Goal: Transaction & Acquisition: Purchase product/service

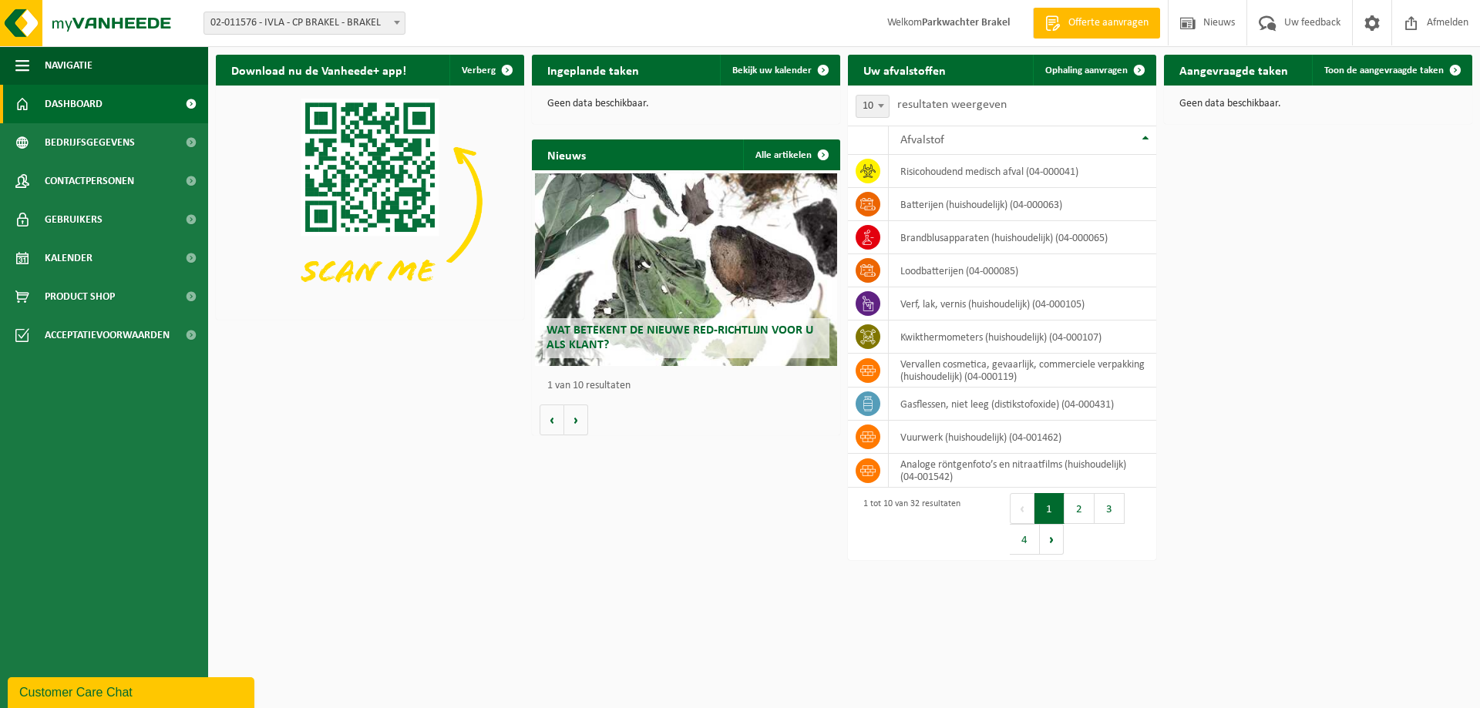
click at [1091, 24] on span "Offerte aanvragen" at bounding box center [1108, 22] width 88 height 15
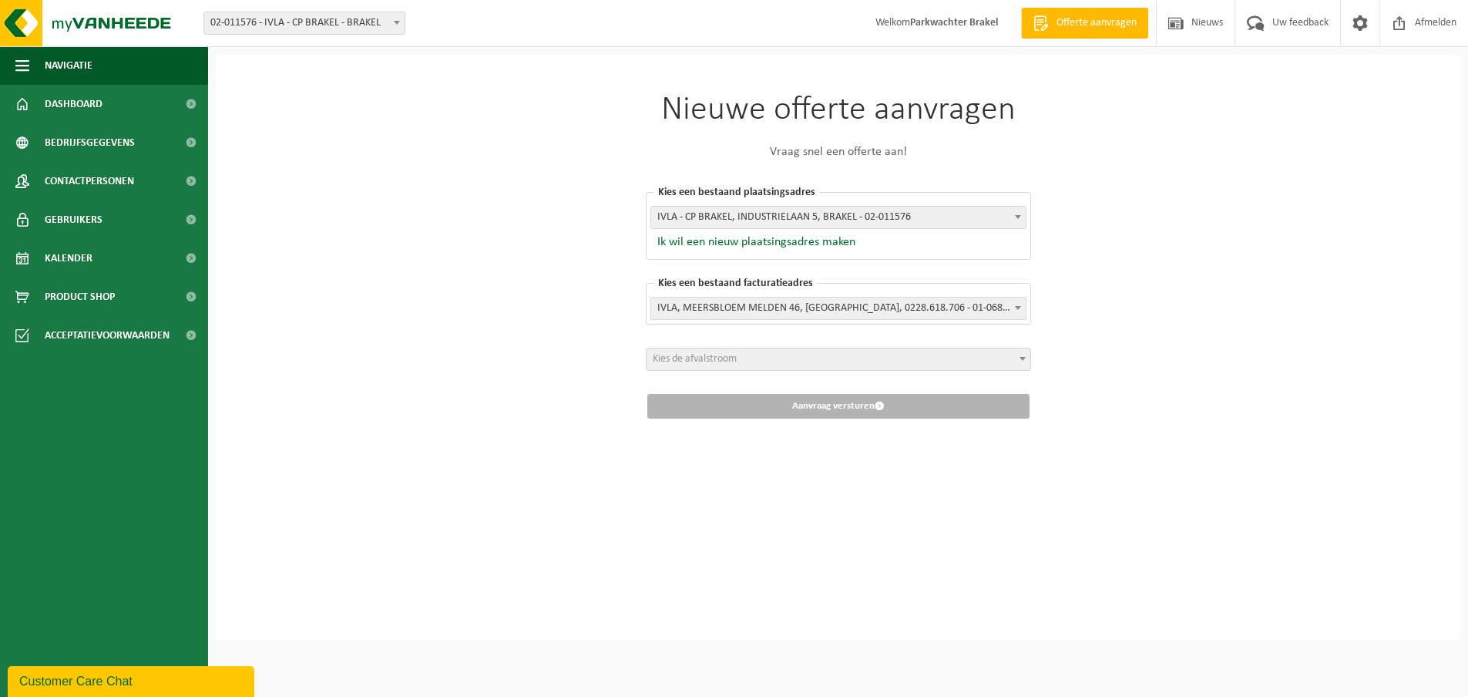
click at [1023, 222] on span at bounding box center [1017, 217] width 15 height 20
click at [1022, 367] on span at bounding box center [1022, 358] width 15 height 20
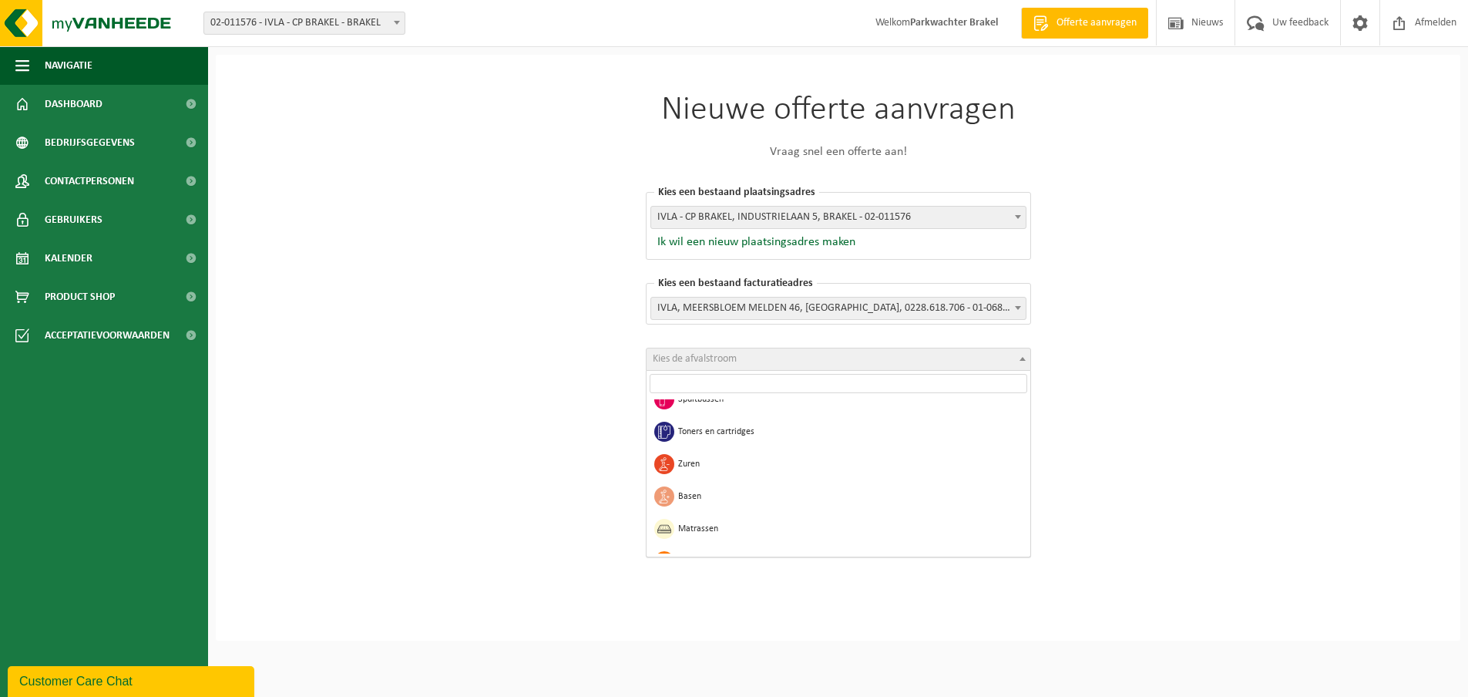
scroll to position [1270, 0]
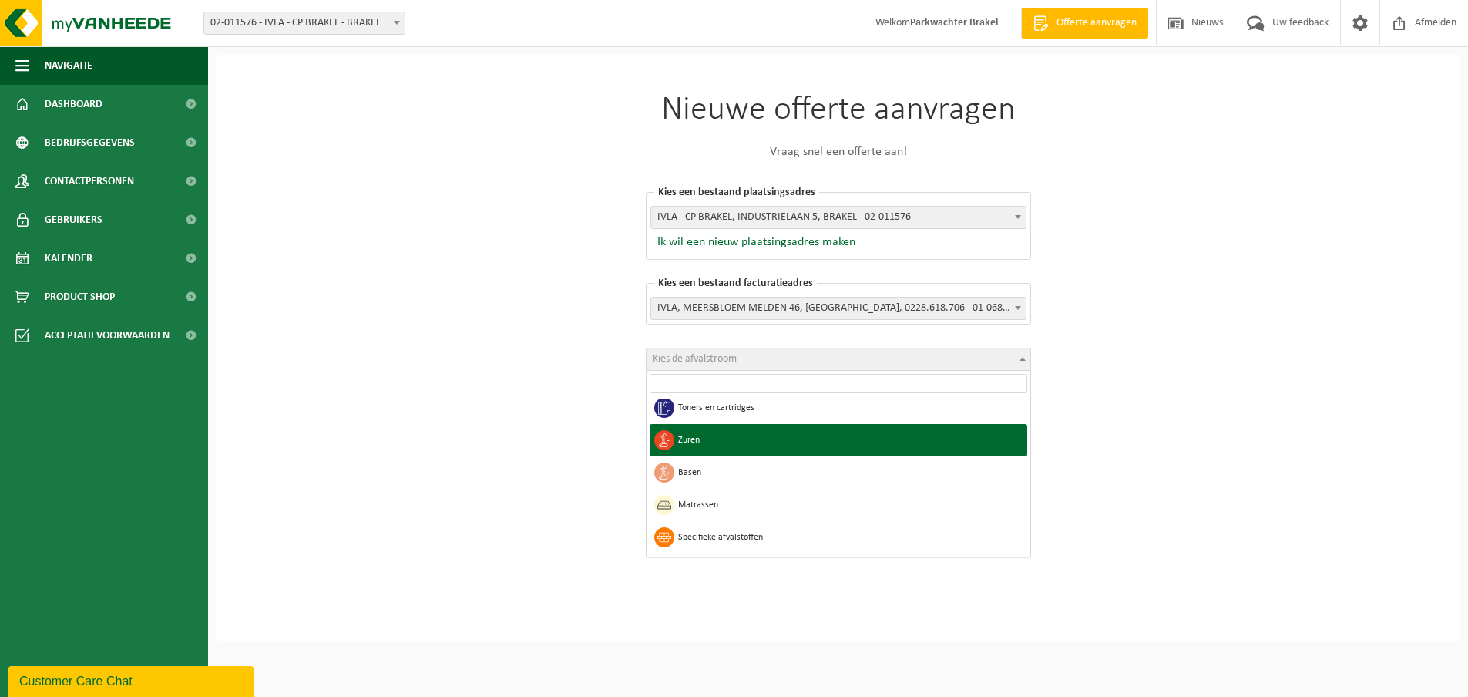
click at [1208, 392] on div "Nieuwe offerte aanvragen Vraag snel een offerte aan! Kies een bestaand plaatsin…" at bounding box center [838, 348] width 1245 height 586
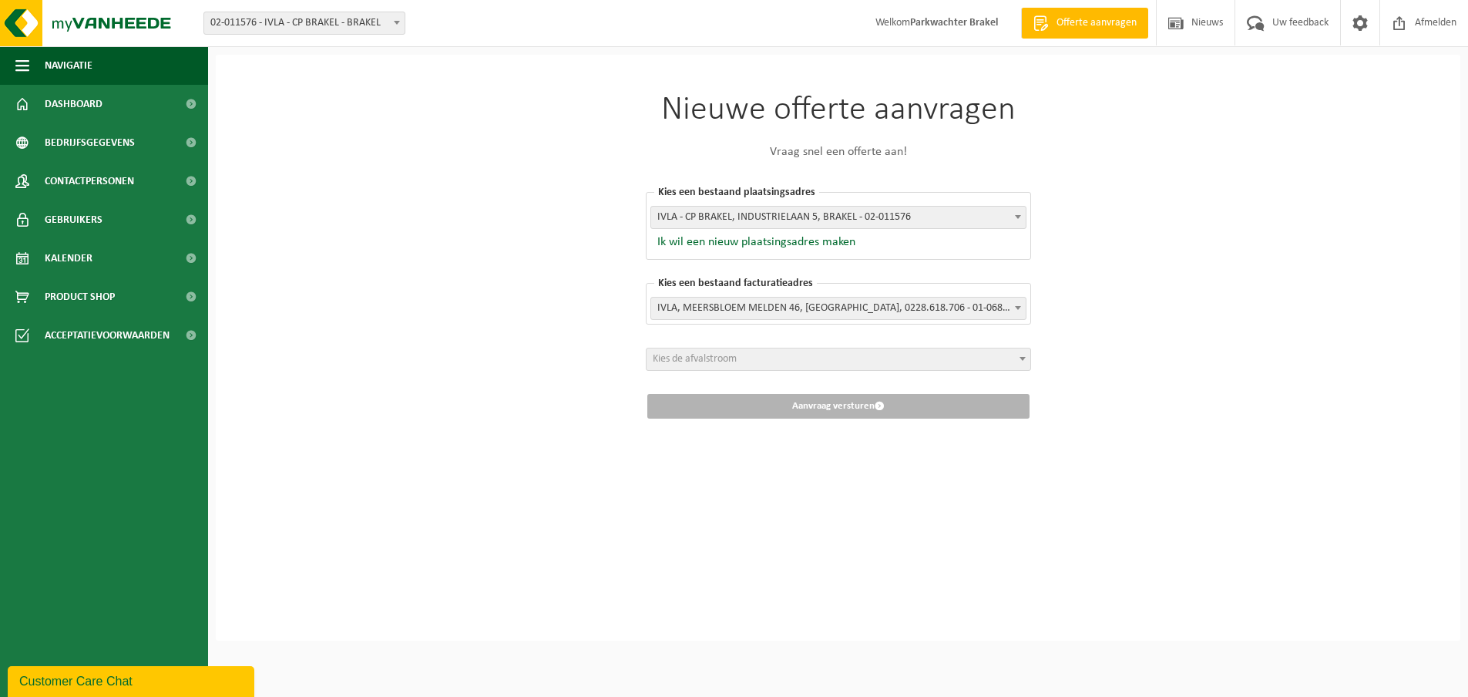
scroll to position [5, 0]
click at [99, 22] on img at bounding box center [92, 23] width 185 height 46
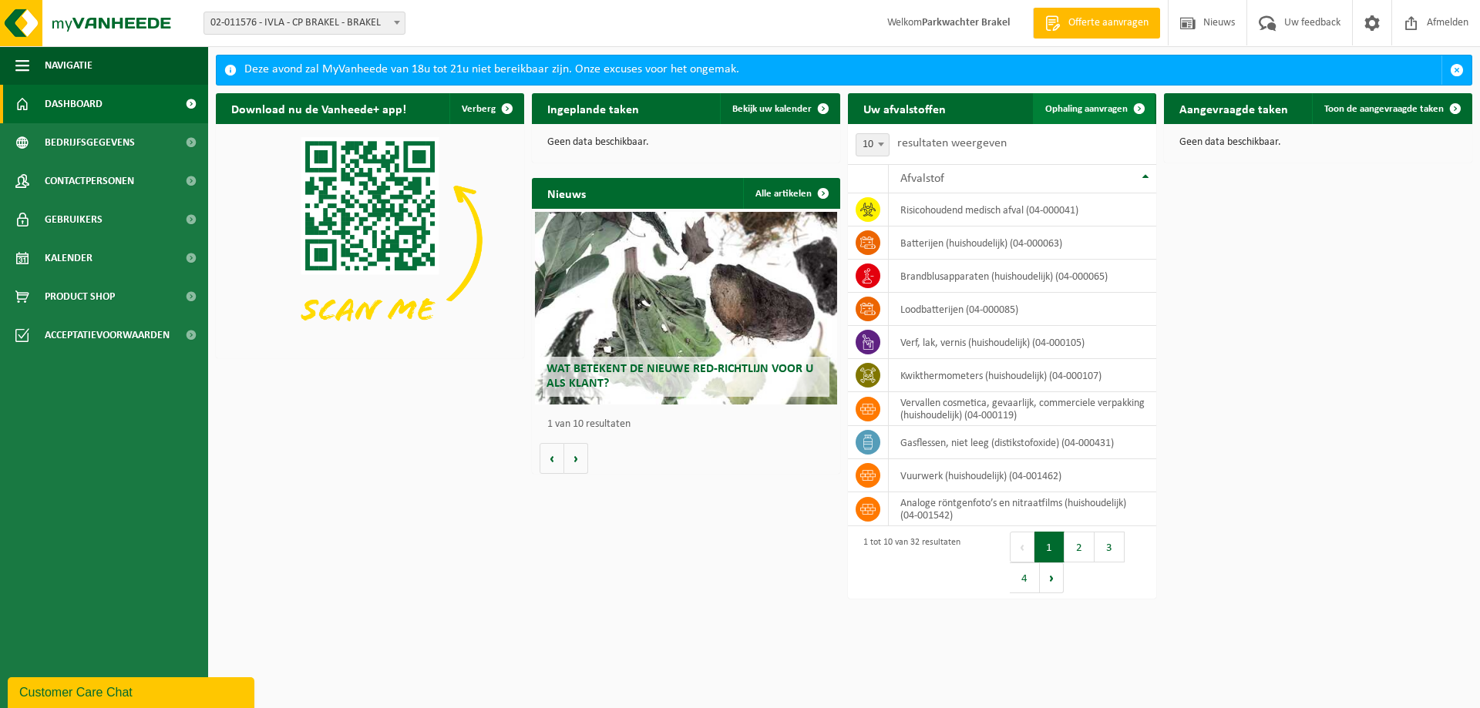
click at [1137, 106] on span at bounding box center [1139, 108] width 31 height 31
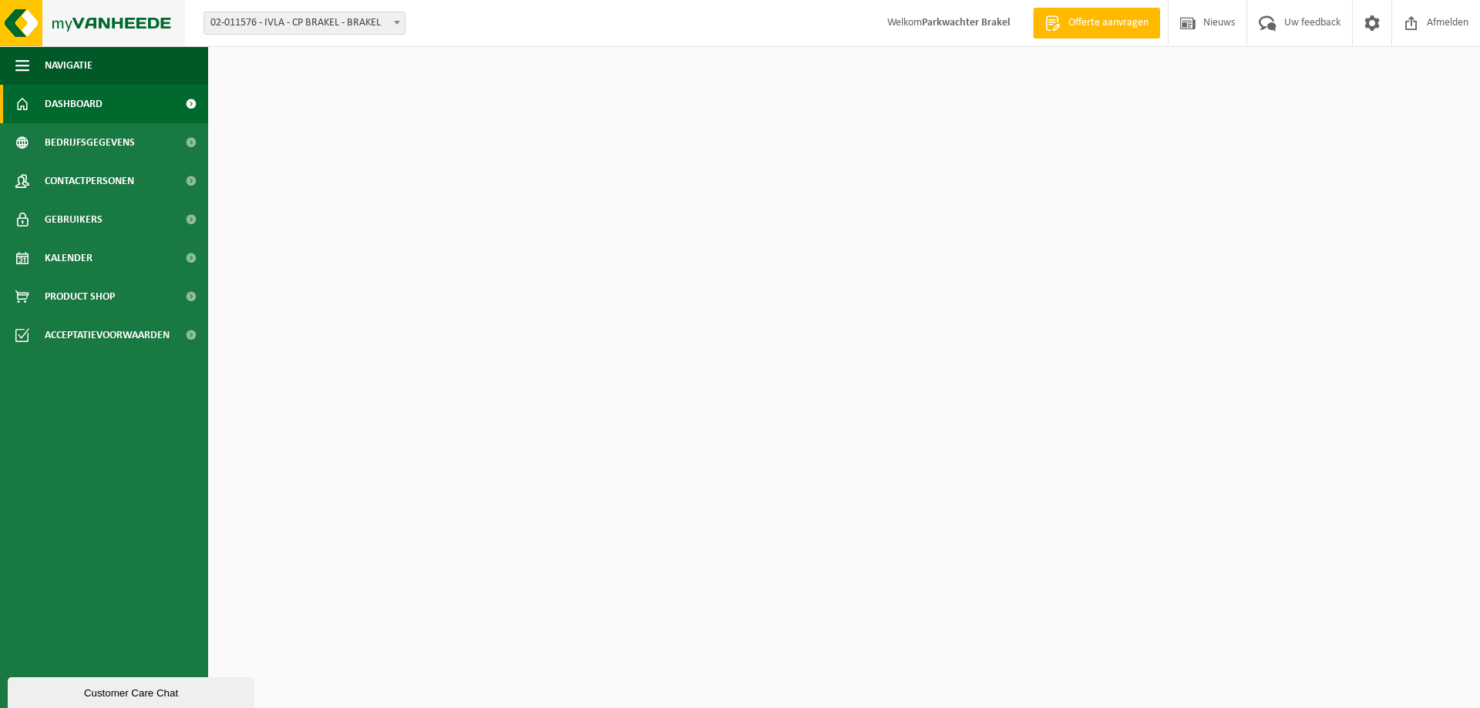
click at [112, 19] on img at bounding box center [92, 23] width 185 height 46
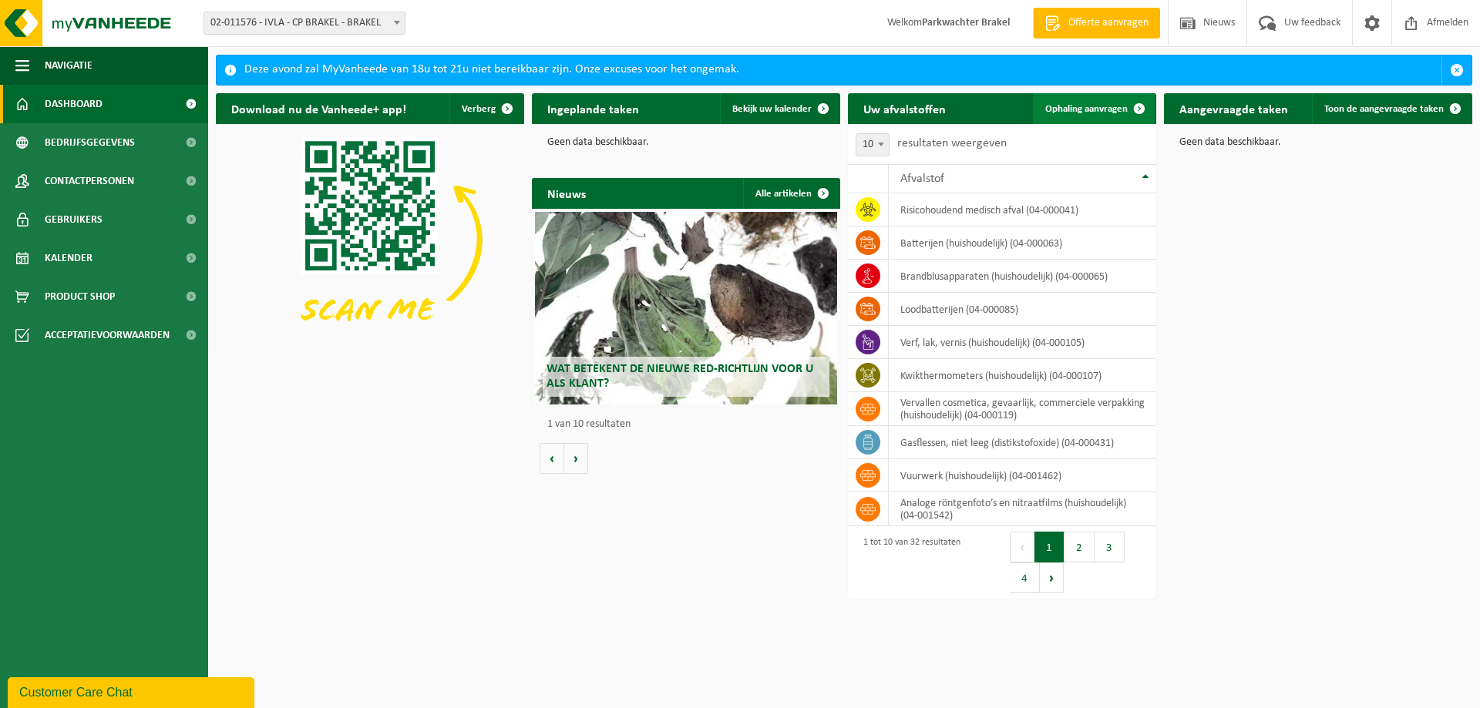
click at [1137, 108] on span at bounding box center [1139, 108] width 31 height 31
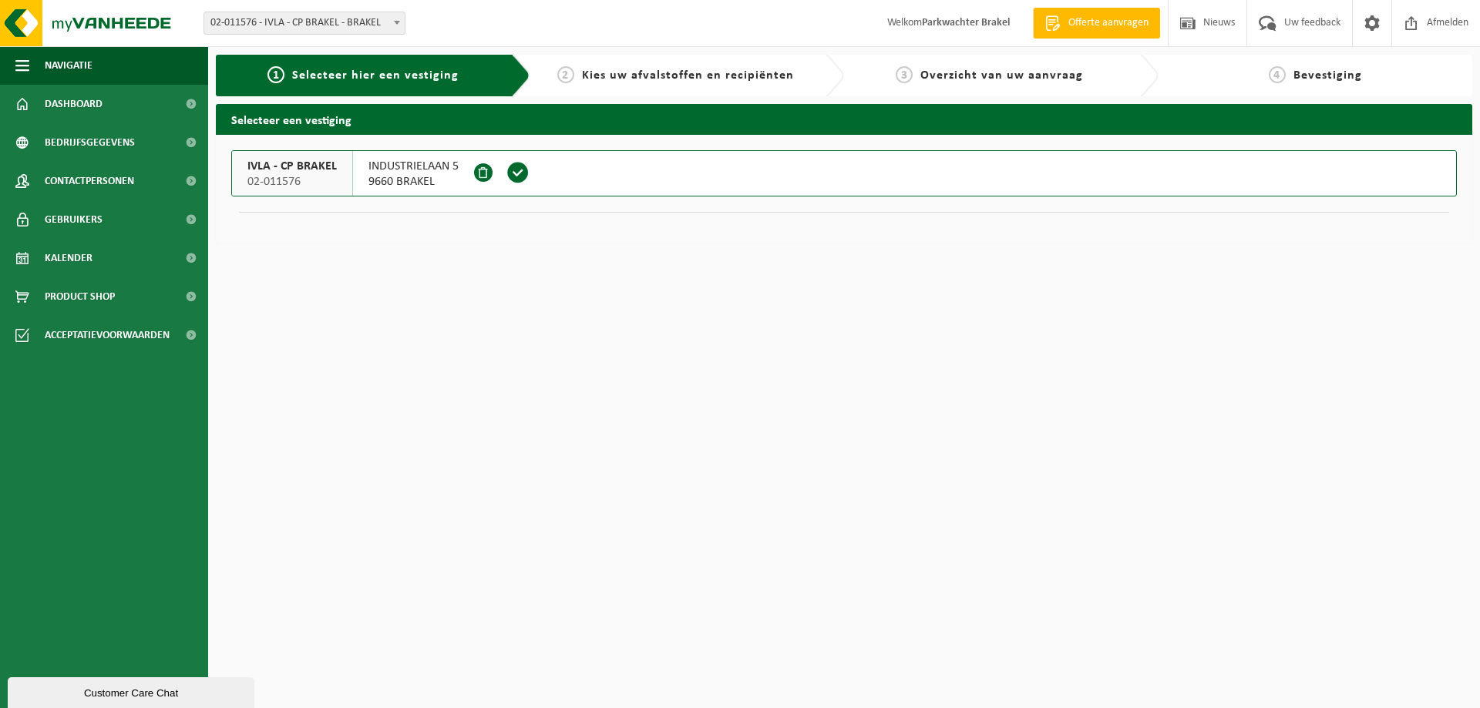
click at [512, 178] on span at bounding box center [517, 172] width 23 height 23
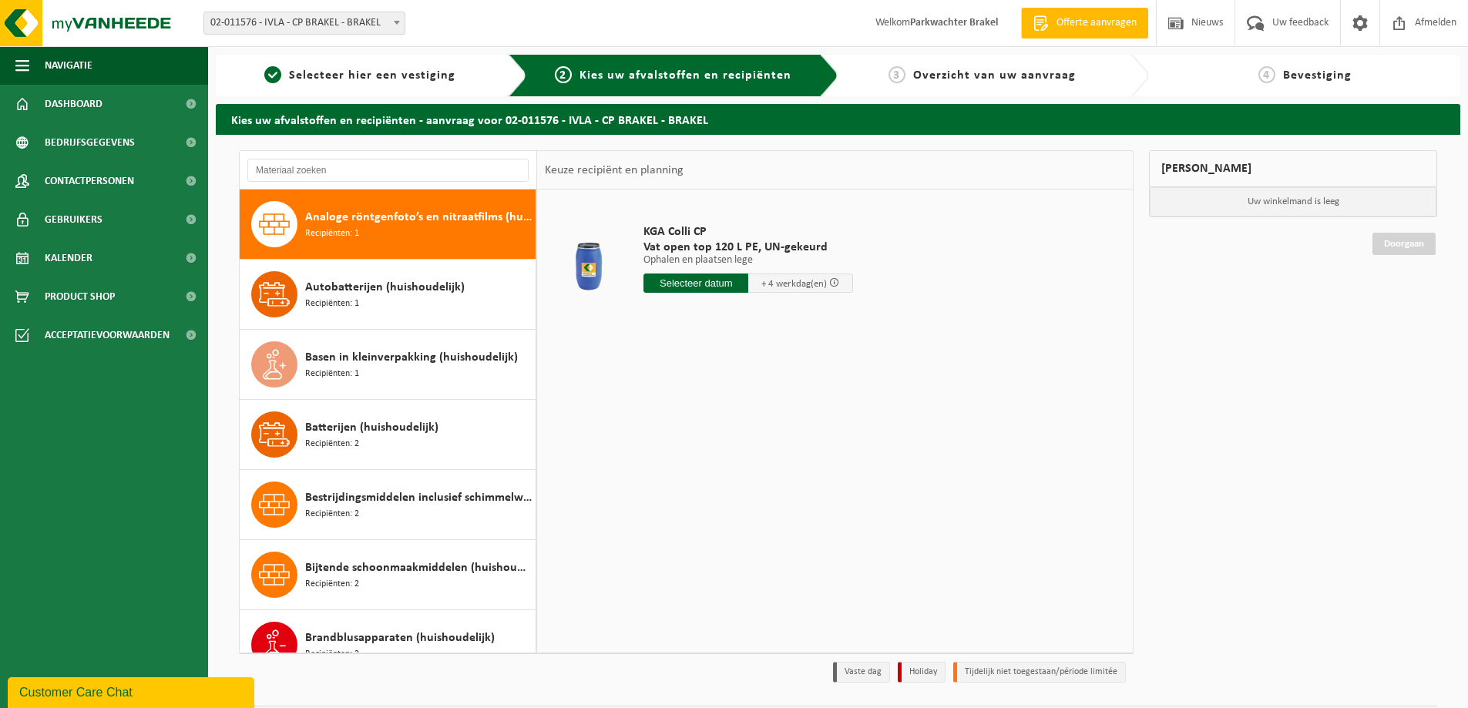
click at [698, 259] on p "Ophalen en plaatsen lege" at bounding box center [748, 260] width 210 height 11
click at [670, 281] on input "text" at bounding box center [695, 283] width 105 height 19
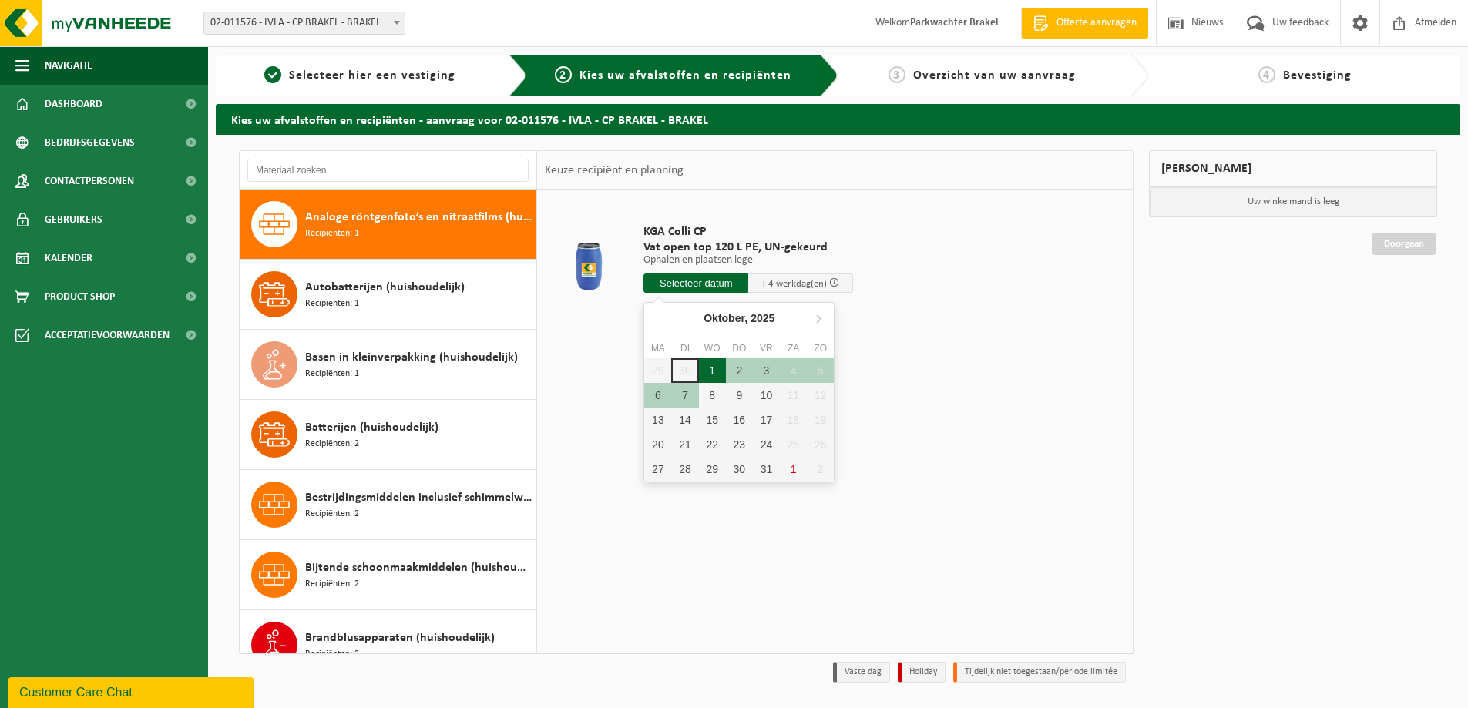
click at [715, 374] on div "1" at bounding box center [712, 370] width 27 height 25
type input "Van [DATE]"
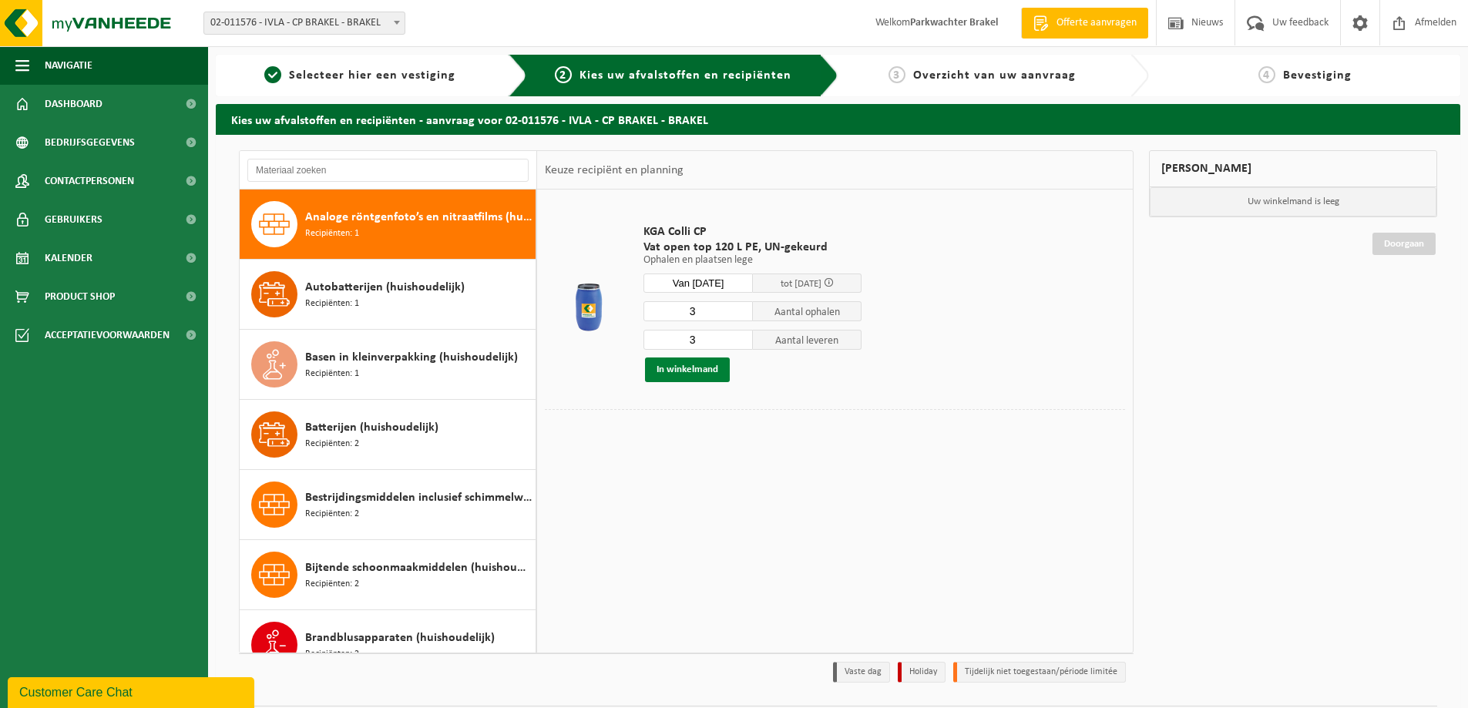
click at [667, 375] on button "In winkelmand" at bounding box center [687, 370] width 85 height 25
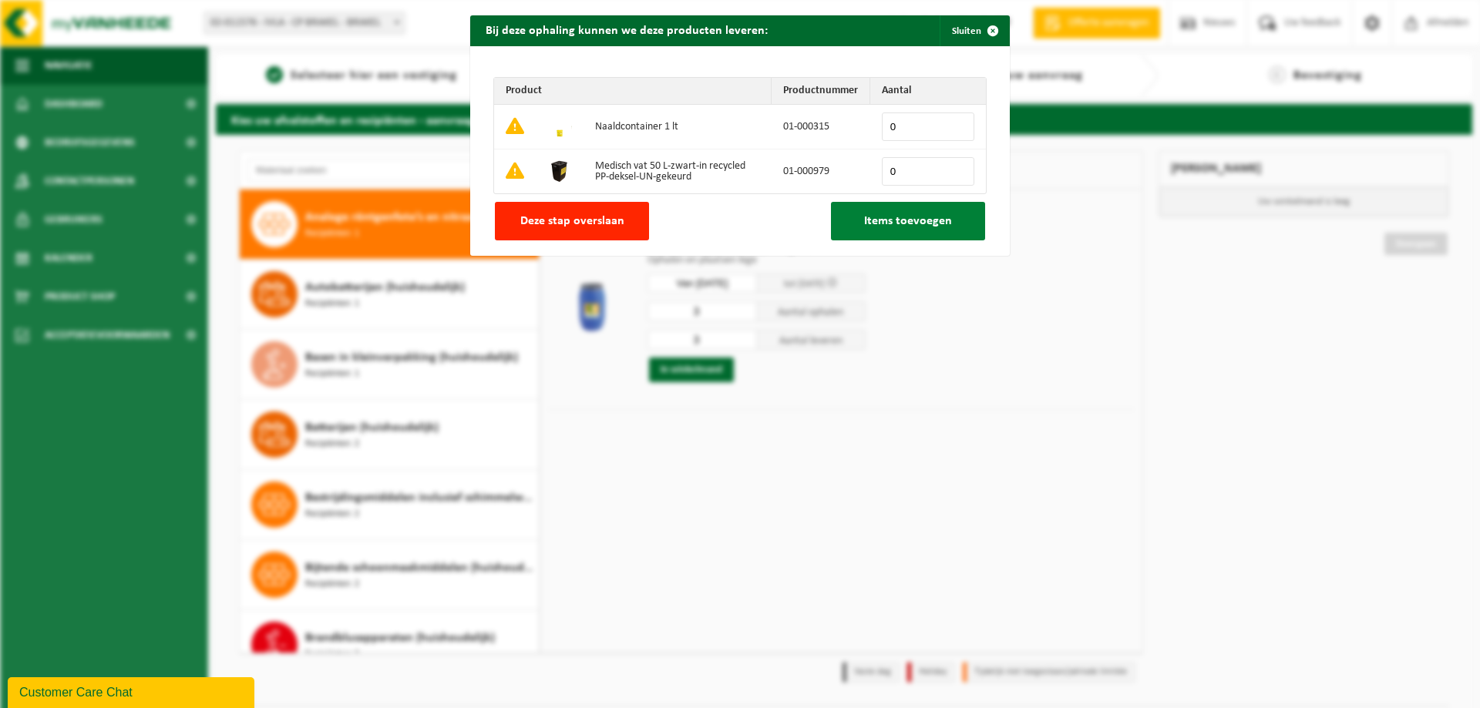
click at [878, 229] on button "Items toevoegen" at bounding box center [908, 221] width 154 height 39
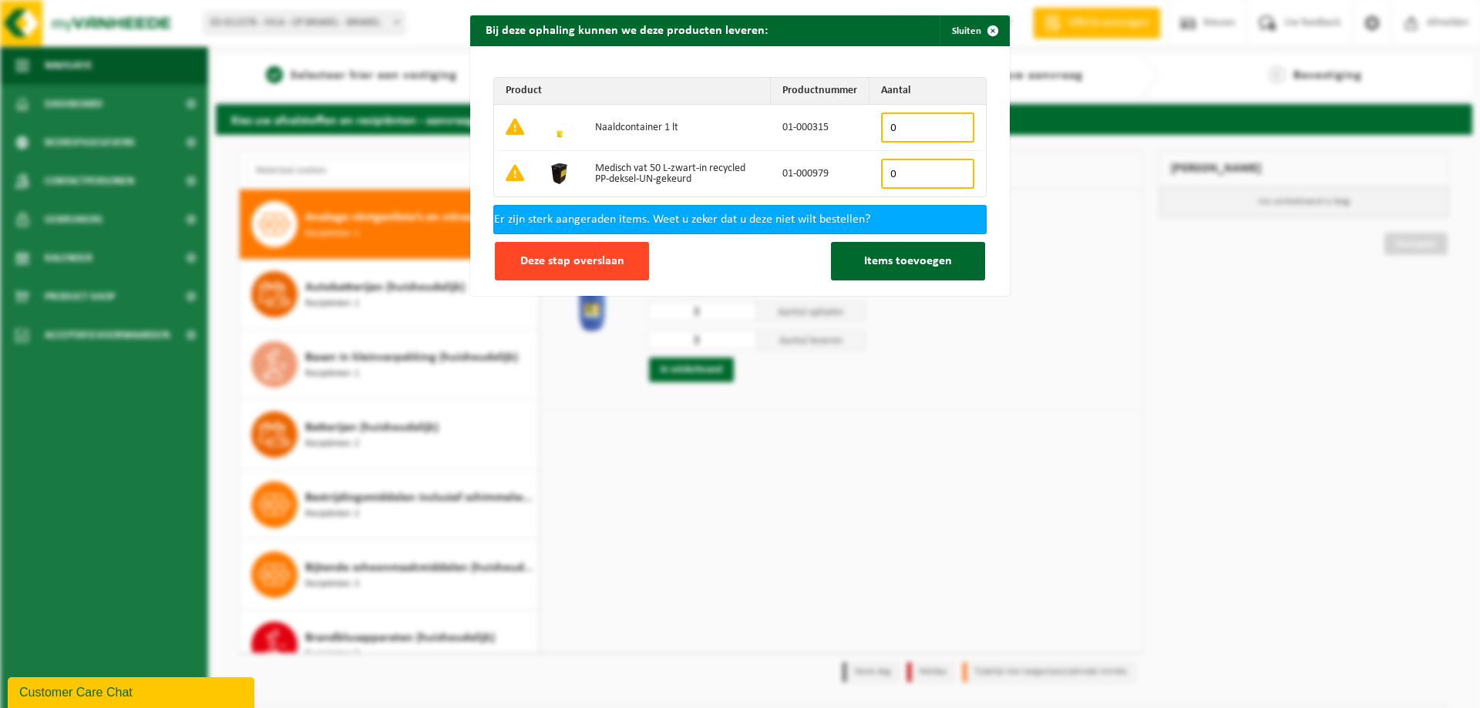
click at [579, 255] on span "Deze stap overslaan" at bounding box center [572, 261] width 104 height 12
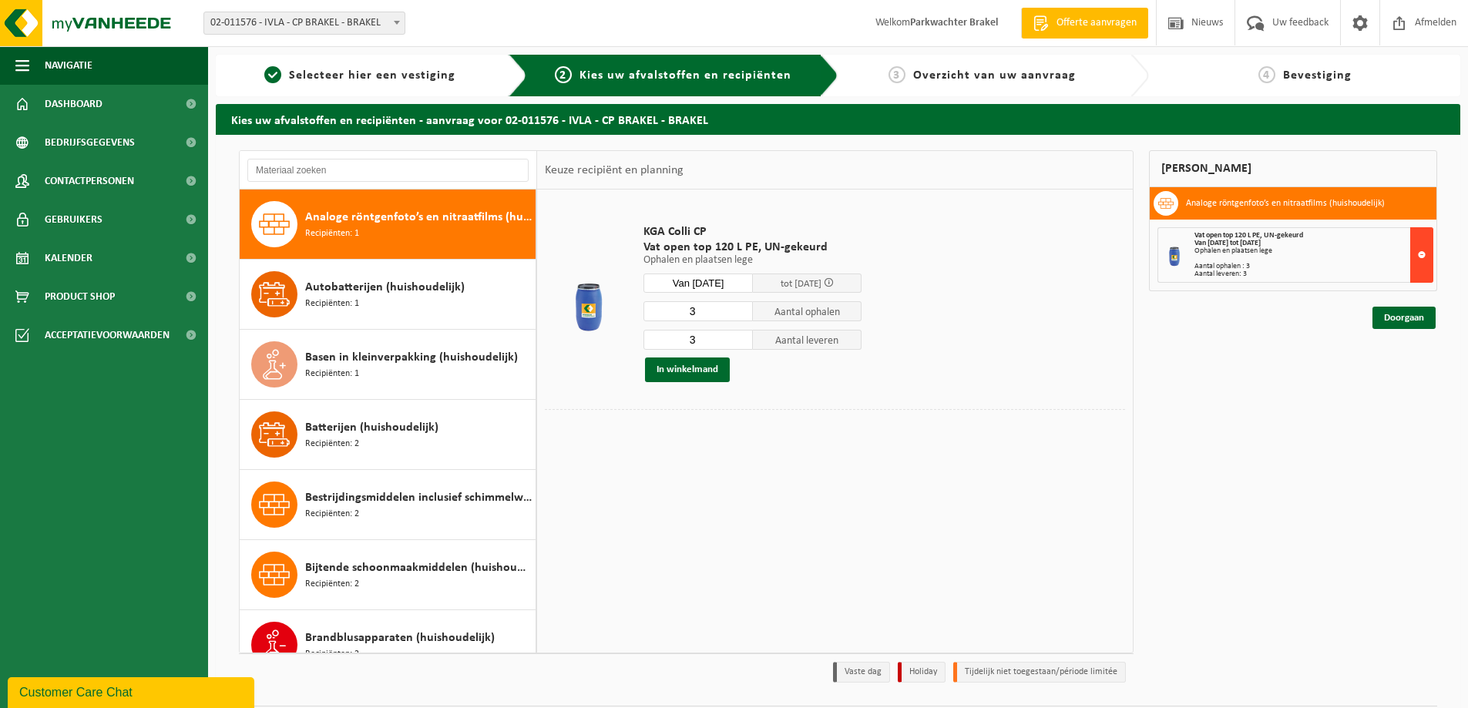
click at [1419, 256] on button at bounding box center [1421, 254] width 23 height 55
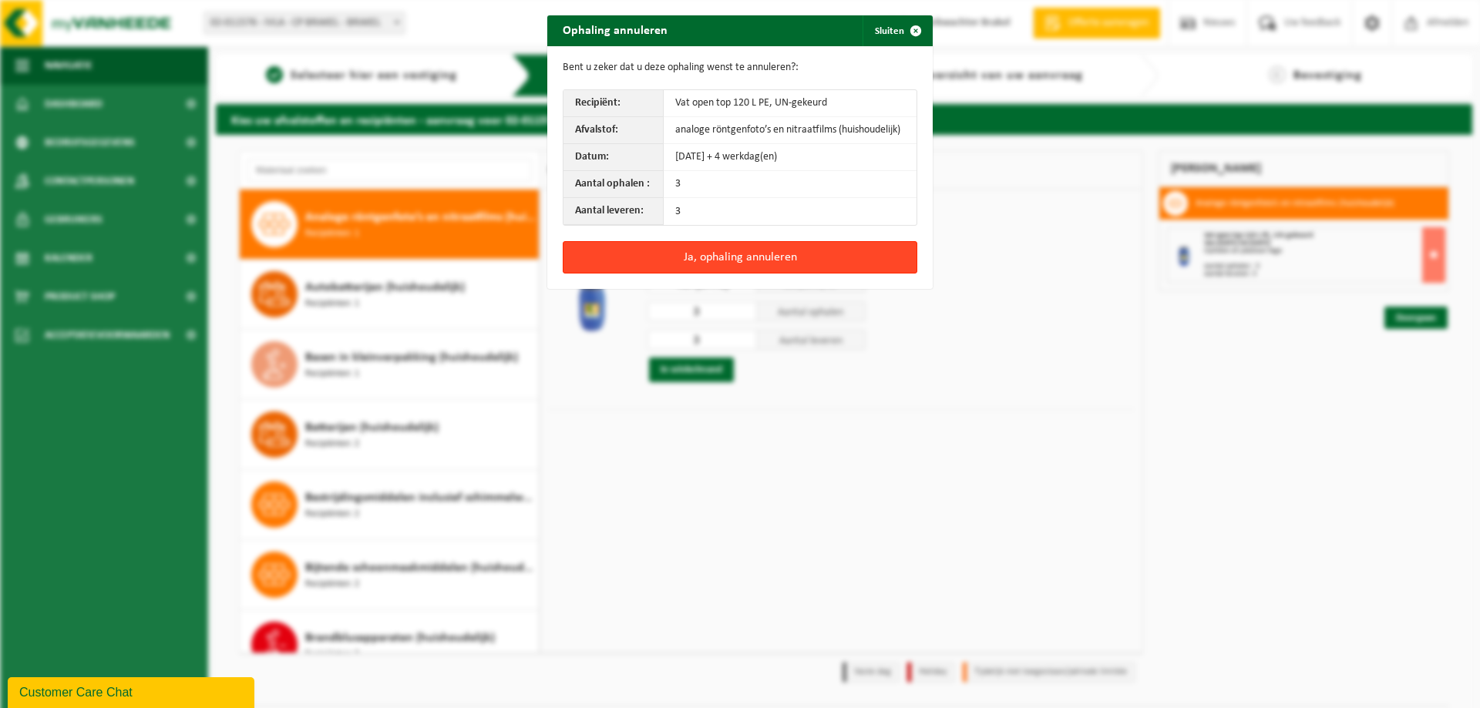
click at [868, 254] on button "Ja, ophaling annuleren" at bounding box center [740, 257] width 354 height 32
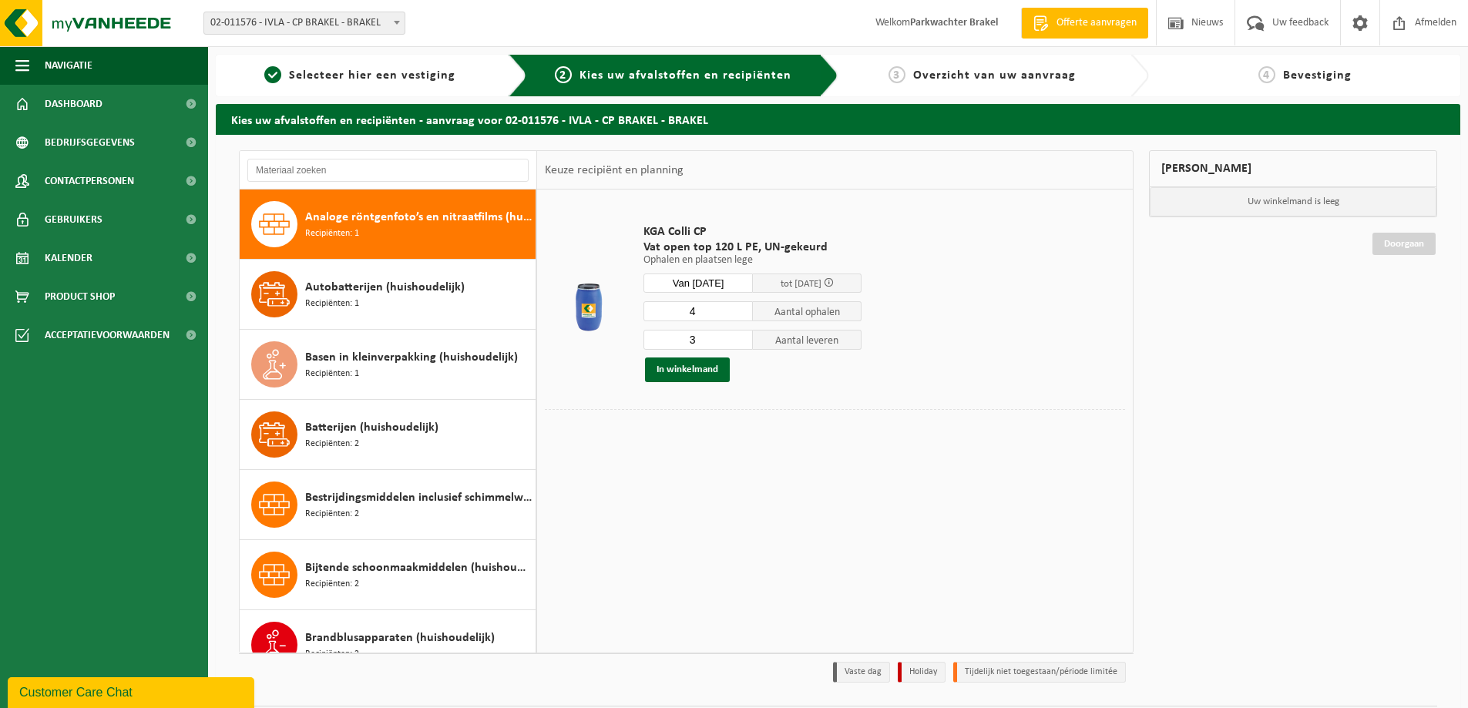
click at [739, 311] on input "4" at bounding box center [697, 311] width 109 height 20
click at [739, 311] on input "5" at bounding box center [697, 311] width 109 height 20
click at [739, 311] on input "6" at bounding box center [697, 311] width 109 height 20
click at [739, 306] on input "7" at bounding box center [697, 311] width 109 height 20
click at [739, 306] on input "8" at bounding box center [697, 311] width 109 height 20
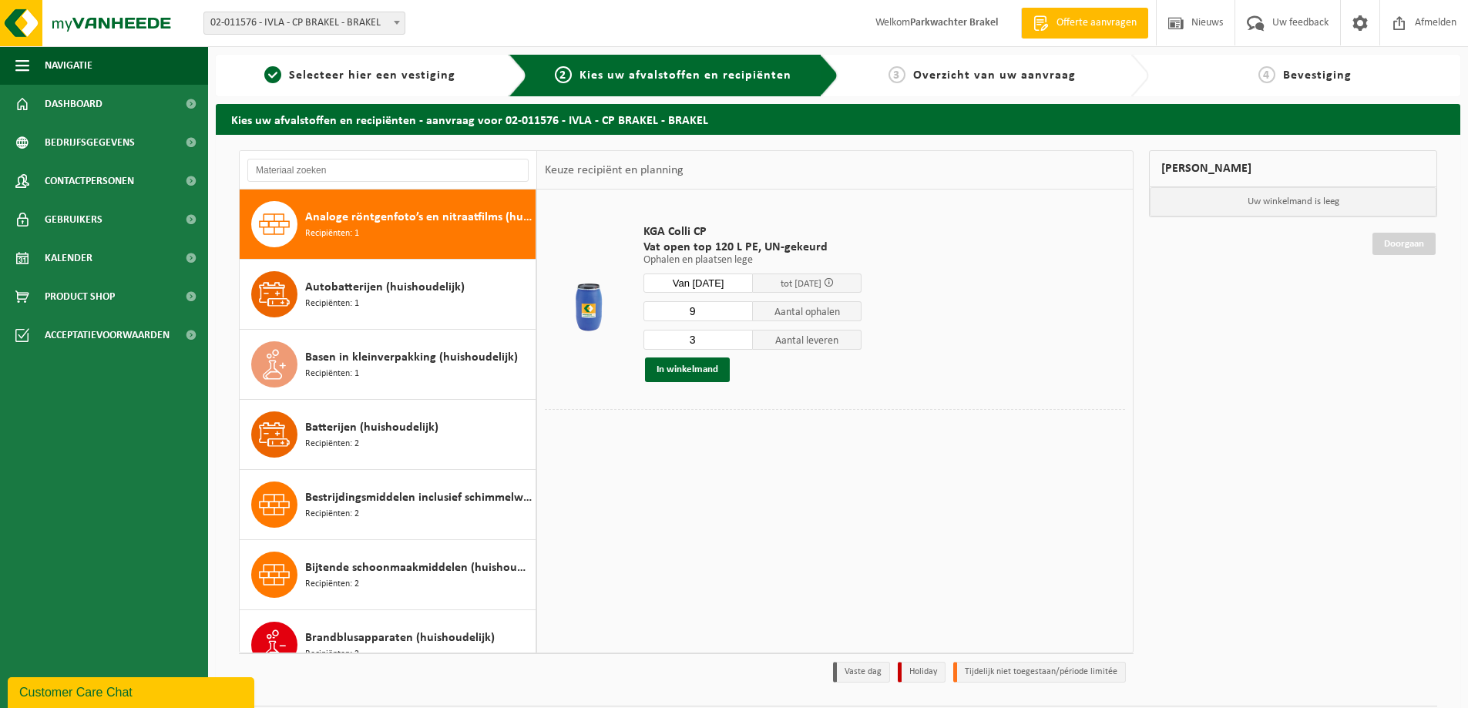
click at [739, 306] on input "9" at bounding box center [697, 311] width 109 height 20
click at [739, 306] on input "10" at bounding box center [697, 311] width 109 height 20
click at [741, 316] on input "9" at bounding box center [697, 311] width 109 height 20
click at [741, 316] on input "8" at bounding box center [697, 311] width 109 height 20
click at [741, 316] on input "7" at bounding box center [697, 311] width 109 height 20
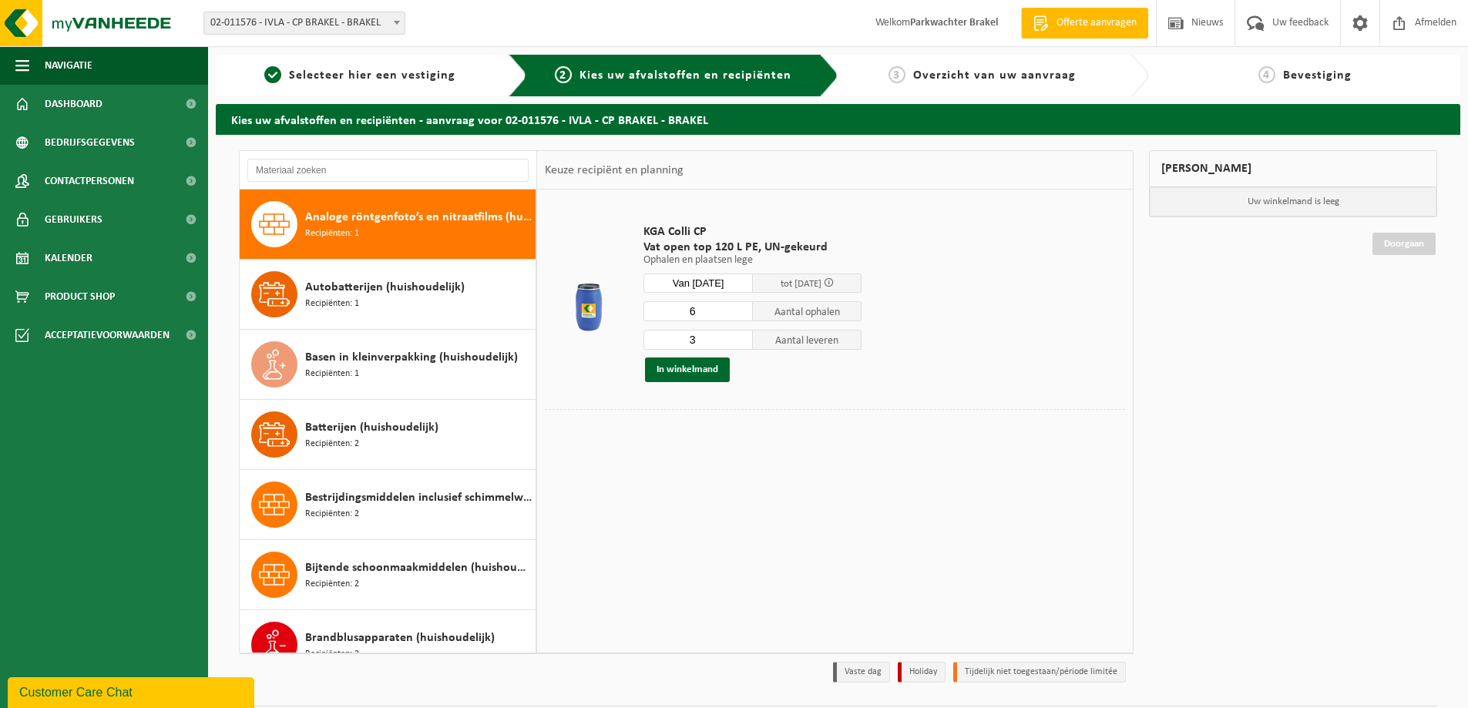
click at [741, 316] on input "6" at bounding box center [697, 311] width 109 height 20
click at [741, 316] on input "5" at bounding box center [697, 311] width 109 height 20
click at [741, 316] on input "4" at bounding box center [697, 311] width 109 height 20
click at [741, 316] on input "3" at bounding box center [697, 311] width 109 height 20
click at [741, 316] on input "2" at bounding box center [697, 311] width 109 height 20
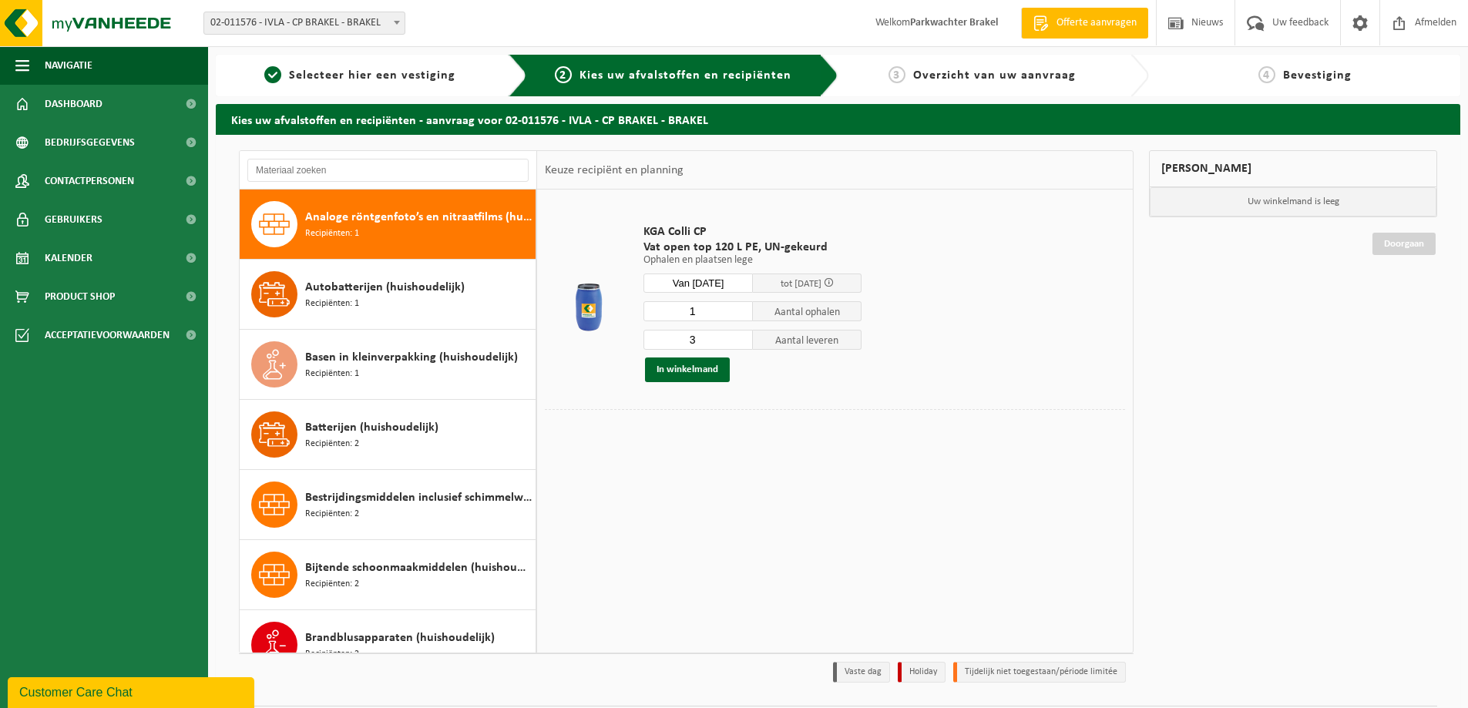
click at [741, 316] on input "1" at bounding box center [697, 311] width 109 height 20
type input "0"
click at [741, 316] on input "0" at bounding box center [697, 311] width 109 height 20
click at [741, 340] on input "2" at bounding box center [697, 340] width 109 height 20
click at [741, 340] on input "1" at bounding box center [697, 340] width 109 height 20
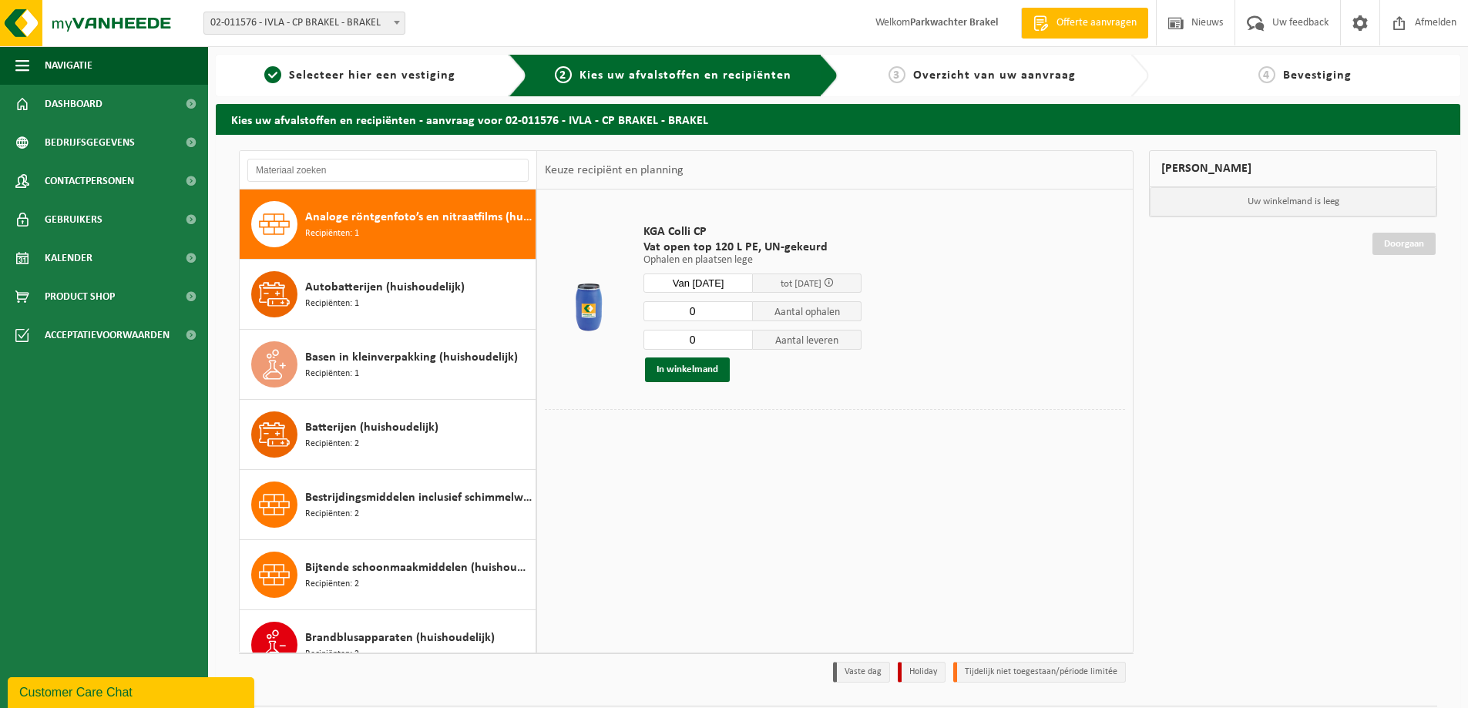
type input "0"
click at [741, 340] on input "0" at bounding box center [697, 340] width 109 height 20
click at [700, 368] on button "In winkelmand" at bounding box center [687, 370] width 85 height 25
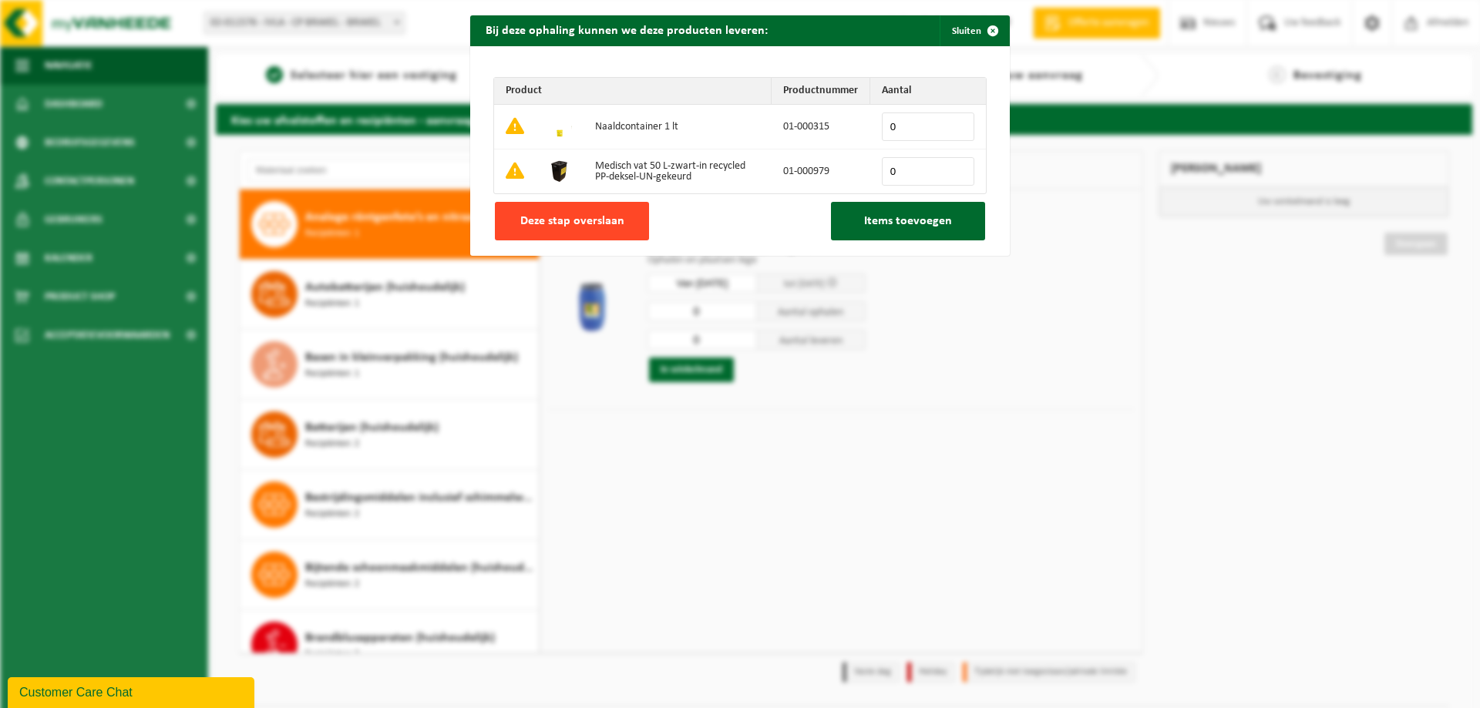
click at [624, 224] on button "Deze stap overslaan" at bounding box center [572, 221] width 154 height 39
click at [601, 217] on span "Deze stap overslaan" at bounding box center [572, 221] width 104 height 12
click at [603, 219] on span "Deze stap overslaan" at bounding box center [572, 221] width 104 height 12
click at [987, 29] on span "button" at bounding box center [992, 30] width 31 height 31
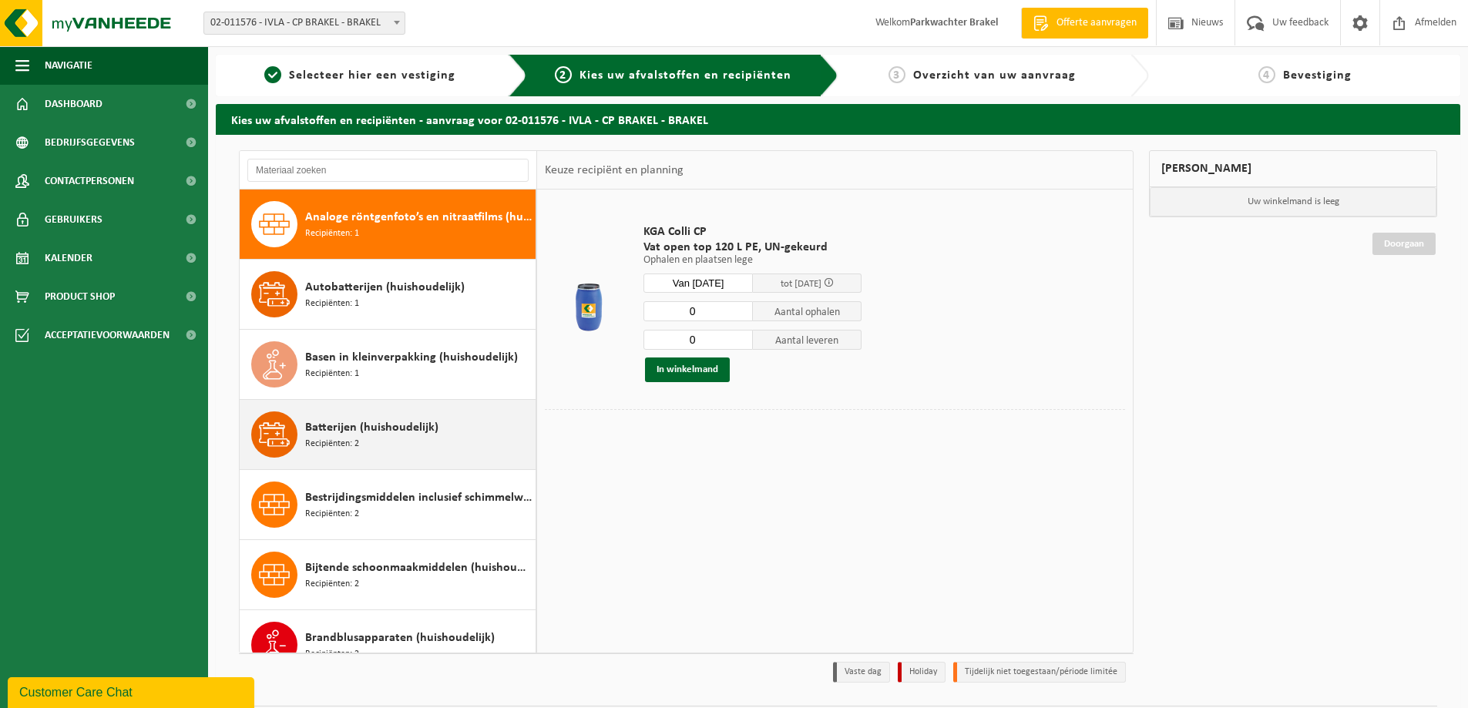
click at [386, 441] on div "Batterijen (huishoudelijk) Recipiënten: 2" at bounding box center [418, 434] width 227 height 46
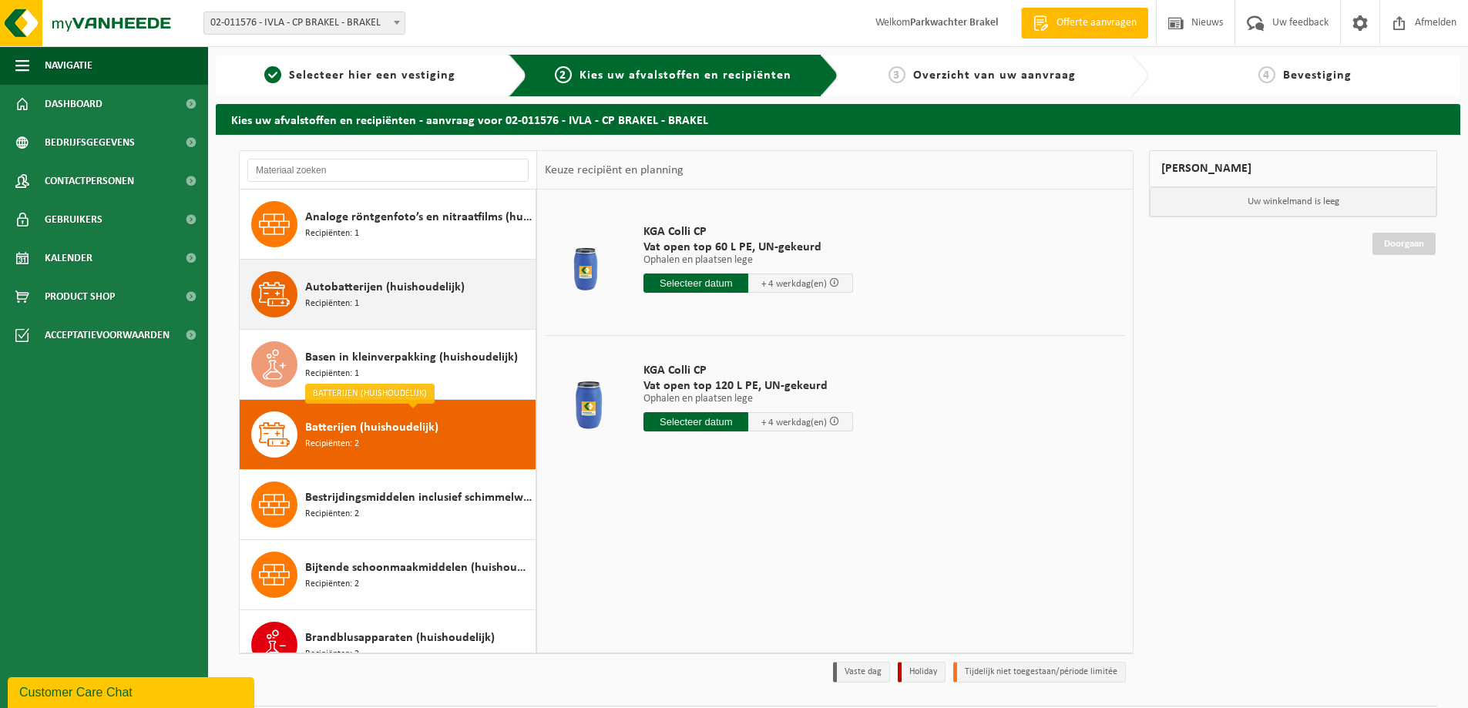
click at [395, 291] on span "Autobatterijen (huishoudelijk)" at bounding box center [385, 287] width 160 height 18
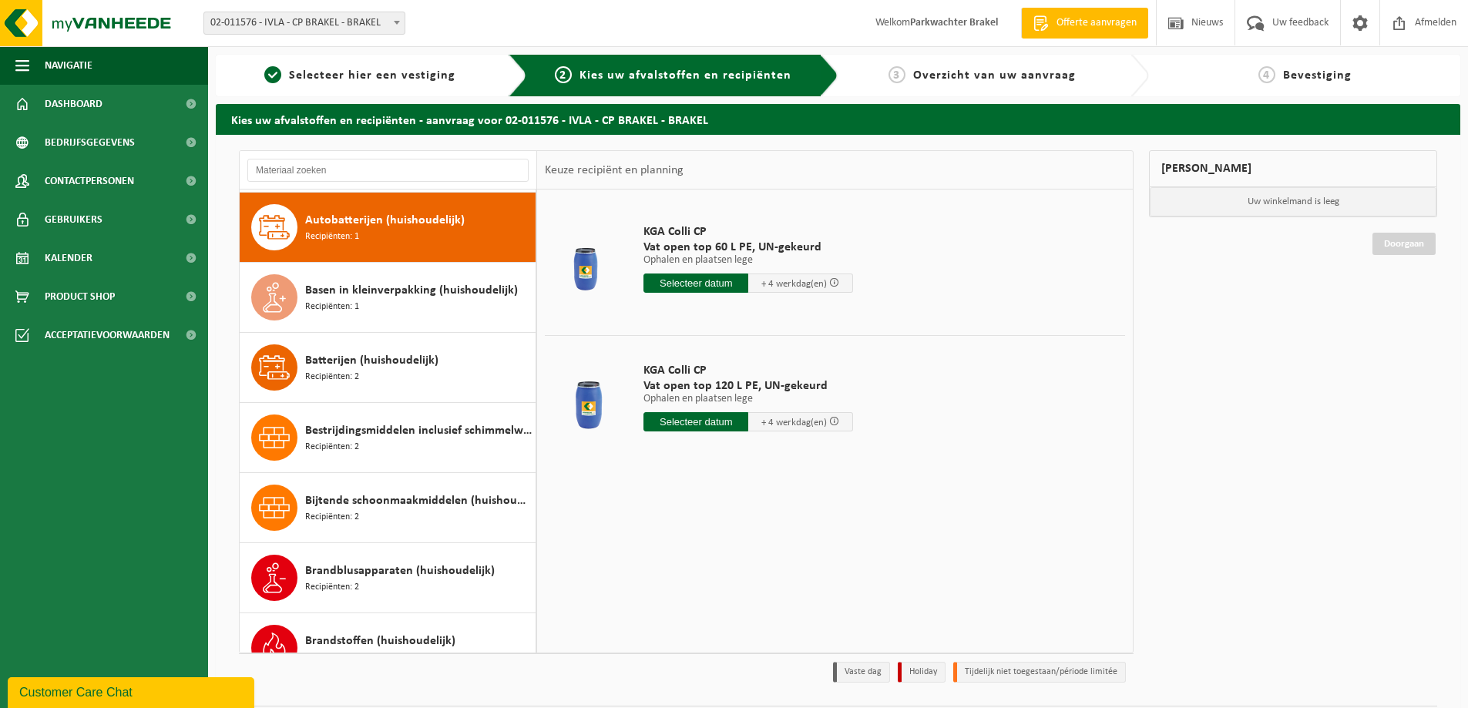
scroll to position [70, 0]
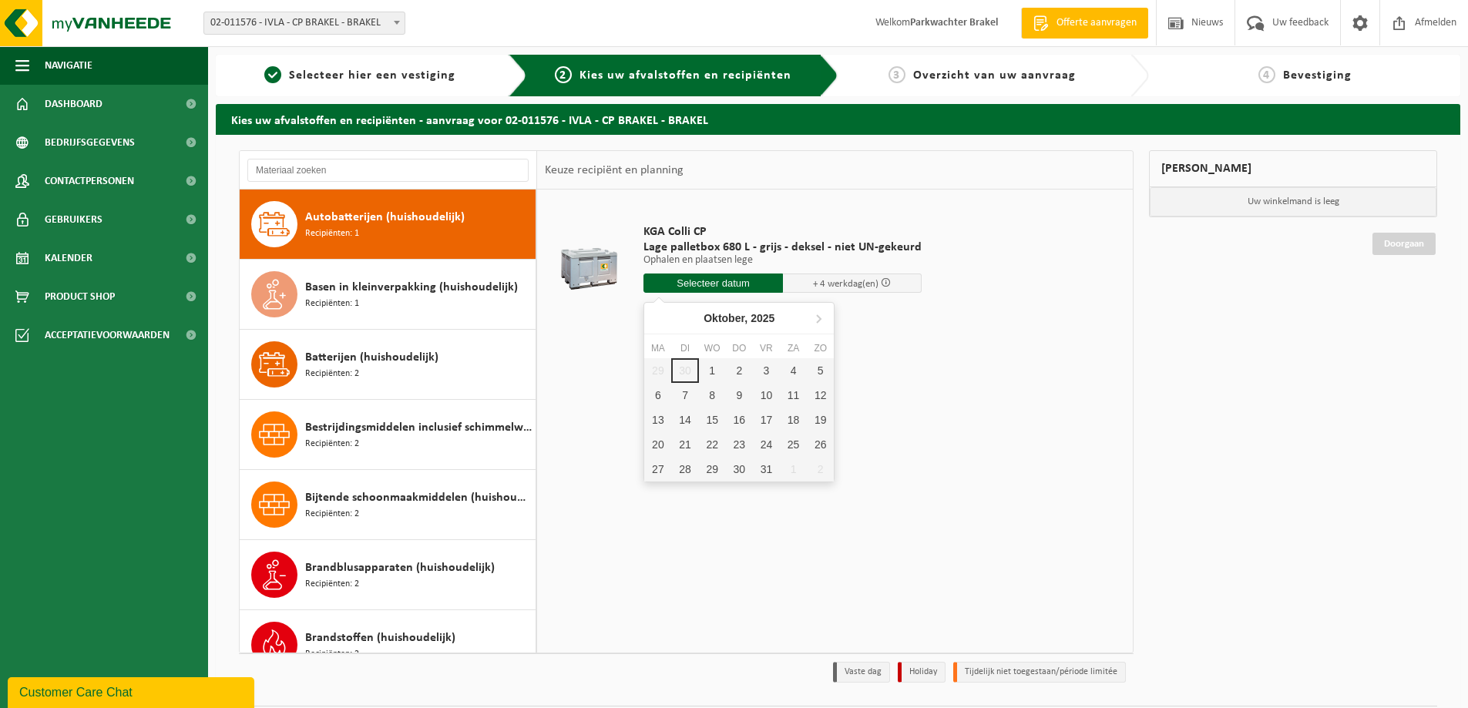
click at [697, 285] on input "text" at bounding box center [712, 283] width 139 height 19
click at [706, 373] on div "1" at bounding box center [712, 370] width 27 height 25
type input "Van [DATE]"
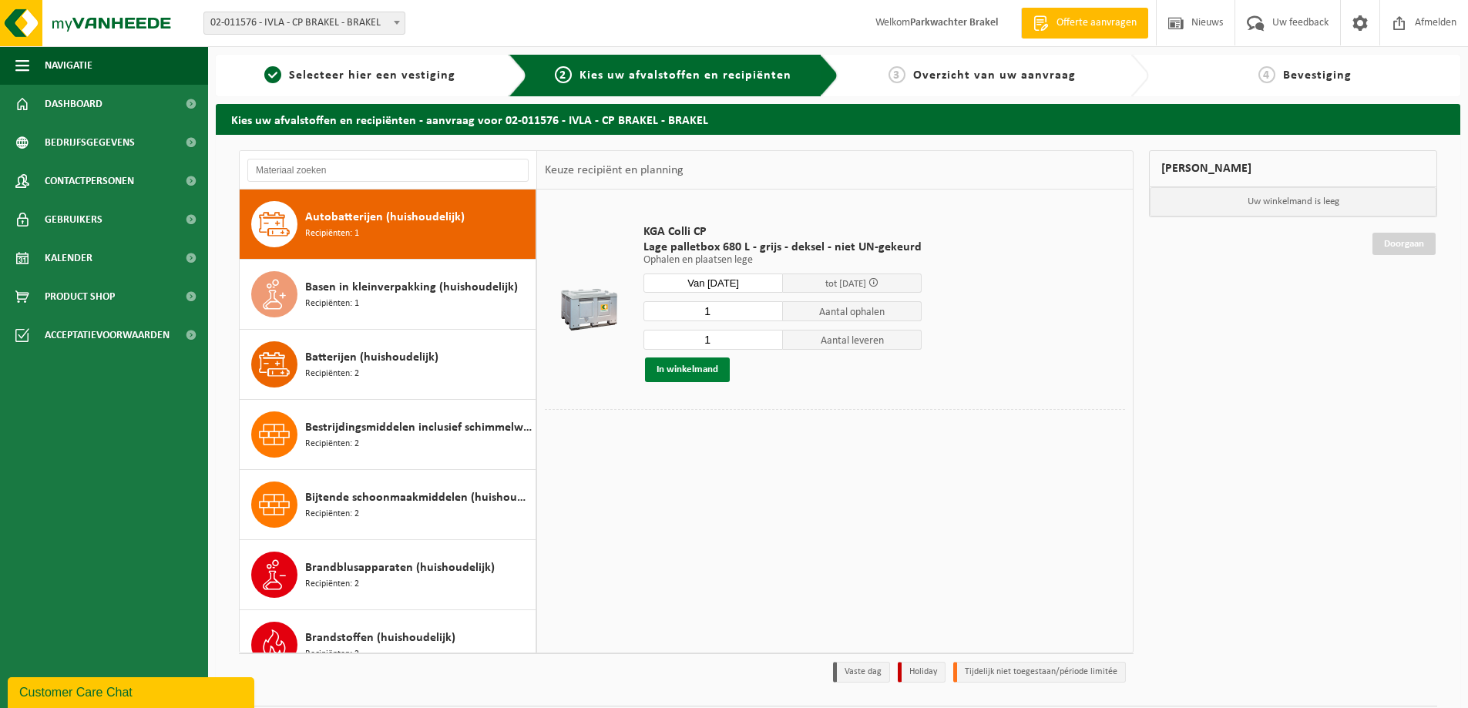
click at [683, 367] on button "In winkelmand" at bounding box center [687, 370] width 85 height 25
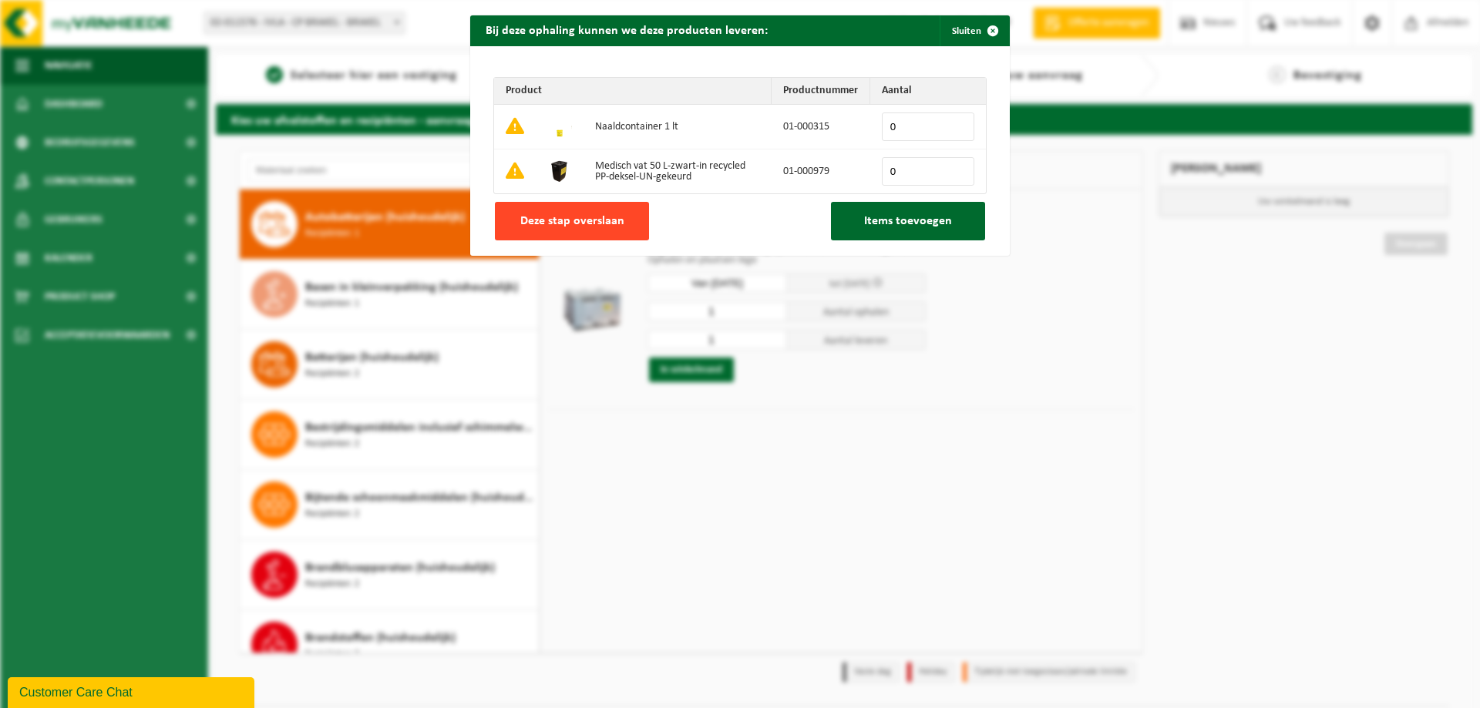
drag, startPoint x: 587, startPoint y: 220, endPoint x: 606, endPoint y: 218, distance: 18.6
click at [588, 219] on span "Deze stap overslaan" at bounding box center [572, 221] width 104 height 12
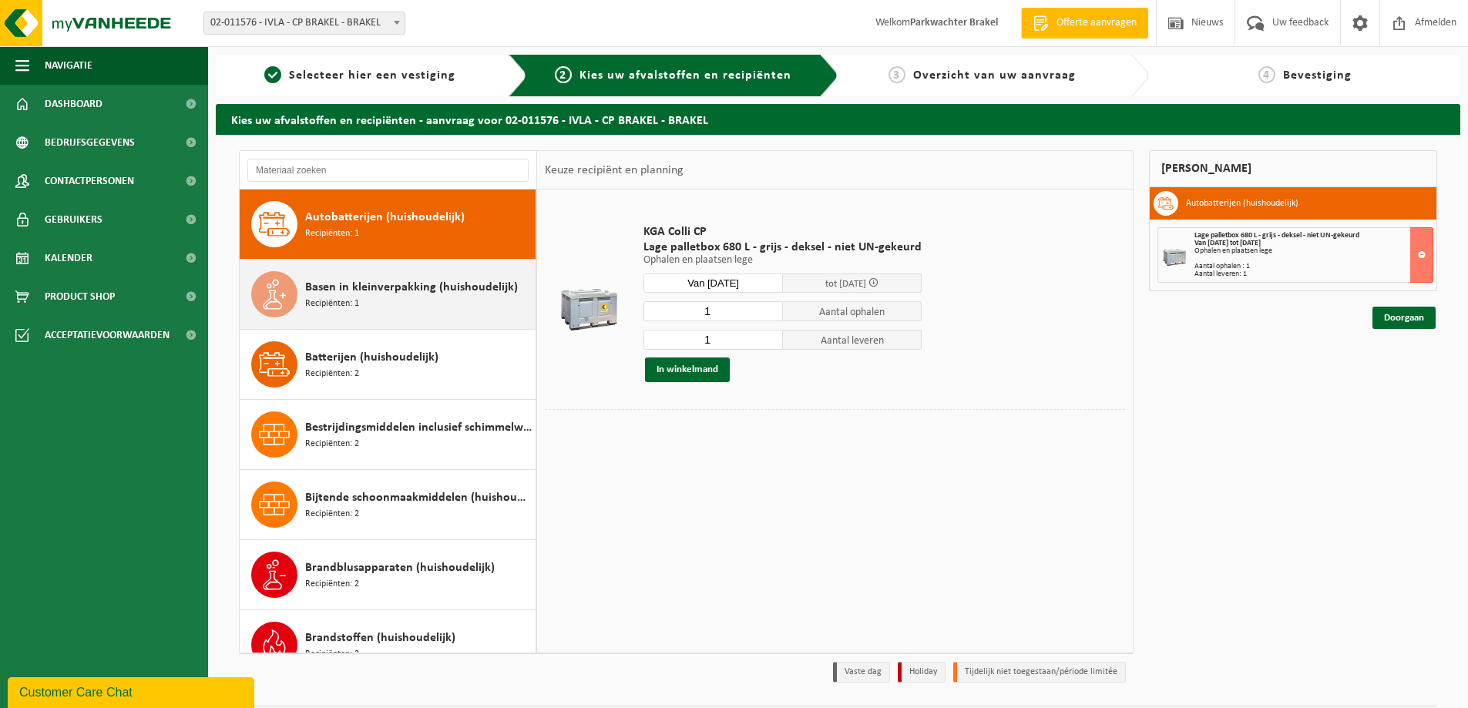
click at [455, 292] on span "Basen in kleinverpakking (huishoudelijk)" at bounding box center [411, 287] width 213 height 18
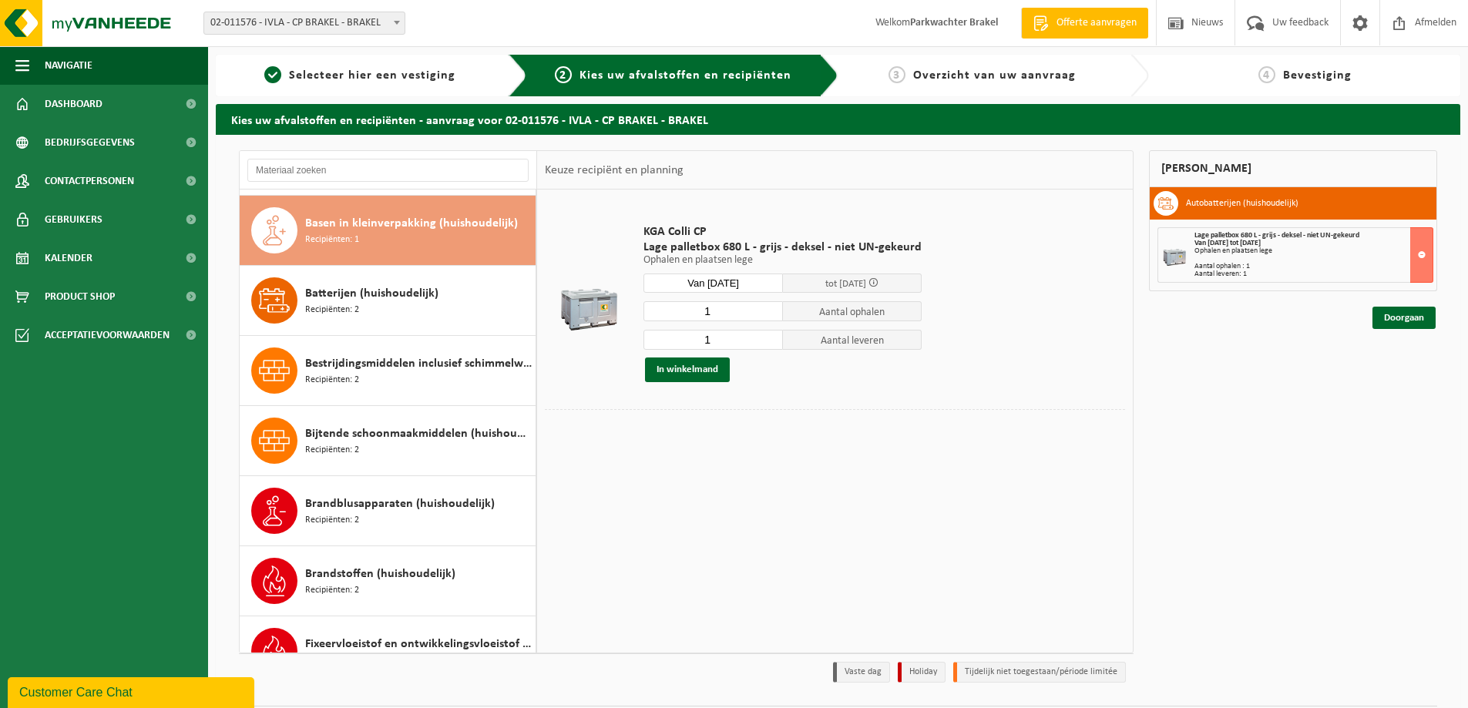
scroll to position [140, 0]
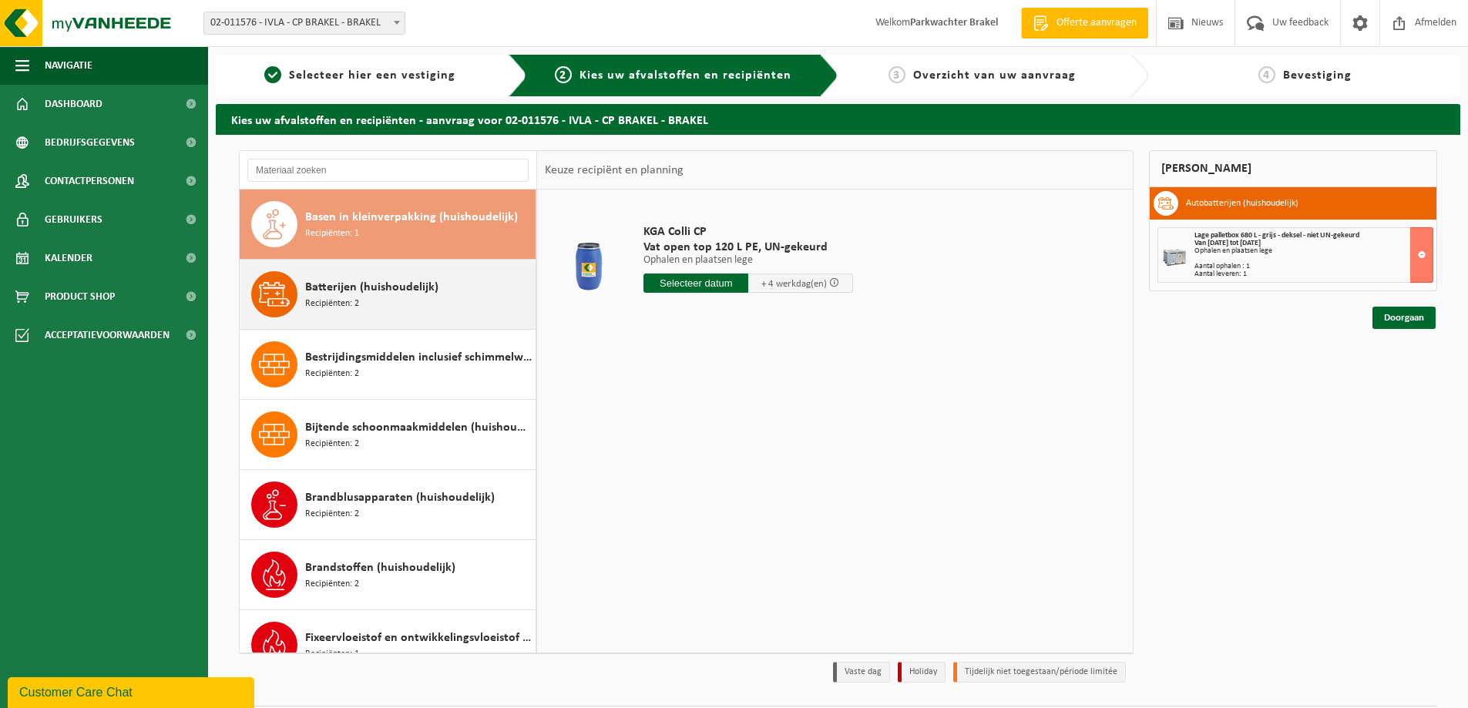
click at [425, 292] on span "Batterijen (huishoudelijk)" at bounding box center [371, 287] width 133 height 18
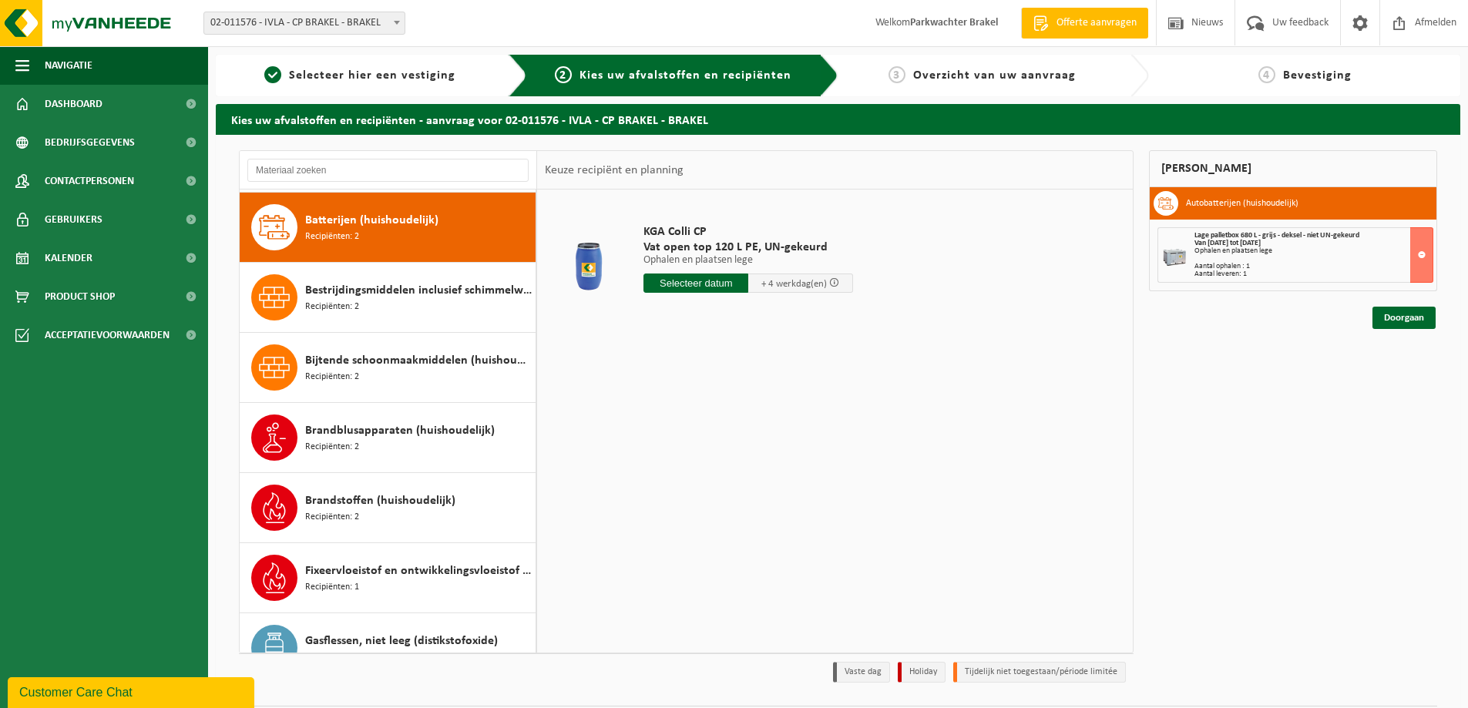
scroll to position [210, 0]
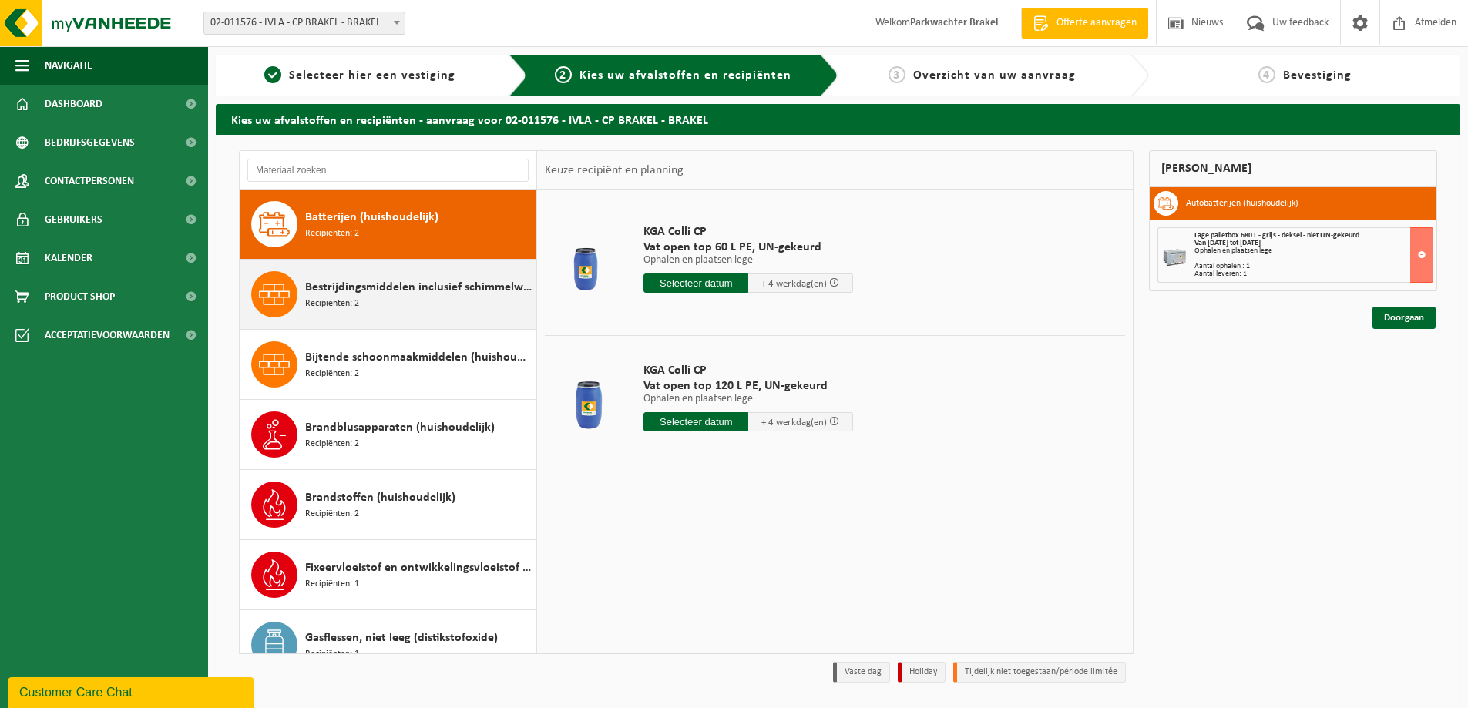
click at [408, 288] on span "Bestrijdingsmiddelen inclusief schimmelwerende beschermingsmiddelen (huishoudel…" at bounding box center [418, 287] width 227 height 18
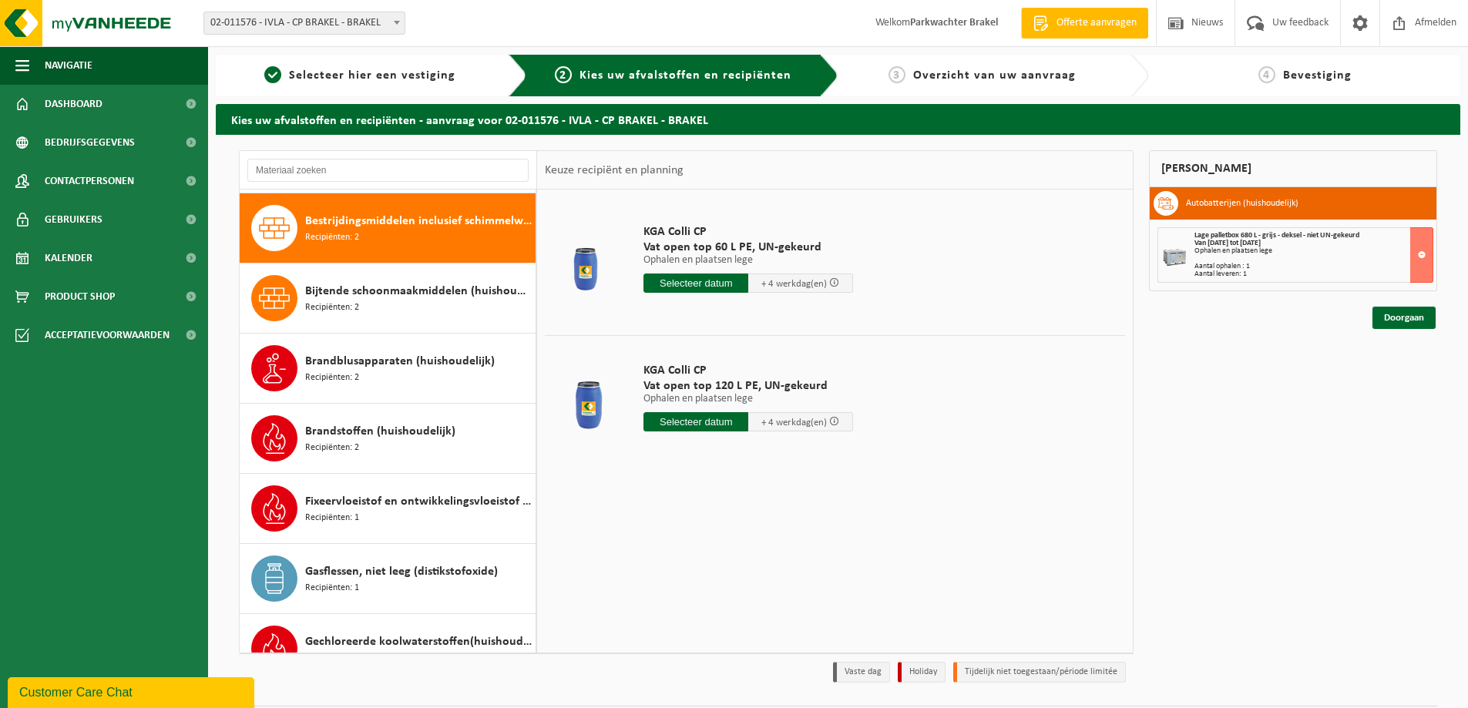
scroll to position [280, 0]
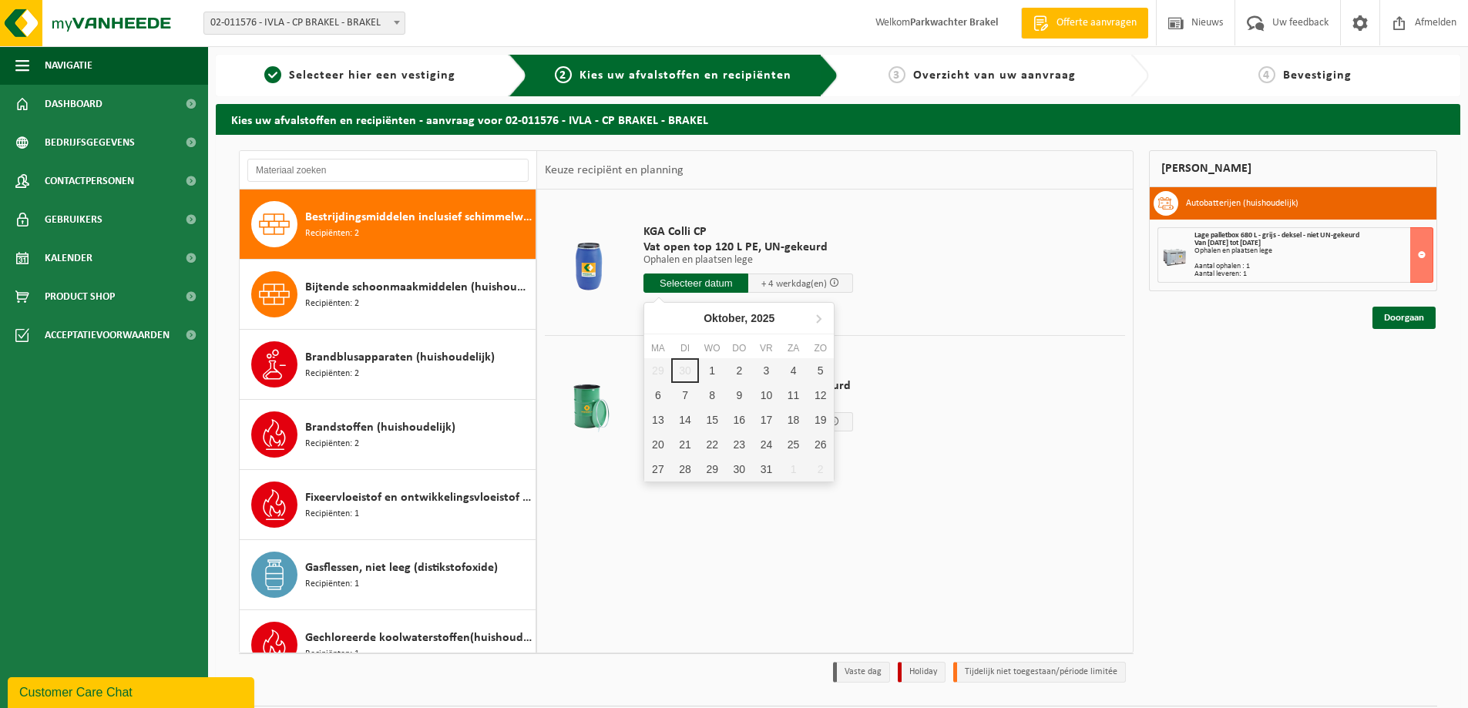
click at [706, 287] on input "text" at bounding box center [695, 283] width 105 height 19
click at [714, 373] on div "1" at bounding box center [712, 370] width 27 height 25
type input "Van [DATE]"
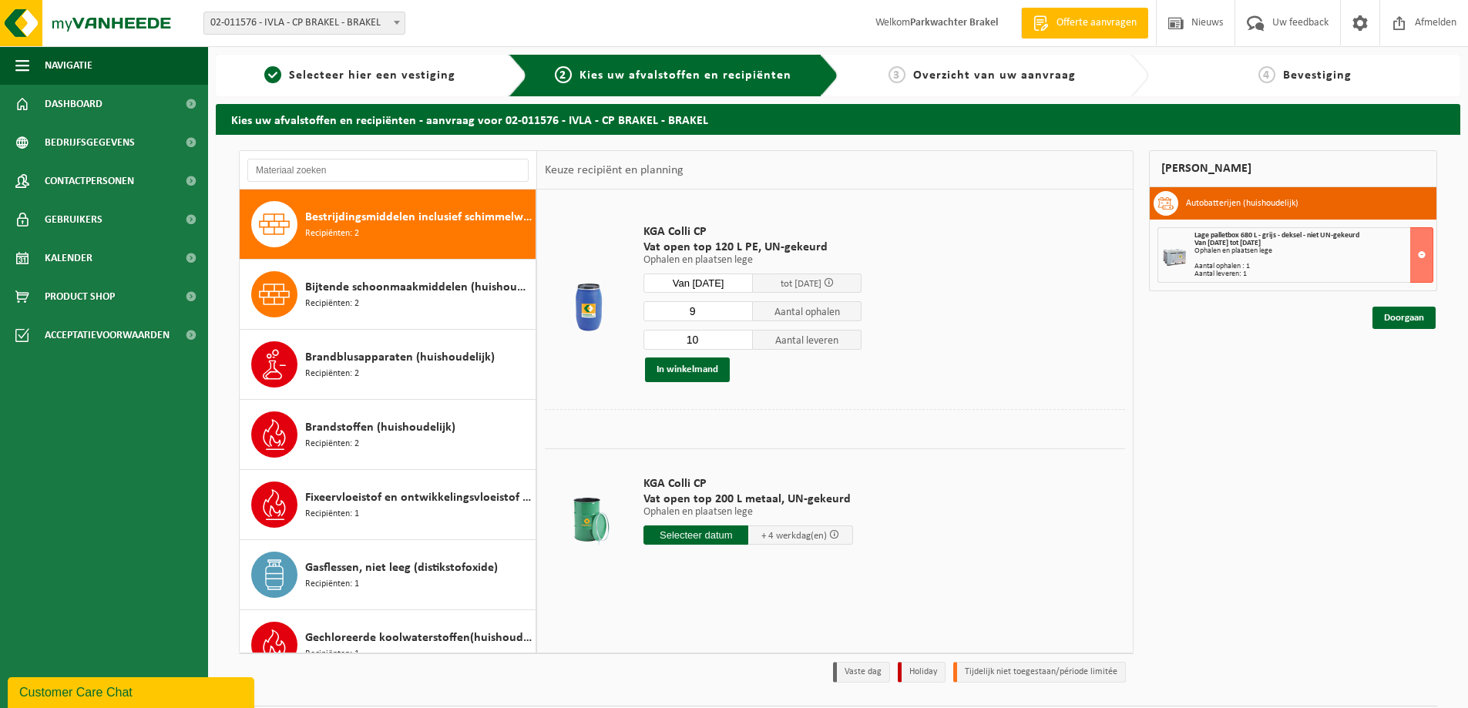
click at [742, 314] on input "9" at bounding box center [697, 311] width 109 height 20
click at [742, 314] on input "8" at bounding box center [697, 311] width 109 height 20
click at [742, 314] on input "7" at bounding box center [697, 311] width 109 height 20
click at [742, 314] on input "6" at bounding box center [697, 311] width 109 height 20
click at [742, 314] on input "5" at bounding box center [697, 311] width 109 height 20
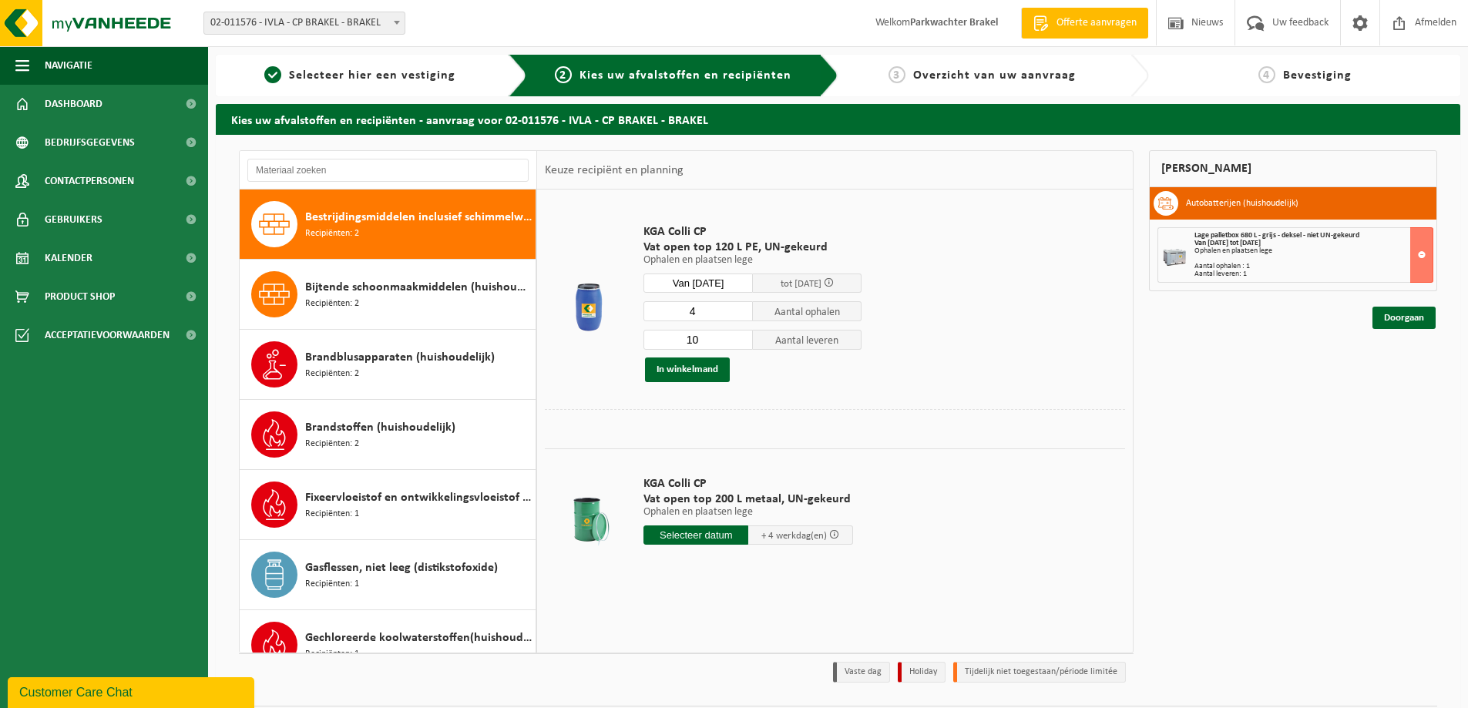
type input "4"
click at [742, 314] on input "4" at bounding box center [697, 311] width 109 height 20
click at [739, 341] on input "9" at bounding box center [697, 340] width 109 height 20
click at [739, 341] on input "8" at bounding box center [697, 340] width 109 height 20
click at [739, 341] on input "7" at bounding box center [697, 340] width 109 height 20
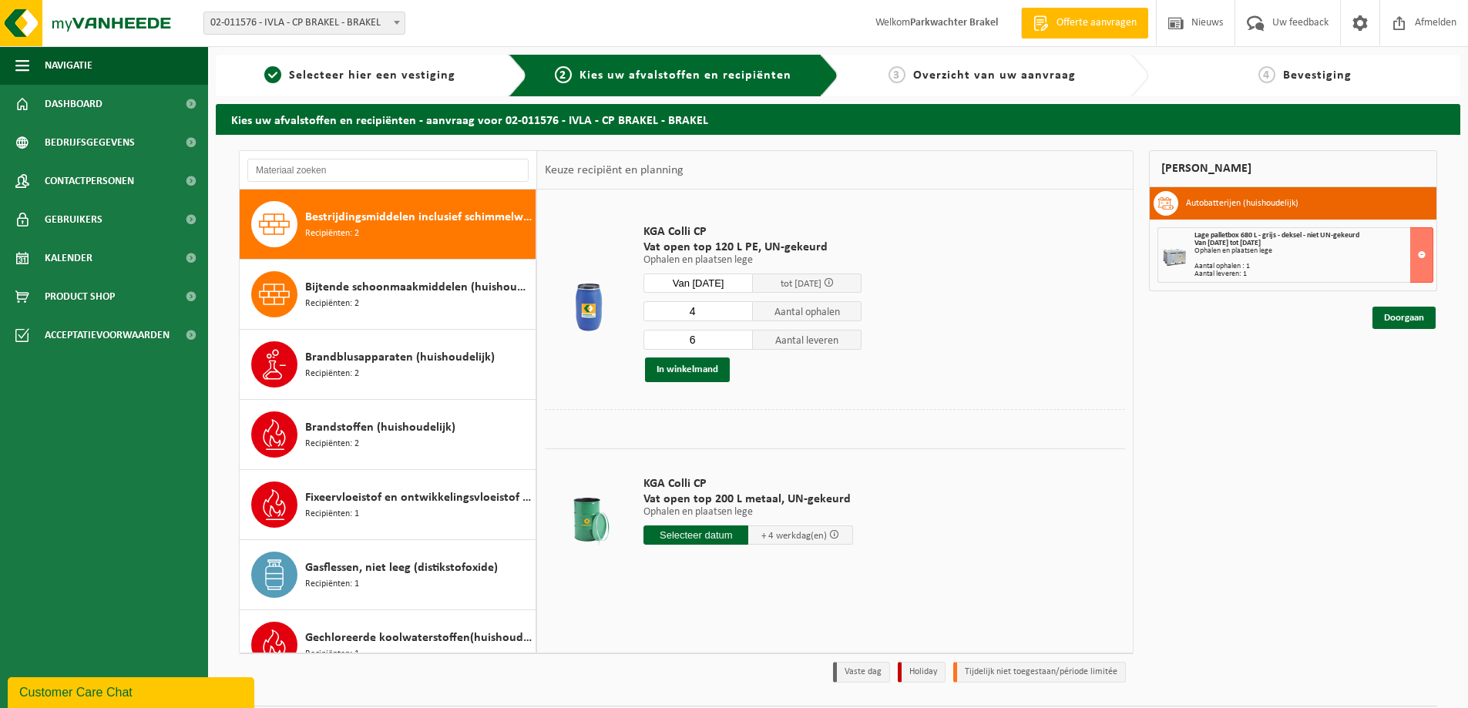
click at [739, 341] on input "6" at bounding box center [697, 340] width 109 height 20
click at [739, 341] on input "5" at bounding box center [697, 340] width 109 height 20
type input "4"
click at [739, 341] on input "4" at bounding box center [697, 340] width 109 height 20
click at [683, 375] on button "In winkelmand" at bounding box center [687, 370] width 85 height 25
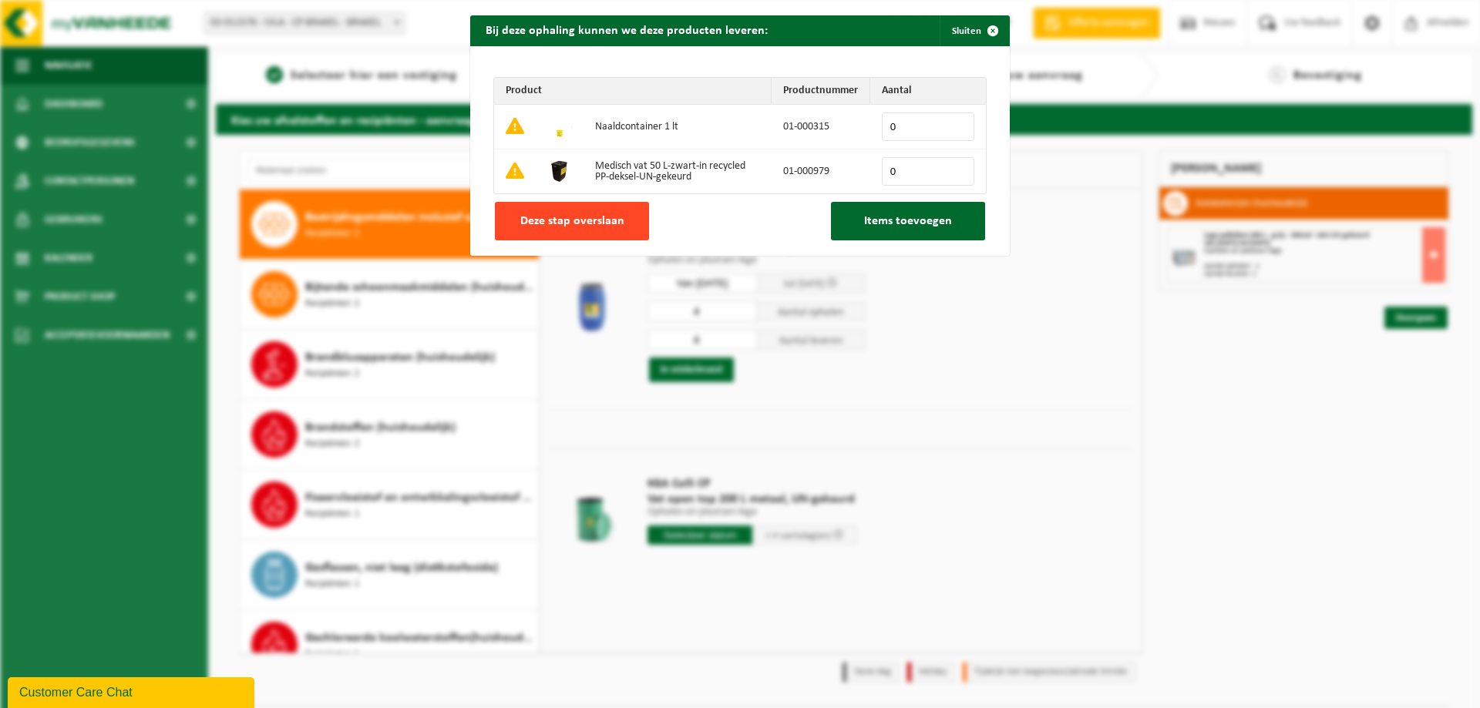
click at [552, 227] on span "Deze stap overslaan" at bounding box center [572, 221] width 104 height 12
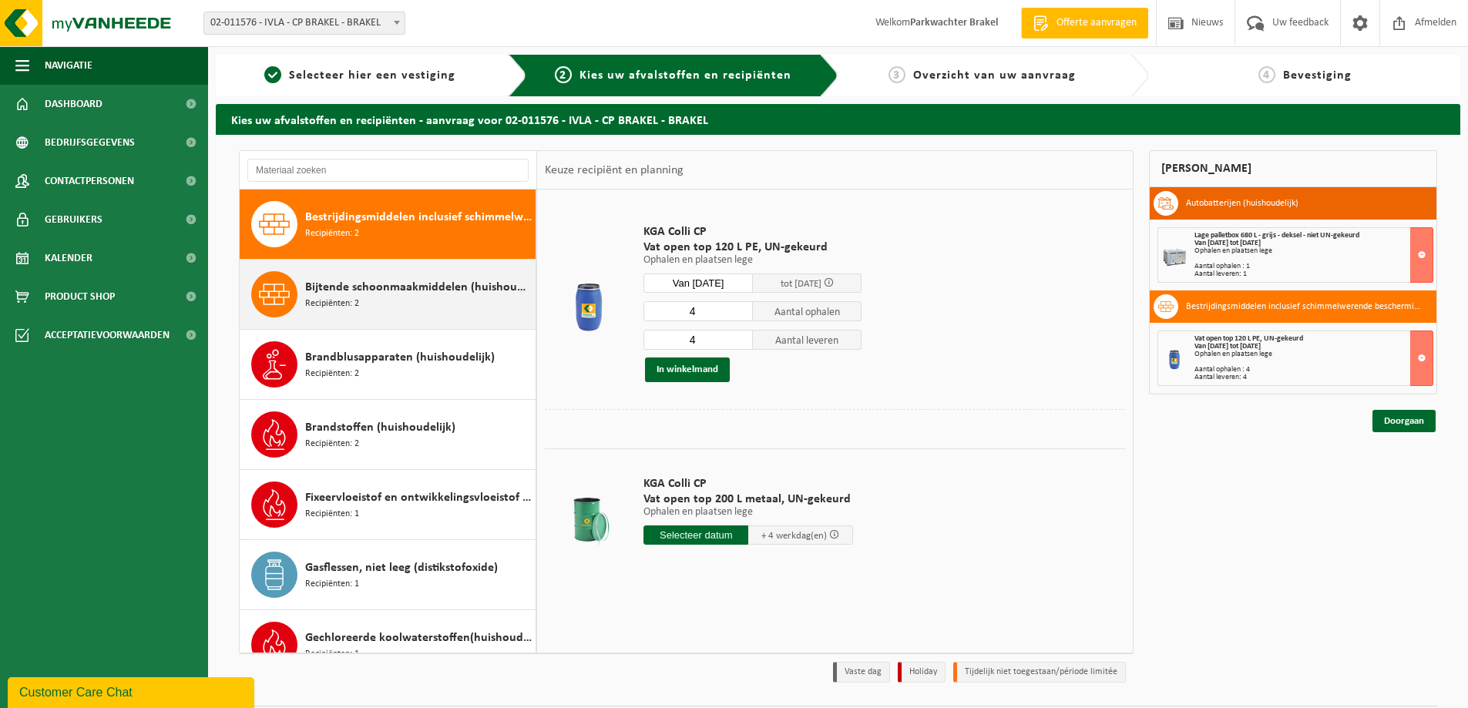
click at [427, 291] on span "Bijtende schoonmaakmiddelen (huishoudelijk)" at bounding box center [418, 287] width 227 height 18
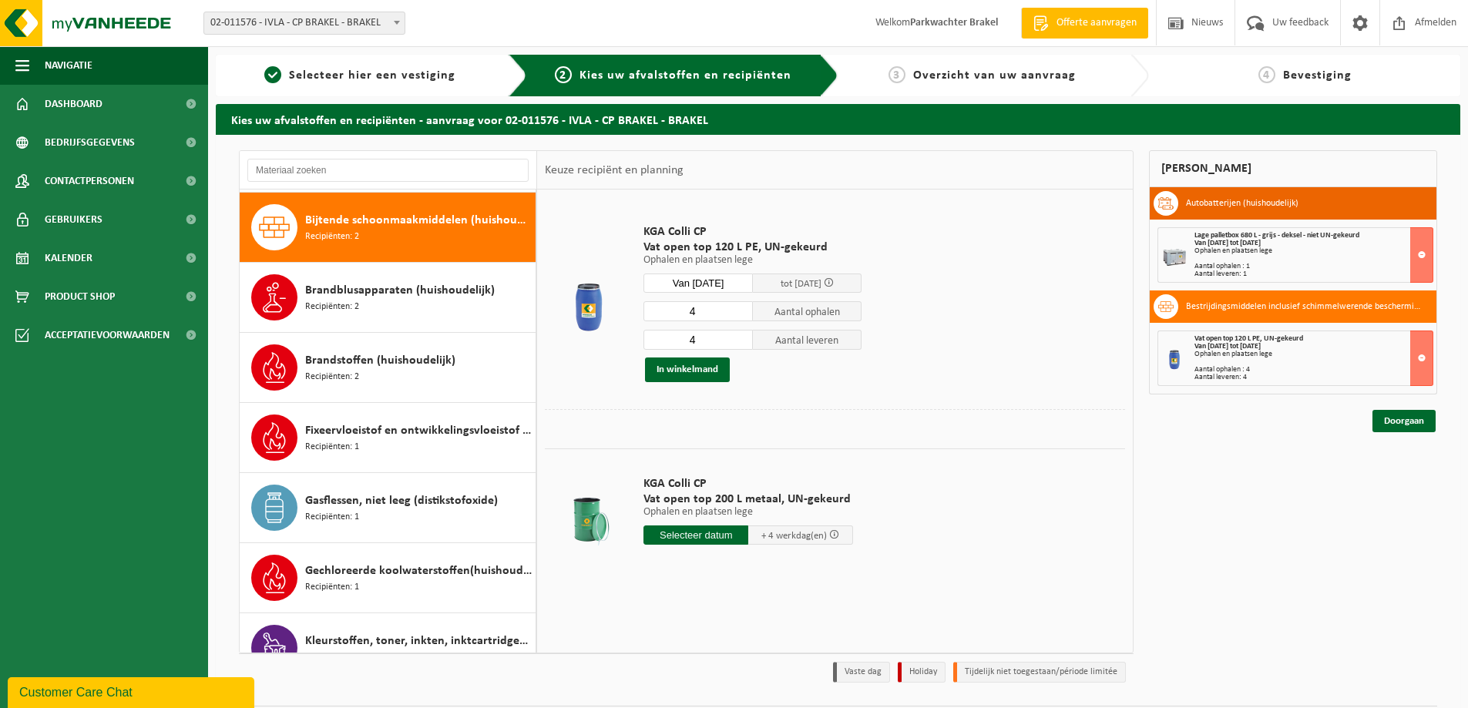
scroll to position [351, 0]
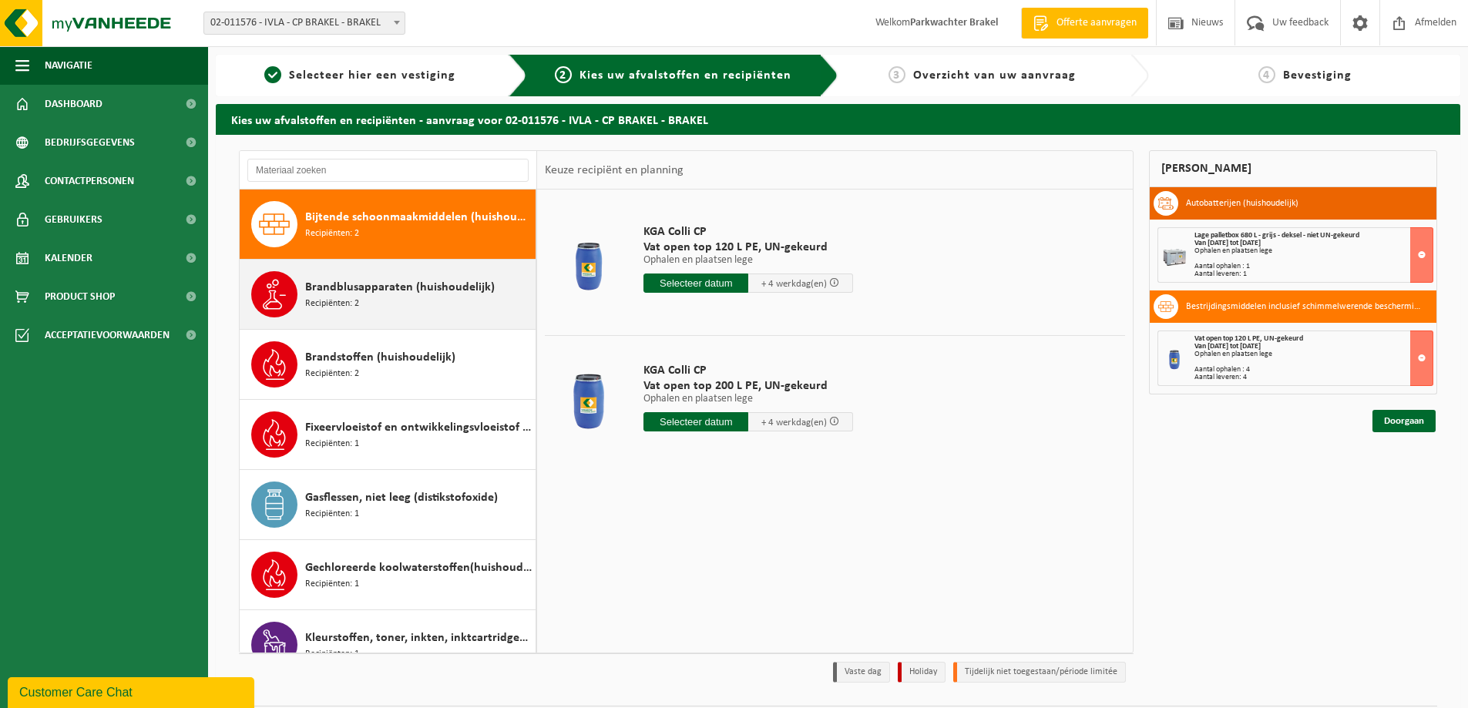
click at [419, 286] on span "Brandblusapparaten (huishoudelijk)" at bounding box center [400, 287] width 190 height 18
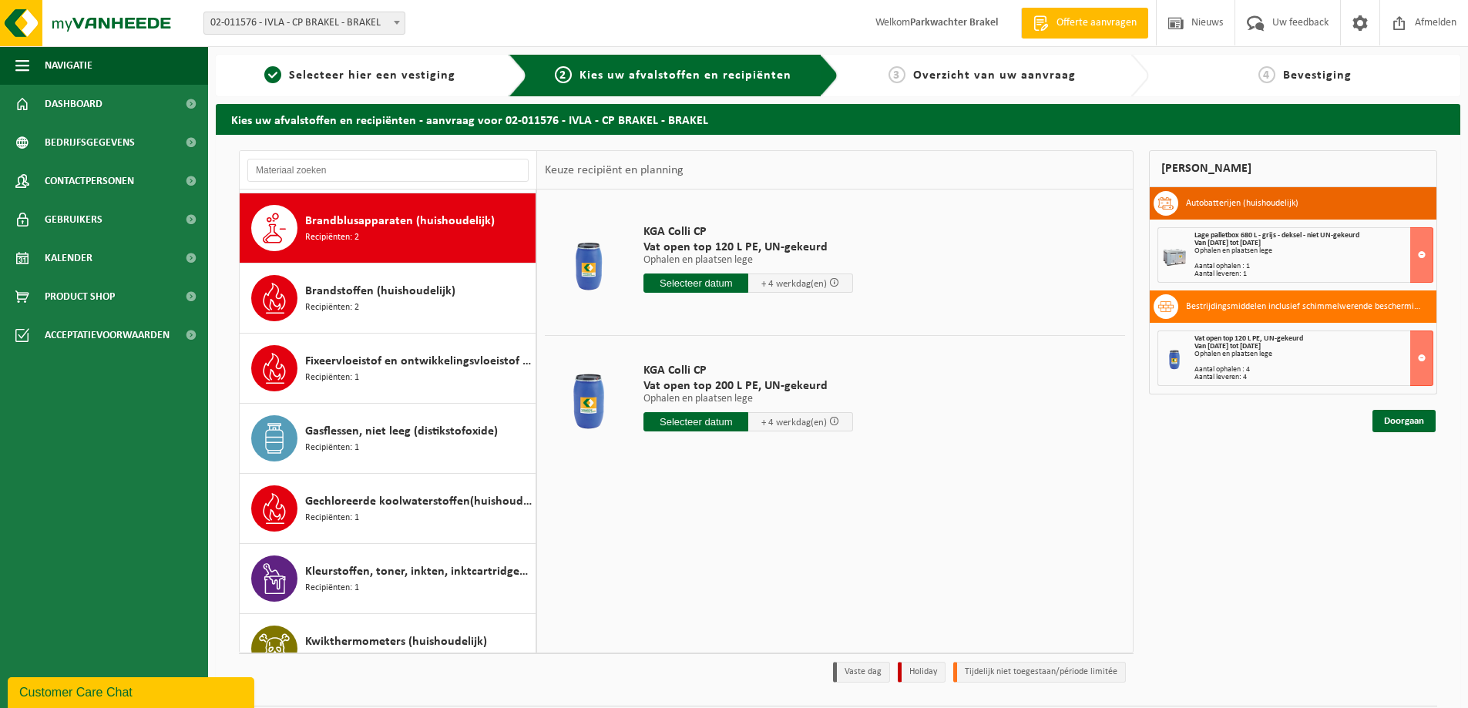
scroll to position [421, 0]
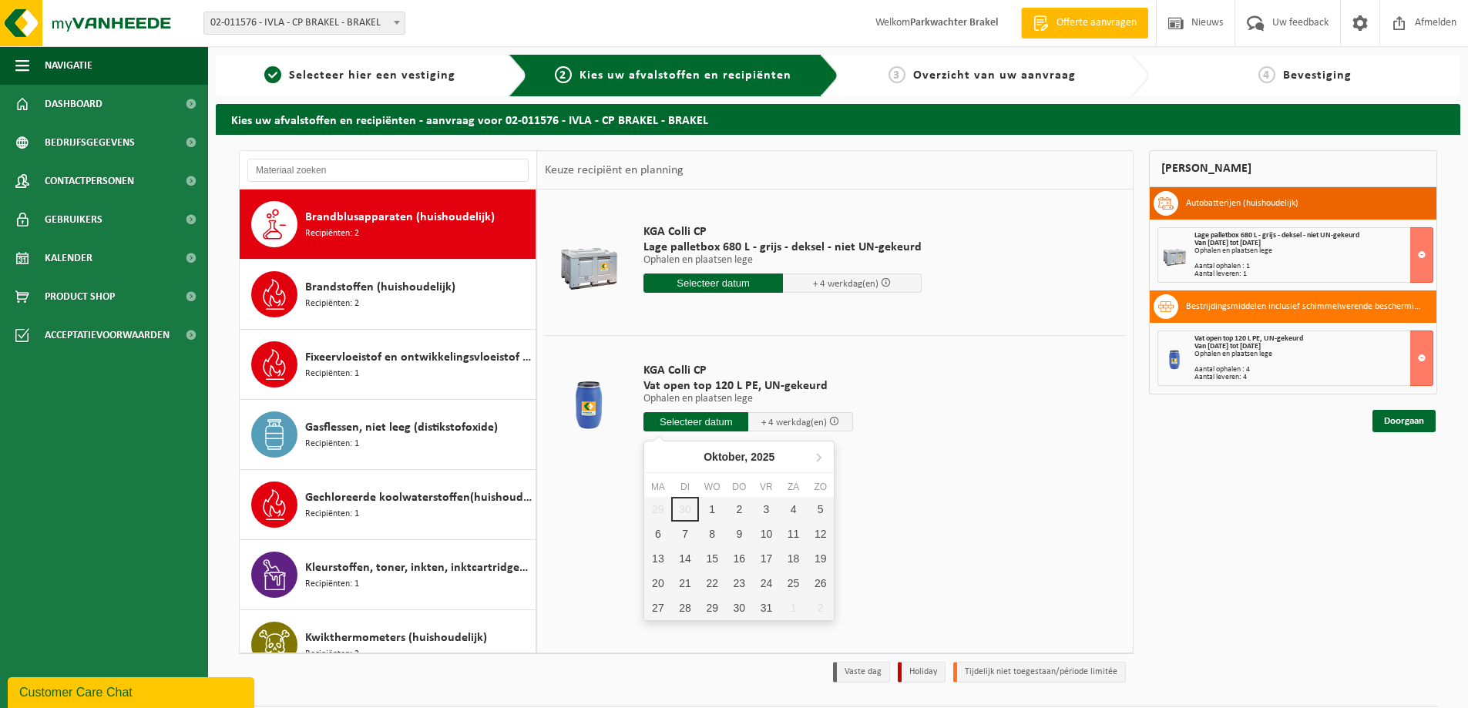
click at [693, 425] on input "text" at bounding box center [695, 421] width 105 height 19
click at [708, 505] on div "1" at bounding box center [712, 509] width 27 height 25
type input "Van [DATE]"
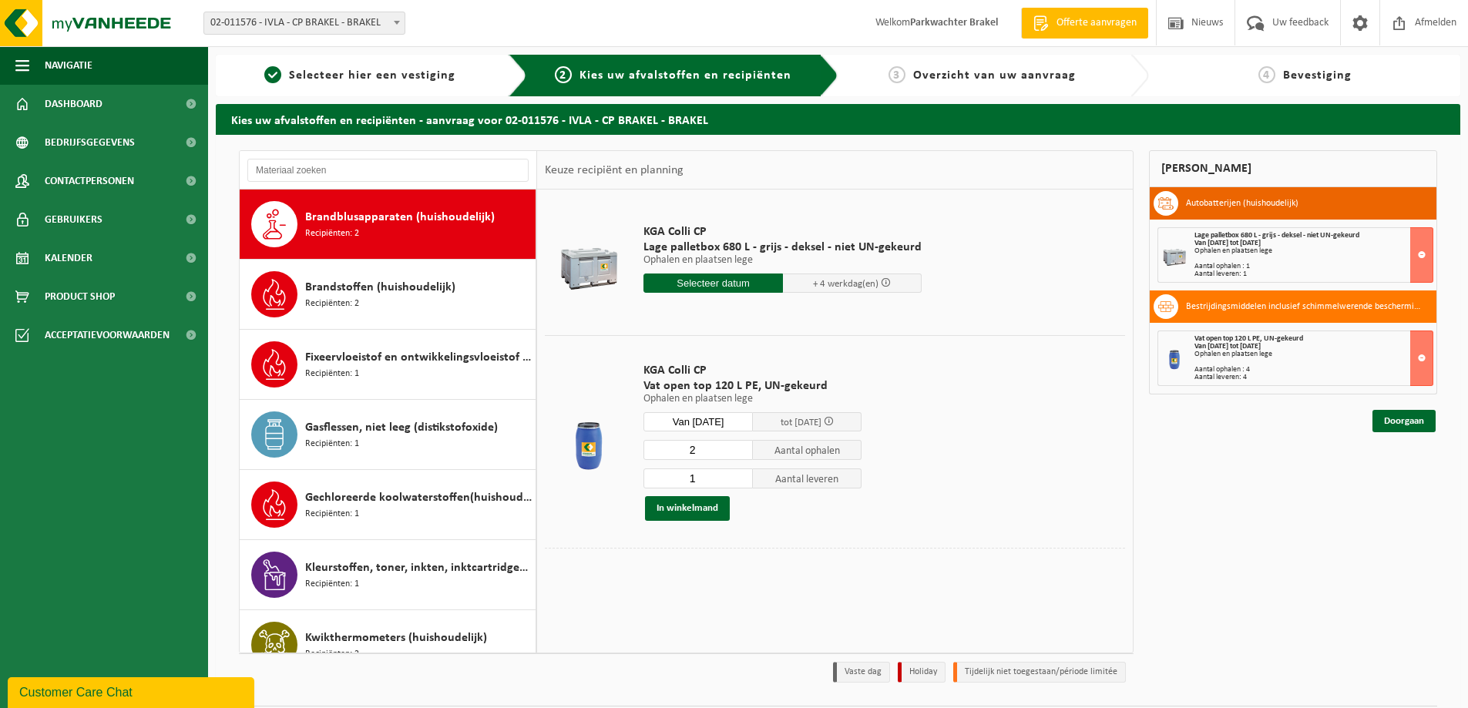
type input "2"
click at [739, 448] on input "2" at bounding box center [697, 450] width 109 height 20
type input "2"
click at [741, 477] on input "2" at bounding box center [697, 479] width 109 height 20
click at [710, 509] on button "In winkelmand" at bounding box center [687, 508] width 85 height 25
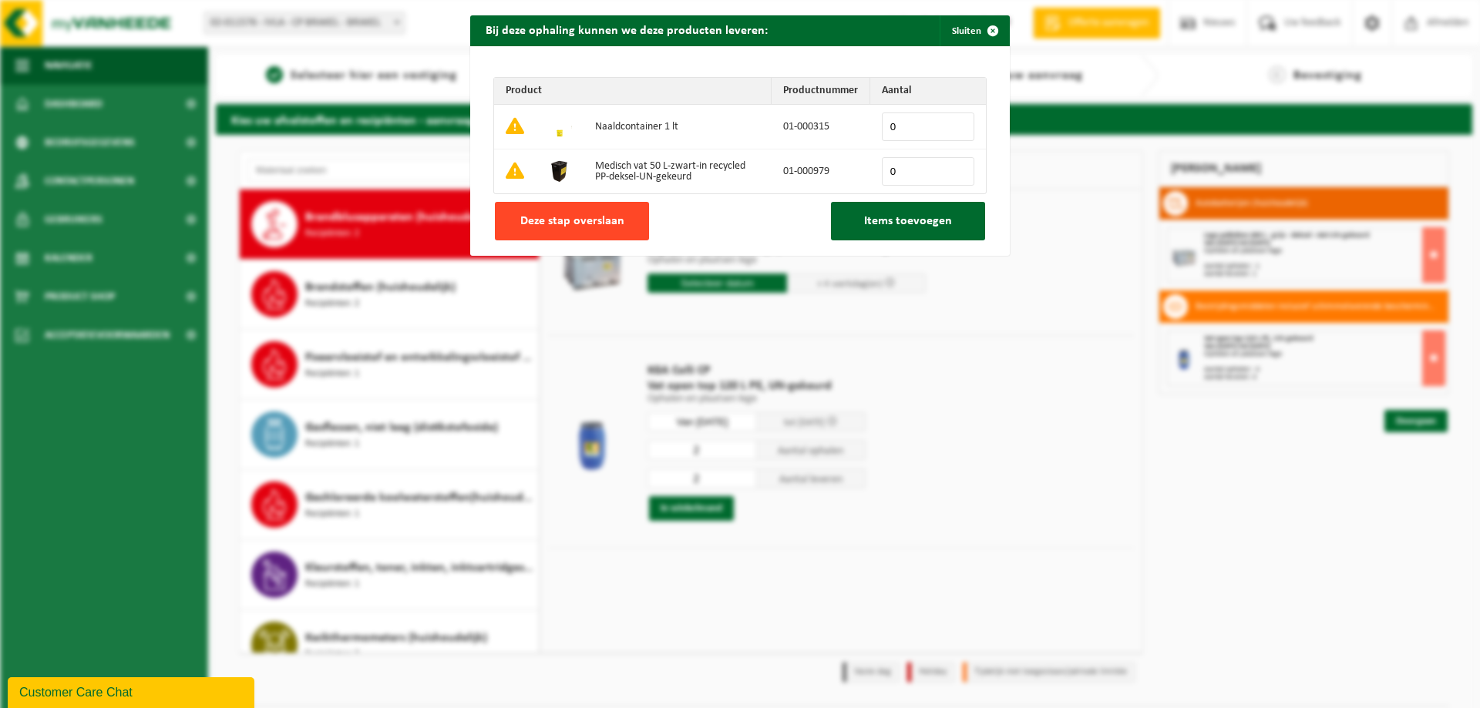
click at [588, 220] on span "Deze stap overslaan" at bounding box center [572, 221] width 104 height 12
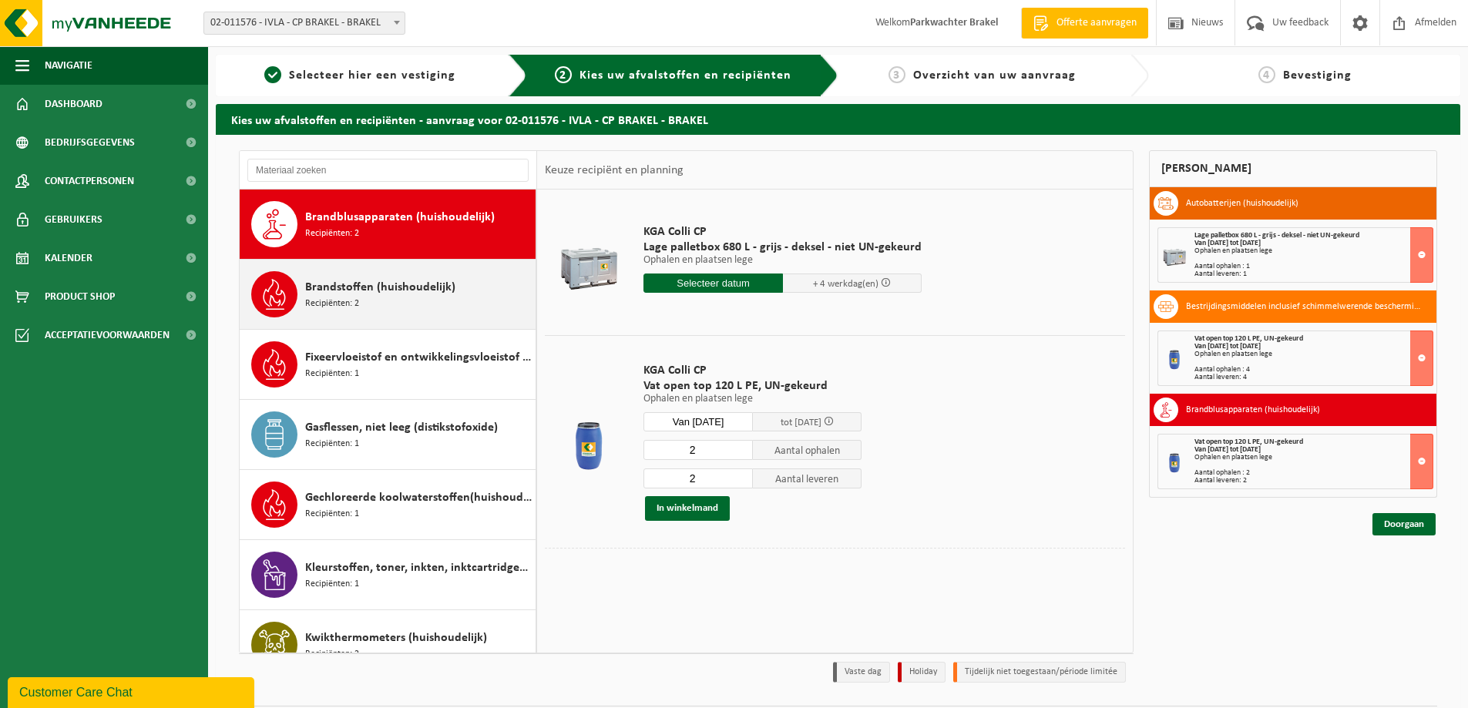
click at [401, 281] on span "Brandstoffen (huishoudelijk)" at bounding box center [380, 287] width 150 height 18
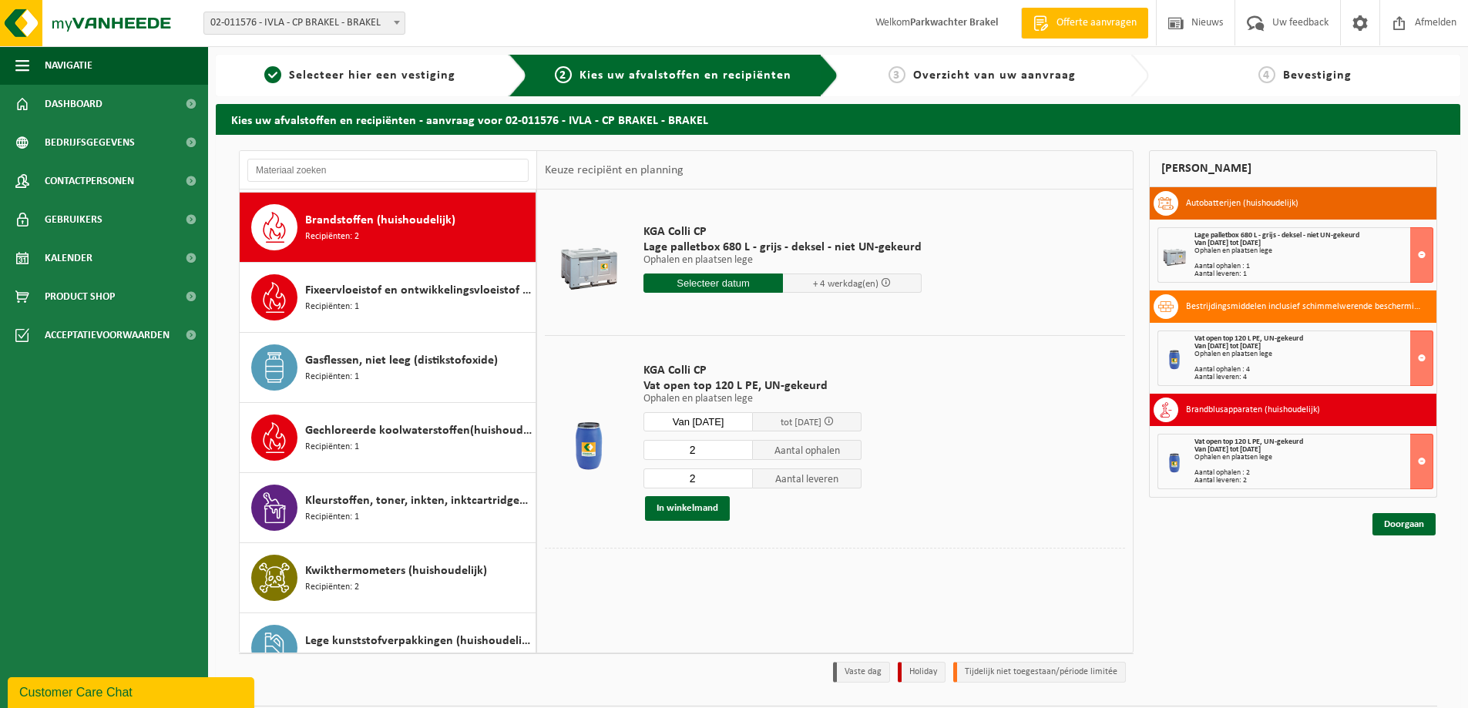
scroll to position [491, 0]
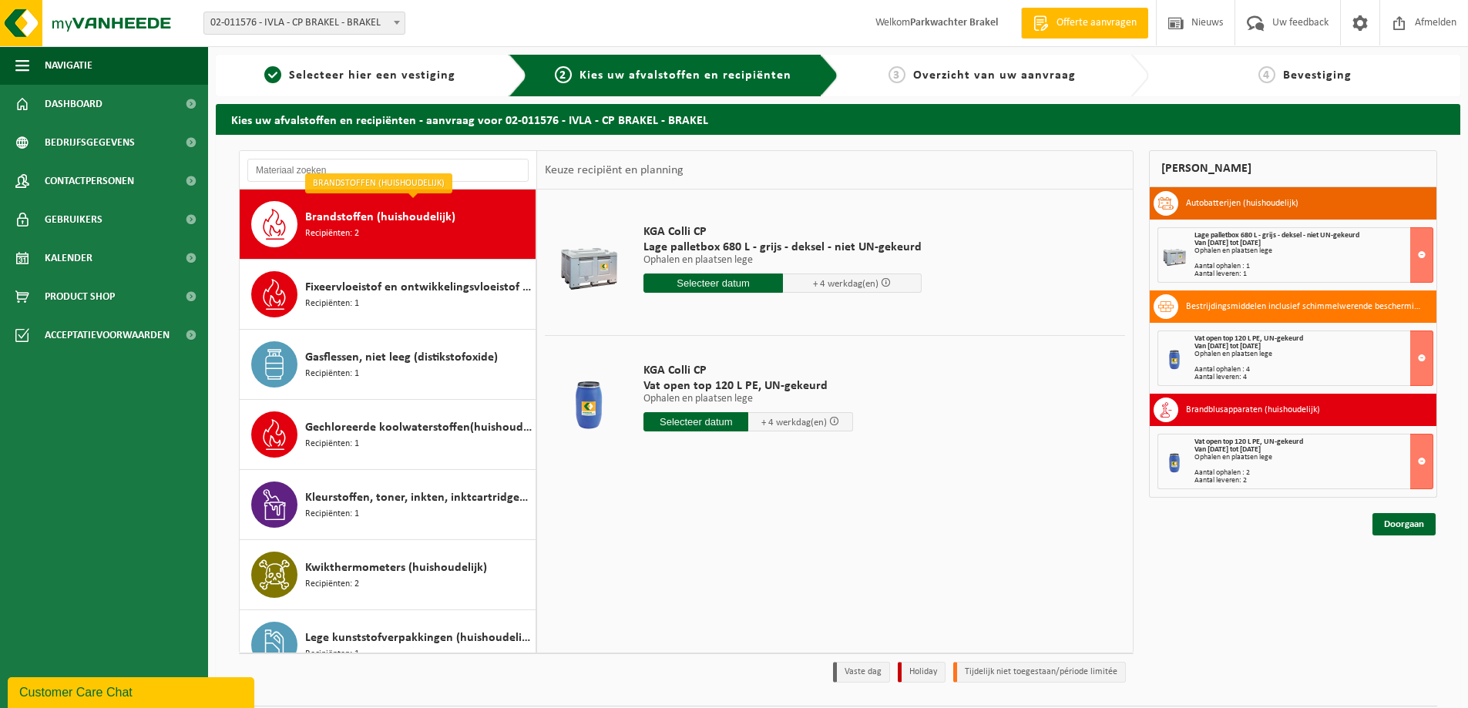
click at [694, 420] on input "text" at bounding box center [695, 421] width 105 height 19
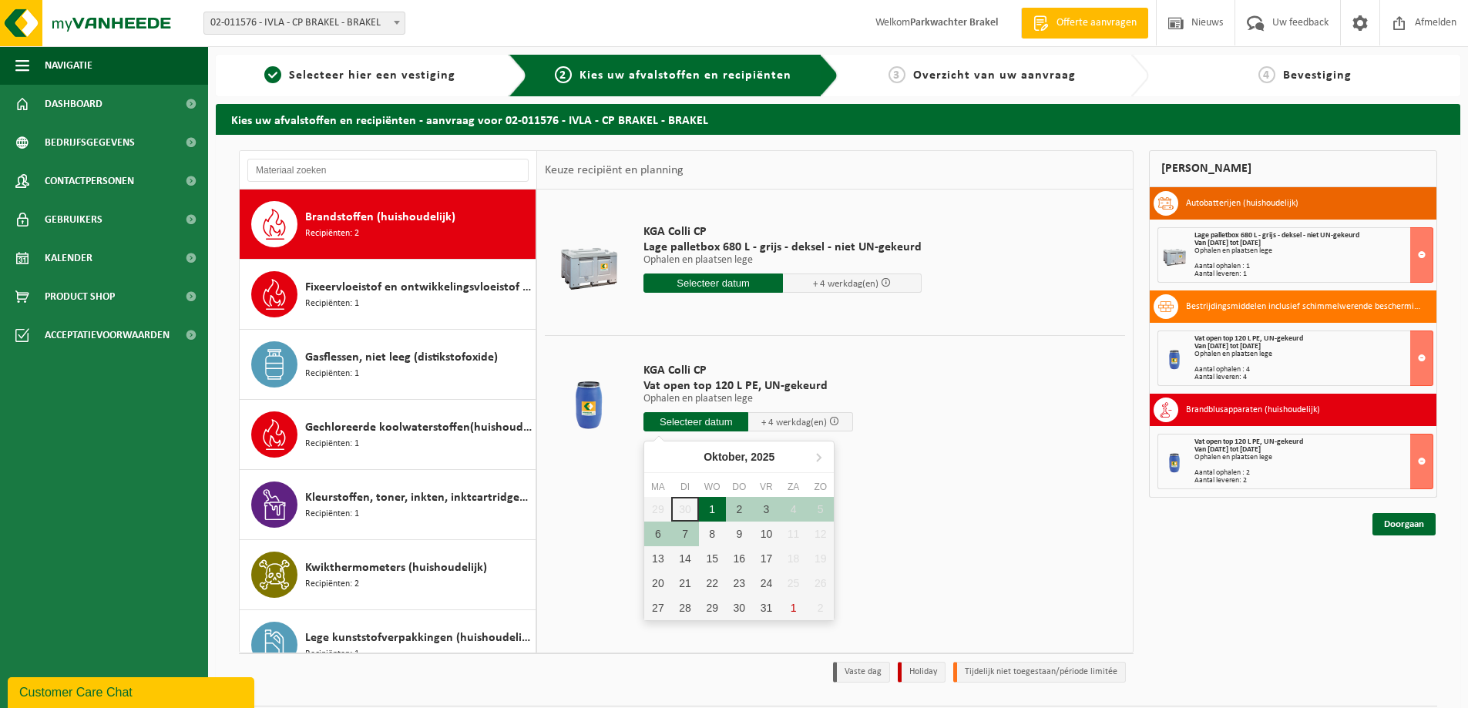
click at [707, 506] on div "1" at bounding box center [712, 509] width 27 height 25
type input "Van [DATE]"
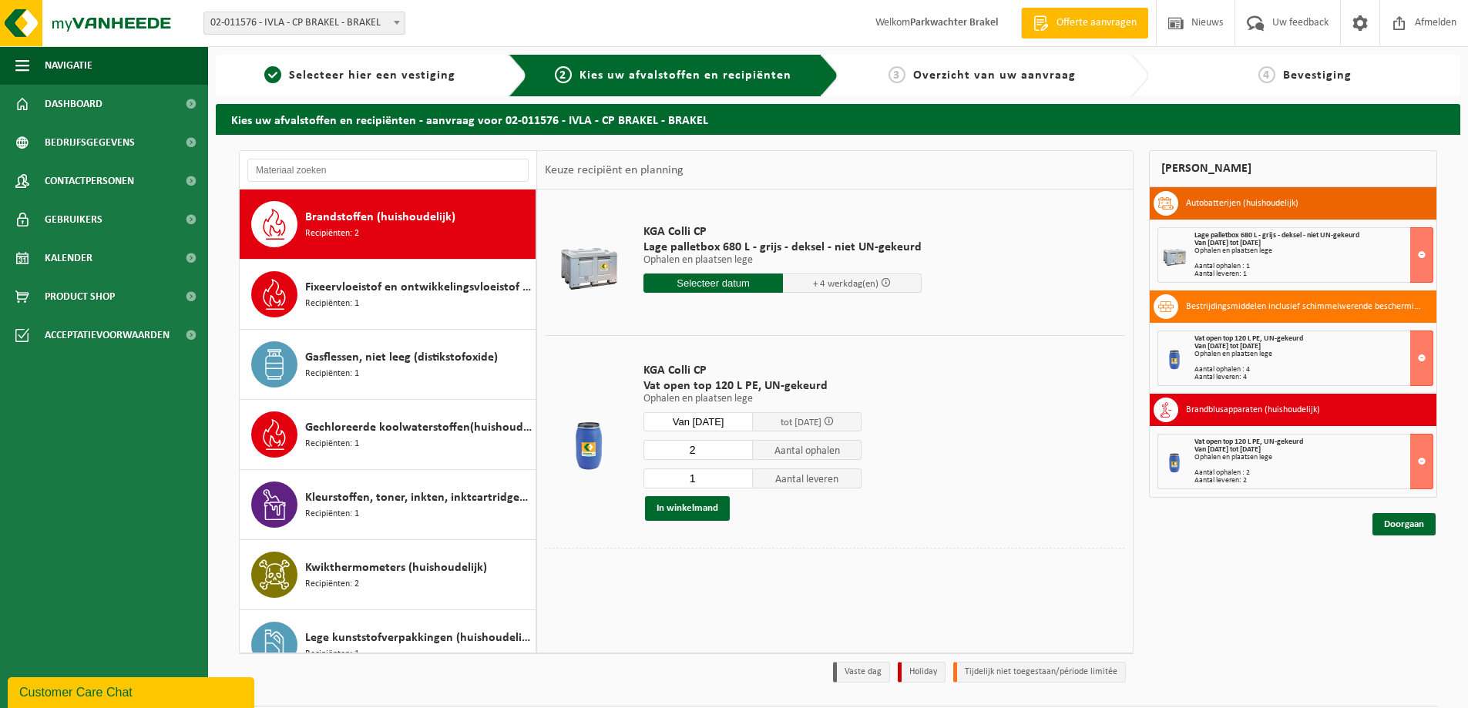
type input "2"
click at [737, 448] on input "2" at bounding box center [697, 450] width 109 height 20
type input "2"
click at [741, 477] on input "2" at bounding box center [697, 479] width 109 height 20
click at [711, 508] on button "In winkelmand" at bounding box center [687, 508] width 85 height 25
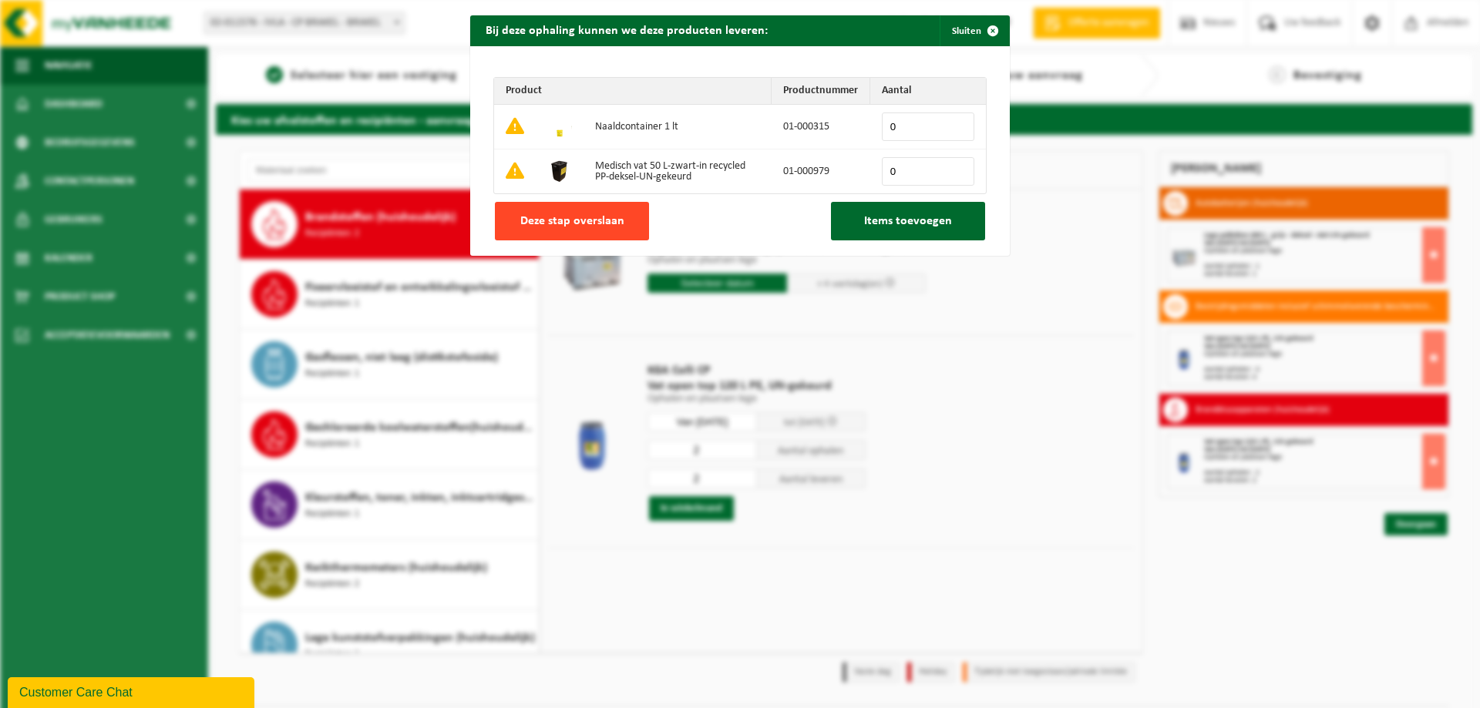
click at [536, 223] on span "Deze stap overslaan" at bounding box center [572, 221] width 104 height 12
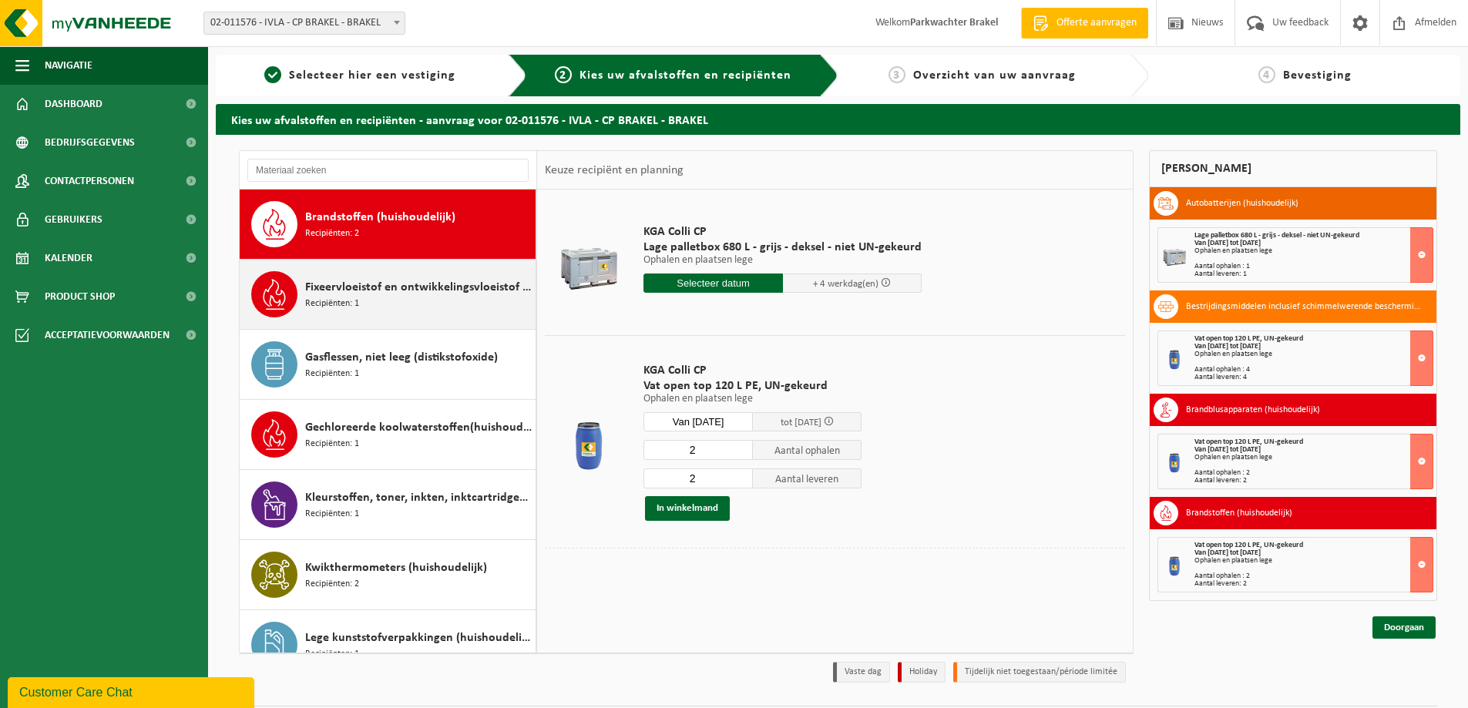
click at [391, 291] on span "Fixeervloeistof en ontwikkelingsvloeistof gemengd, huishoudelijk" at bounding box center [418, 287] width 227 height 18
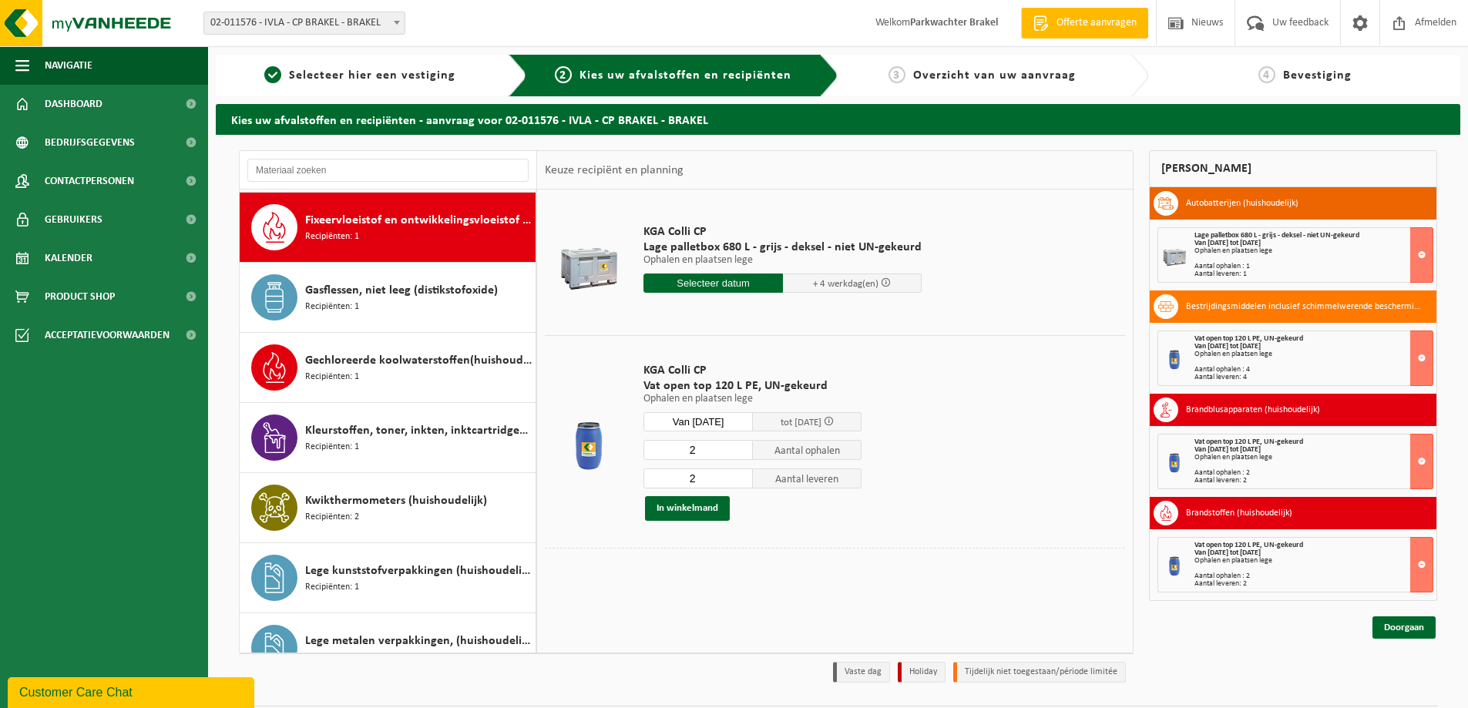
scroll to position [561, 0]
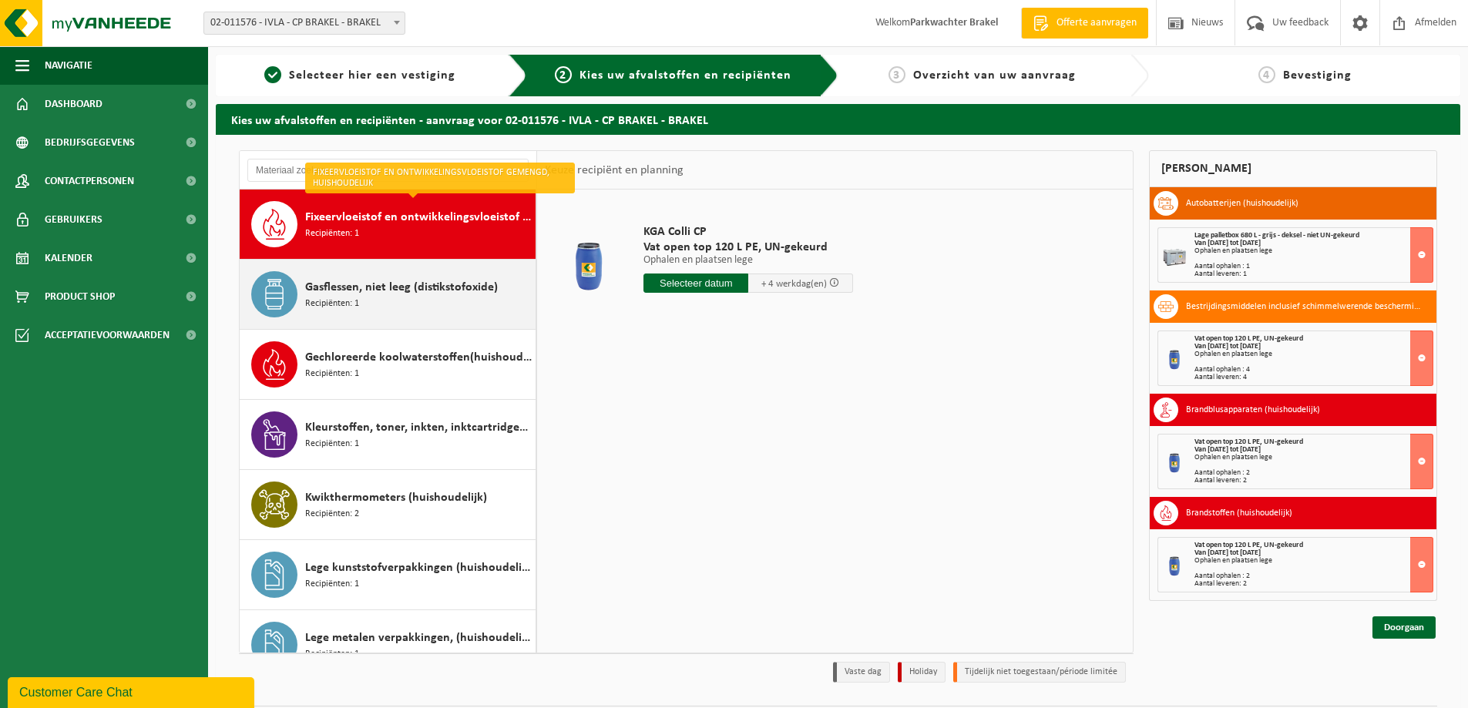
click at [399, 293] on span "Gasflessen, niet leeg (distikstofoxide)" at bounding box center [401, 287] width 193 height 18
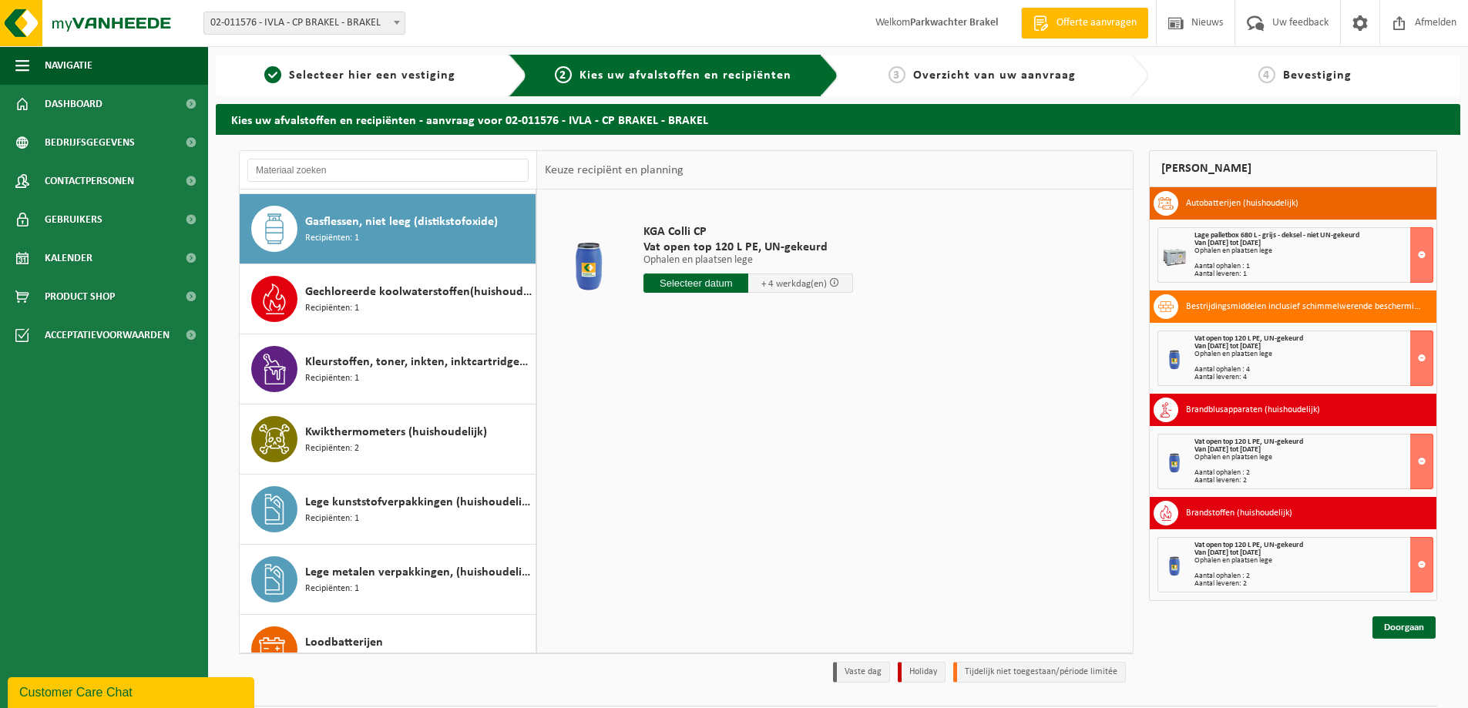
scroll to position [631, 0]
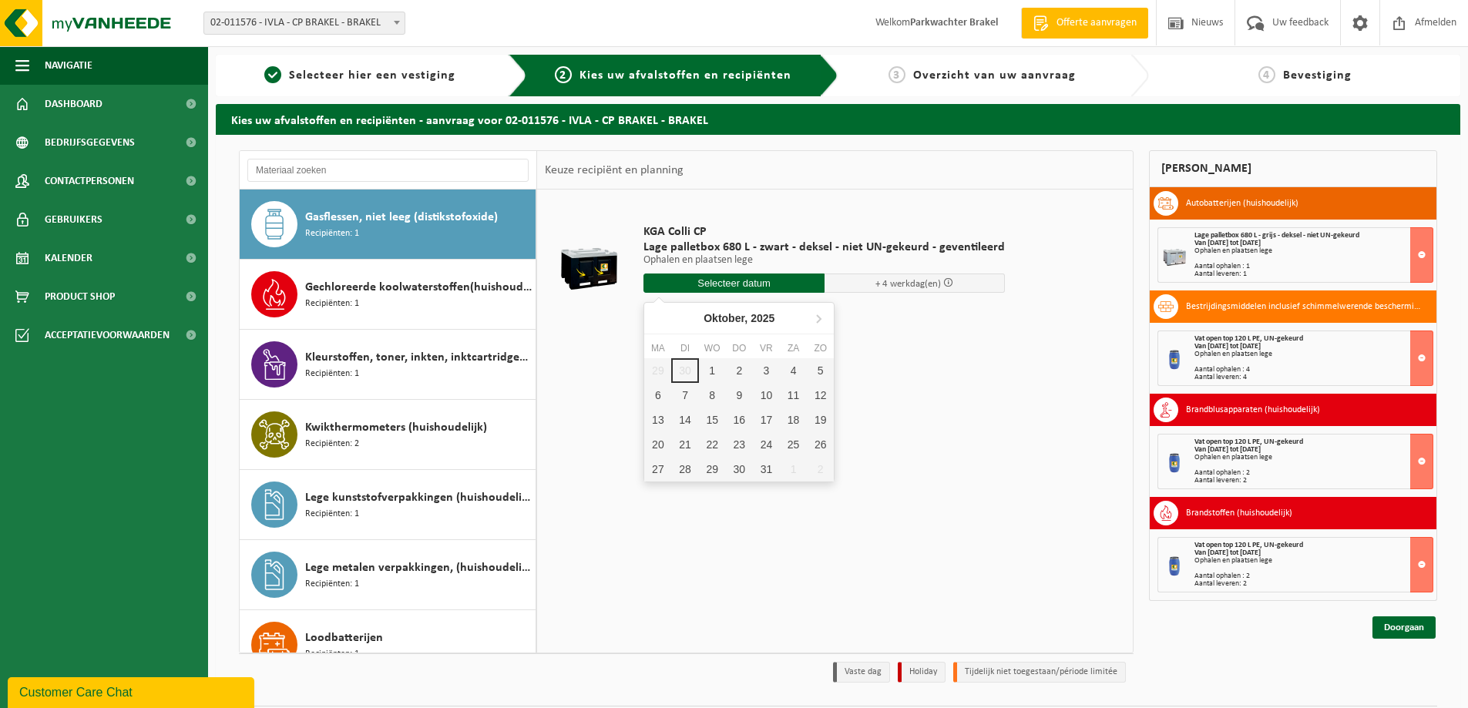
click at [778, 282] on input "text" at bounding box center [733, 283] width 181 height 19
click at [714, 374] on div "1" at bounding box center [712, 370] width 27 height 25
type input "Van [DATE]"
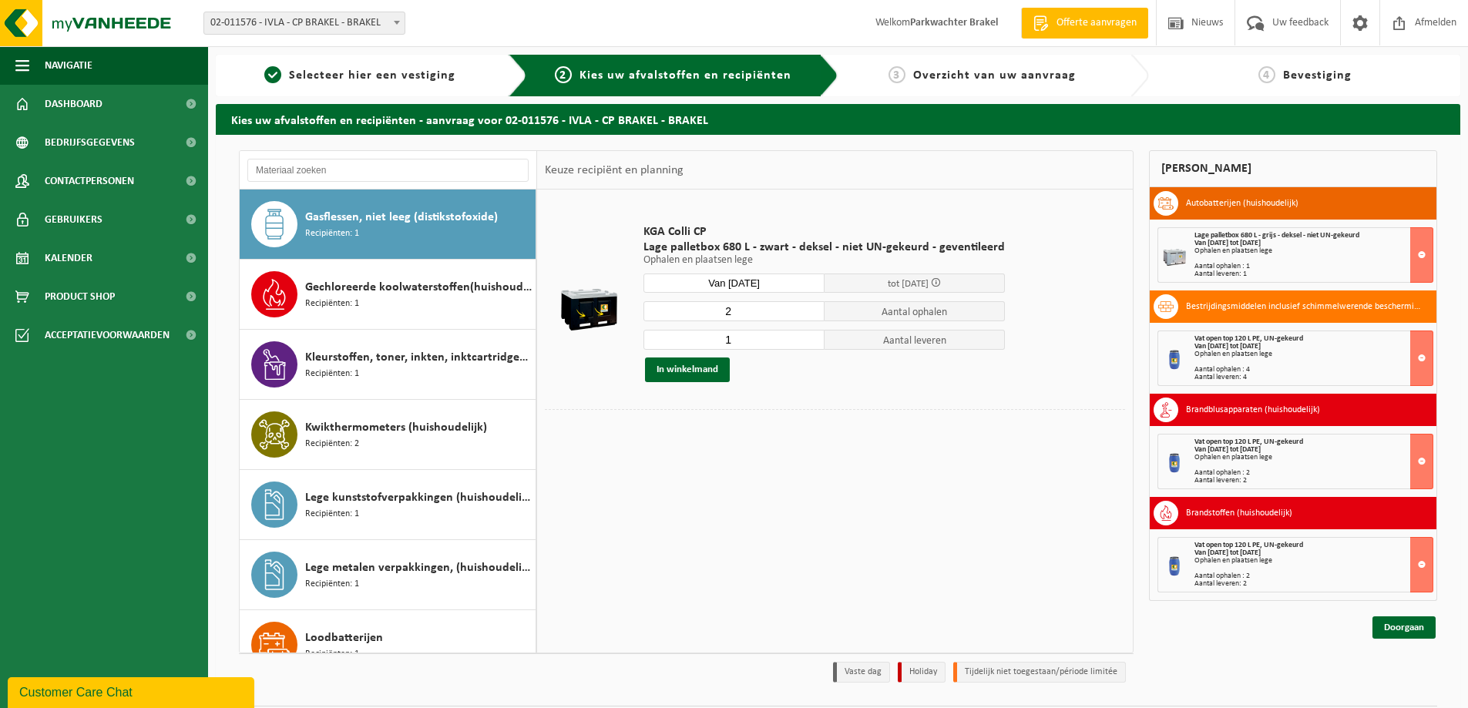
type input "2"
click at [806, 307] on input "2" at bounding box center [733, 311] width 181 height 20
type input "2"
click at [806, 338] on input "2" at bounding box center [733, 340] width 181 height 20
click at [706, 368] on button "In winkelmand" at bounding box center [687, 370] width 85 height 25
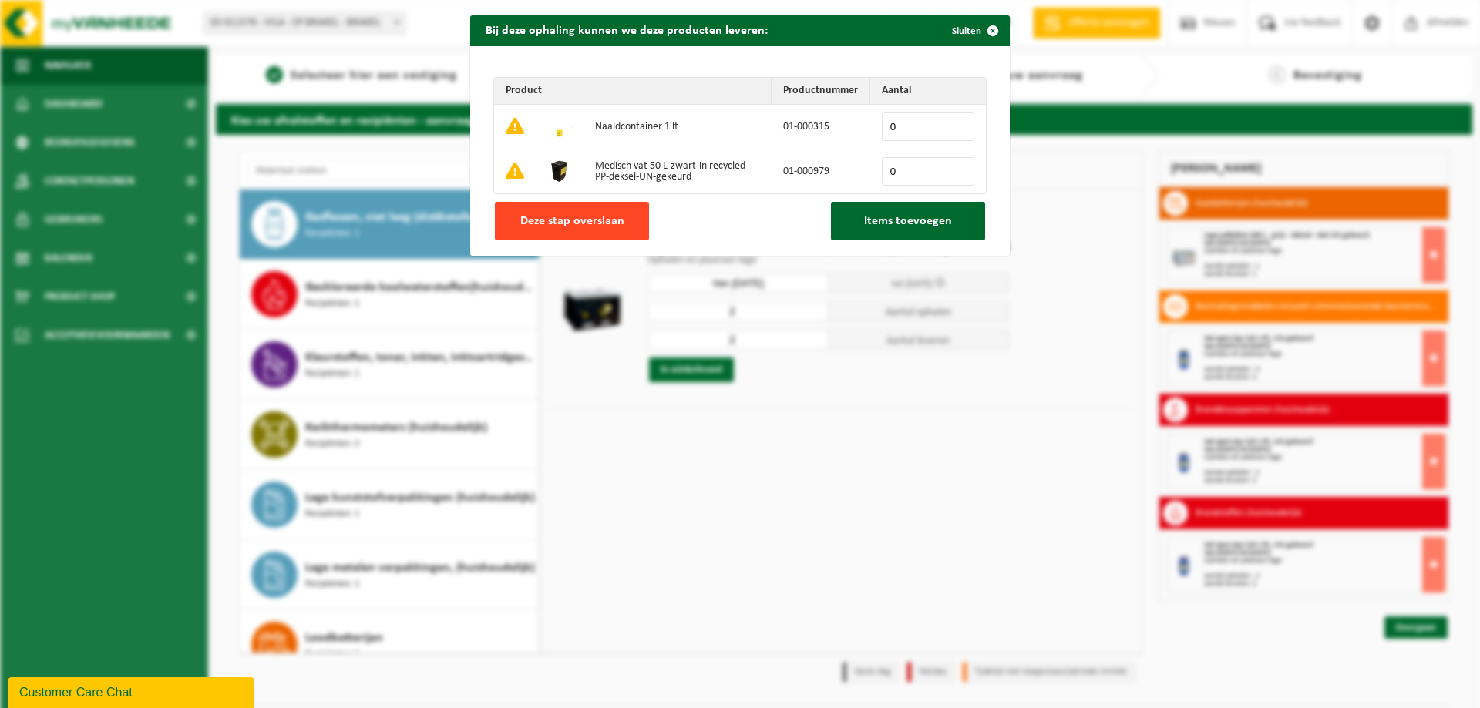
click at [606, 227] on span "Deze stap overslaan" at bounding box center [572, 221] width 104 height 12
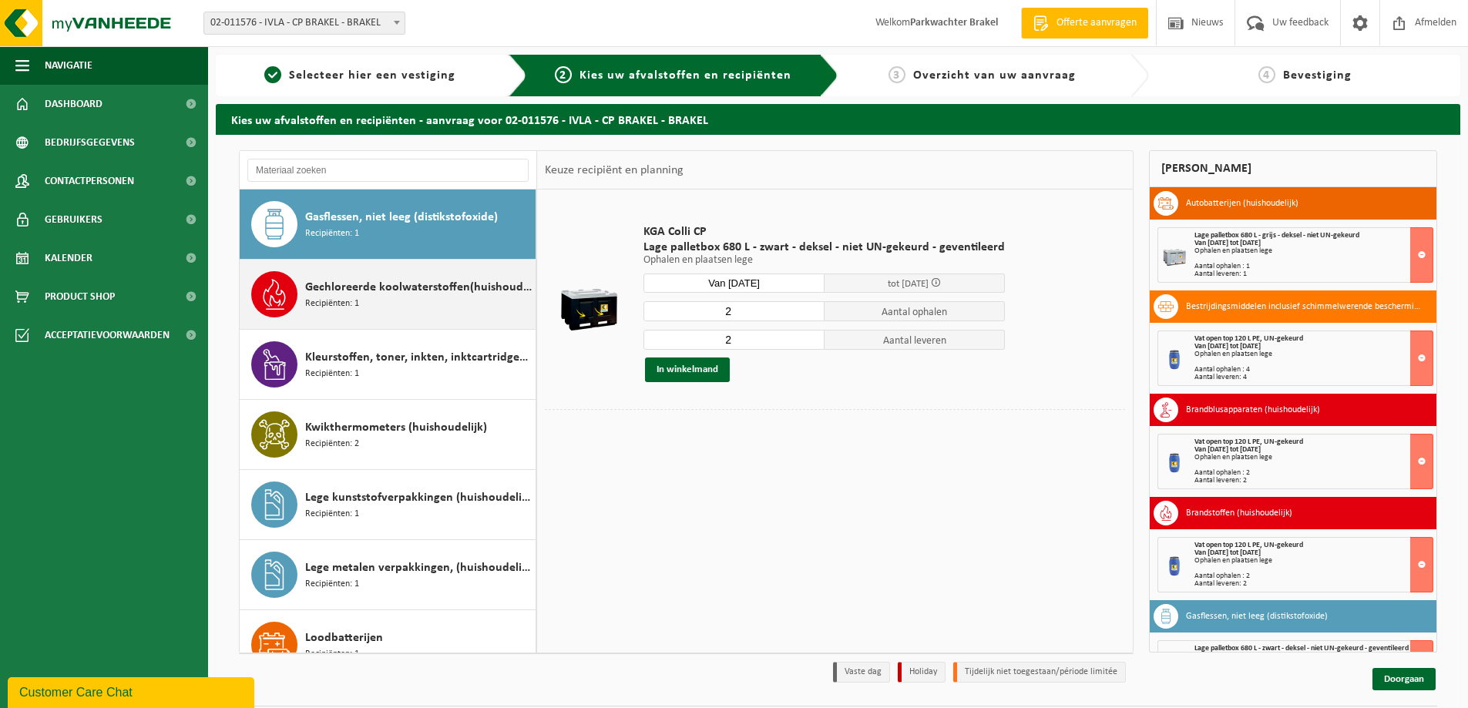
click at [432, 288] on span "Gechloreerde koolwaterstoffen(huishoudelijk)" at bounding box center [418, 287] width 227 height 18
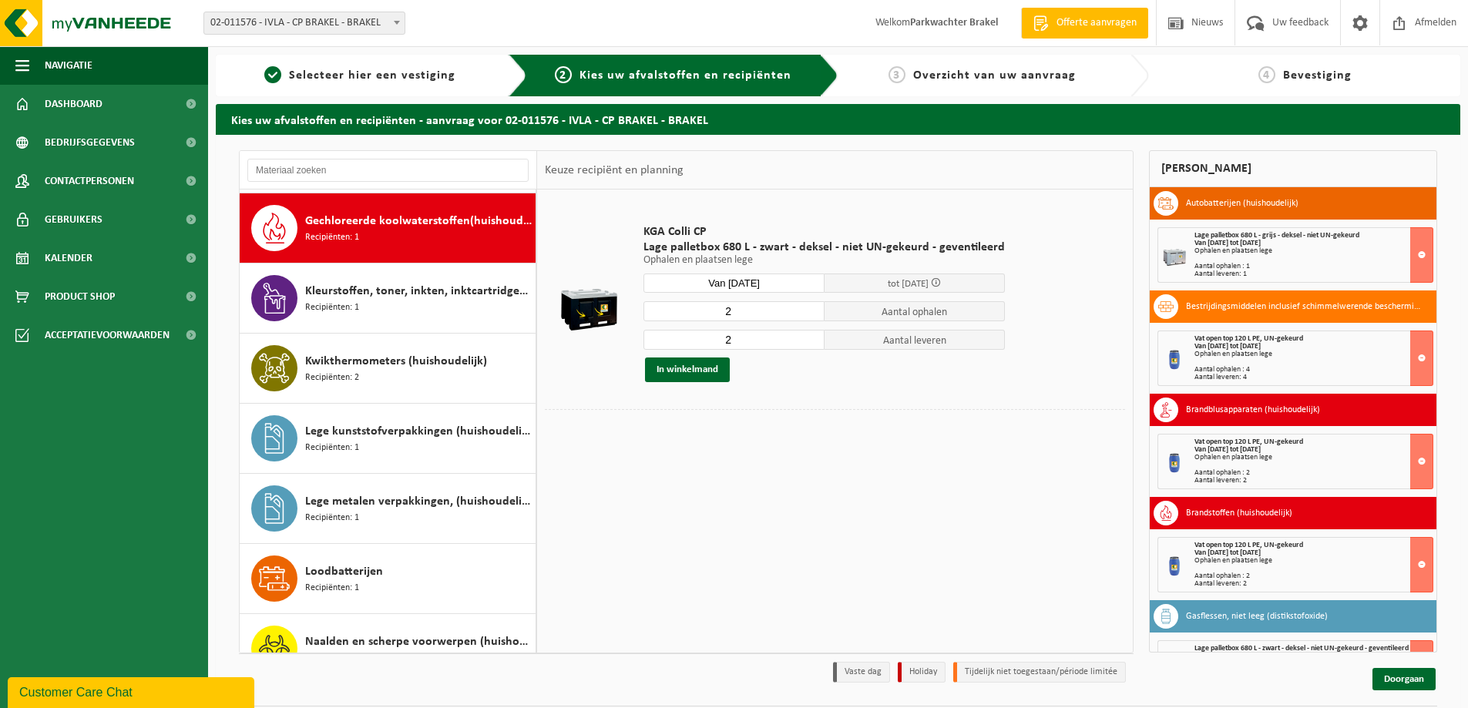
scroll to position [701, 0]
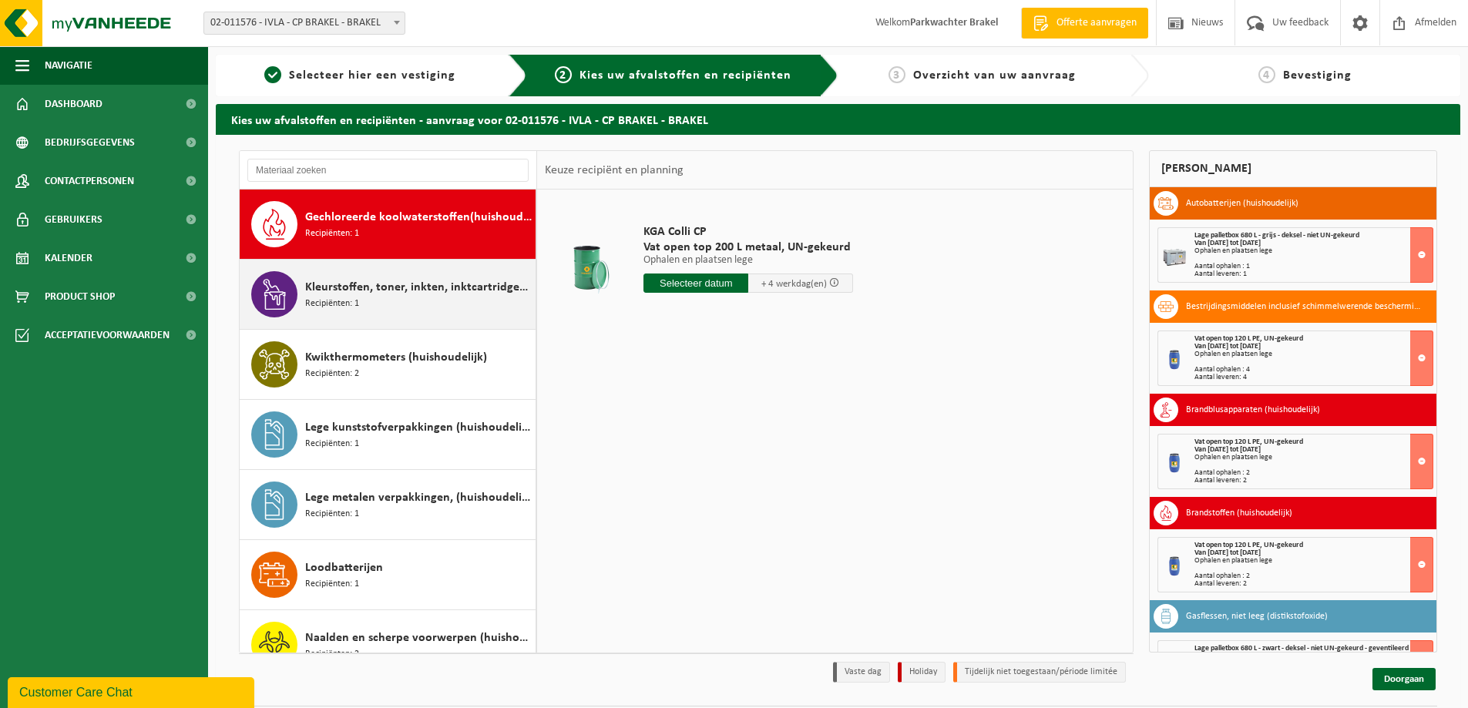
click at [408, 284] on span "Kleurstoffen, toner, inkten, inktcartridges (huishoudelijk)" at bounding box center [418, 287] width 227 height 18
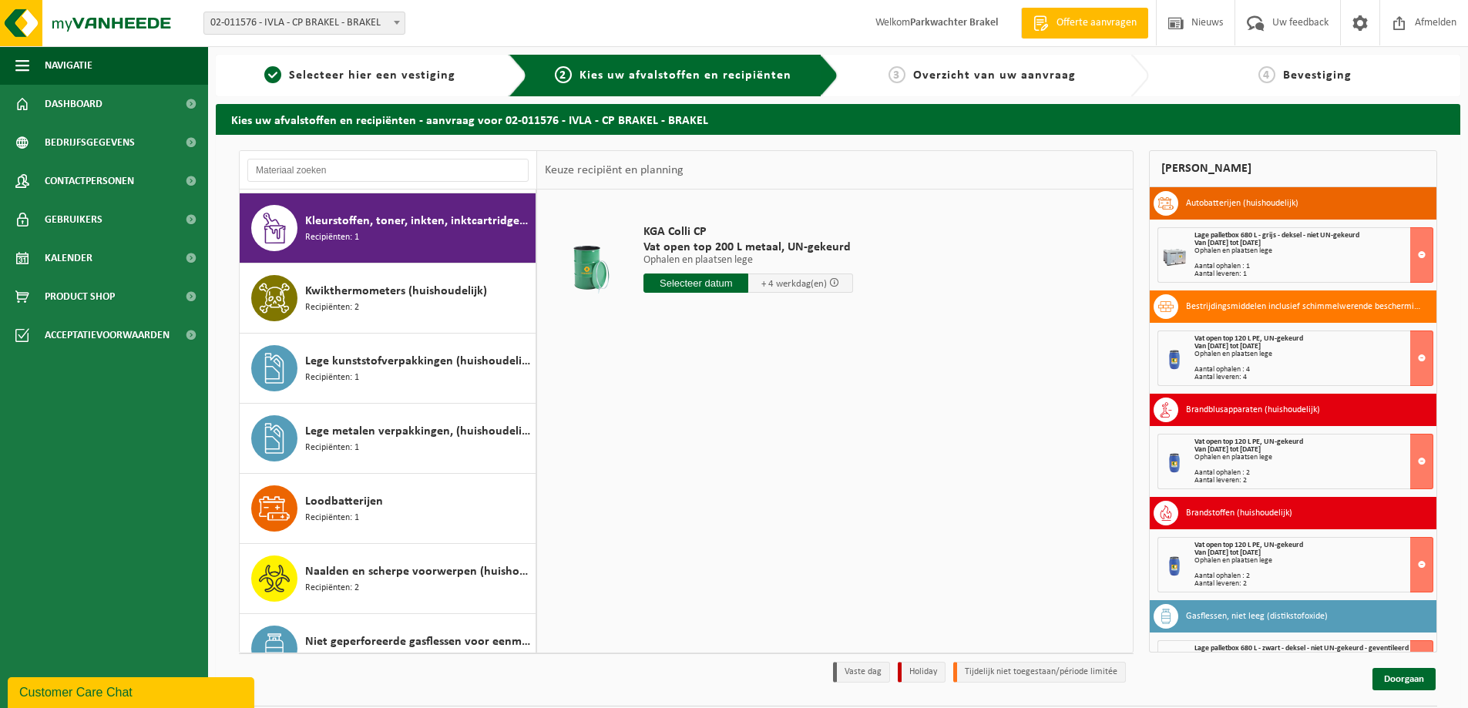
scroll to position [771, 0]
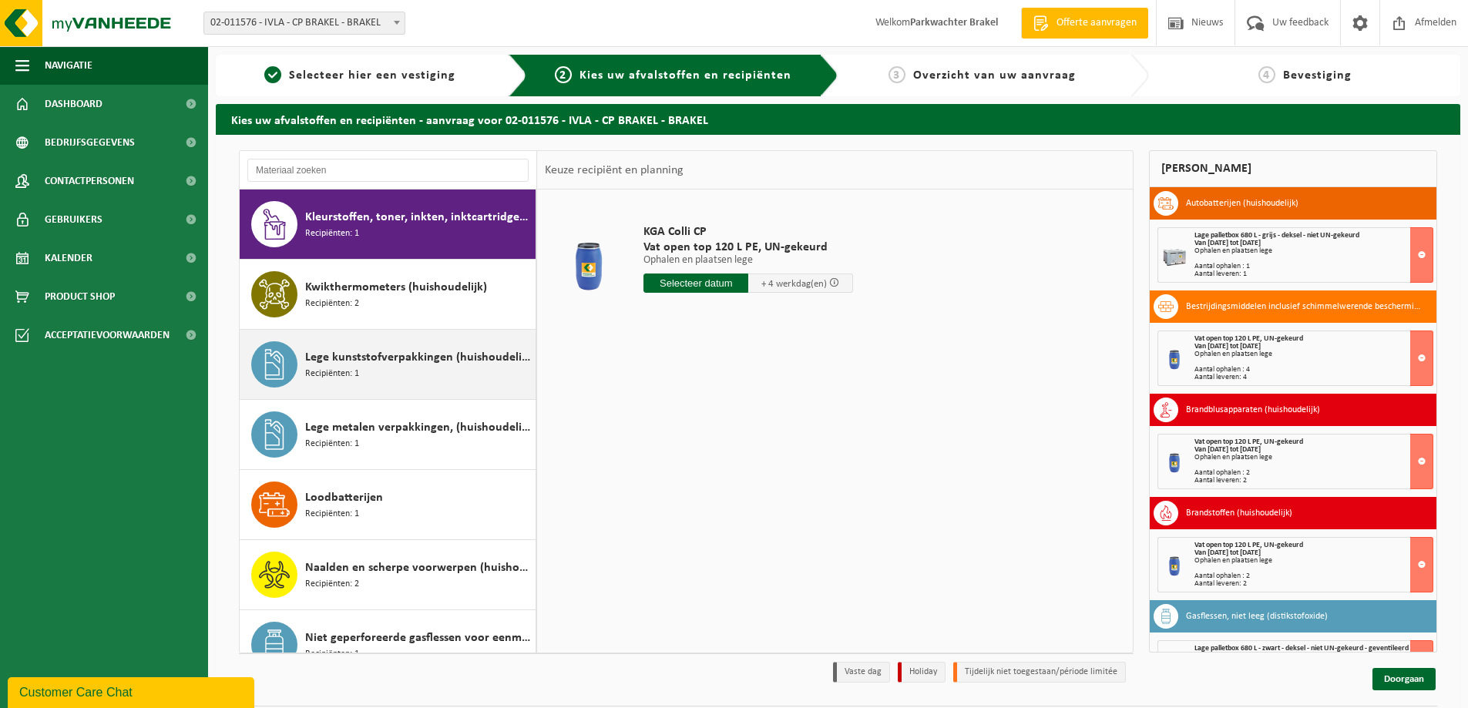
click at [381, 364] on span "Lege kunststofverpakkingen (huishoudelijk)" at bounding box center [418, 357] width 227 height 18
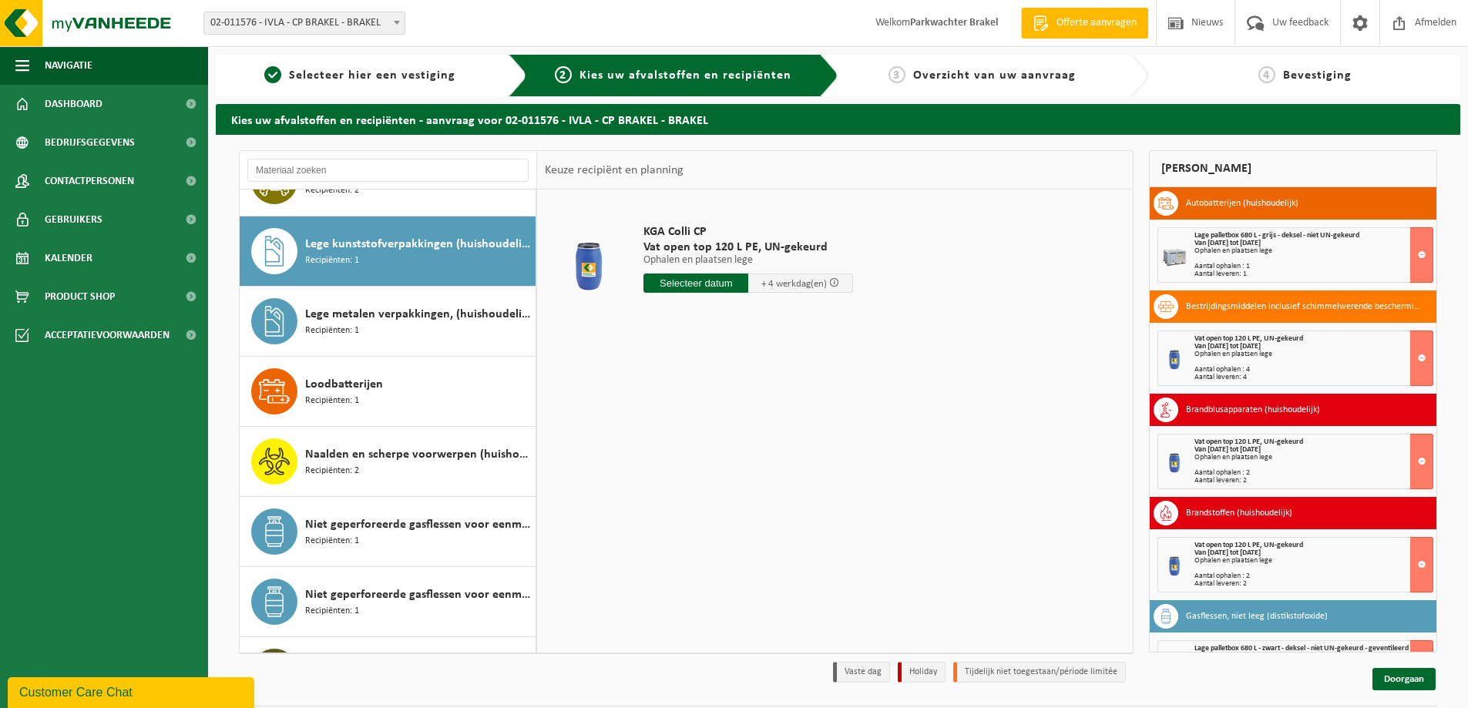
scroll to position [912, 0]
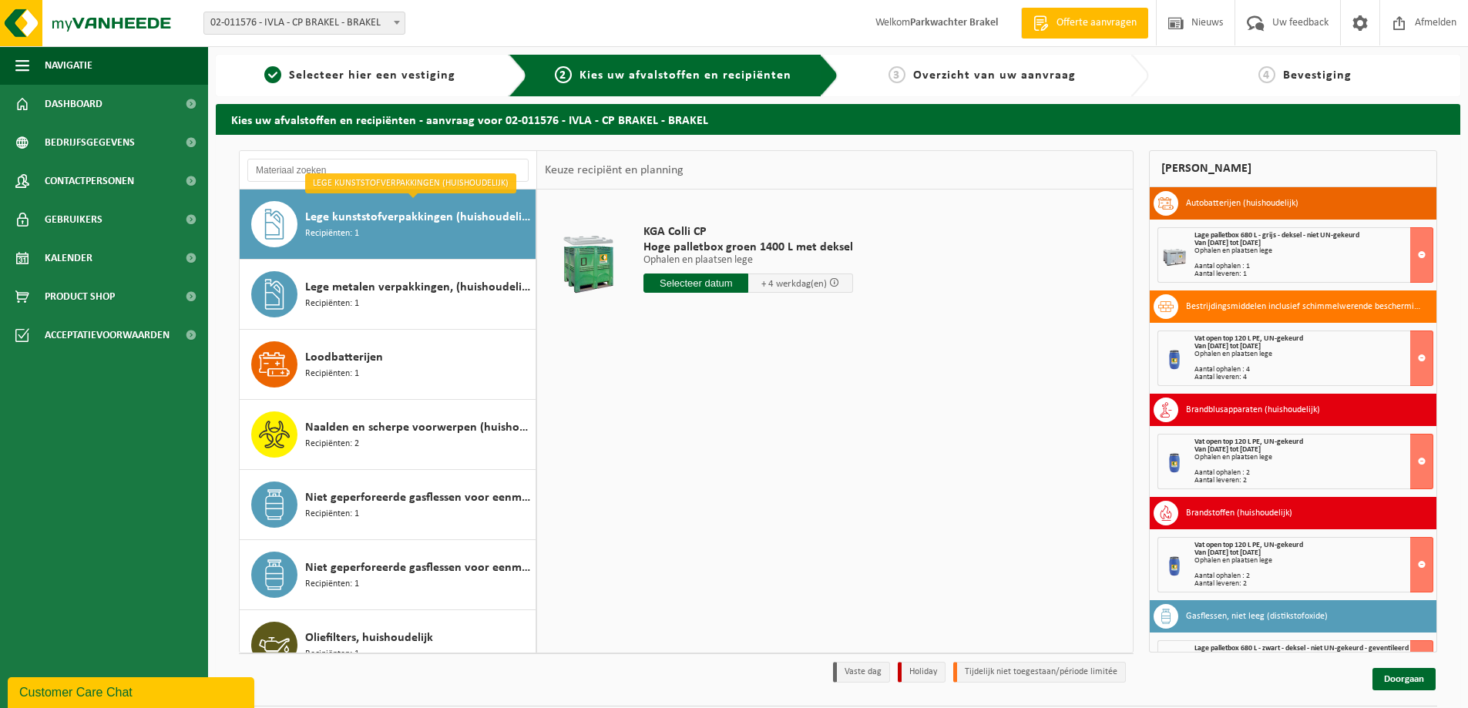
click at [697, 282] on input "text" at bounding box center [695, 283] width 105 height 19
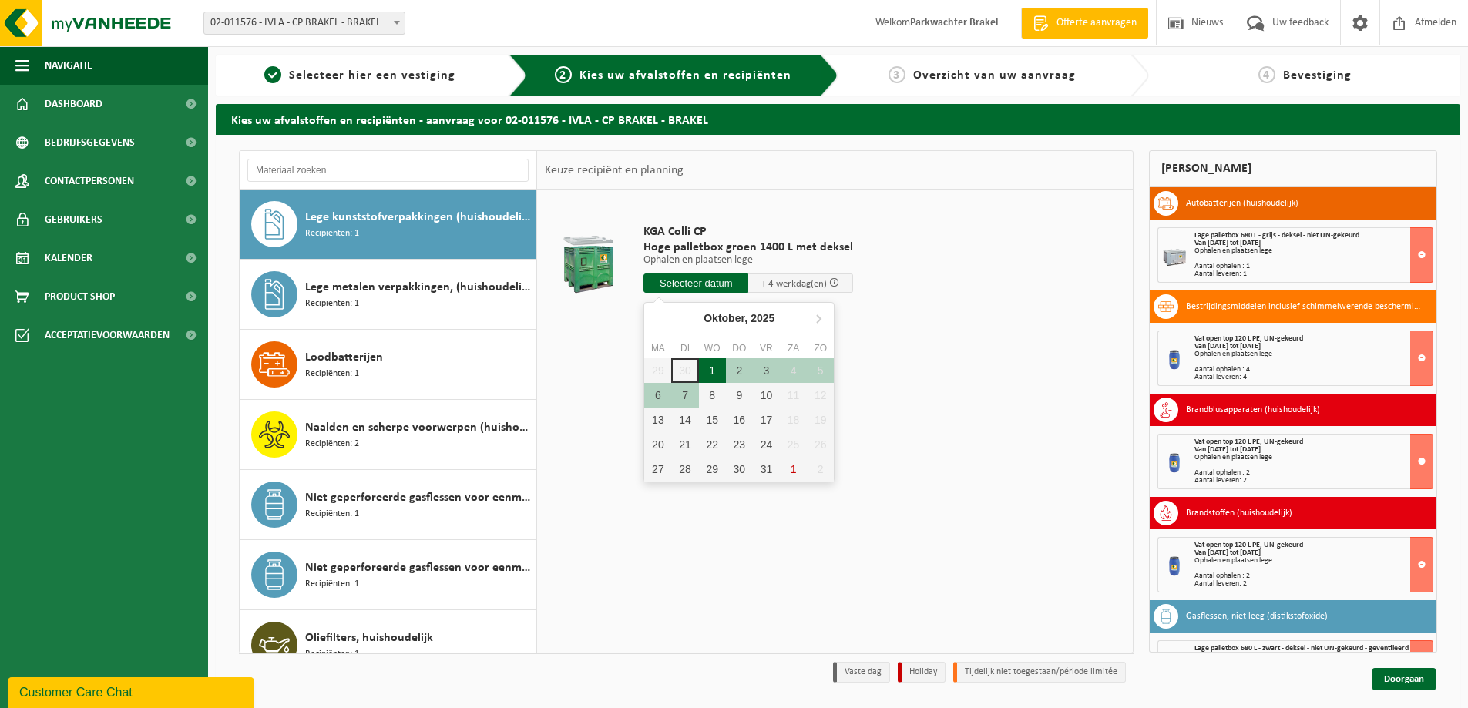
click at [717, 371] on div "1" at bounding box center [712, 370] width 27 height 25
type input "Van [DATE]"
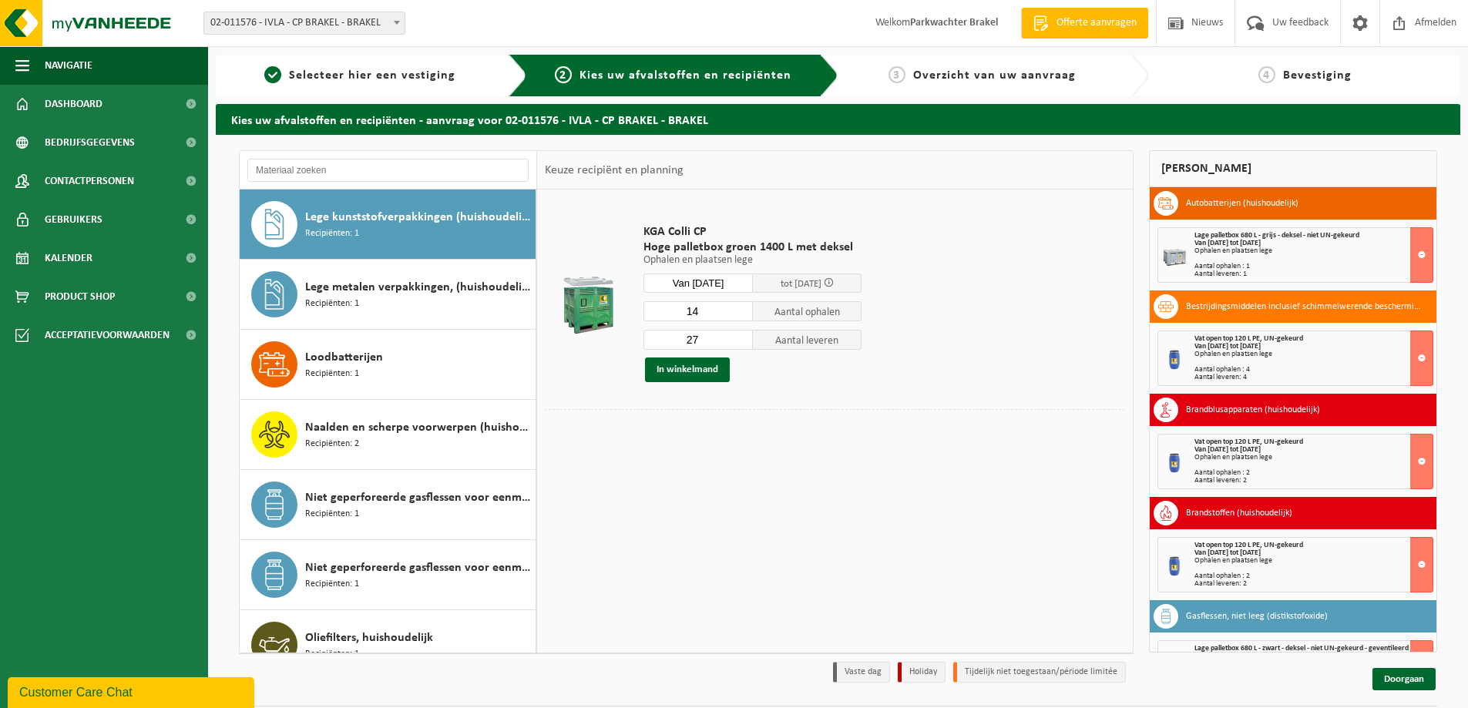
click at [741, 314] on input "14" at bounding box center [697, 311] width 109 height 20
click at [741, 314] on input "13" at bounding box center [697, 311] width 109 height 20
click at [741, 314] on input "12" at bounding box center [697, 311] width 109 height 20
click at [741, 314] on input "11" at bounding box center [697, 311] width 109 height 20
type input "10"
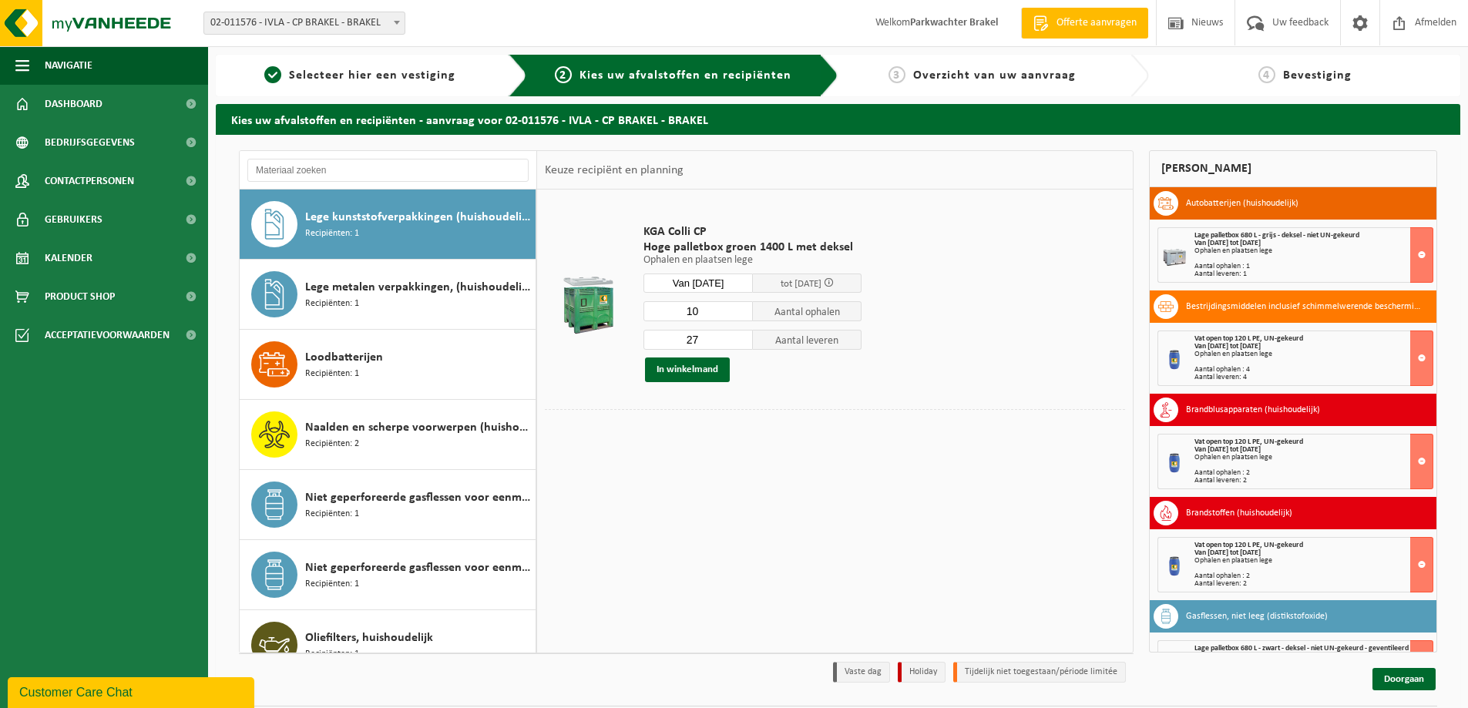
click at [741, 314] on input "10" at bounding box center [697, 311] width 109 height 20
click at [743, 341] on input "26" at bounding box center [697, 340] width 109 height 20
click at [743, 341] on input "25" at bounding box center [697, 340] width 109 height 20
click at [743, 341] on input "24" at bounding box center [697, 340] width 109 height 20
click at [743, 341] on input "11" at bounding box center [697, 340] width 109 height 20
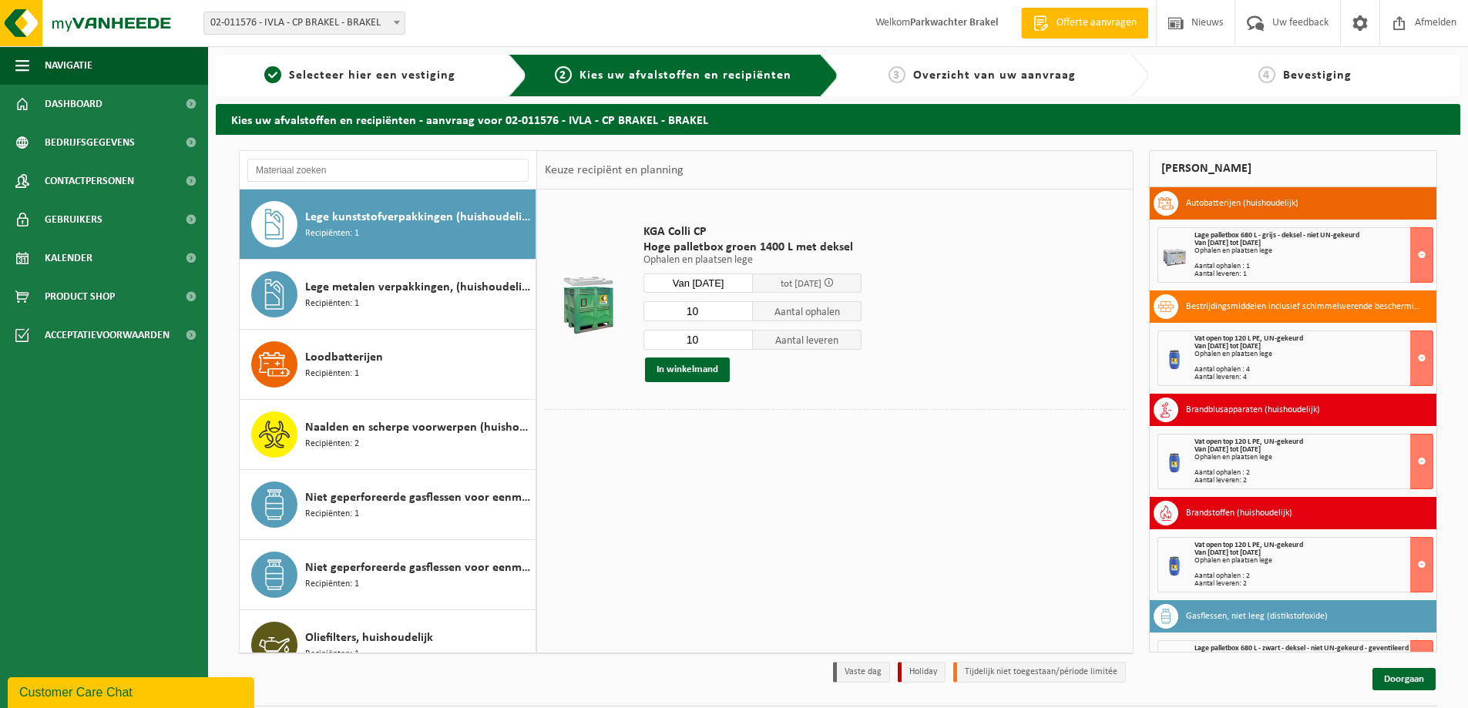
type input "10"
click at [743, 341] on input "10" at bounding box center [697, 340] width 109 height 20
click at [694, 372] on button "In winkelmand" at bounding box center [687, 370] width 85 height 25
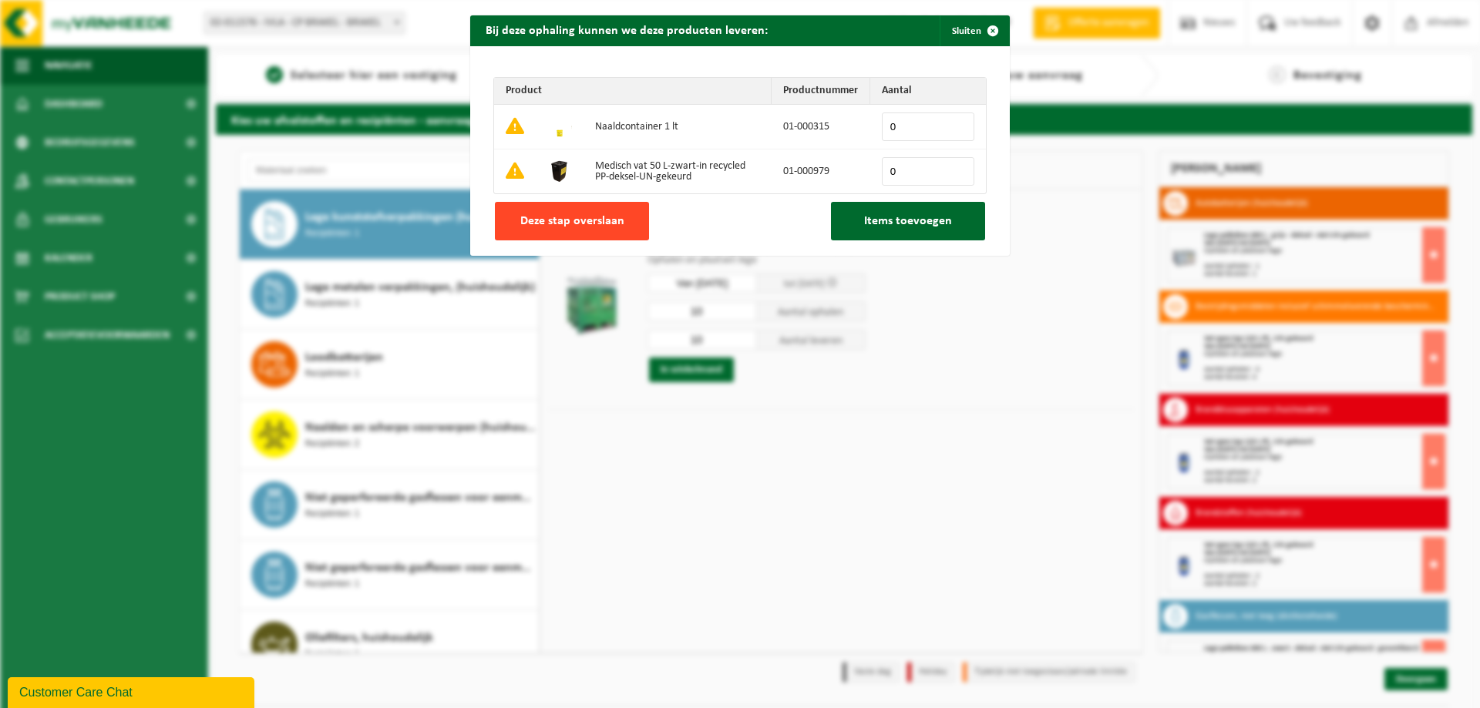
click at [585, 223] on span "Deze stap overslaan" at bounding box center [572, 221] width 104 height 12
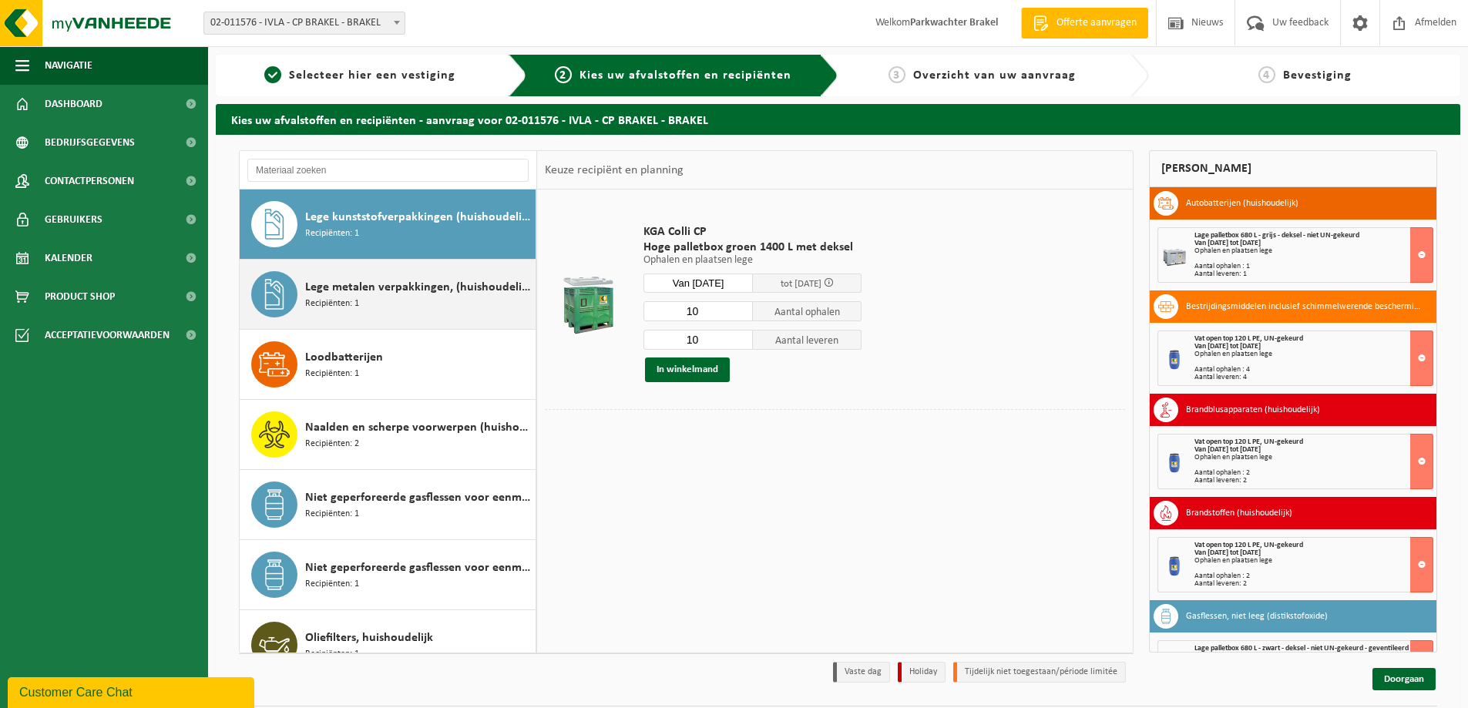
click at [478, 301] on div "Lege metalen verpakkingen, (huishoudelijk) Recipiënten: 1" at bounding box center [418, 294] width 227 height 46
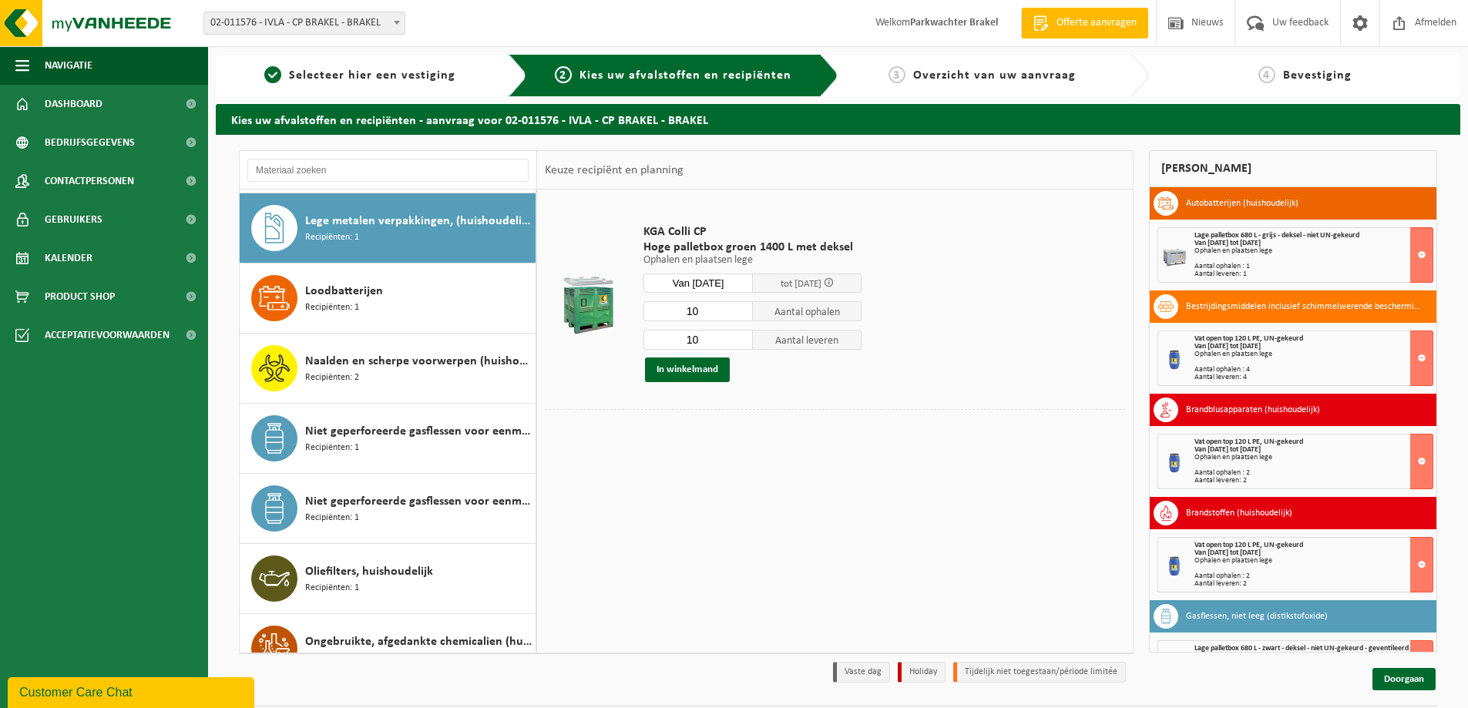
scroll to position [982, 0]
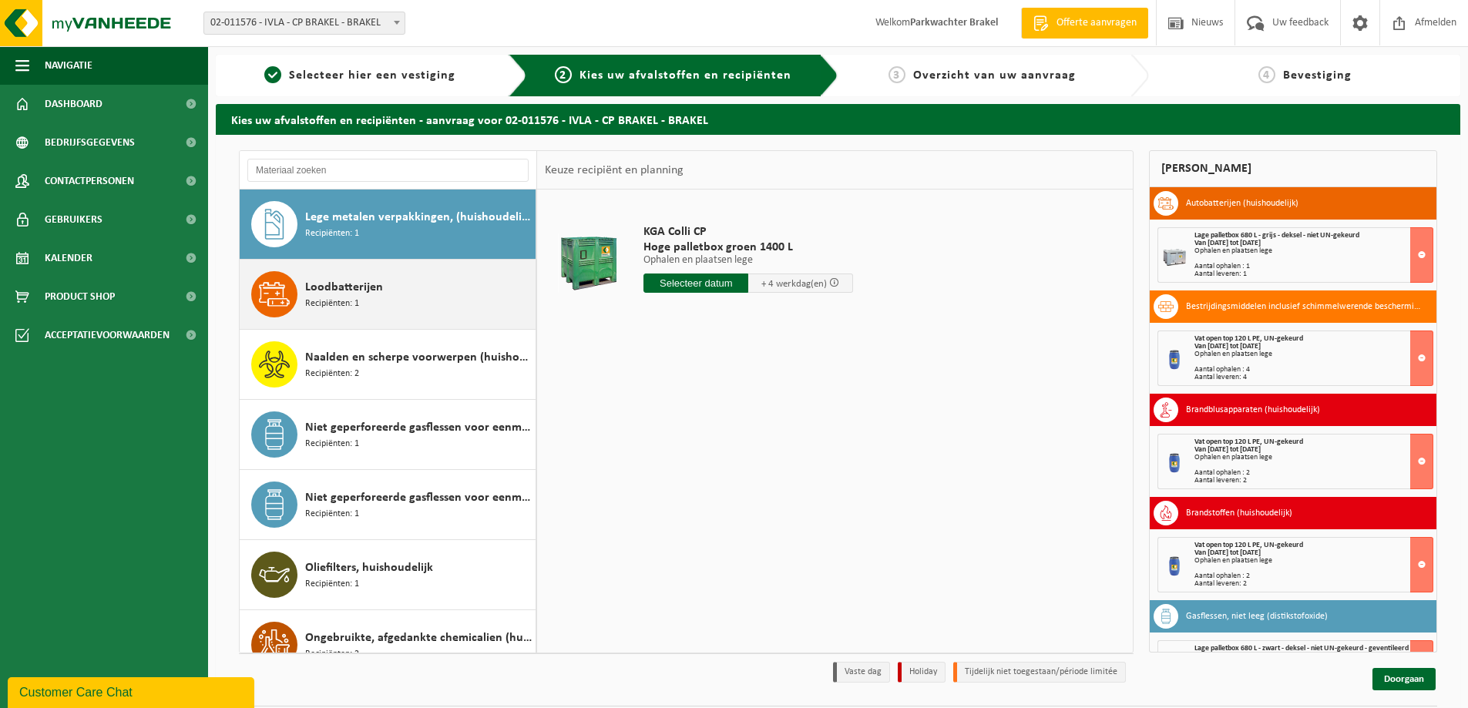
click at [452, 284] on div "Loodbatterijen Recipiënten: 1" at bounding box center [418, 294] width 227 height 46
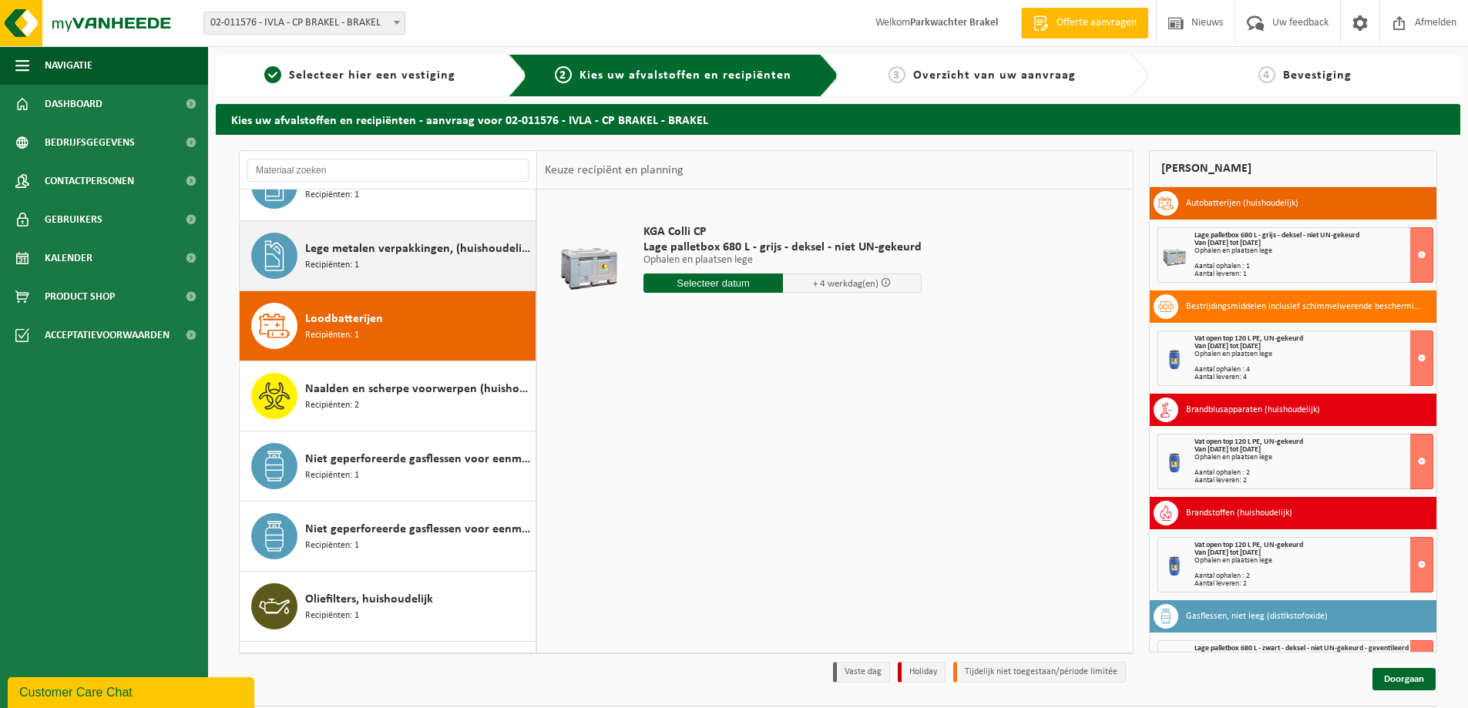
scroll to position [975, 0]
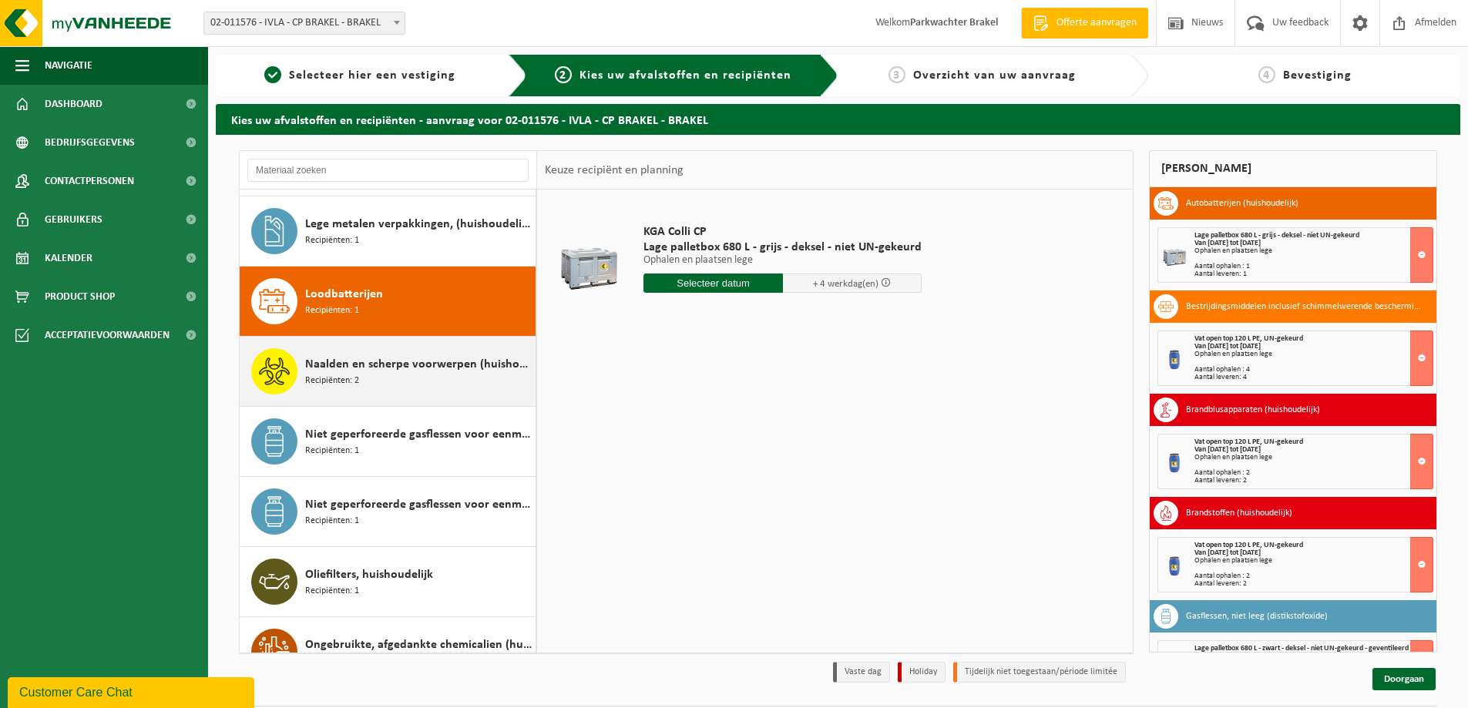
click at [404, 370] on span "Naalden en scherpe voorwerpen (huishoudelijk)" at bounding box center [418, 364] width 227 height 18
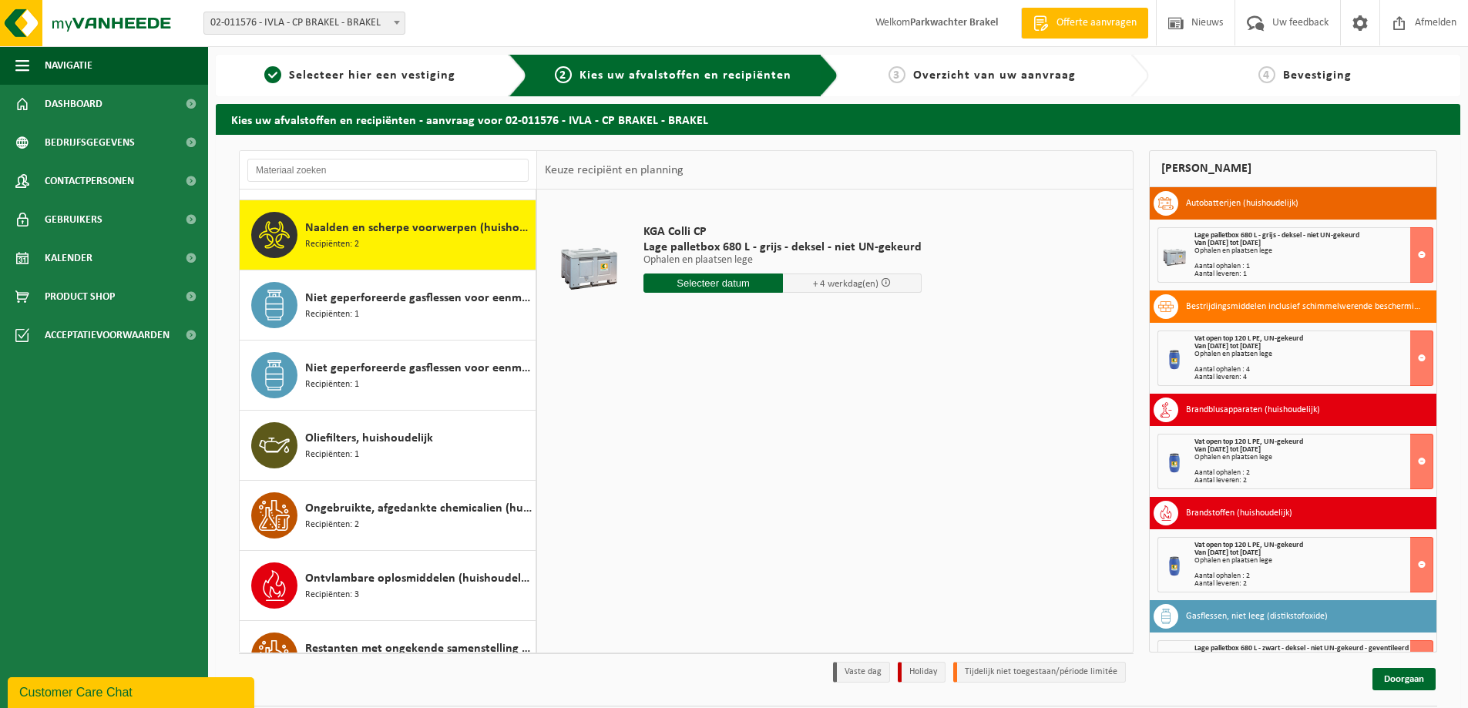
scroll to position [1122, 0]
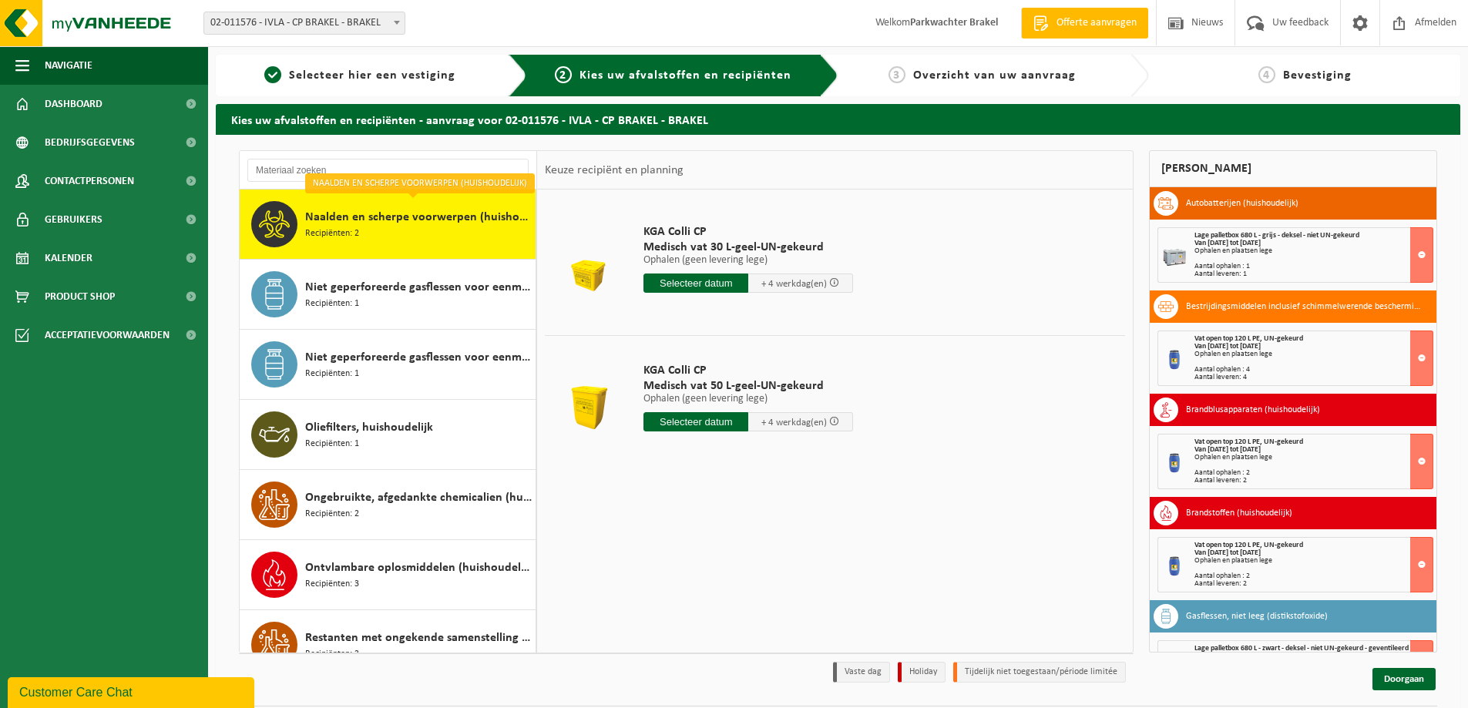
click at [707, 418] on input "text" at bounding box center [695, 421] width 105 height 19
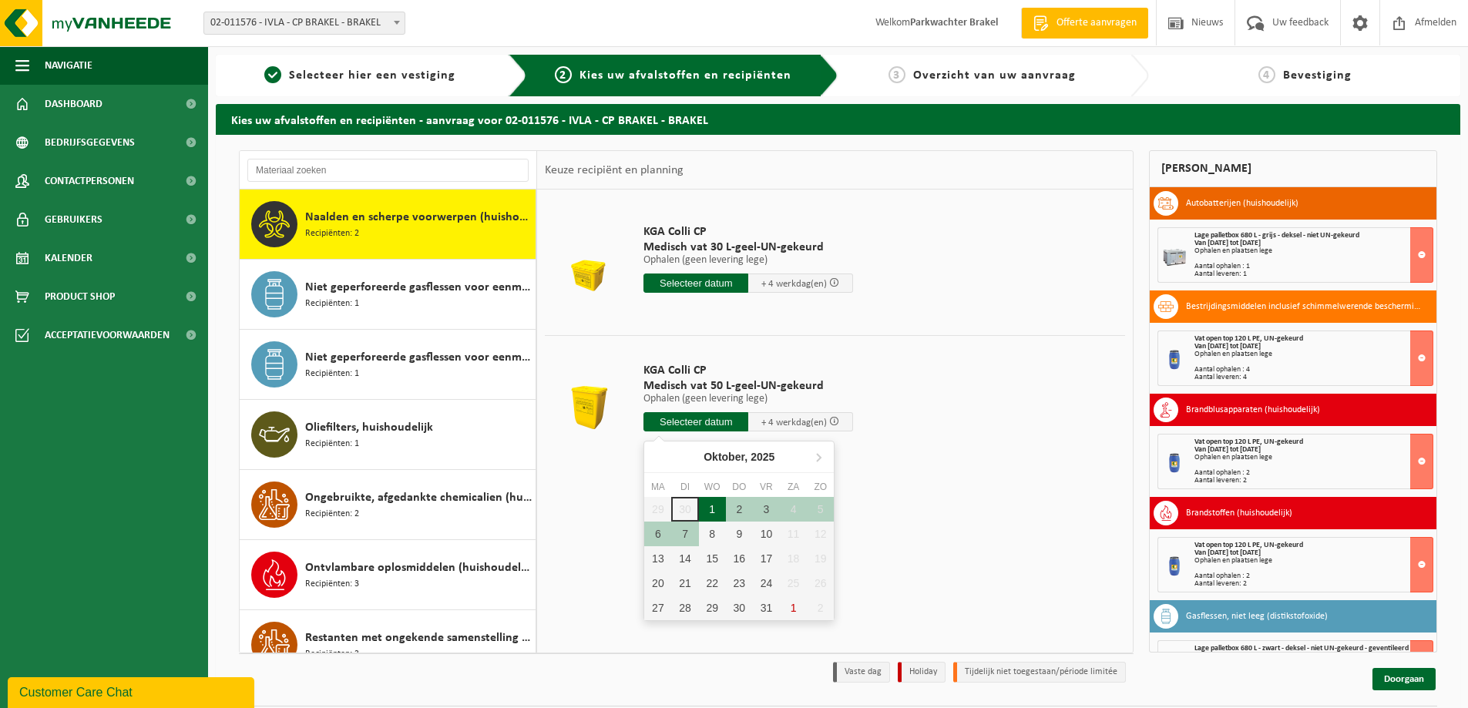
click at [709, 512] on div "1" at bounding box center [712, 509] width 27 height 25
type input "Van [DATE]"
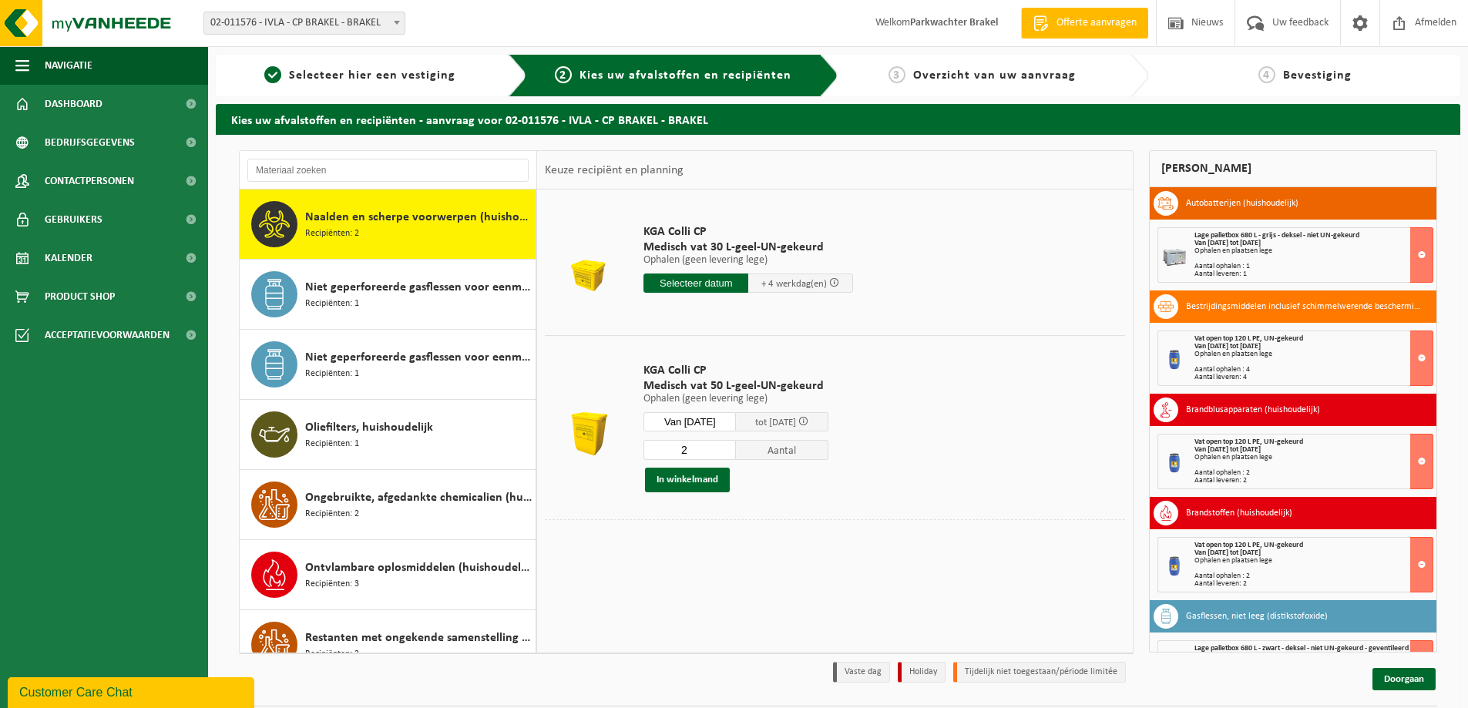
click at [736, 446] on input "2" at bounding box center [689, 450] width 92 height 20
type input "3"
click at [736, 446] on input "3" at bounding box center [689, 450] width 92 height 20
click at [699, 479] on button "In winkelmand" at bounding box center [687, 480] width 85 height 25
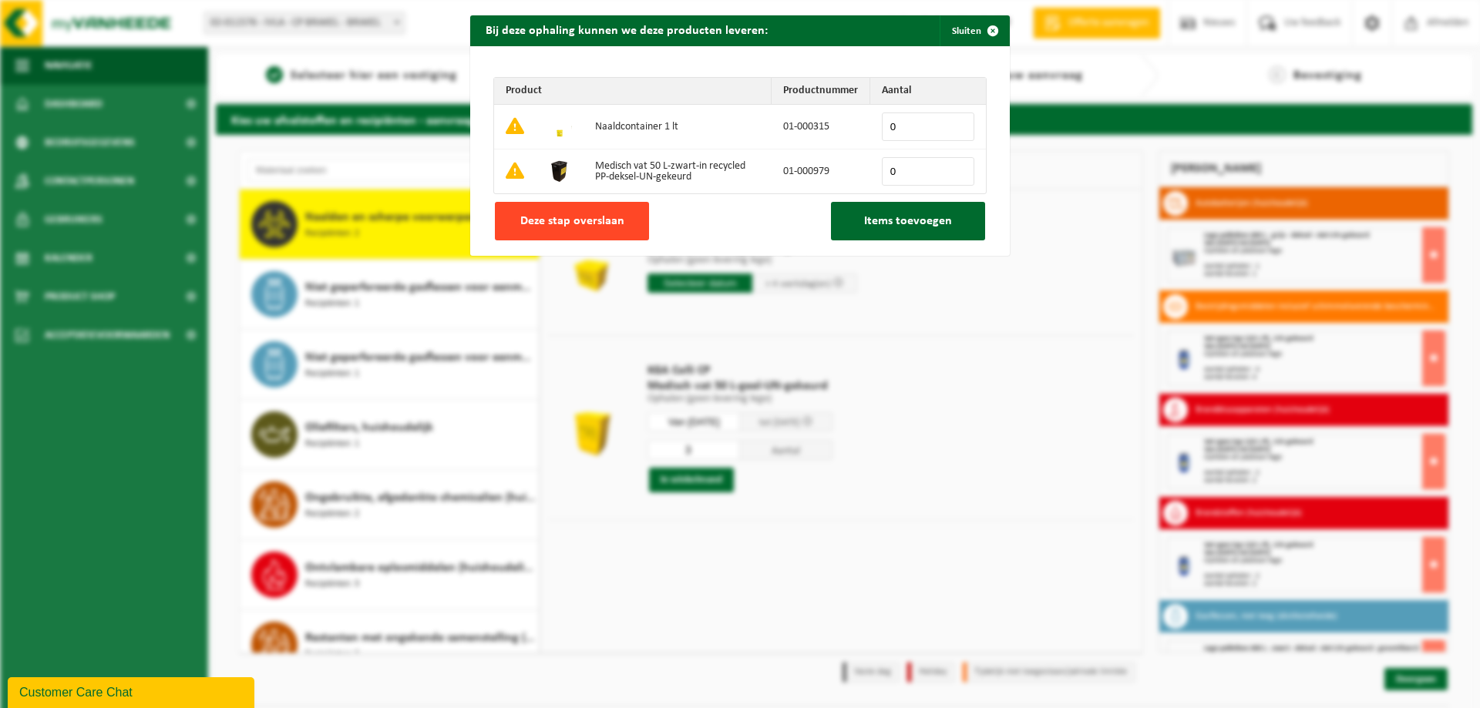
click at [533, 215] on span "Deze stap overslaan" at bounding box center [572, 221] width 104 height 12
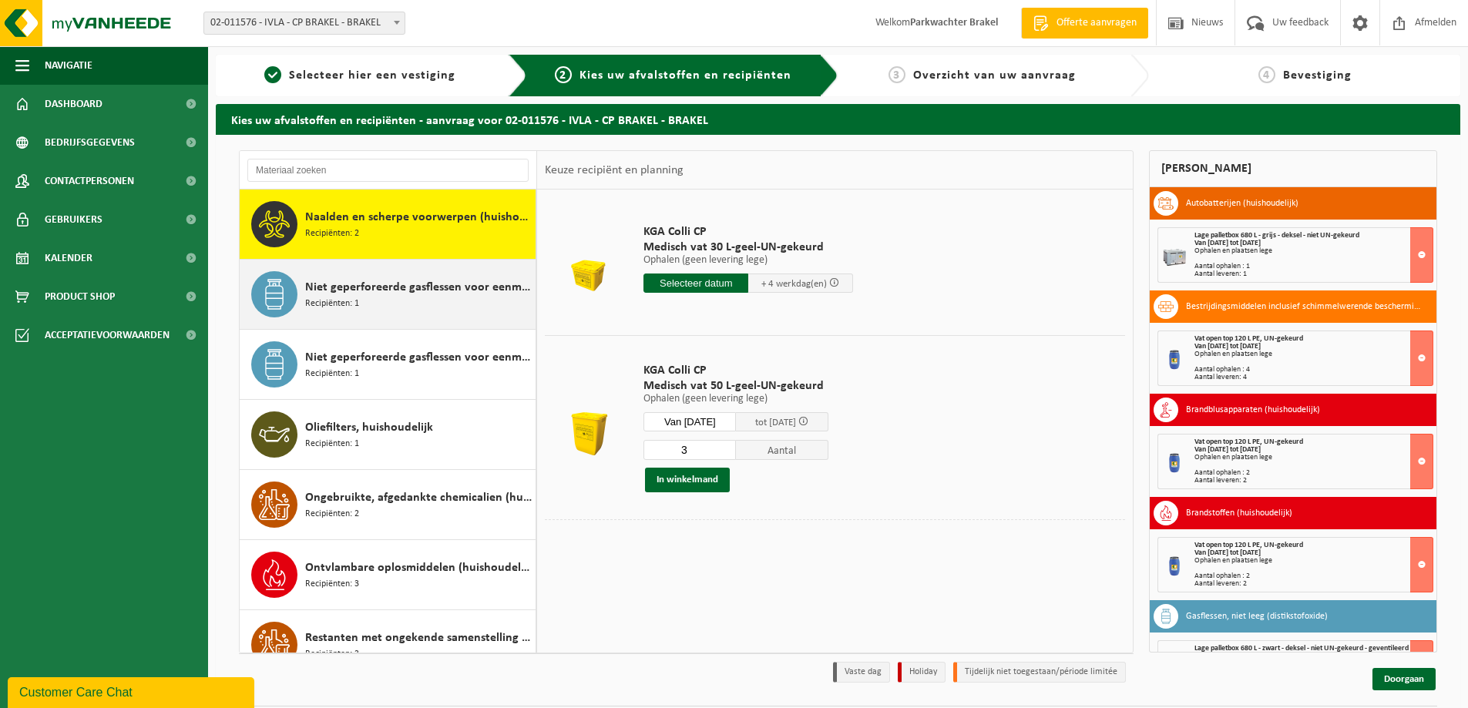
click at [408, 308] on div "Niet geperforeerde gasflessen voor eenmalig gebruik (huishoudelijk) Recipiënten…" at bounding box center [418, 294] width 227 height 46
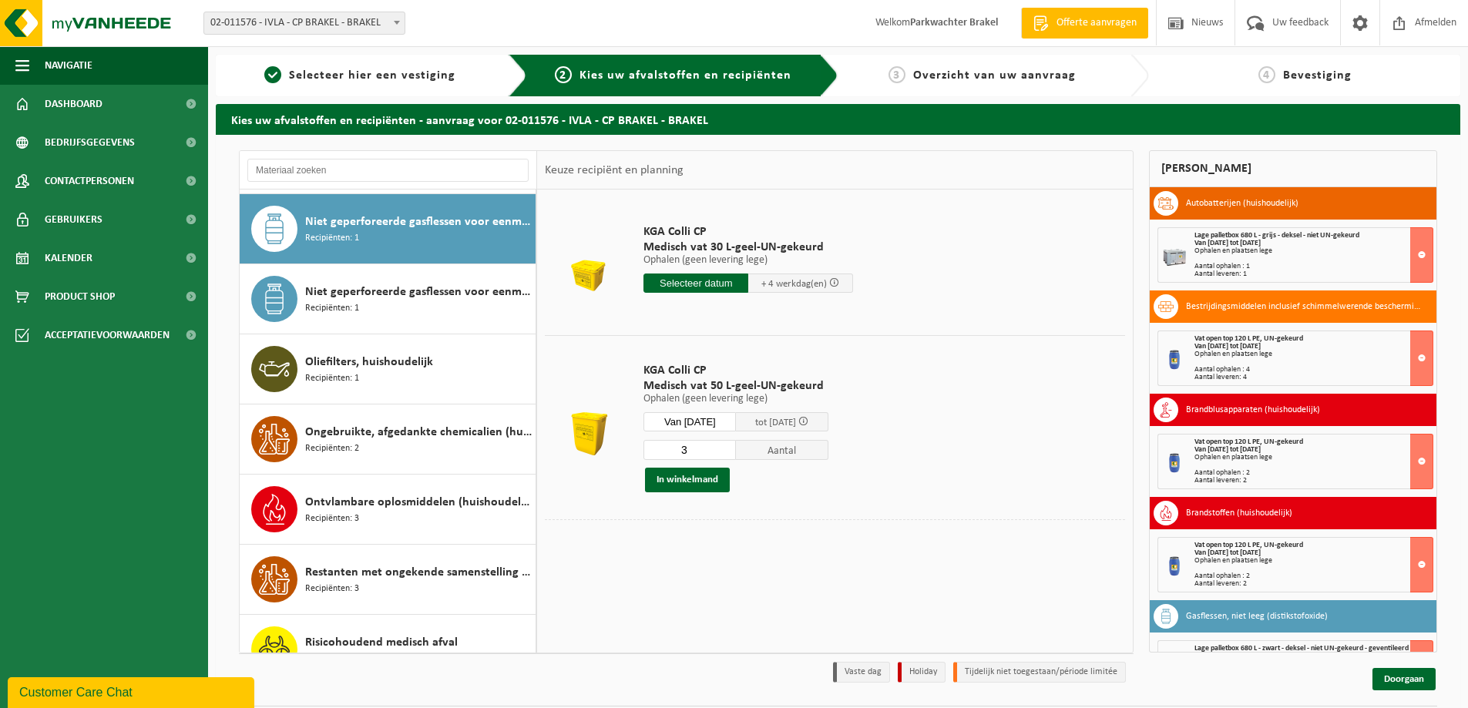
scroll to position [1192, 0]
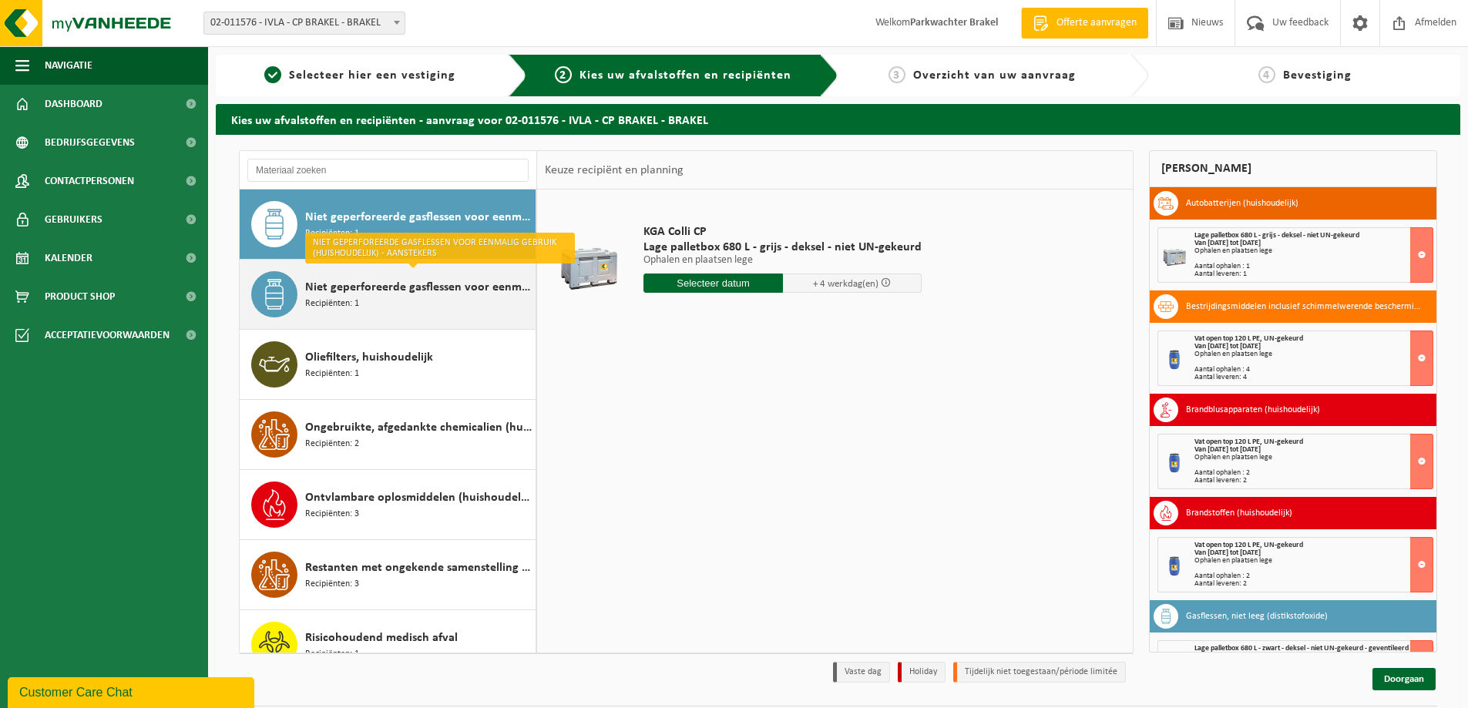
click at [395, 284] on span "Niet geperforeerde gasflessen voor eenmalig gebruik (huishoudelijk) - aanstekers" at bounding box center [418, 287] width 227 height 18
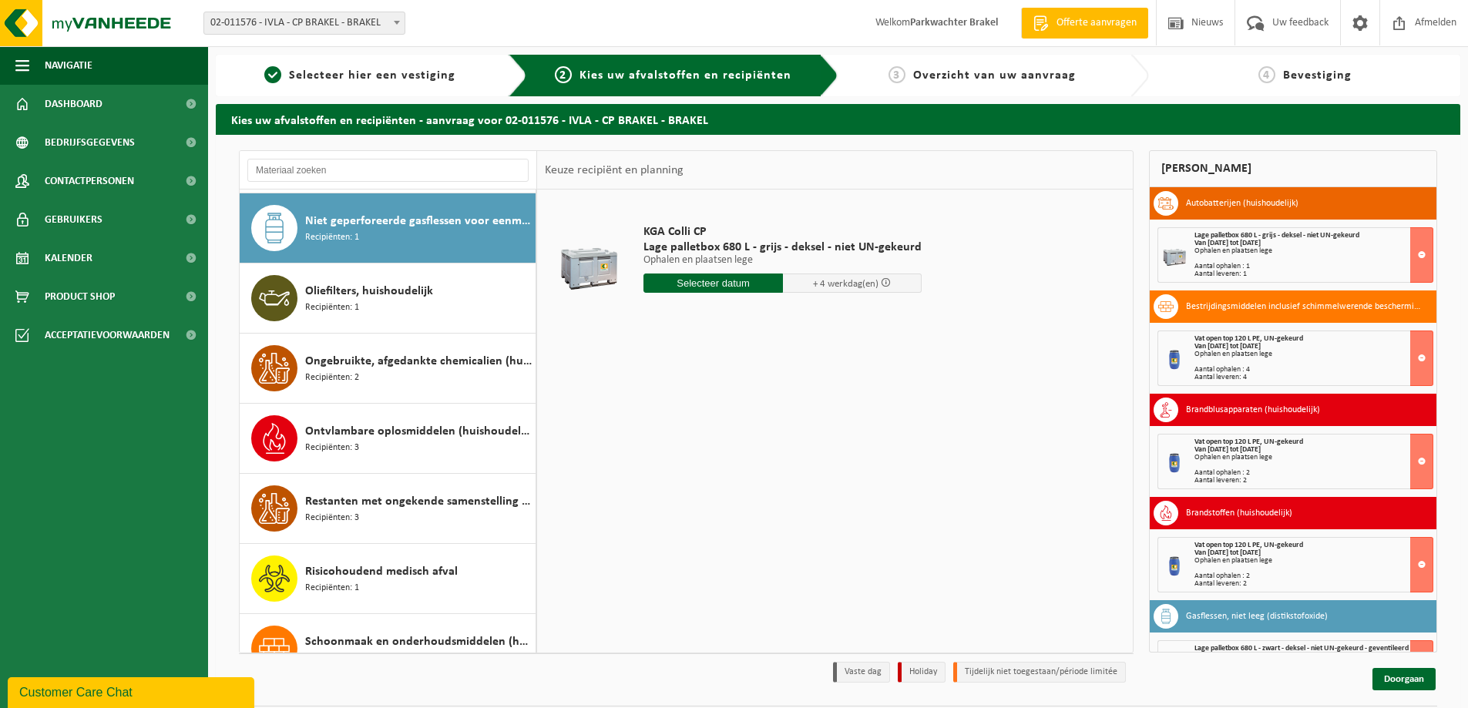
scroll to position [1262, 0]
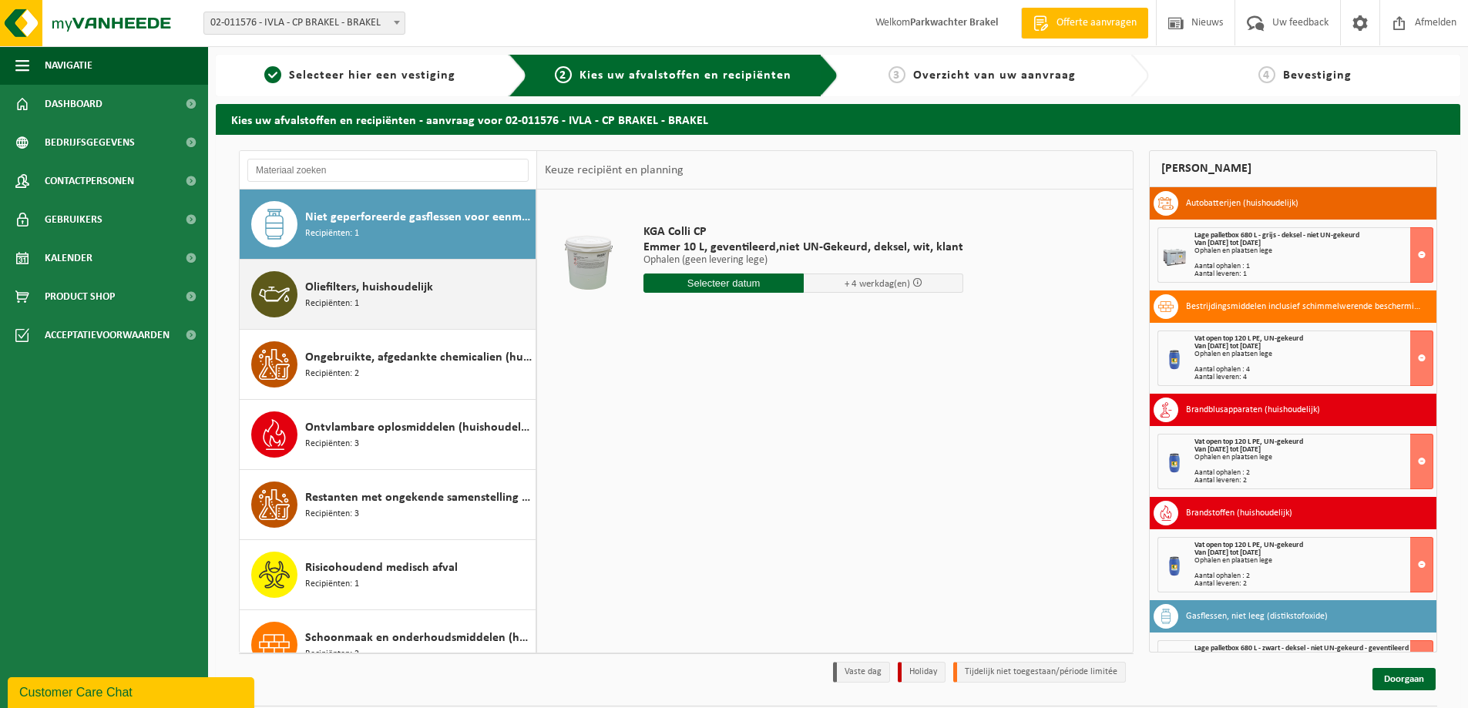
click at [426, 281] on span "Oliefilters, huishoudelijk" at bounding box center [369, 287] width 128 height 18
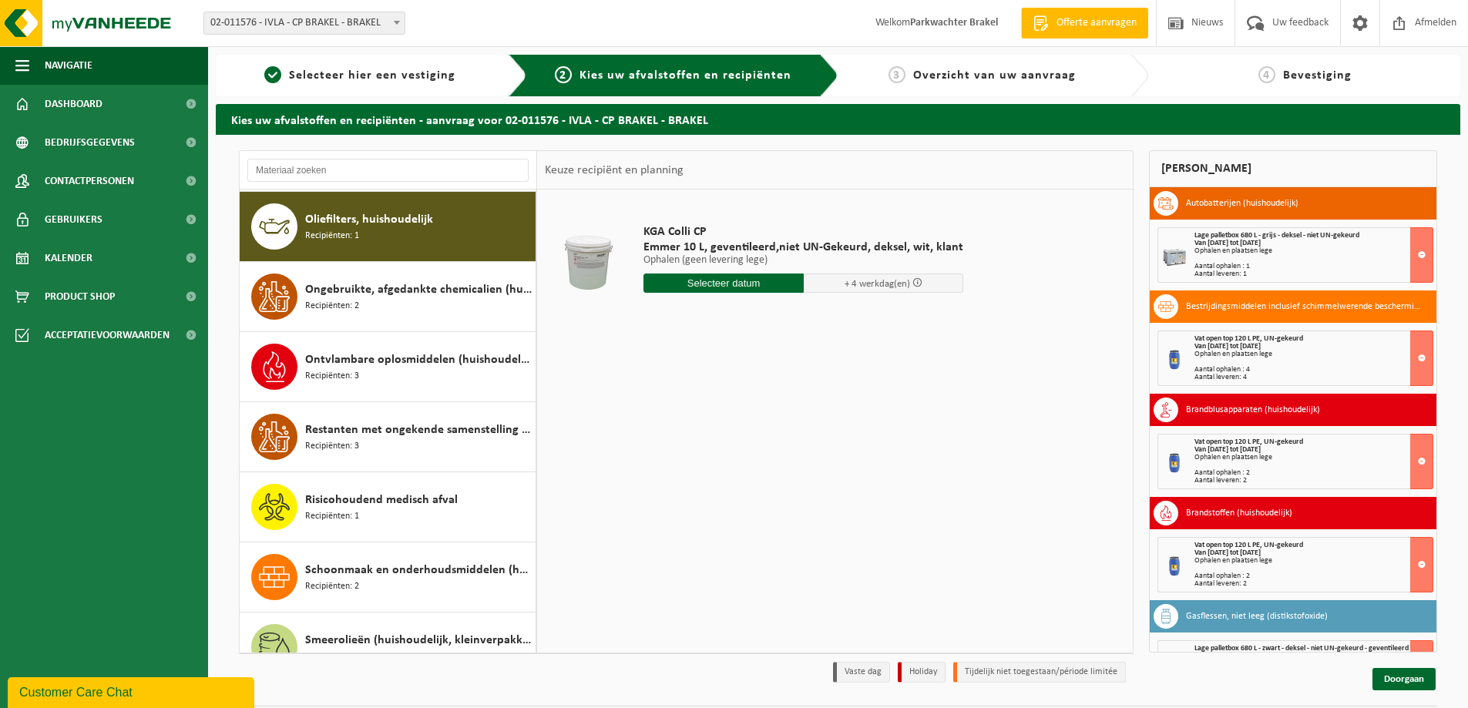
scroll to position [1332, 0]
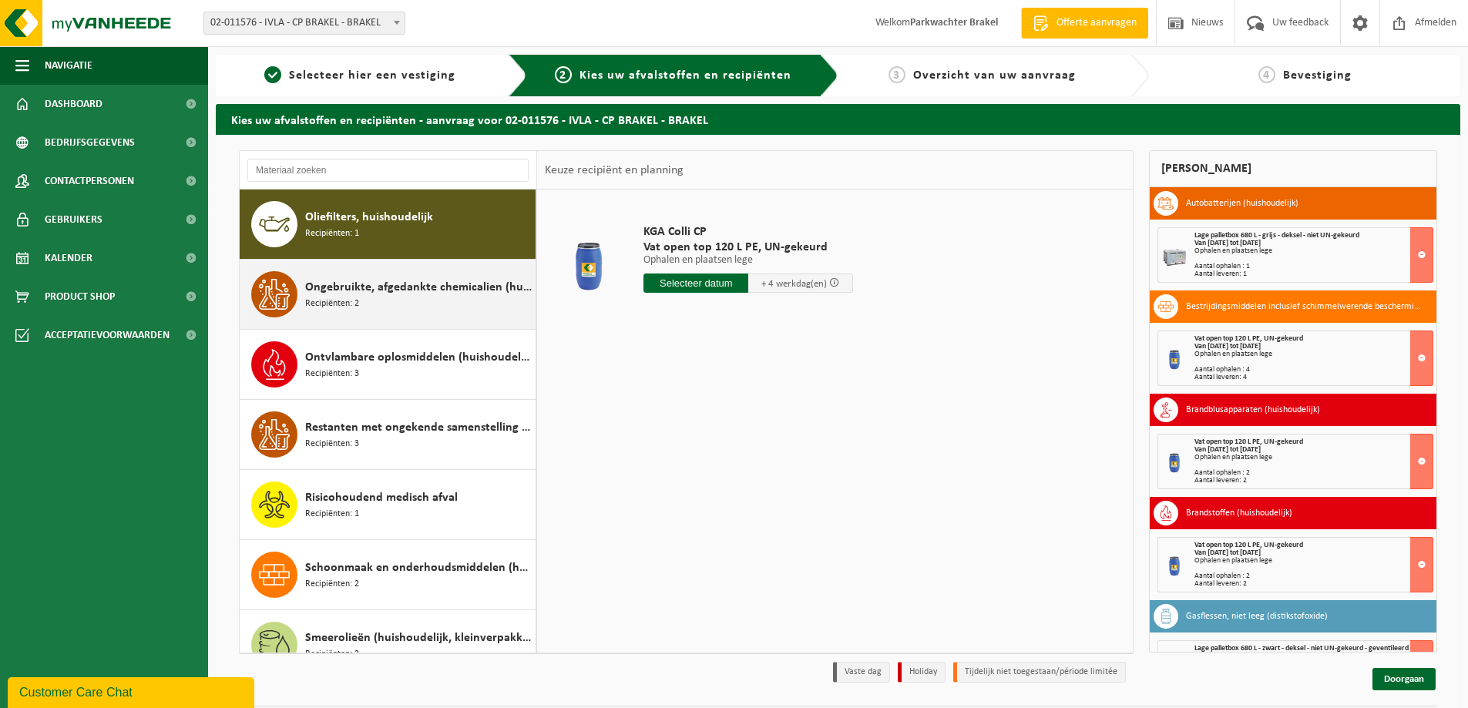
click at [440, 286] on span "Ongebruikte, afgedankte chemicalien (huishoudelijk)" at bounding box center [418, 287] width 227 height 18
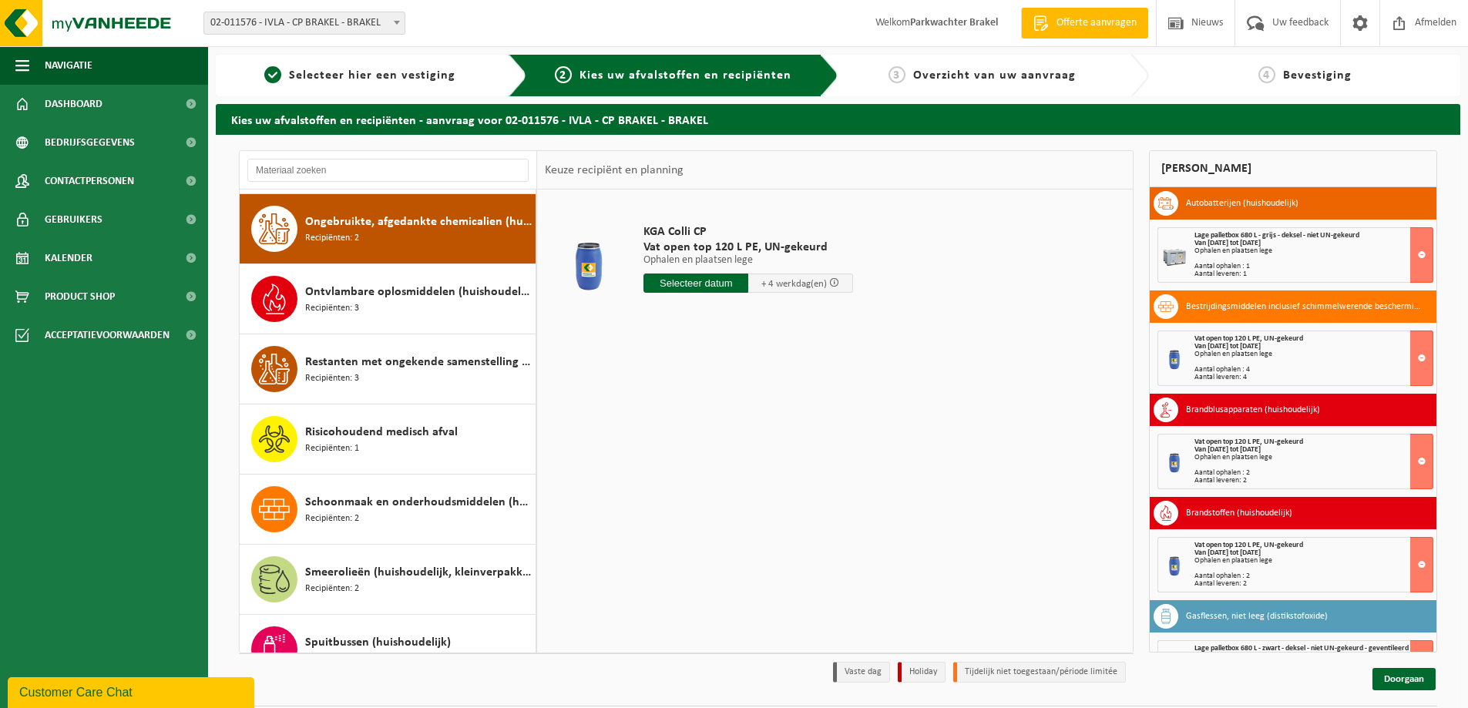
scroll to position [1402, 0]
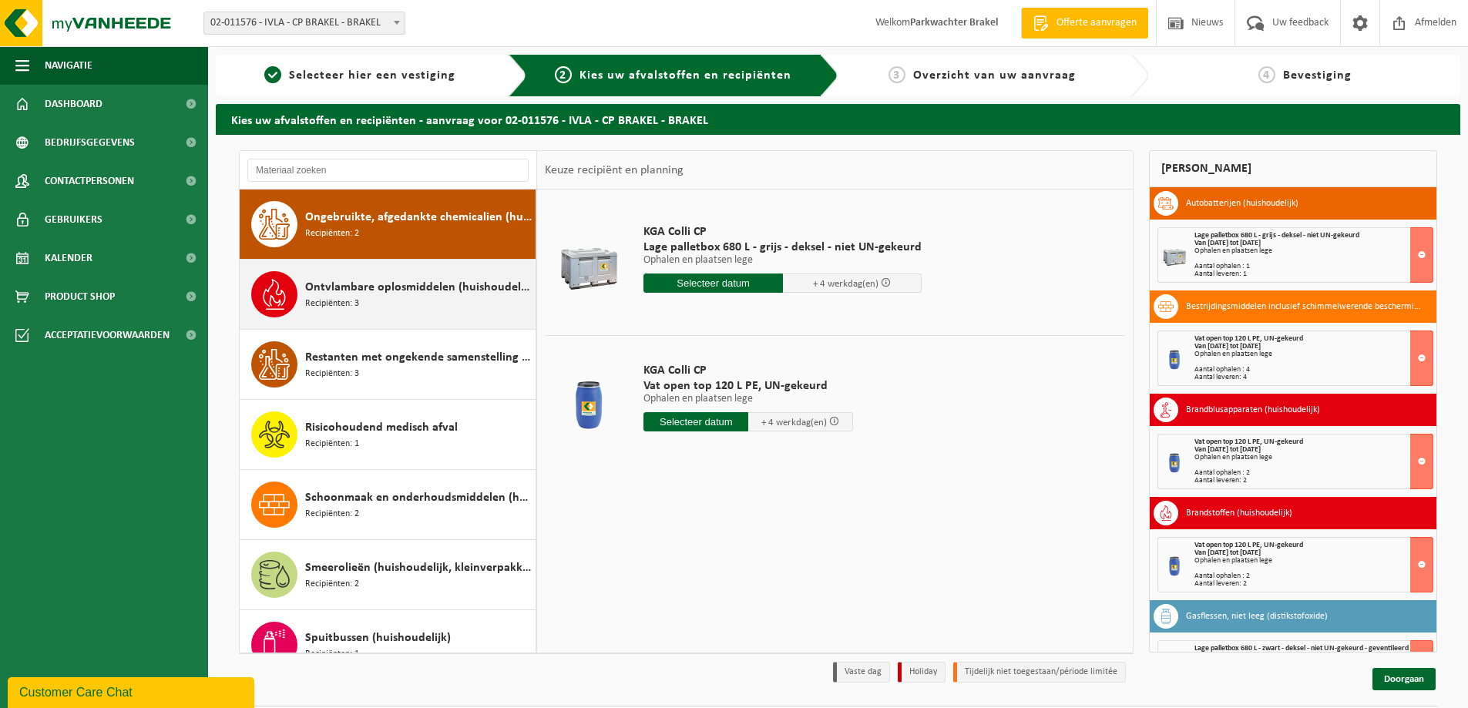
click at [428, 291] on span "Ontvlambare oplosmiddelen (huishoudelijk)" at bounding box center [418, 287] width 227 height 18
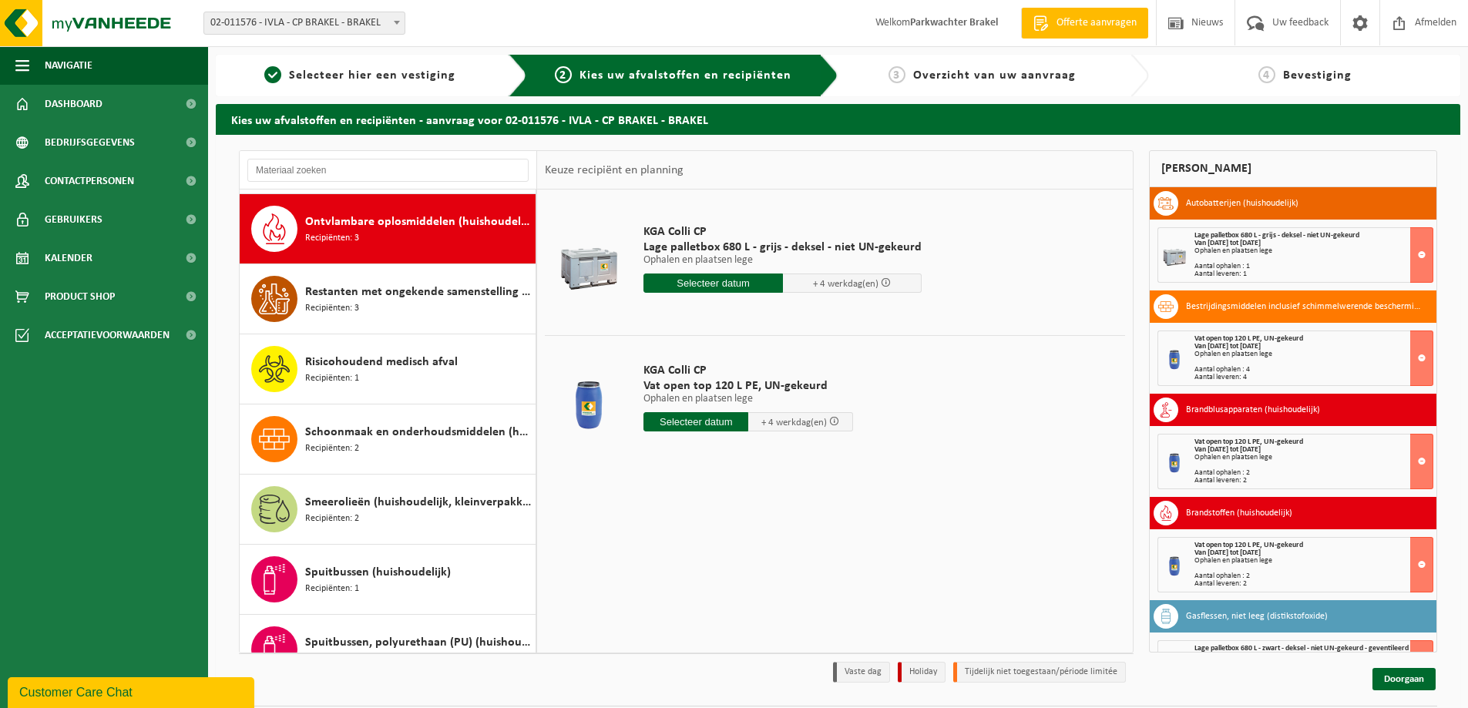
scroll to position [1473, 0]
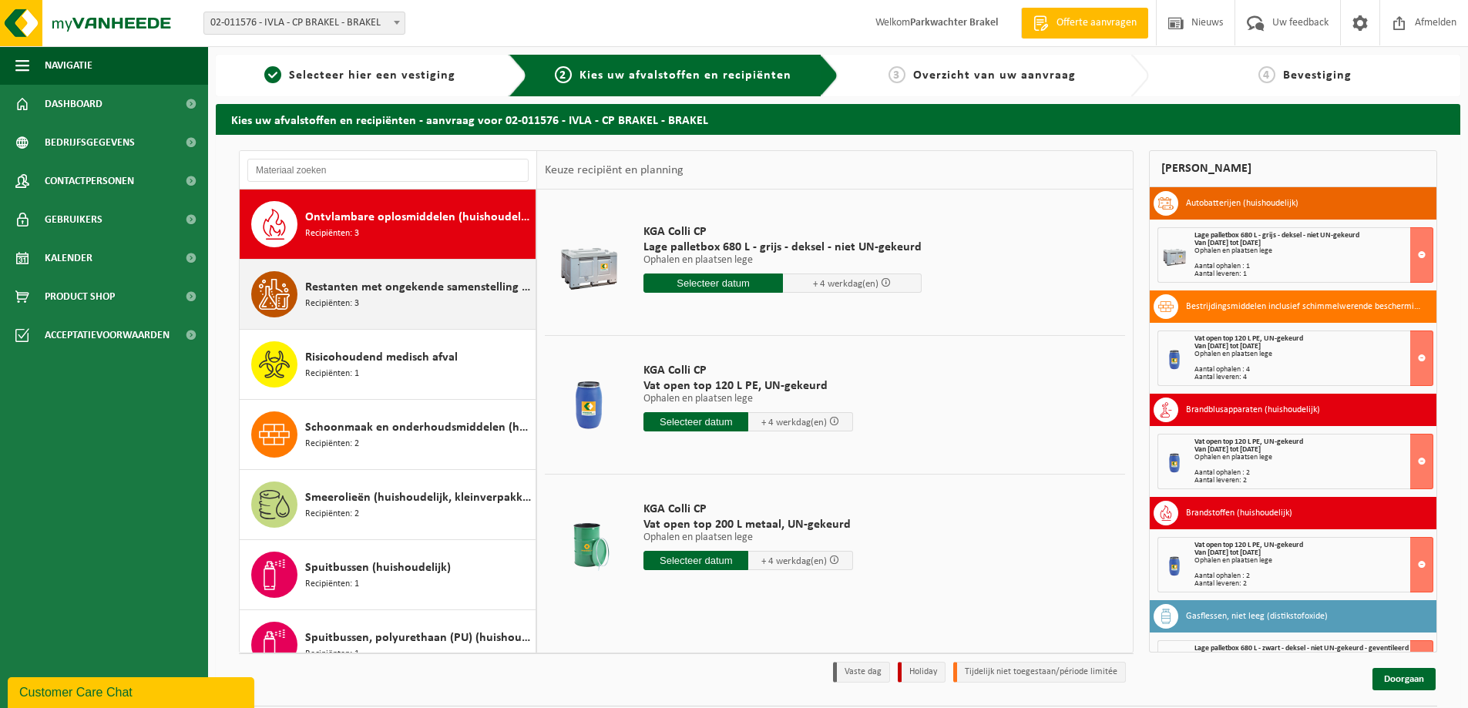
click at [417, 289] on span "Restanten met ongekende samenstelling (huishoudelijk)" at bounding box center [418, 287] width 227 height 18
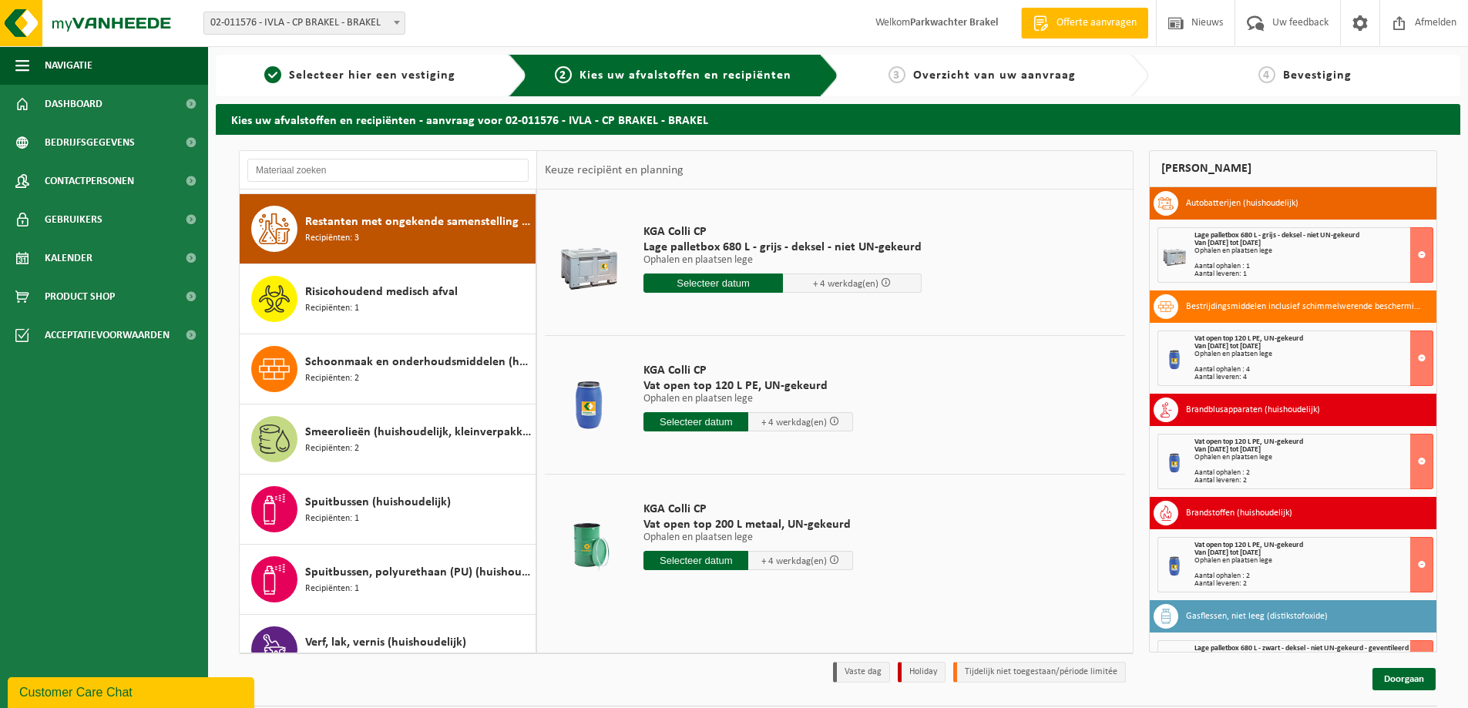
scroll to position [1543, 0]
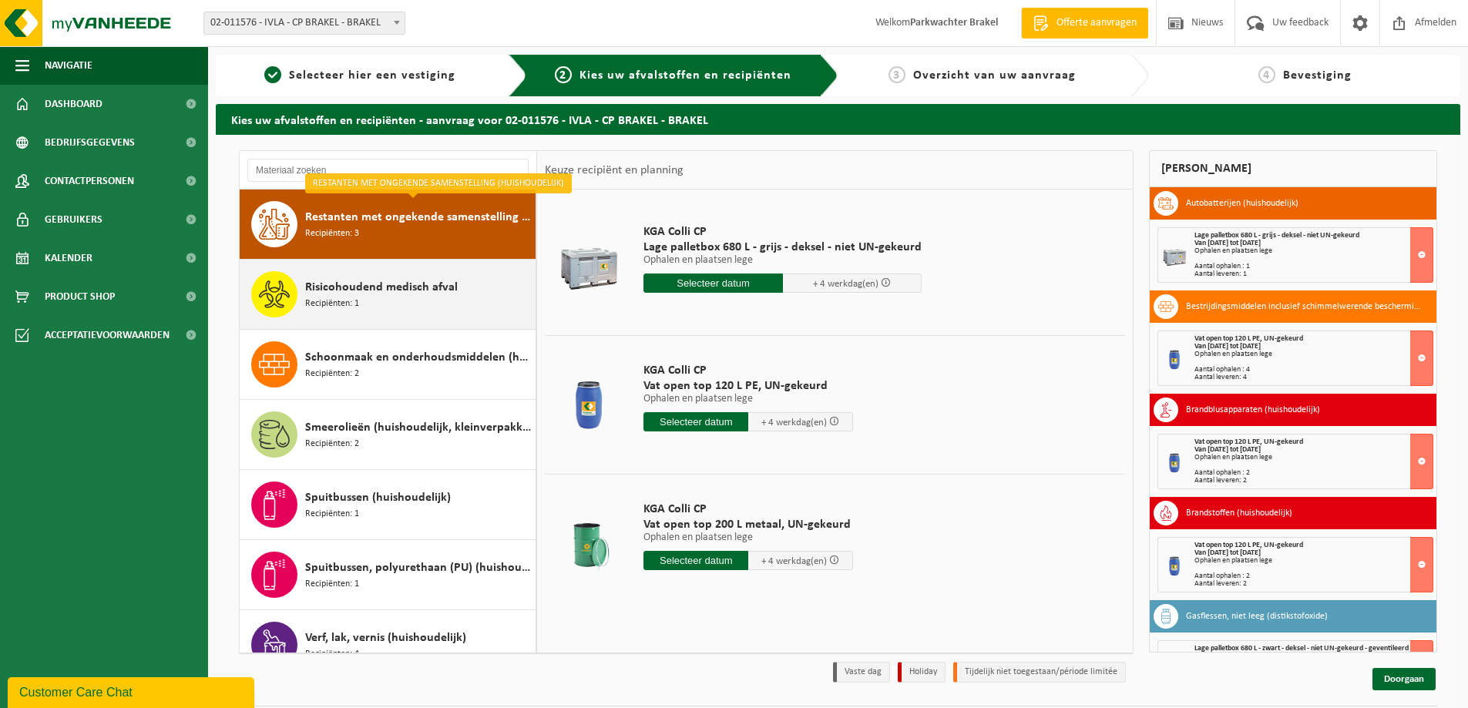
click at [419, 283] on span "Risicohoudend medisch afval" at bounding box center [381, 287] width 153 height 18
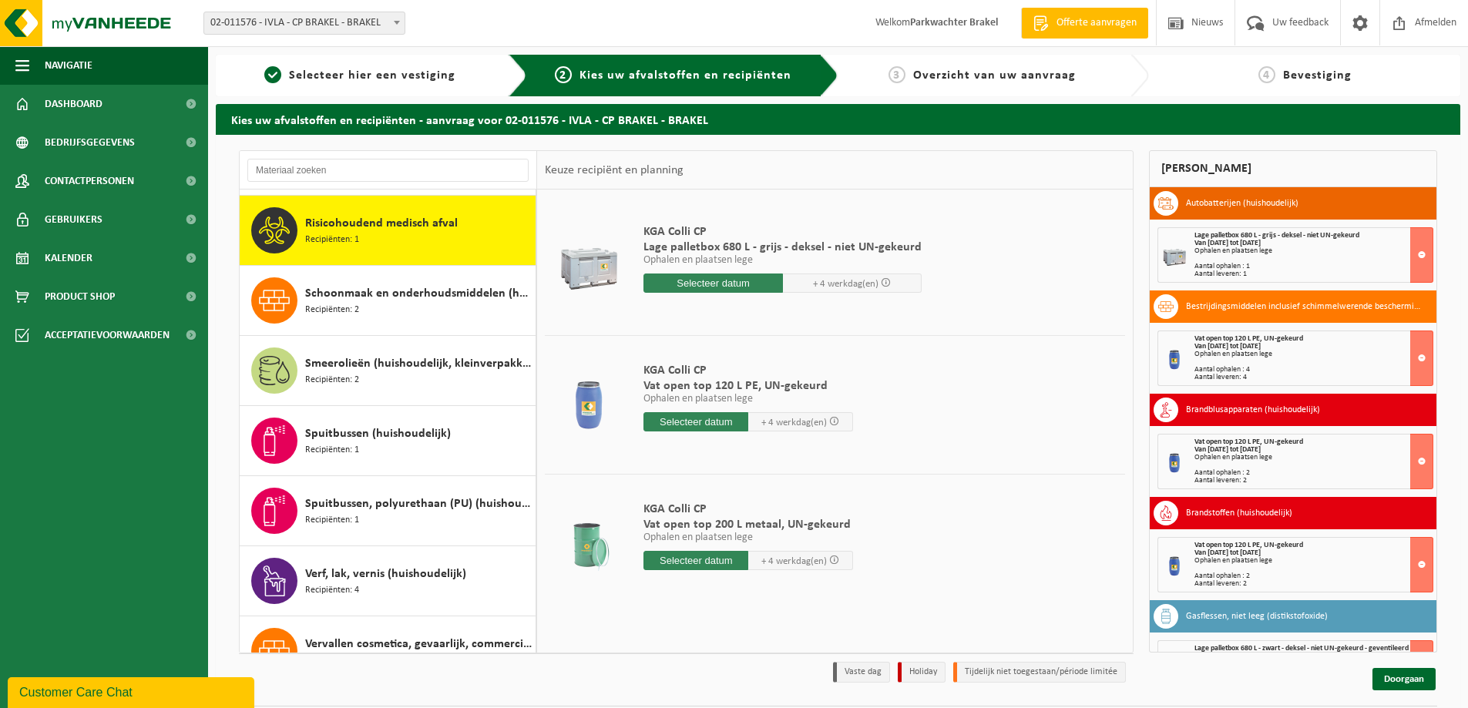
scroll to position [1613, 0]
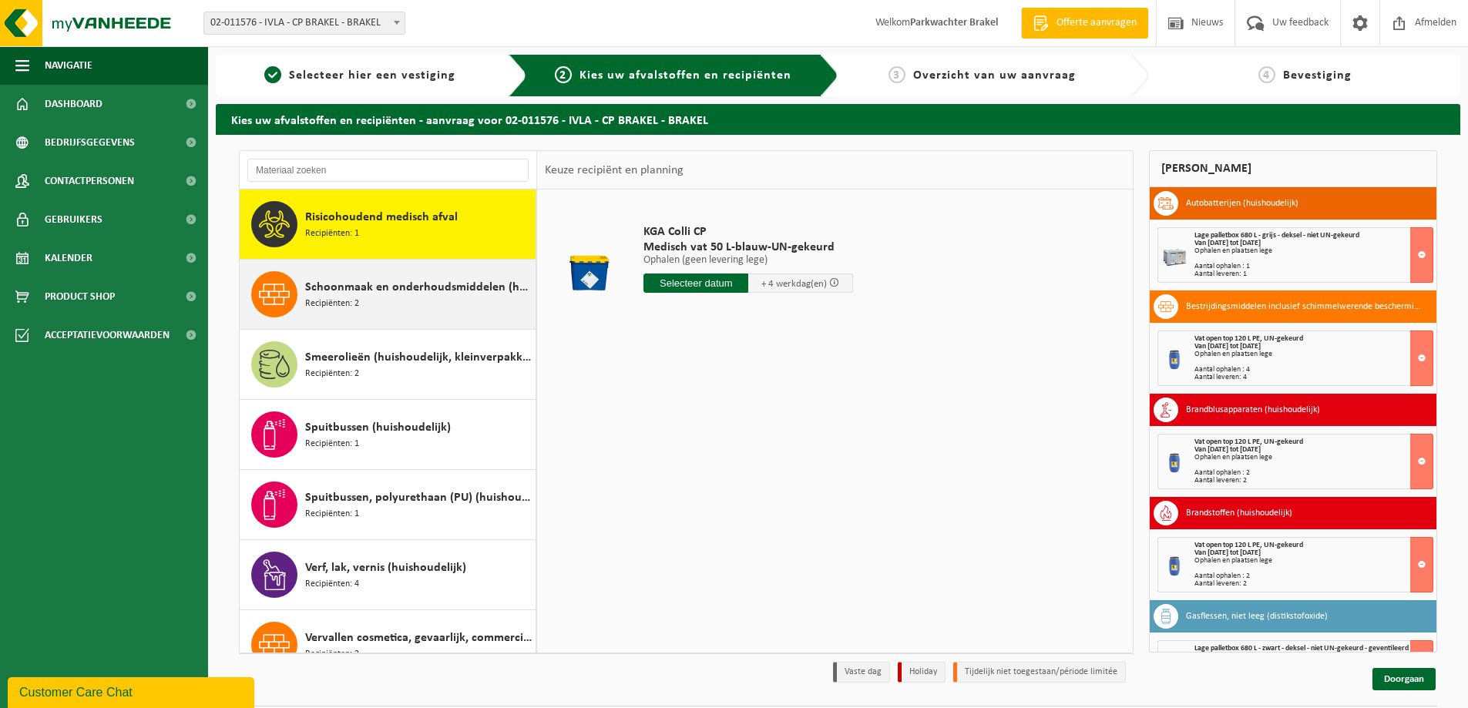
click at [414, 286] on span "Schoonmaak en onderhoudsmiddelen (huishoudelijk)" at bounding box center [418, 287] width 227 height 18
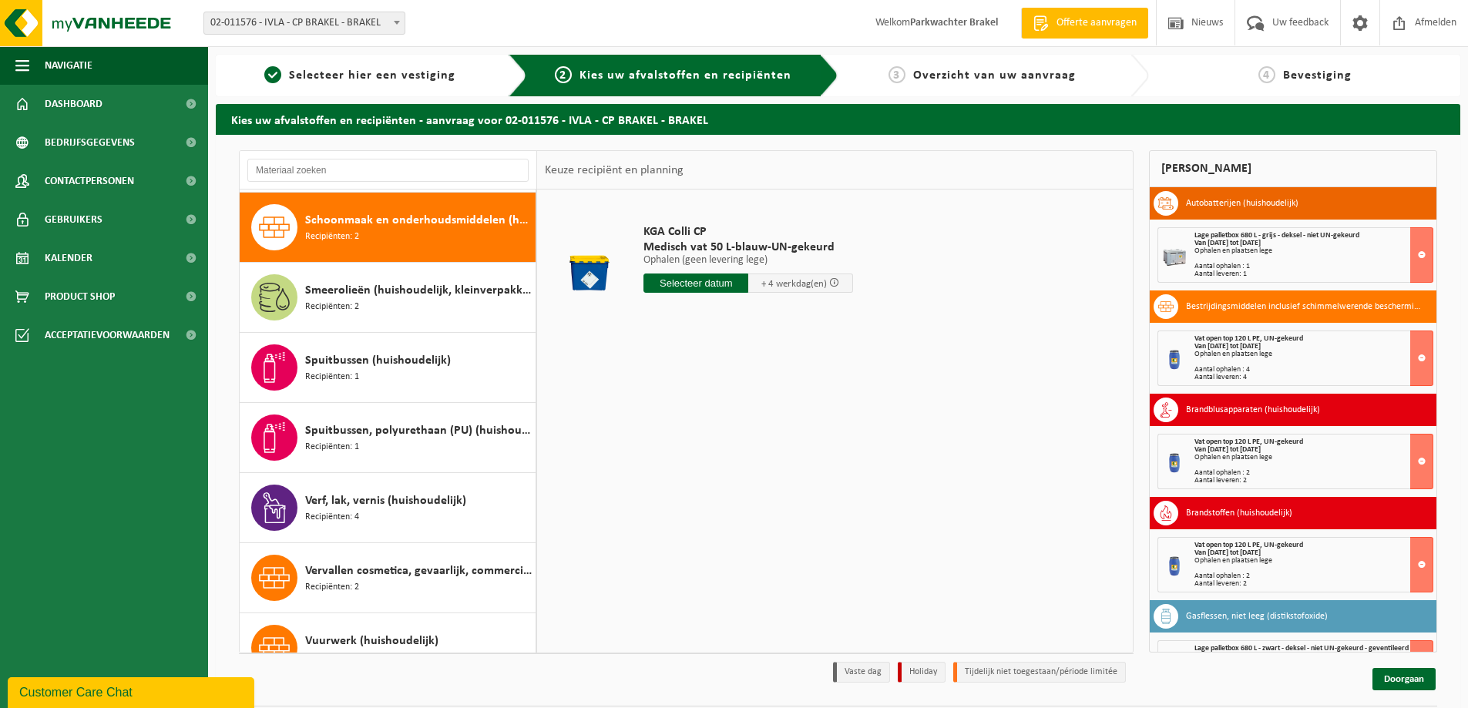
scroll to position [1683, 0]
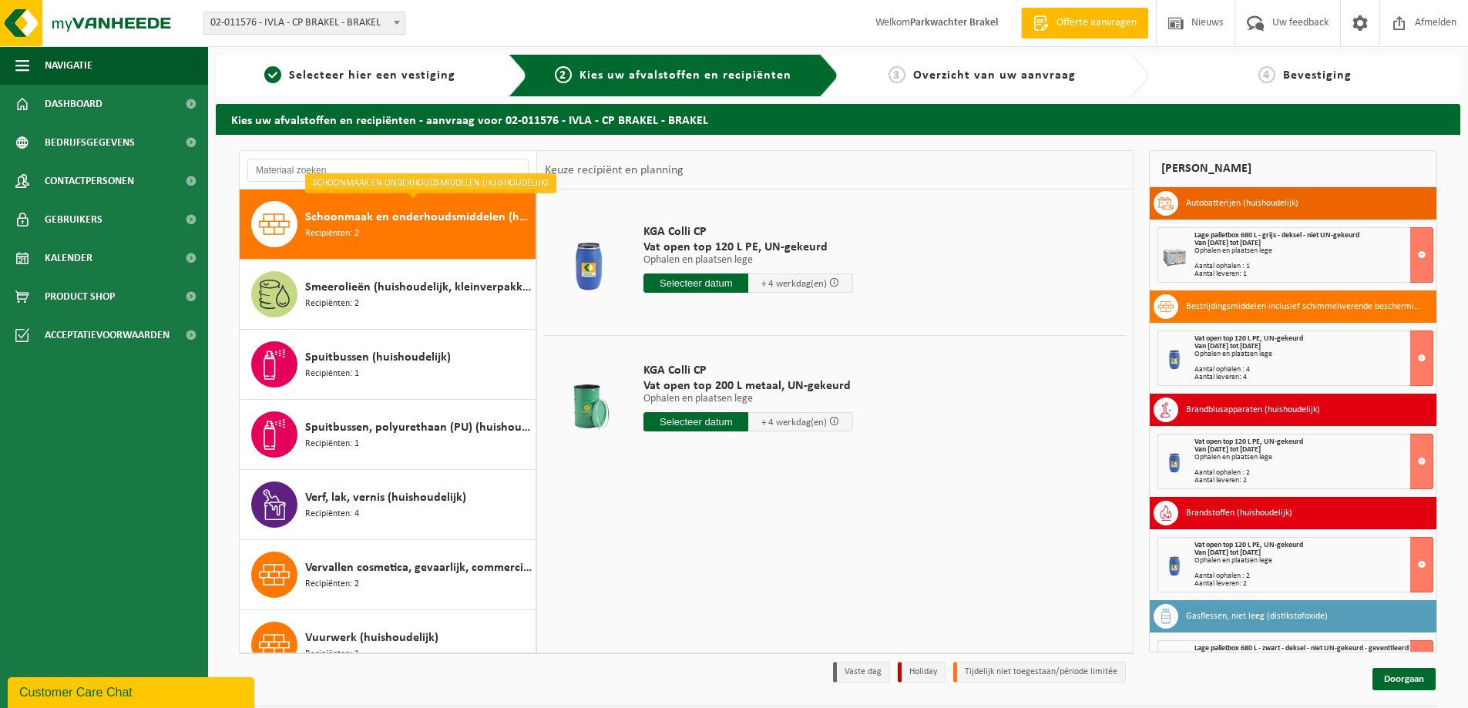
click at [707, 278] on input "text" at bounding box center [695, 283] width 105 height 19
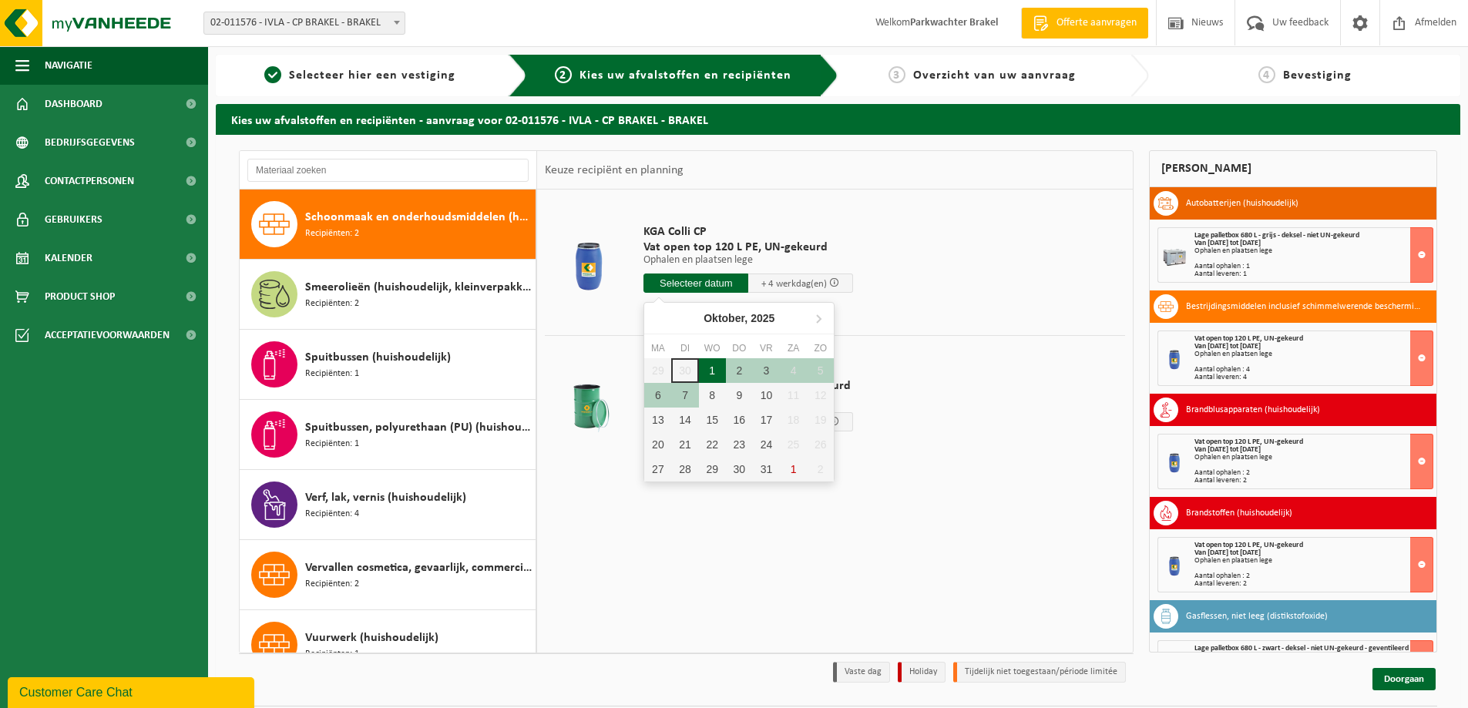
click at [712, 369] on div "1" at bounding box center [712, 370] width 27 height 25
type input "Van [DATE]"
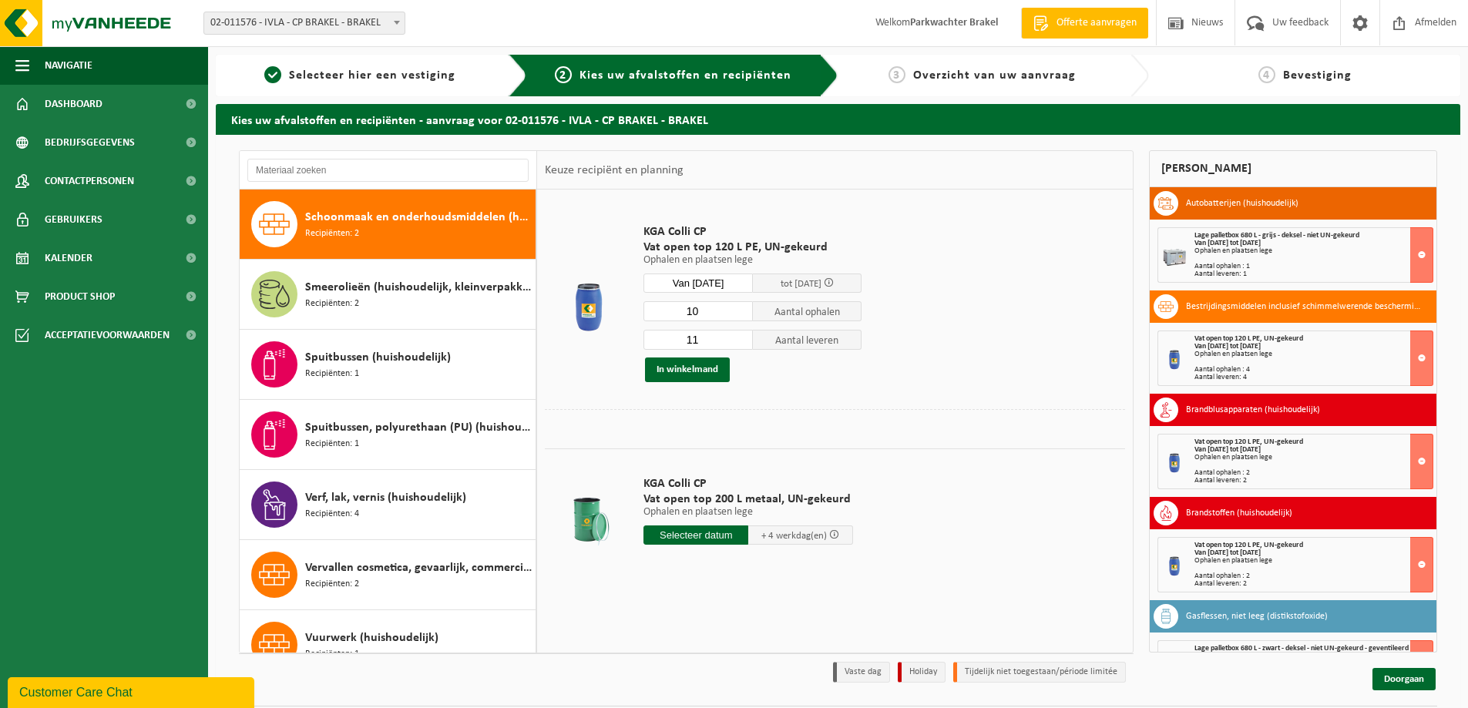
click at [743, 314] on input "10" at bounding box center [697, 311] width 109 height 20
click at [743, 314] on input "9" at bounding box center [697, 311] width 109 height 20
click at [743, 314] on input "8" at bounding box center [697, 311] width 109 height 20
click at [743, 314] on input "7" at bounding box center [697, 311] width 109 height 20
click at [743, 314] on input "6" at bounding box center [697, 311] width 109 height 20
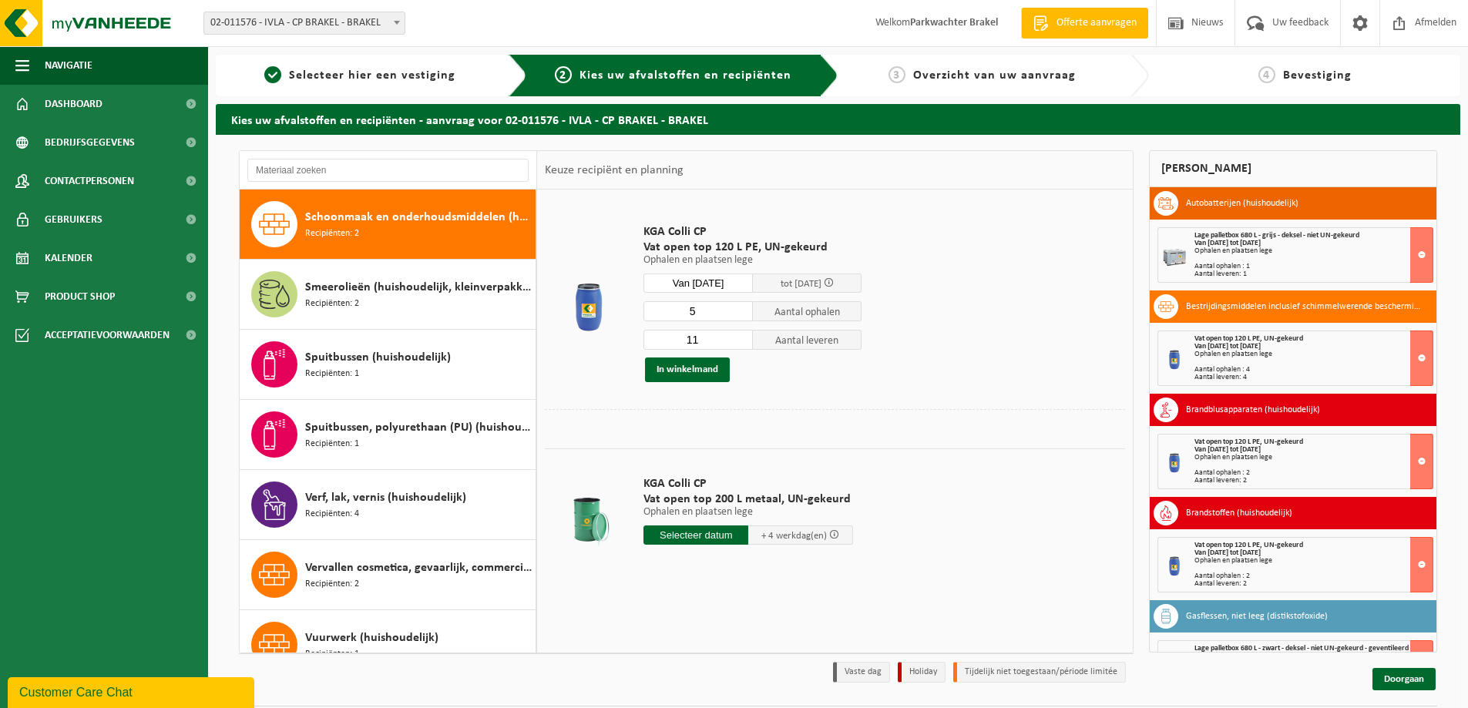
click at [743, 314] on input "5" at bounding box center [697, 311] width 109 height 20
type input "4"
click at [743, 314] on input "4" at bounding box center [697, 311] width 109 height 20
click at [740, 342] on input "10" at bounding box center [697, 340] width 109 height 20
click at [740, 342] on input "9" at bounding box center [697, 340] width 109 height 20
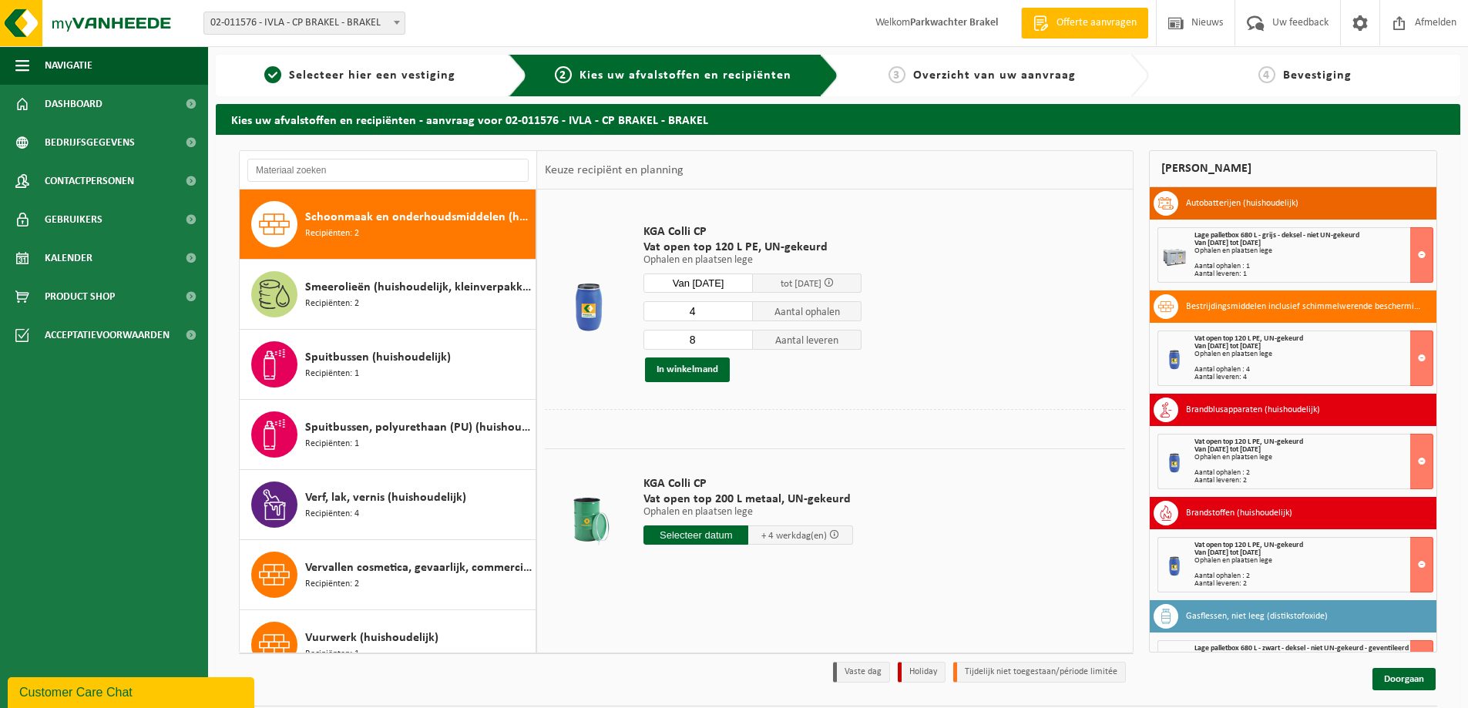
click at [740, 342] on input "8" at bounding box center [697, 340] width 109 height 20
click at [740, 342] on input "7" at bounding box center [697, 340] width 109 height 20
click at [740, 342] on input "6" at bounding box center [697, 340] width 109 height 20
click at [740, 342] on input "5" at bounding box center [697, 340] width 109 height 20
type input "4"
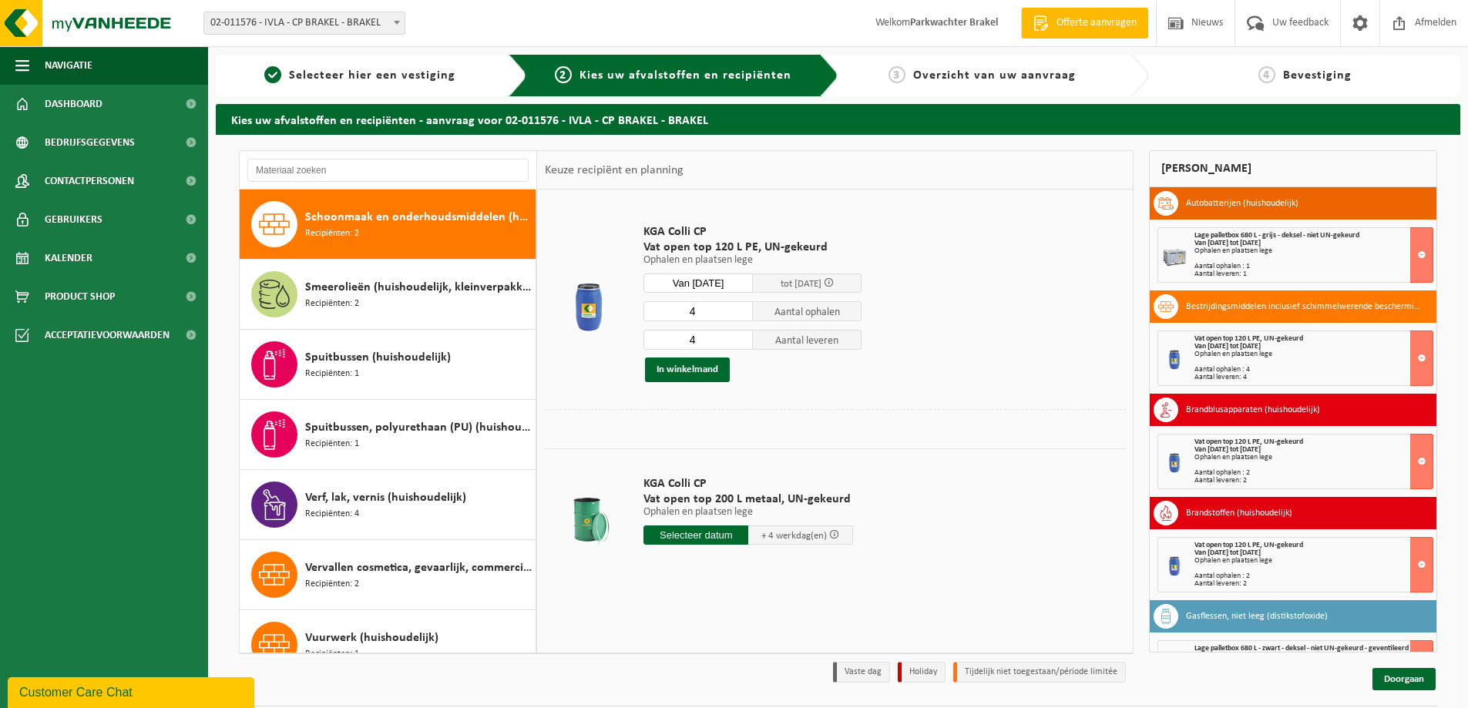
click at [740, 342] on input "4" at bounding box center [697, 340] width 109 height 20
click at [697, 366] on button "In winkelmand" at bounding box center [687, 370] width 85 height 25
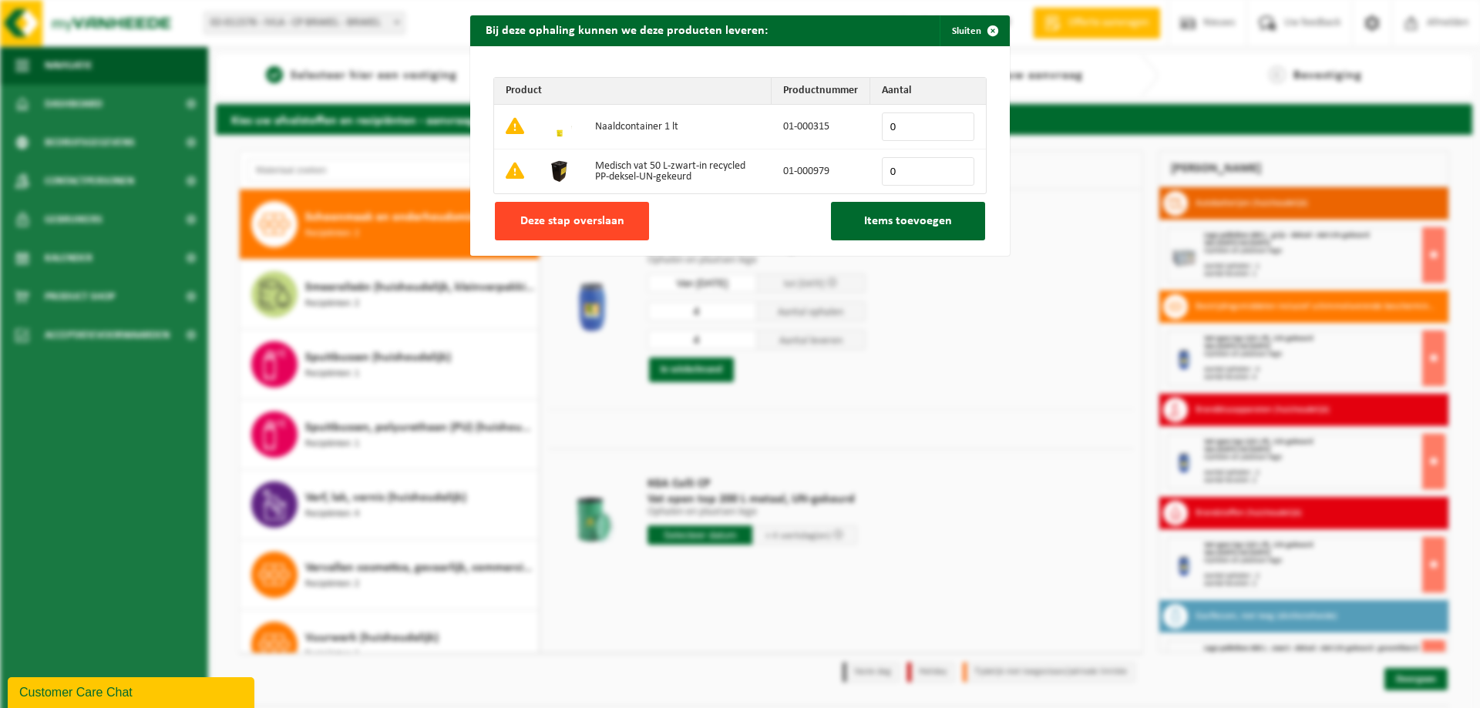
click at [578, 225] on span "Deze stap overslaan" at bounding box center [572, 221] width 104 height 12
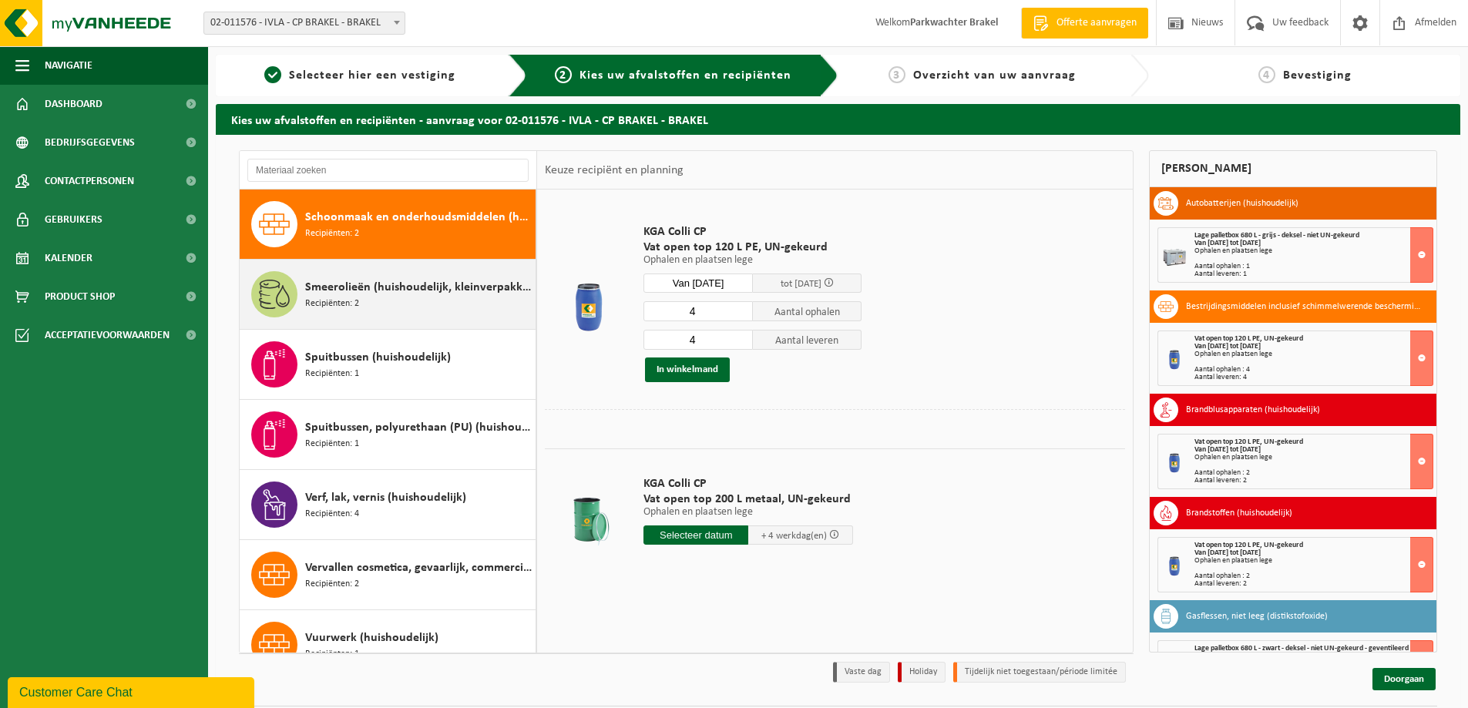
click at [424, 284] on span "Smeerolieën (huishoudelijk, kleinverpakking)" at bounding box center [418, 287] width 227 height 18
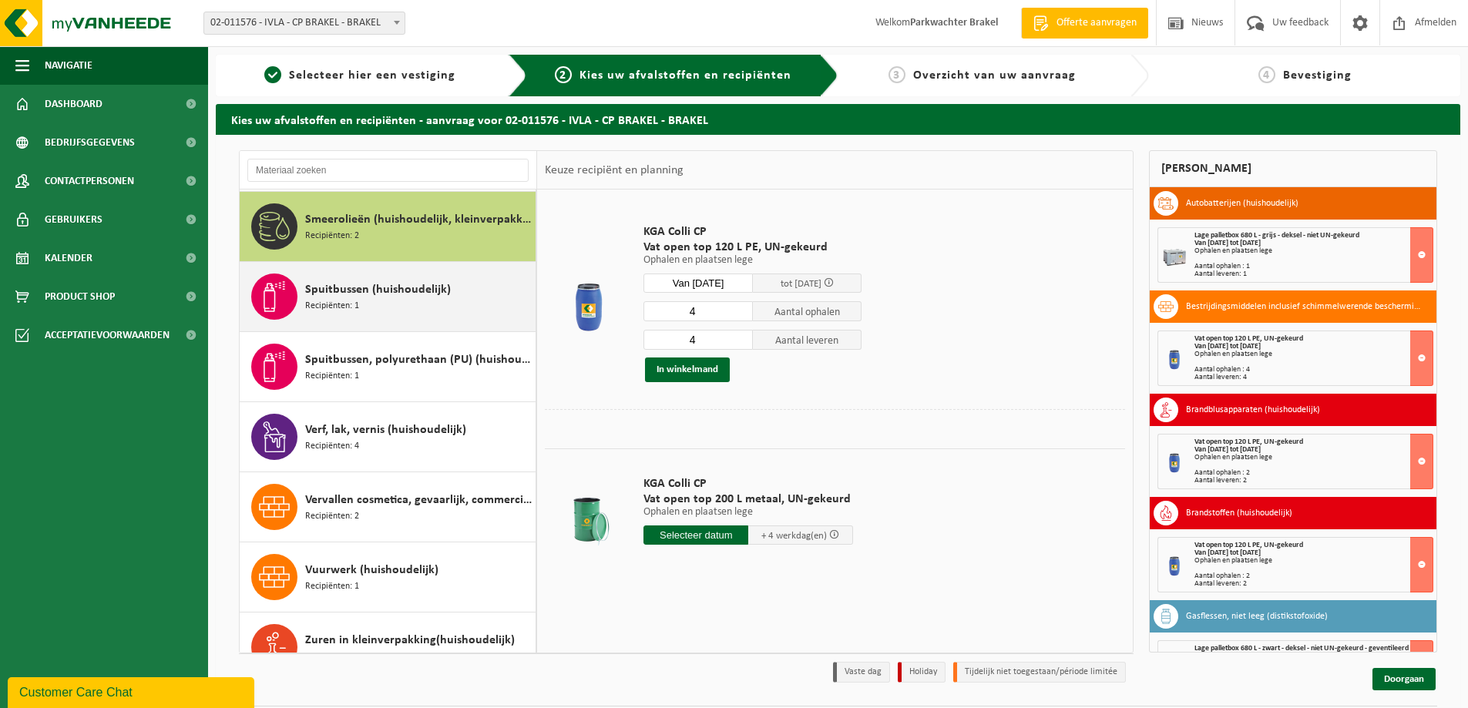
scroll to position [1753, 0]
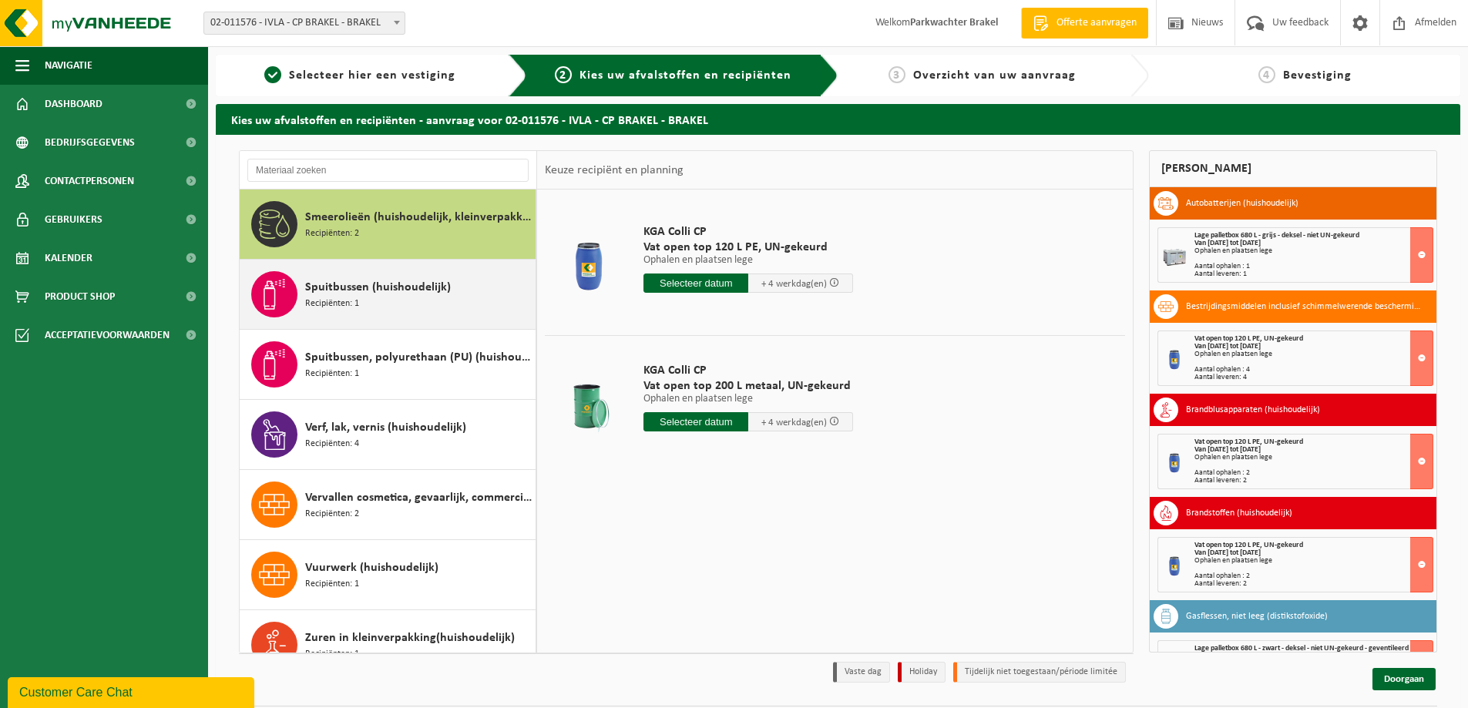
click at [416, 280] on span "Spuitbussen (huishoudelijk)" at bounding box center [378, 287] width 146 height 18
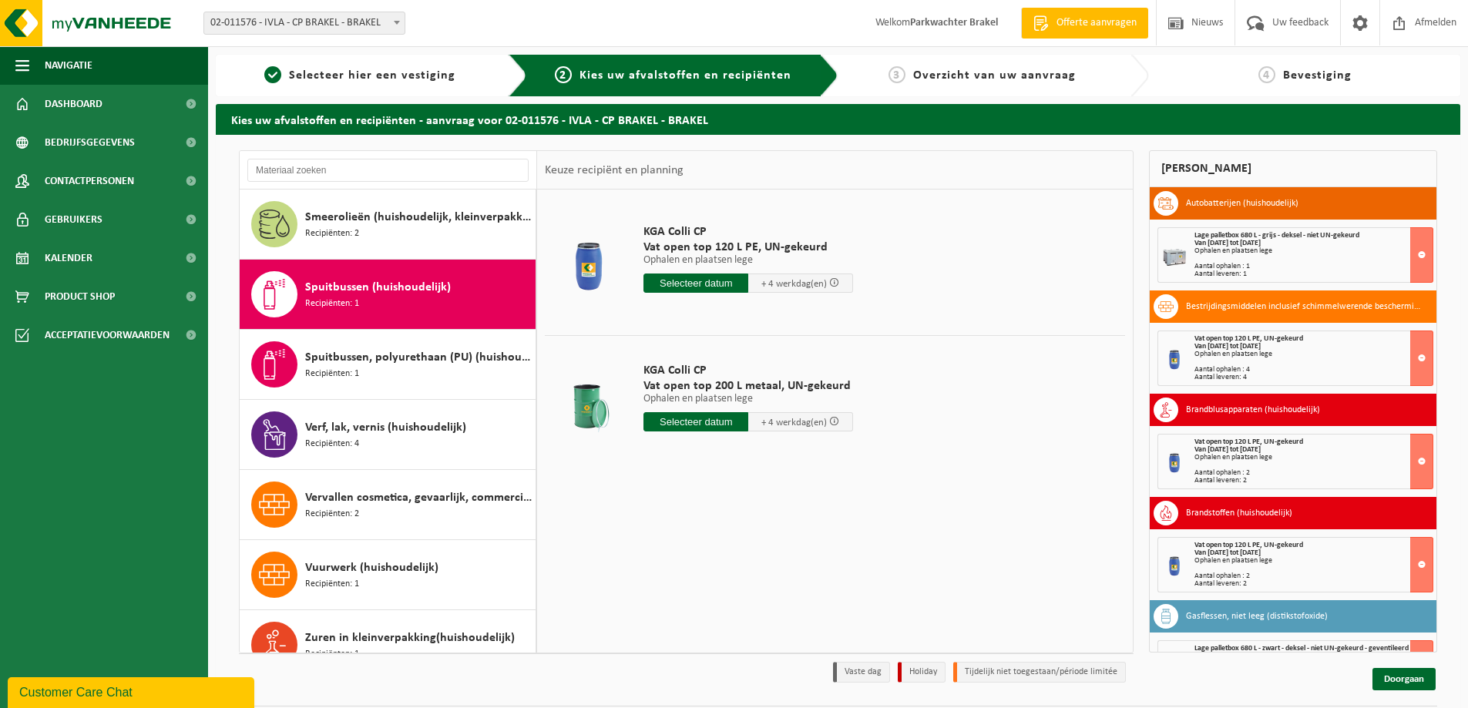
scroll to position [1780, 0]
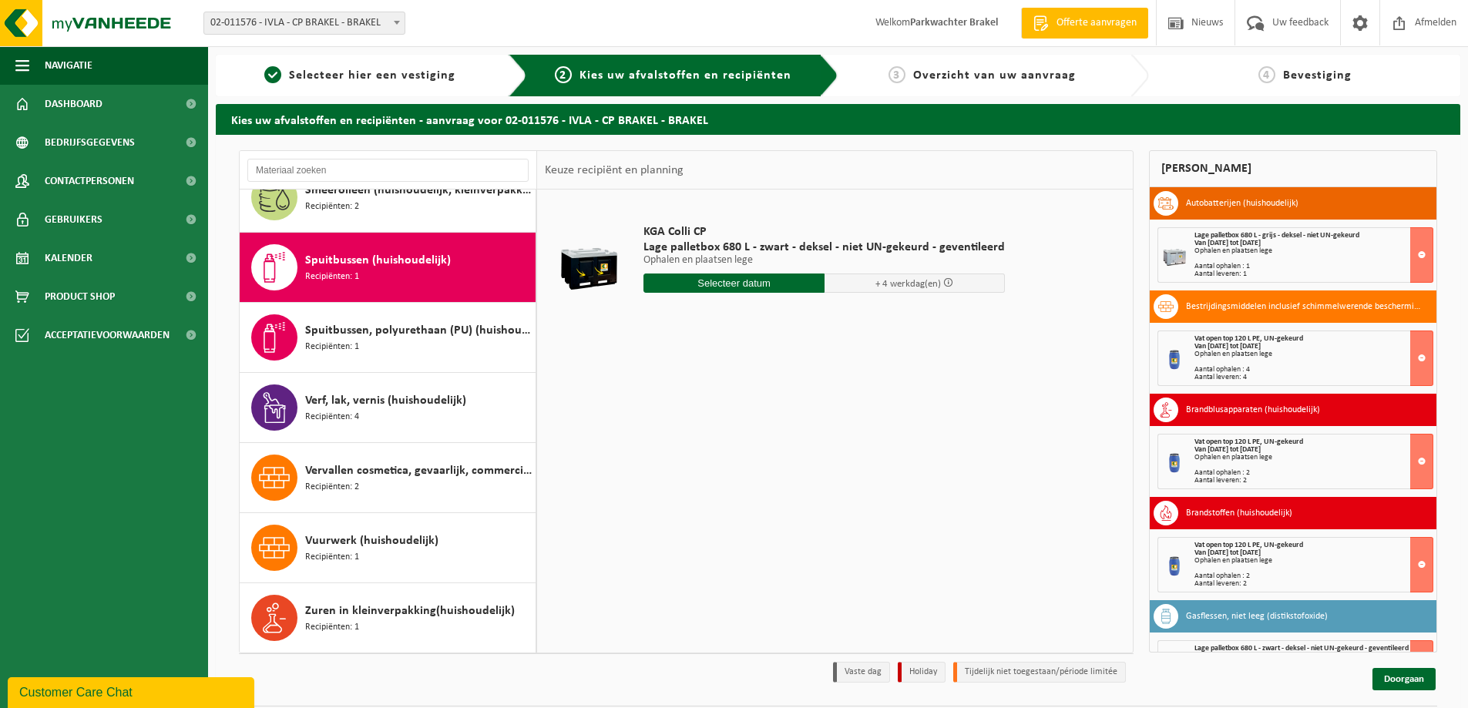
click at [721, 281] on input "text" at bounding box center [733, 283] width 181 height 19
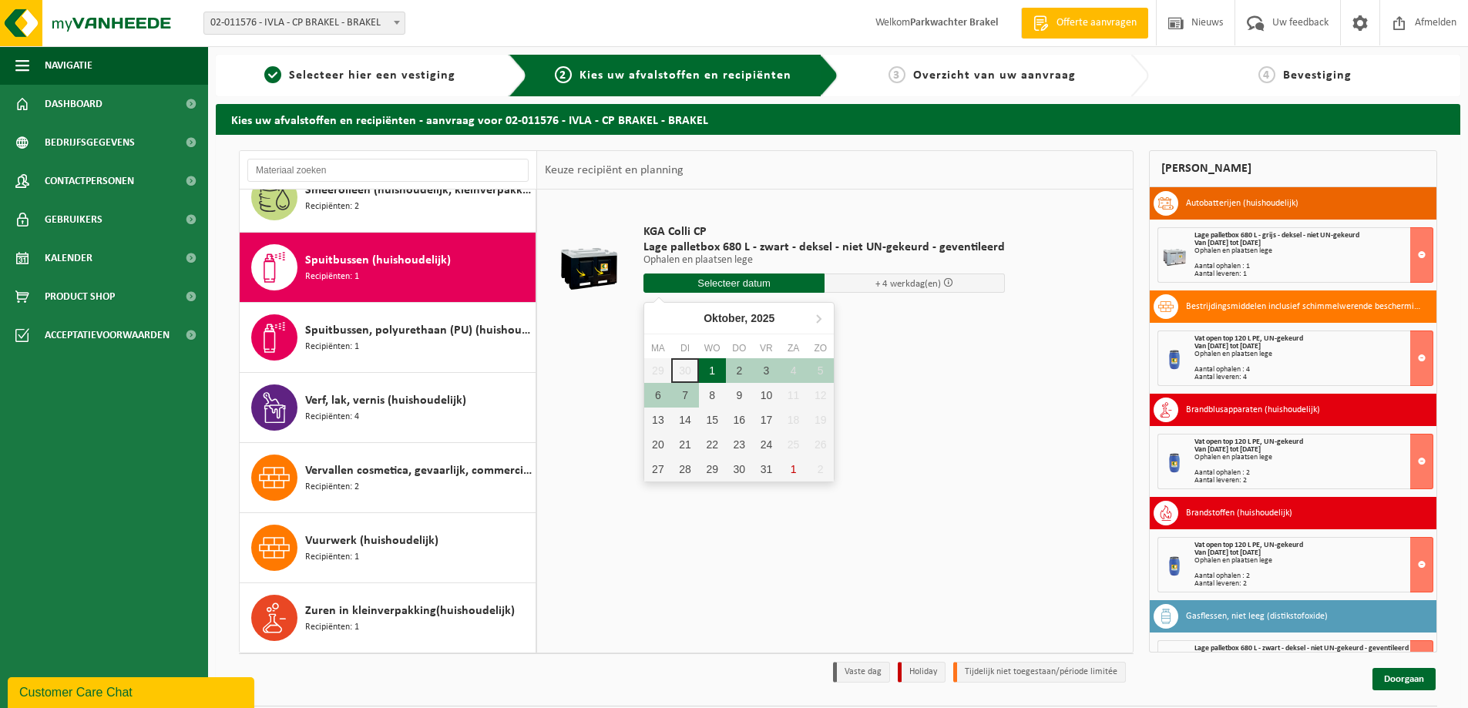
click at [709, 371] on div "1" at bounding box center [712, 370] width 27 height 25
type input "Van [DATE]"
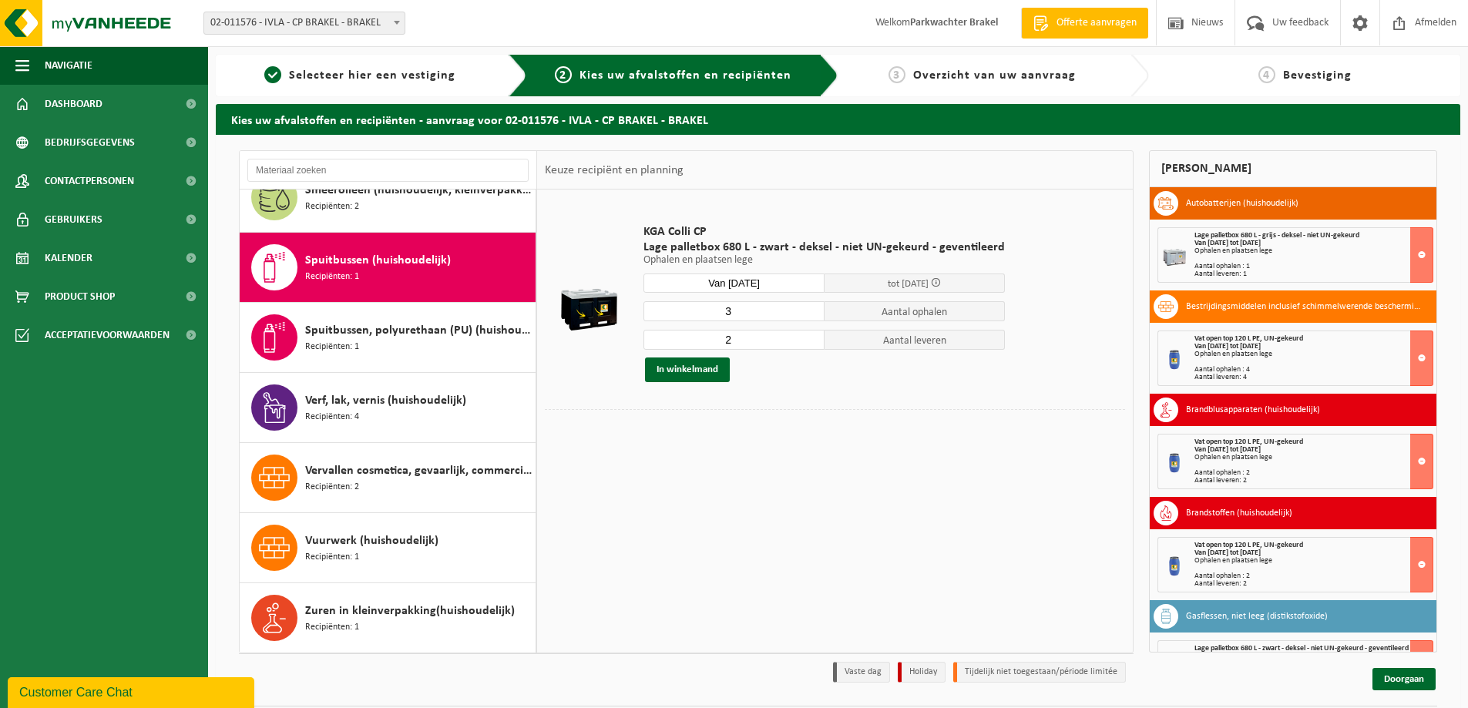
click at [805, 310] on input "3" at bounding box center [733, 311] width 181 height 20
type input "4"
click at [805, 310] on input "4" at bounding box center [733, 311] width 181 height 20
click at [809, 335] on input "3" at bounding box center [733, 340] width 181 height 20
type input "4"
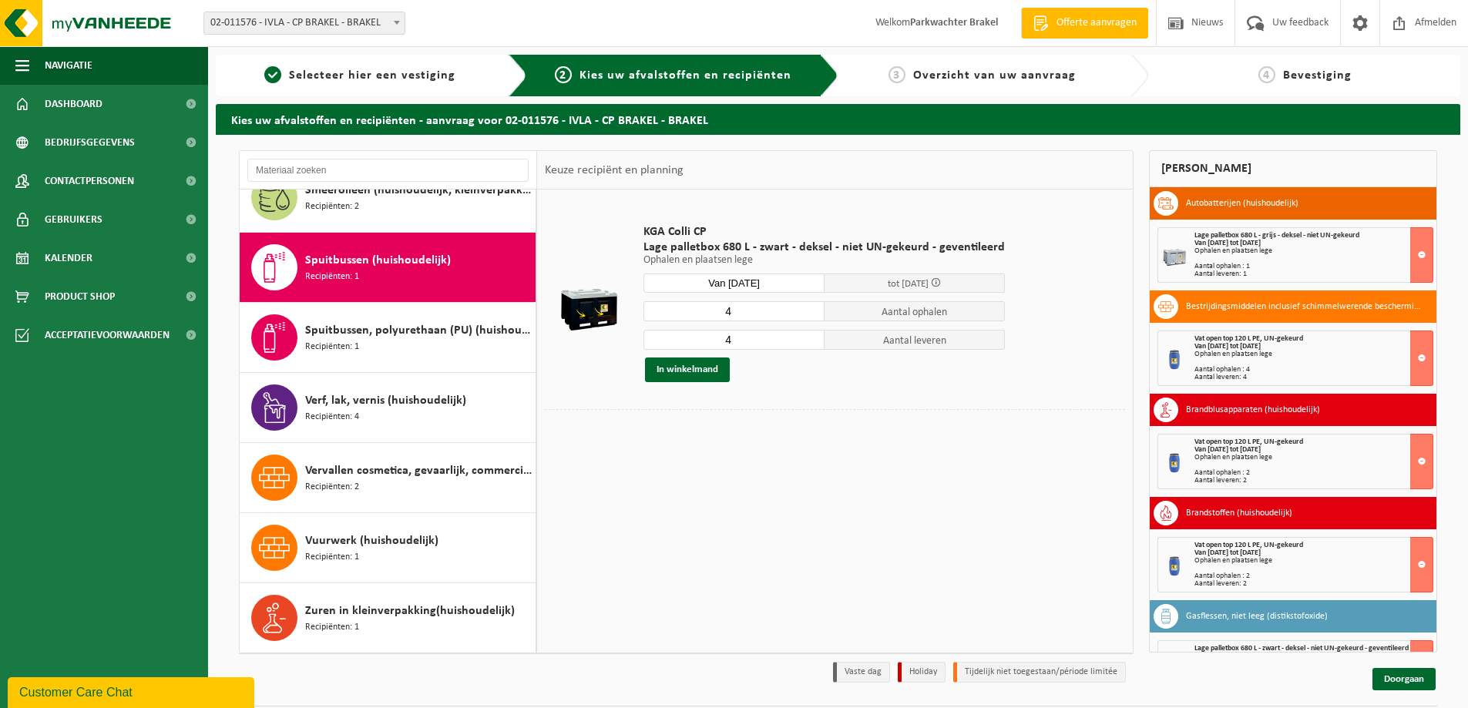
click at [809, 335] on input "4" at bounding box center [733, 340] width 181 height 20
click at [697, 368] on button "In winkelmand" at bounding box center [687, 370] width 85 height 25
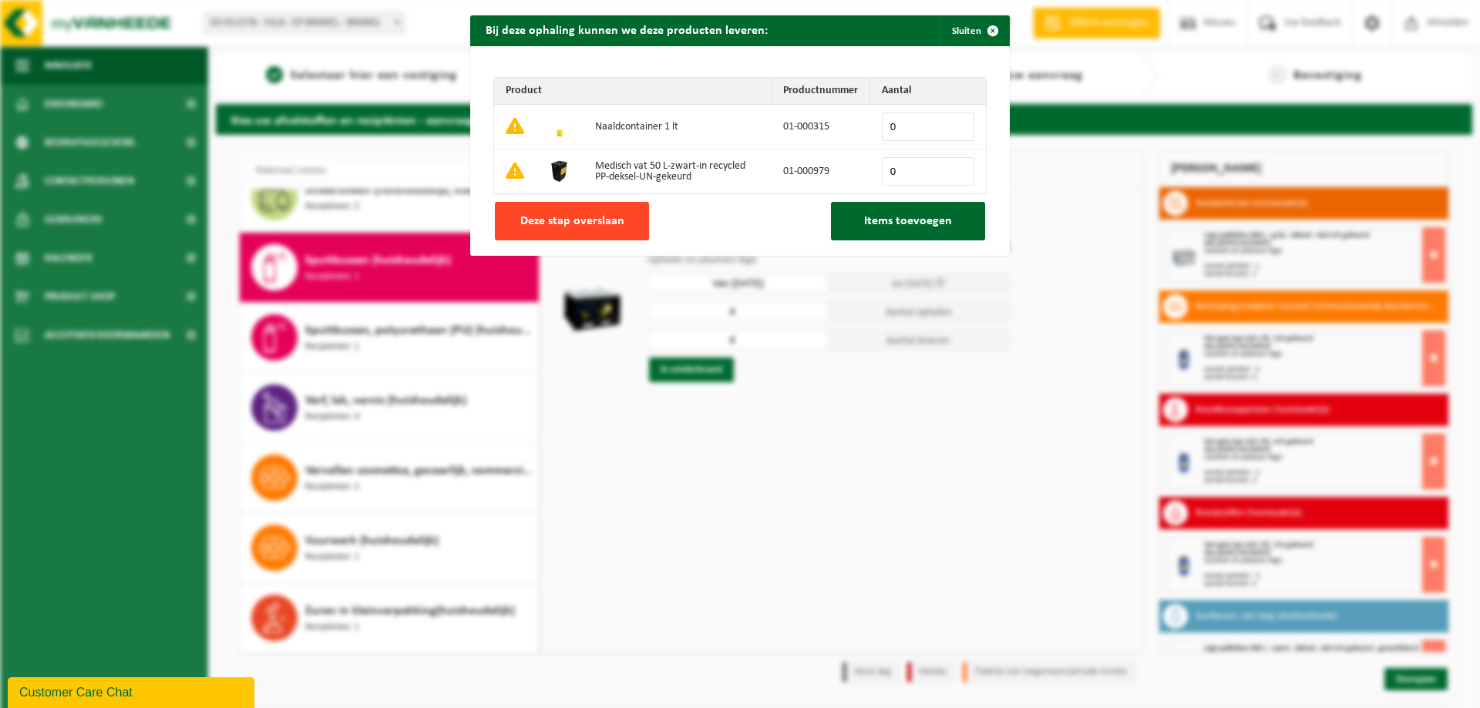
click at [575, 224] on span "Deze stap overslaan" at bounding box center [572, 221] width 104 height 12
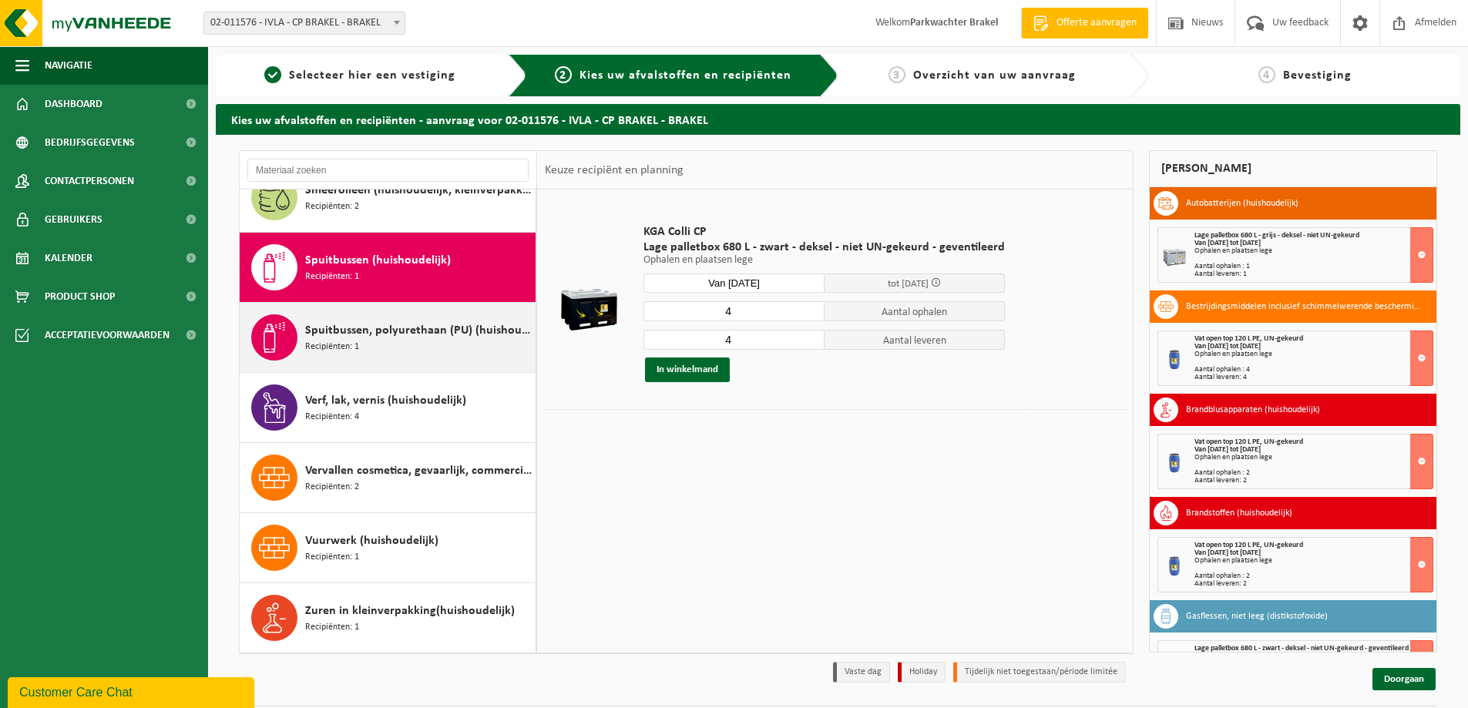
click at [452, 314] on div "Spuitbussen, polyurethaan (PU) (huishoudelijk) Recipiënten: 1" at bounding box center [388, 337] width 297 height 69
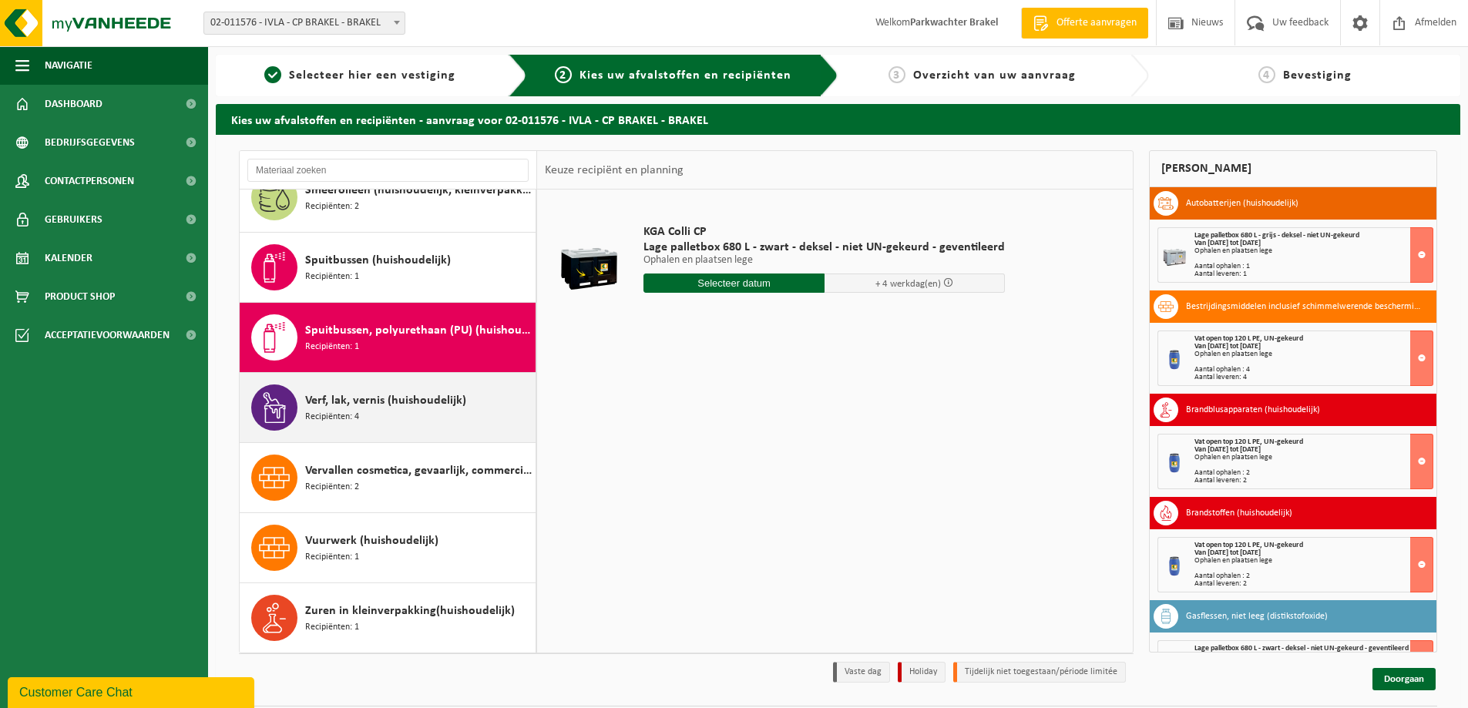
click at [416, 394] on span "Verf, lak, vernis (huishoudelijk)" at bounding box center [385, 400] width 161 height 18
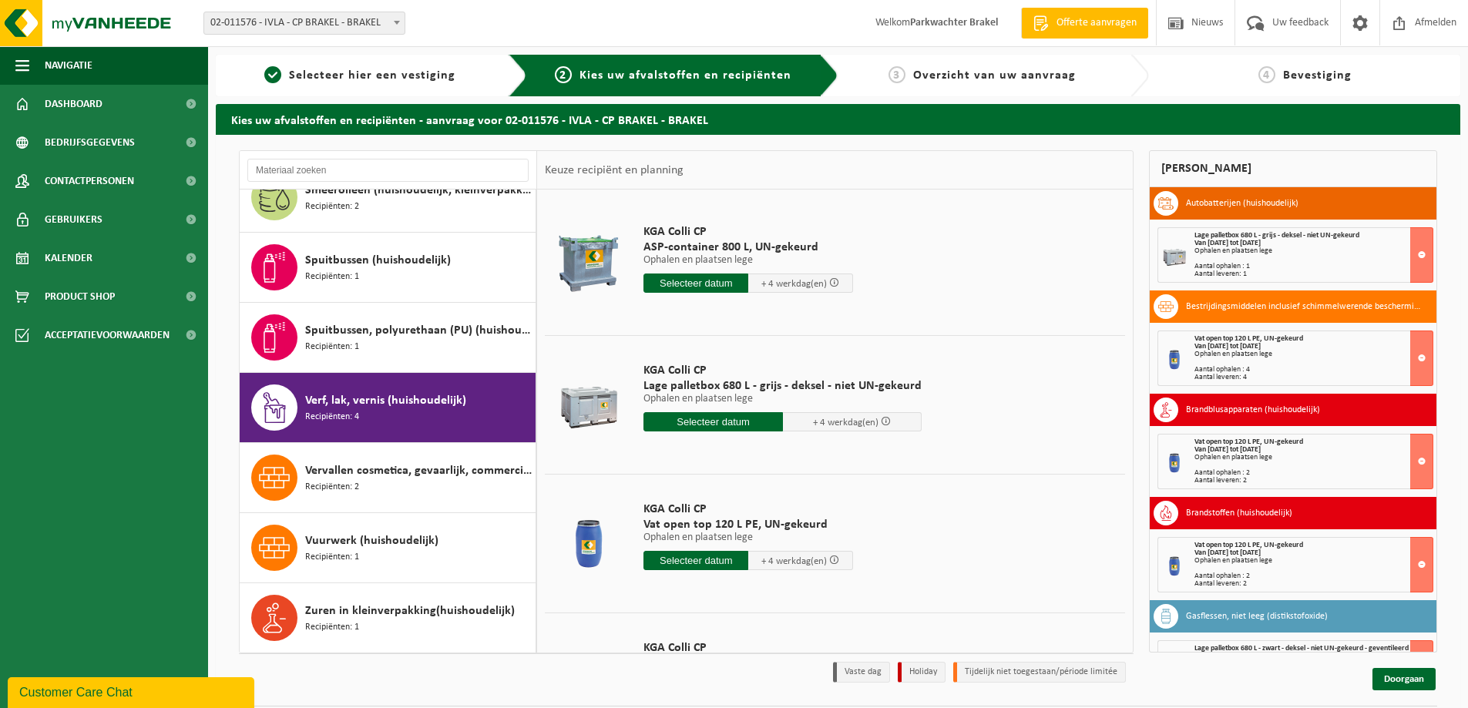
click at [727, 422] on input "text" at bounding box center [712, 421] width 139 height 19
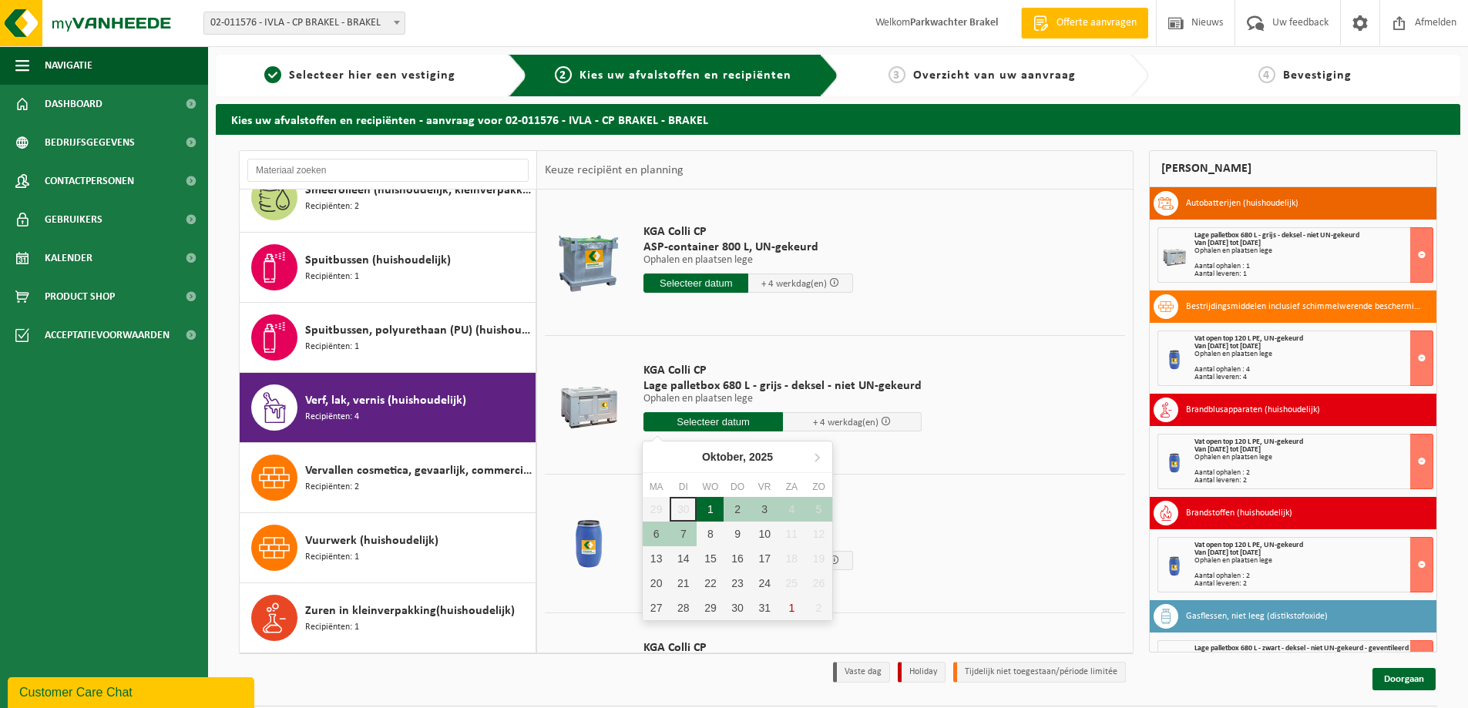
click at [712, 512] on div "1" at bounding box center [710, 509] width 27 height 25
type input "Van [DATE]"
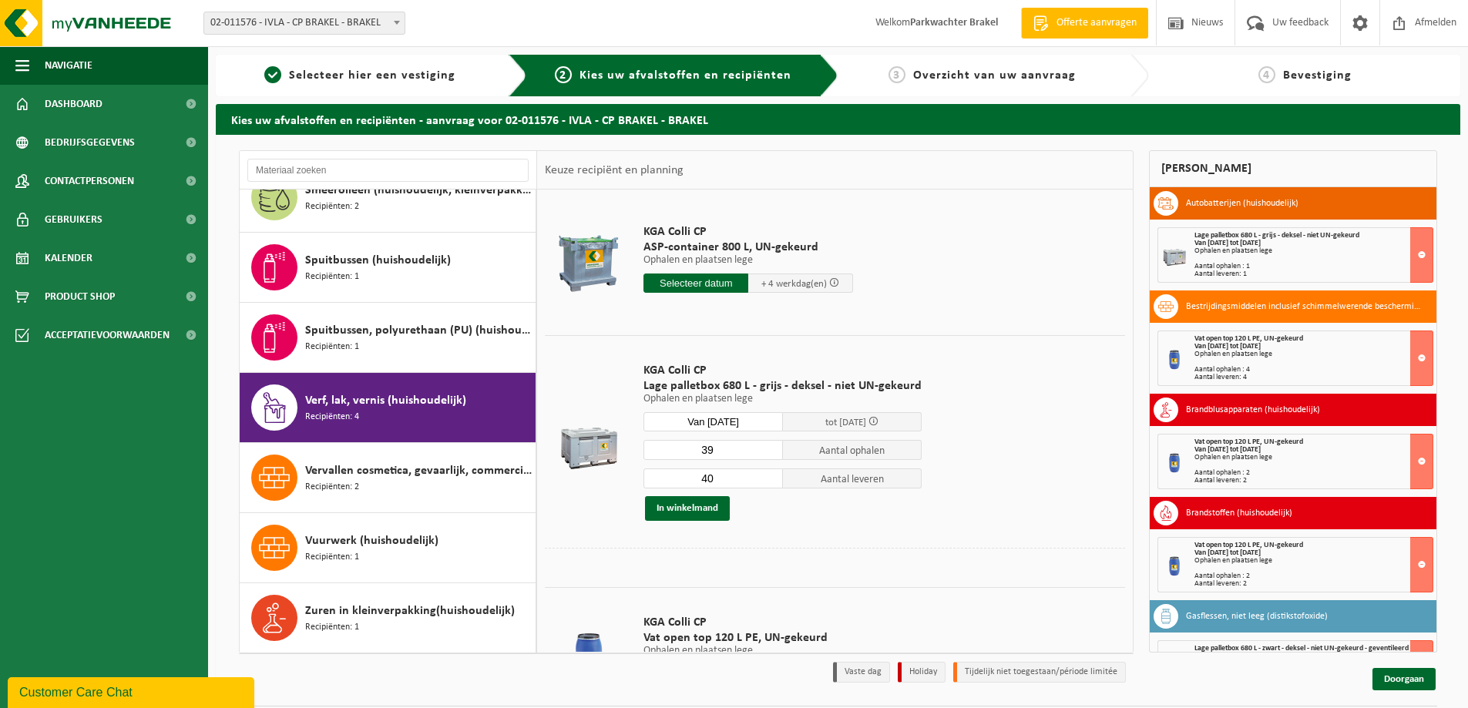
click at [768, 454] on input "39" at bounding box center [712, 450] width 139 height 20
click at [768, 454] on input "28" at bounding box center [712, 450] width 139 height 20
click at [768, 454] on input "27" at bounding box center [712, 450] width 139 height 20
click at [768, 454] on input "26" at bounding box center [712, 450] width 139 height 20
type input "25"
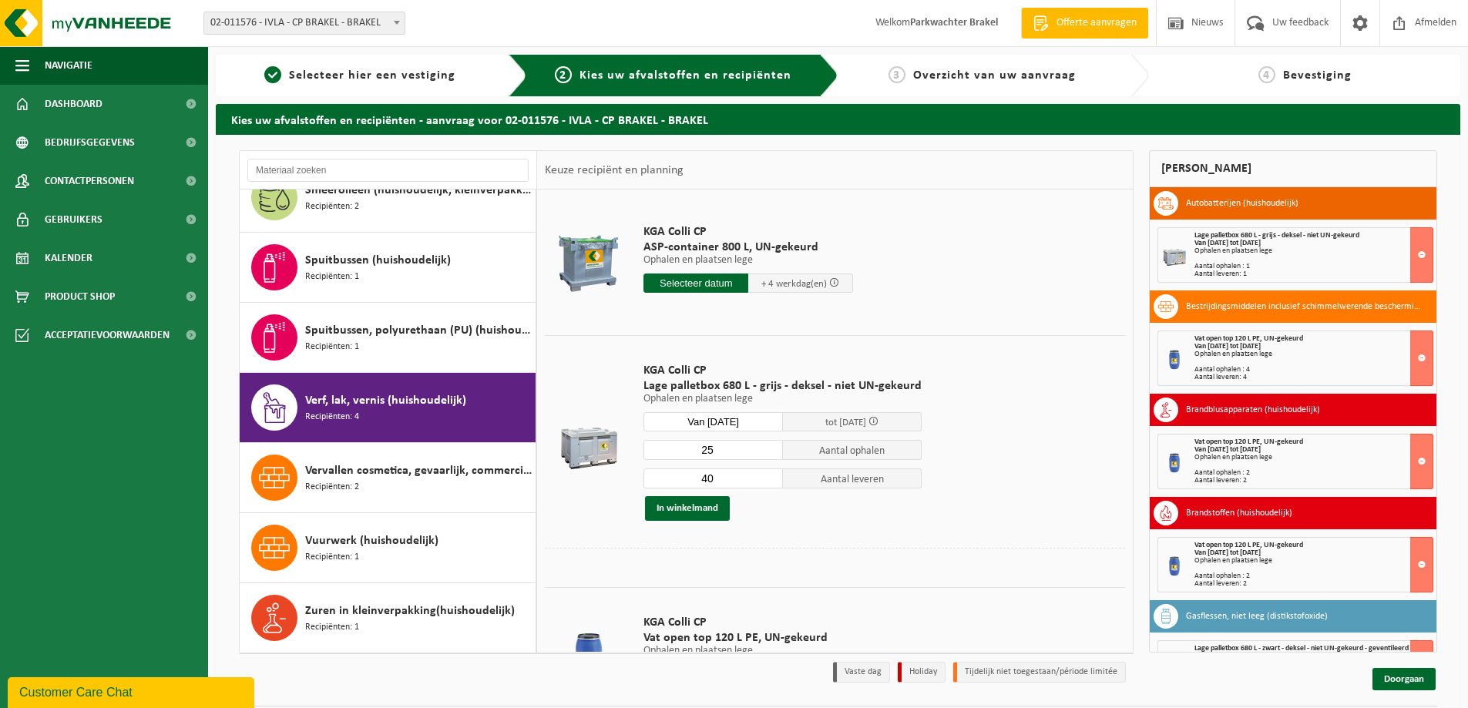
click at [768, 454] on input "25" at bounding box center [712, 450] width 139 height 20
click at [766, 484] on input "39" at bounding box center [712, 479] width 139 height 20
click at [766, 484] on input "38" at bounding box center [712, 479] width 139 height 20
click at [766, 484] on input "37" at bounding box center [712, 479] width 139 height 20
click at [766, 484] on input "36" at bounding box center [712, 479] width 139 height 20
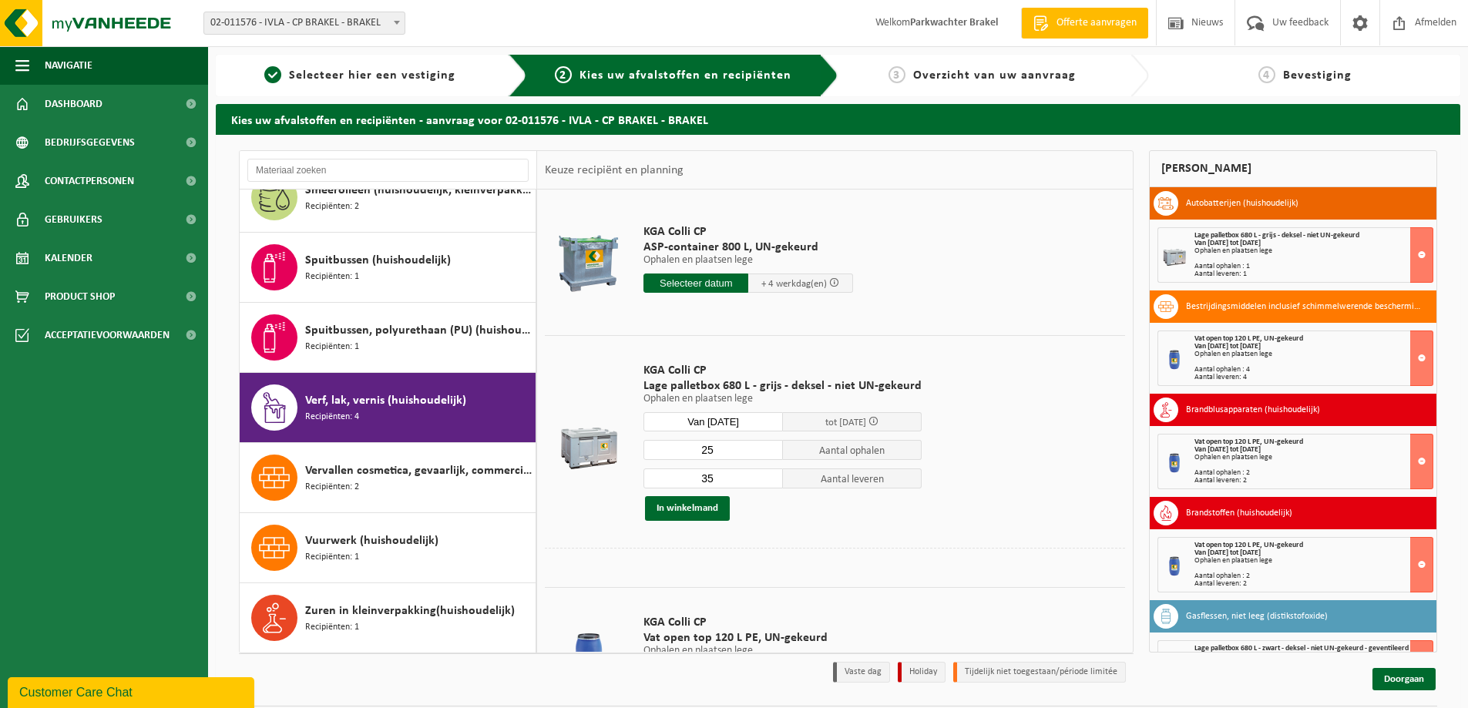
click at [766, 484] on input "35" at bounding box center [712, 479] width 139 height 20
click at [766, 484] on input "34" at bounding box center [712, 479] width 139 height 20
click at [766, 484] on input "33" at bounding box center [712, 479] width 139 height 20
click at [766, 484] on input "32" at bounding box center [712, 479] width 139 height 20
click at [766, 484] on input "31" at bounding box center [712, 479] width 139 height 20
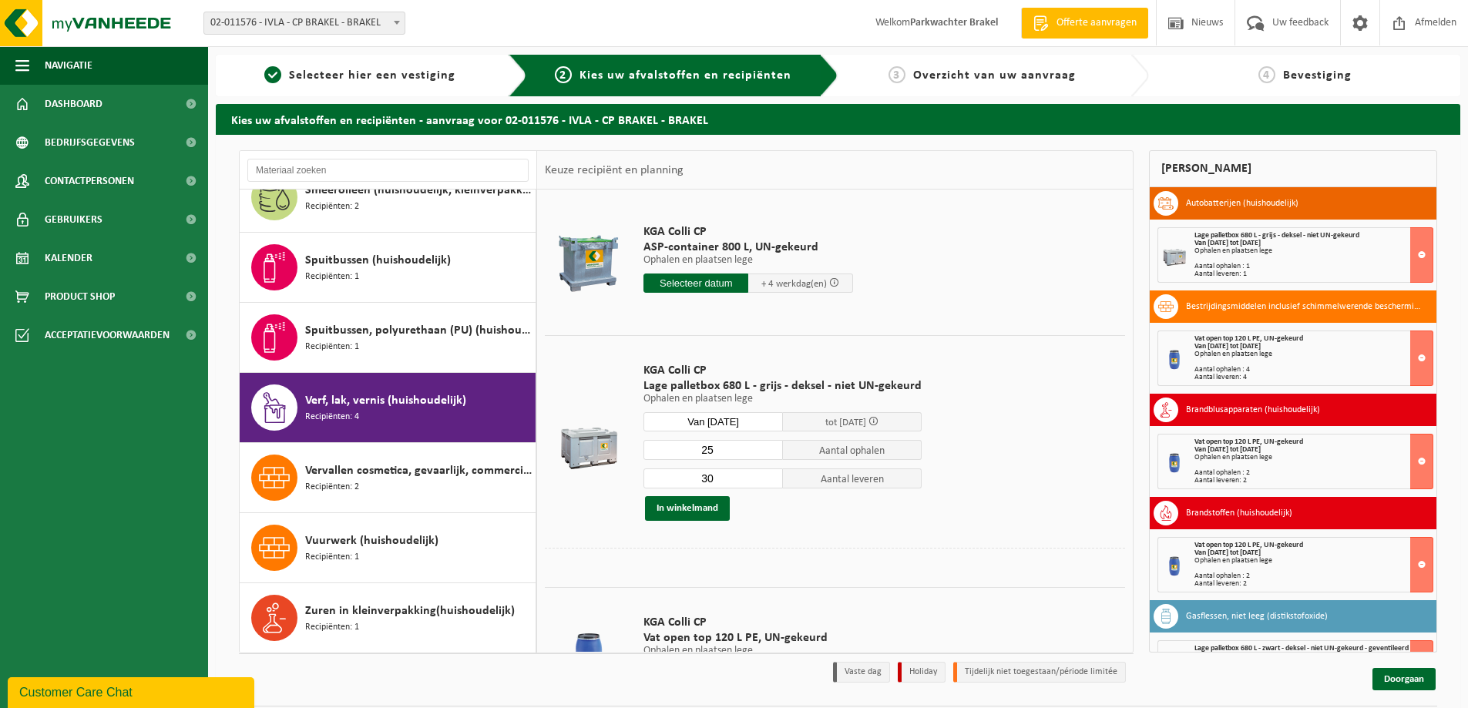
click at [766, 484] on input "30" at bounding box center [712, 479] width 139 height 20
click at [766, 484] on input "29" at bounding box center [712, 479] width 139 height 20
click at [766, 484] on input "28" at bounding box center [712, 479] width 139 height 20
click at [766, 484] on input "27" at bounding box center [712, 479] width 139 height 20
click at [766, 484] on input "26" at bounding box center [712, 479] width 139 height 20
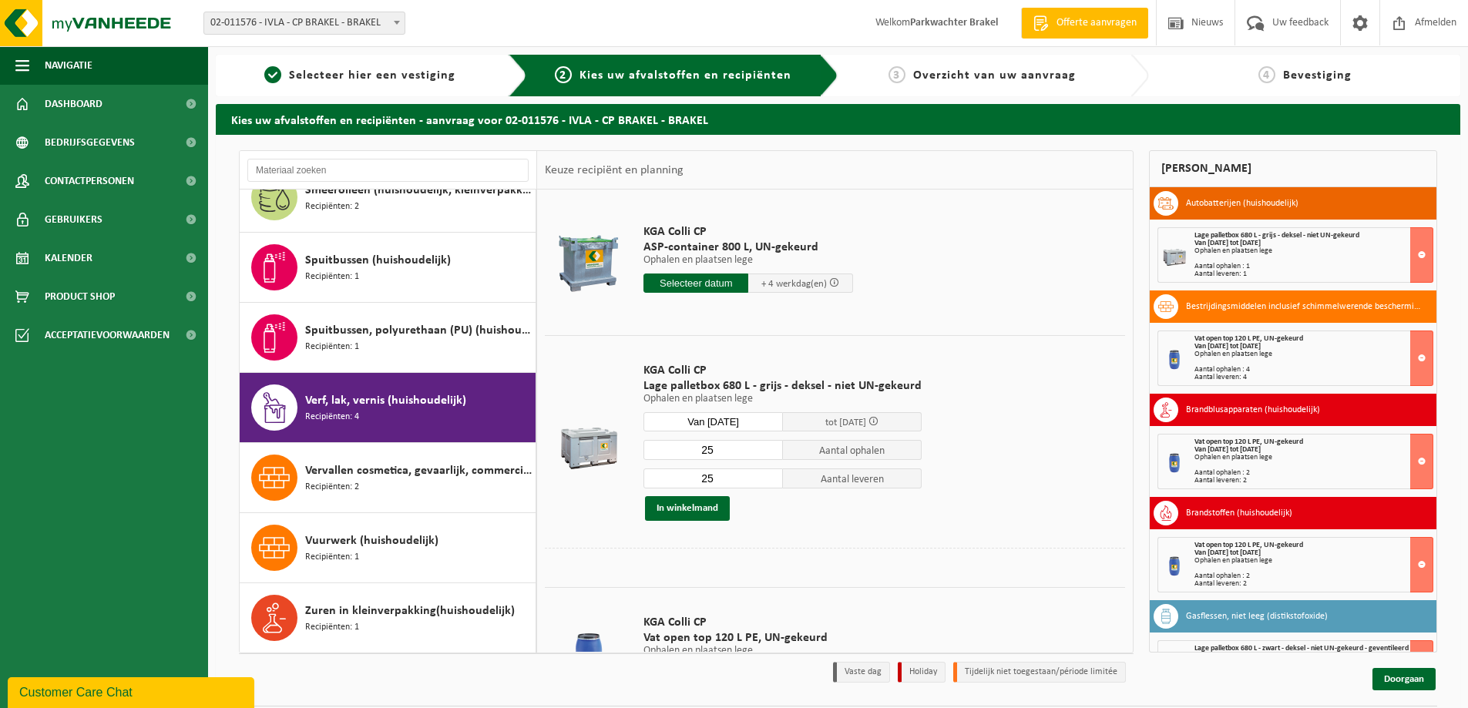
type input "25"
click at [766, 484] on input "25" at bounding box center [712, 479] width 139 height 20
click at [704, 508] on button "In winkelmand" at bounding box center [687, 508] width 85 height 25
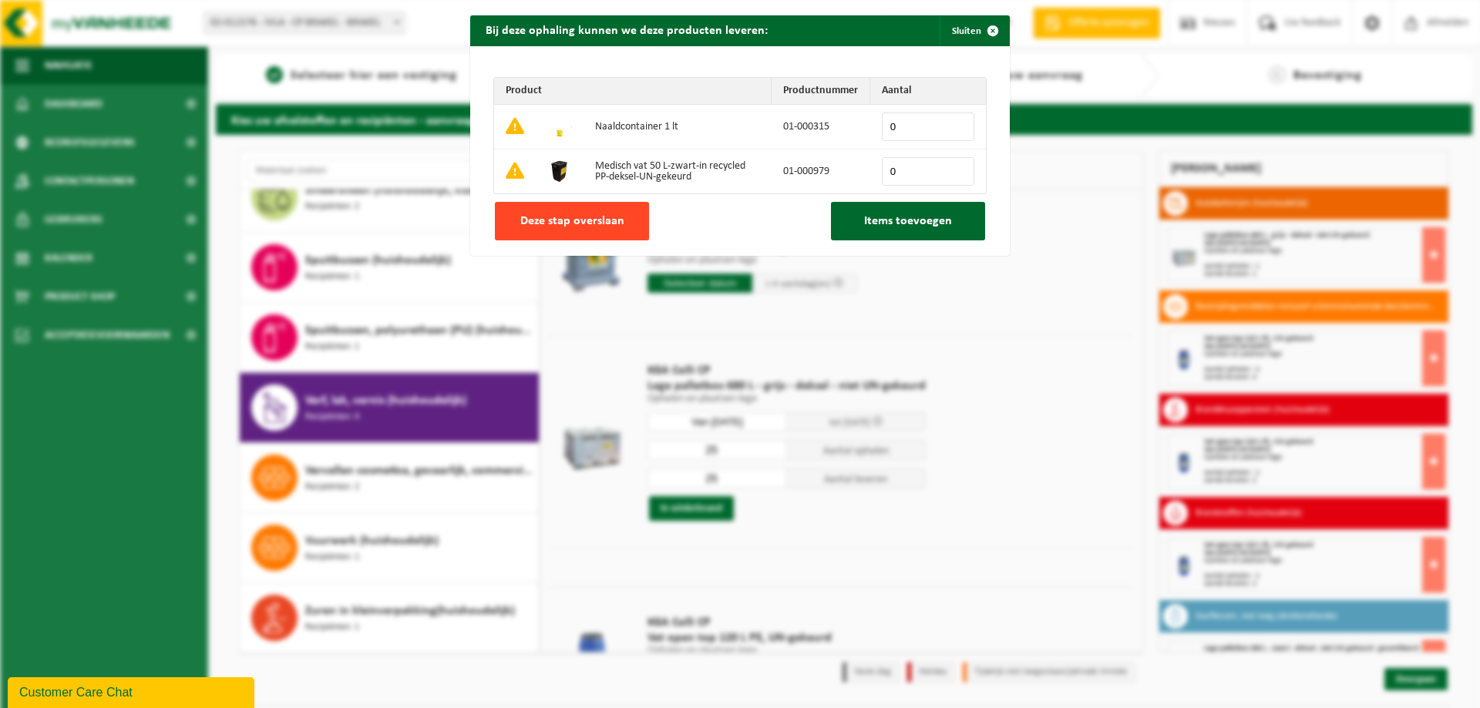
click at [595, 223] on span "Deze stap overslaan" at bounding box center [572, 221] width 104 height 12
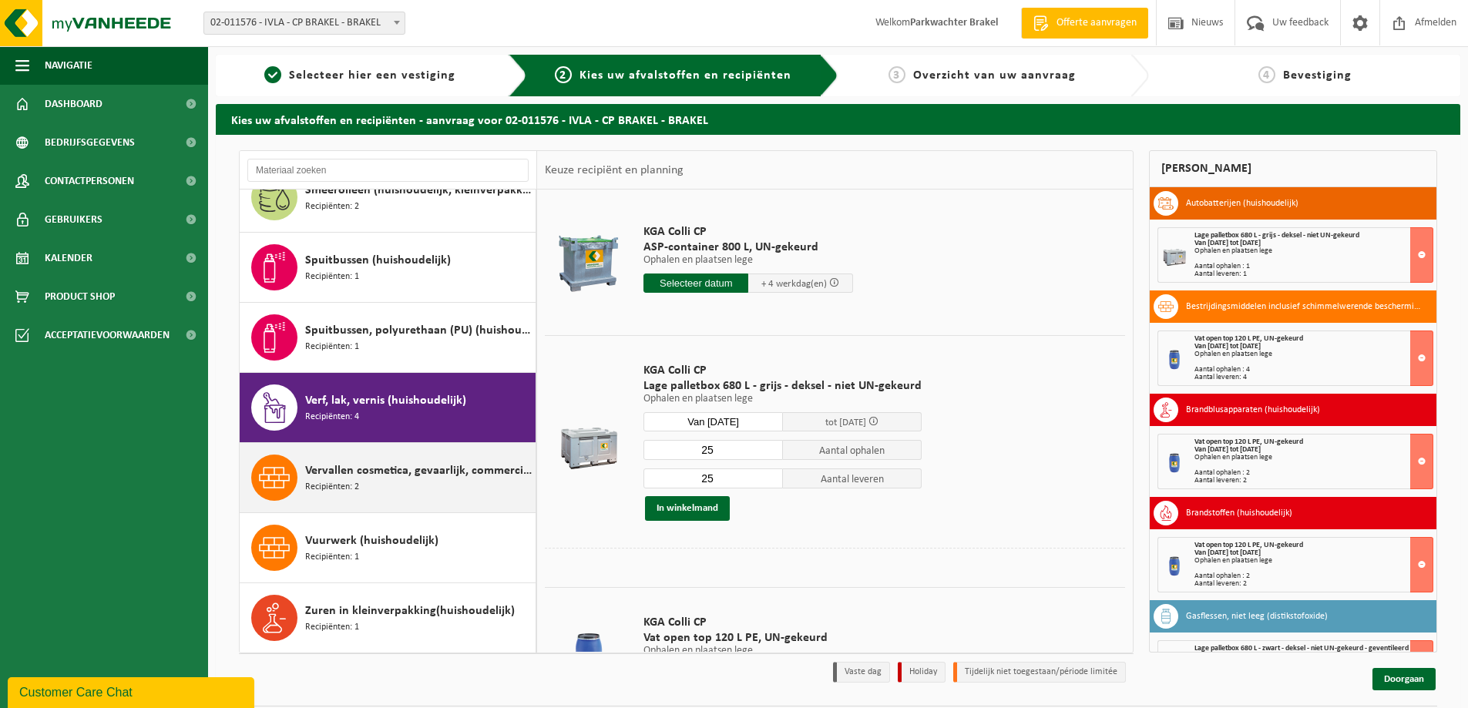
click at [415, 465] on span "Vervallen cosmetica, gevaarlijk, commerciele verpakking (huishoudelijk)" at bounding box center [418, 471] width 227 height 18
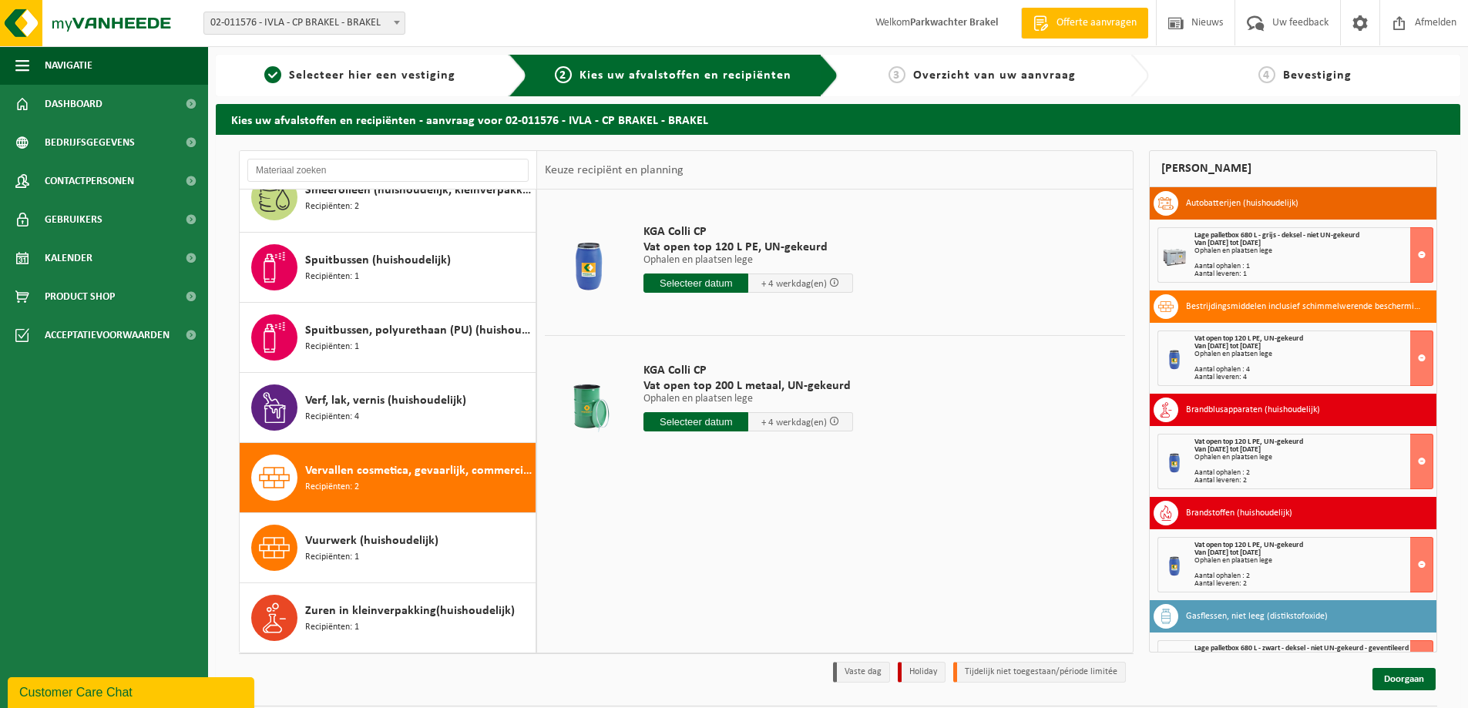
click at [681, 281] on input "text" at bounding box center [695, 283] width 105 height 19
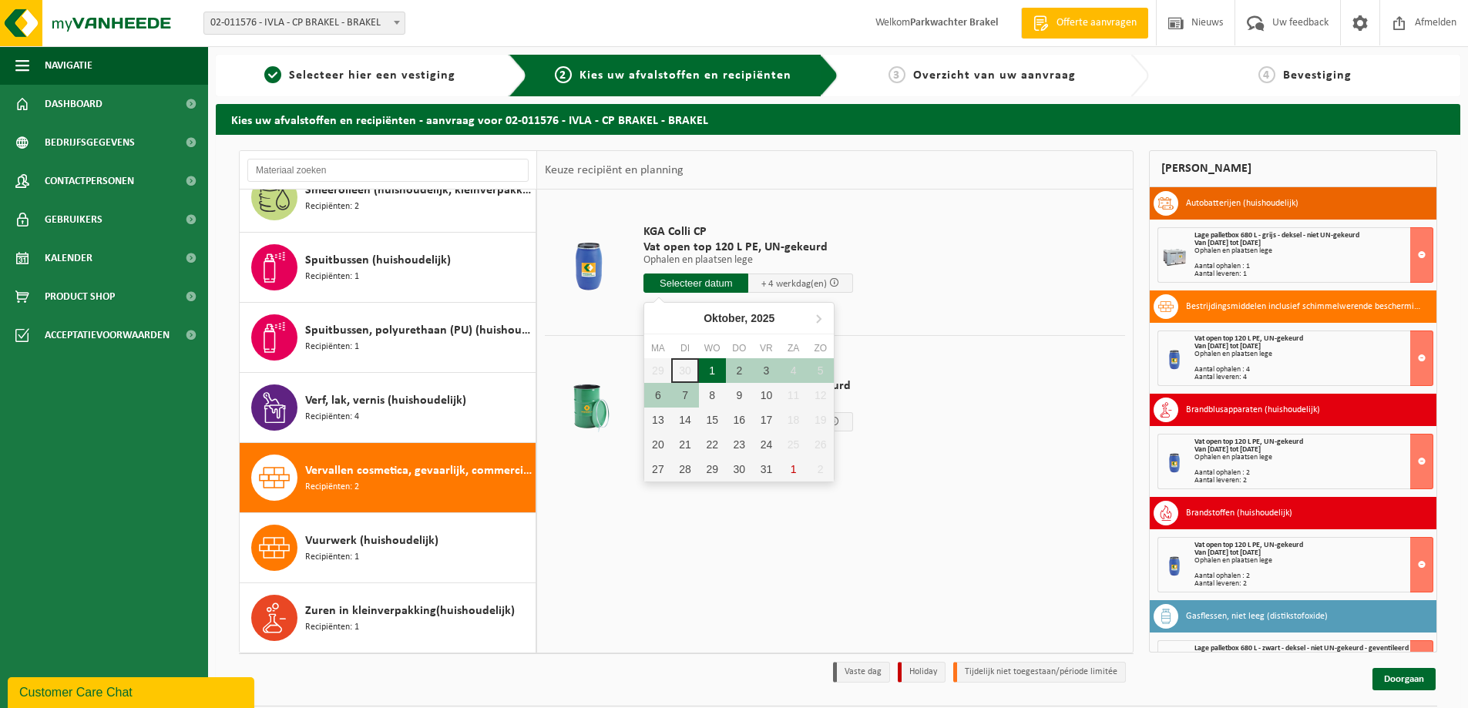
click at [713, 371] on div "1" at bounding box center [712, 370] width 27 height 25
type input "Van [DATE]"
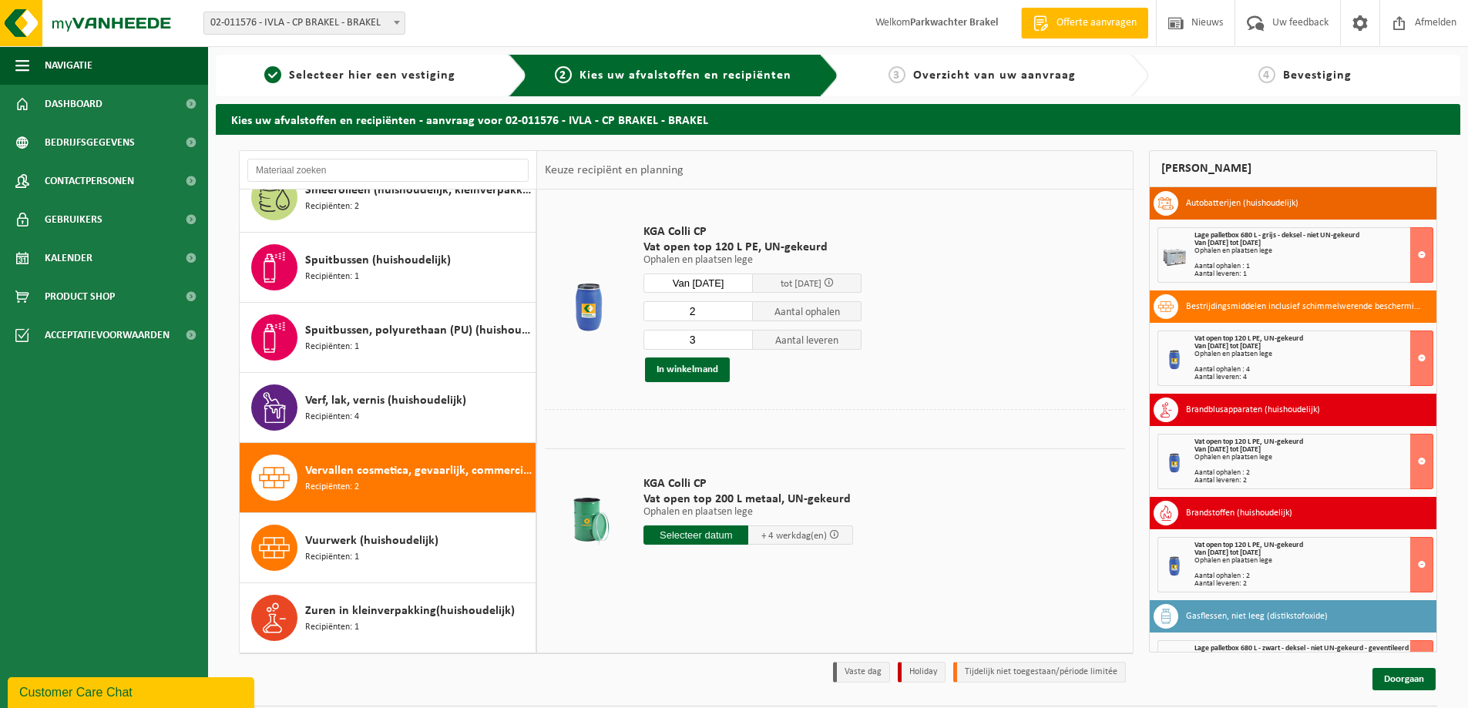
click at [742, 314] on input "2" at bounding box center [697, 311] width 109 height 20
type input "1"
click at [742, 314] on input "1" at bounding box center [697, 311] width 109 height 20
click at [741, 345] on input "2" at bounding box center [697, 340] width 109 height 20
type input "1"
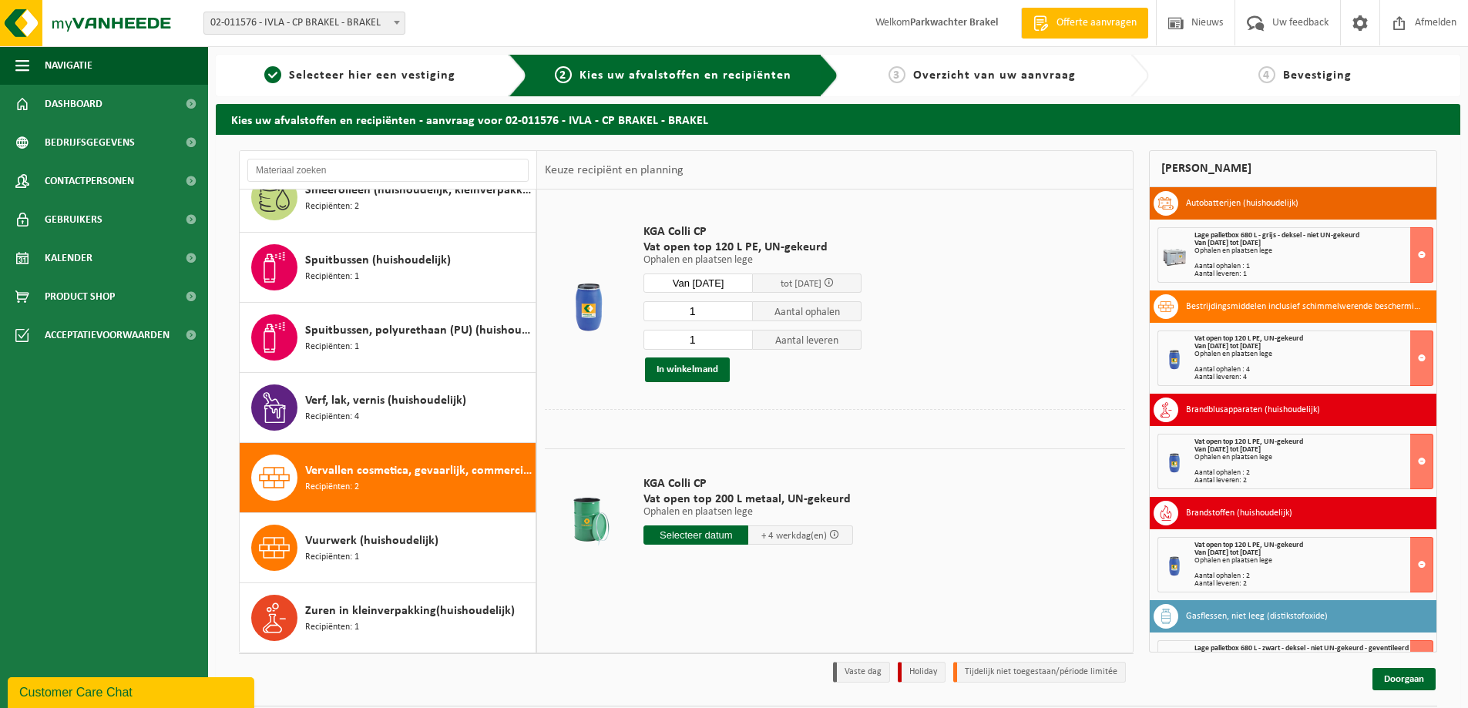
click at [741, 345] on input "1" at bounding box center [697, 340] width 109 height 20
click at [693, 367] on button "In winkelmand" at bounding box center [687, 370] width 85 height 25
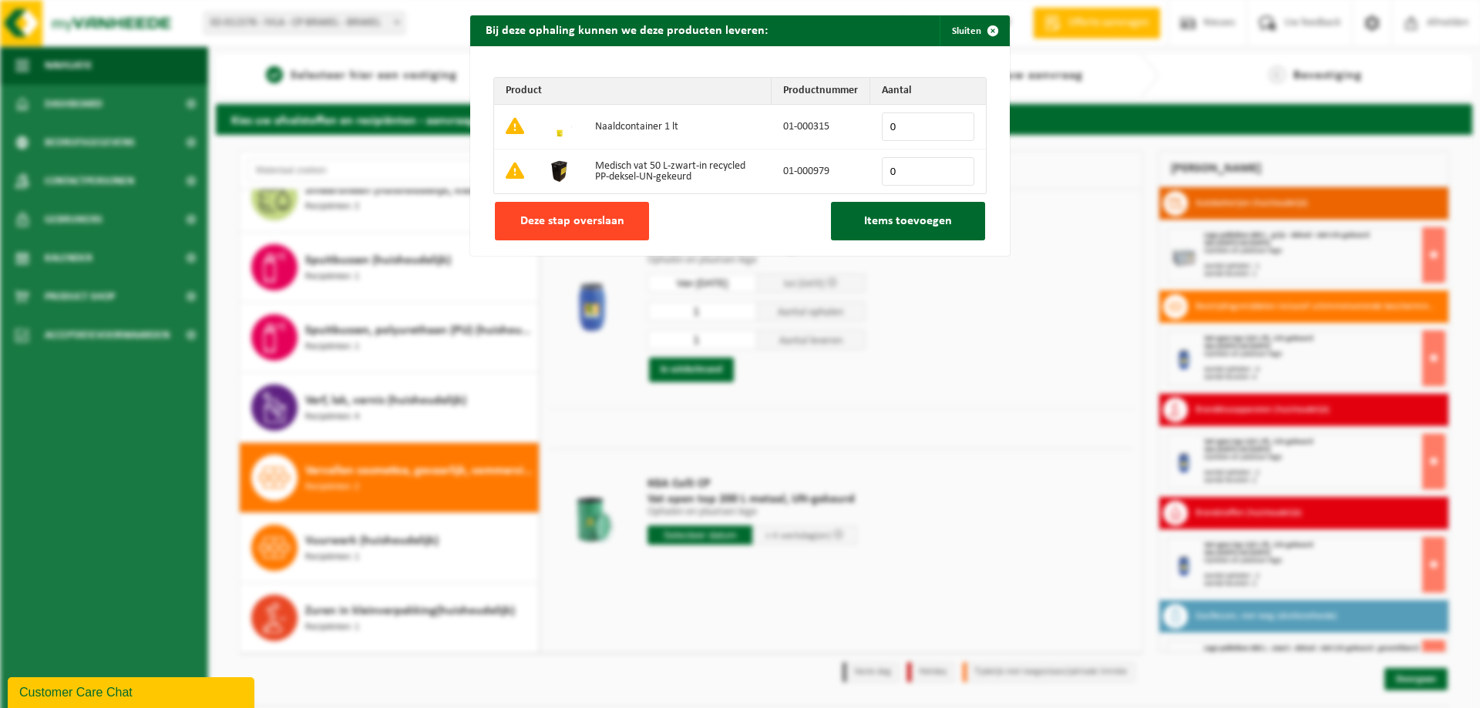
click at [596, 221] on span "Deze stap overslaan" at bounding box center [572, 221] width 104 height 12
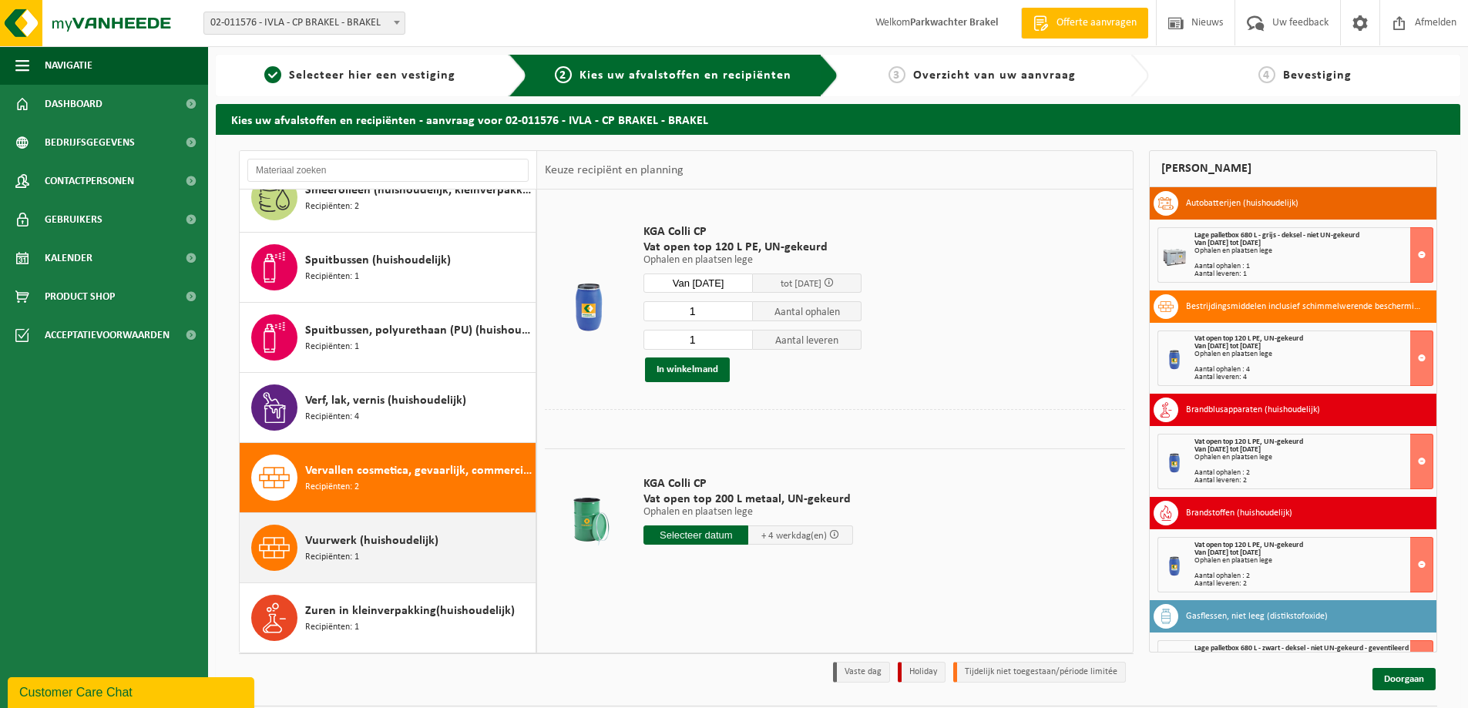
click at [419, 539] on span "Vuurwerk (huishoudelijk)" at bounding box center [371, 541] width 133 height 18
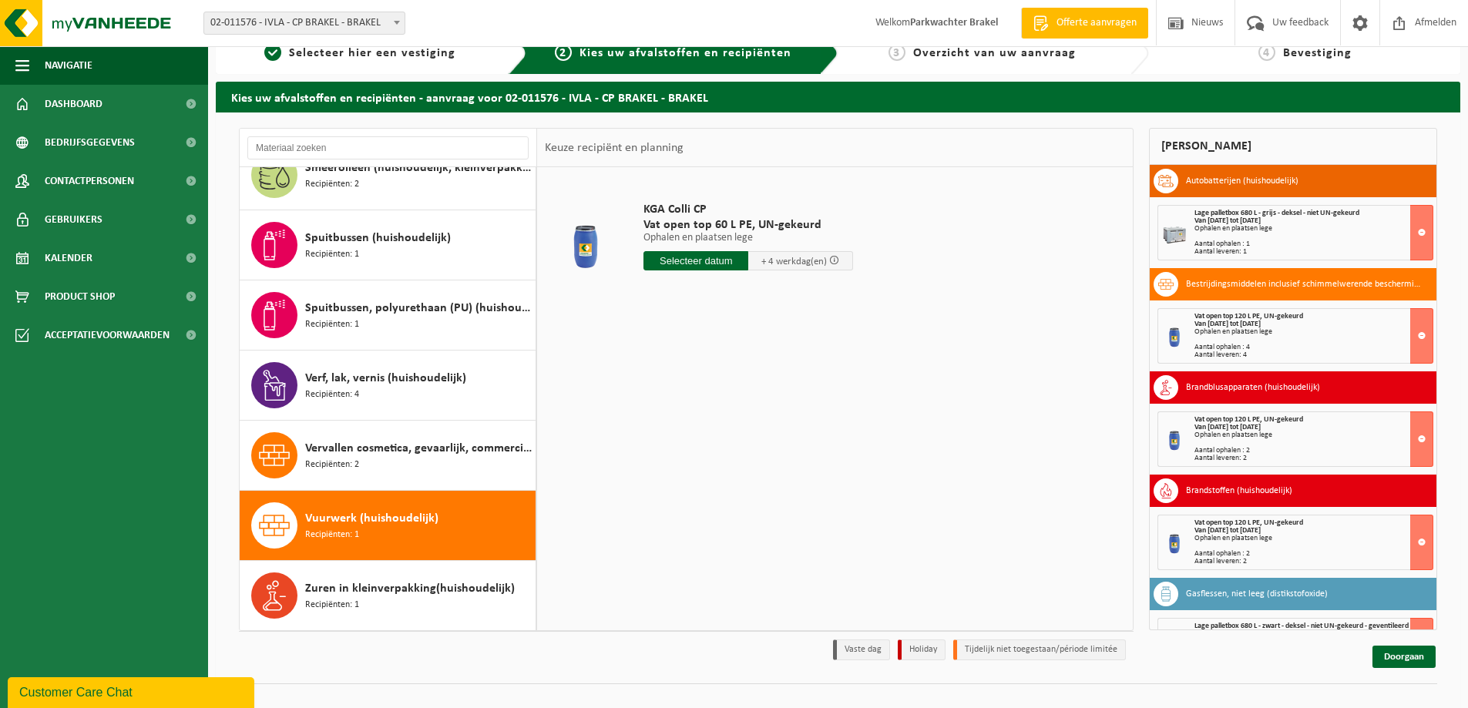
scroll to position [45, 0]
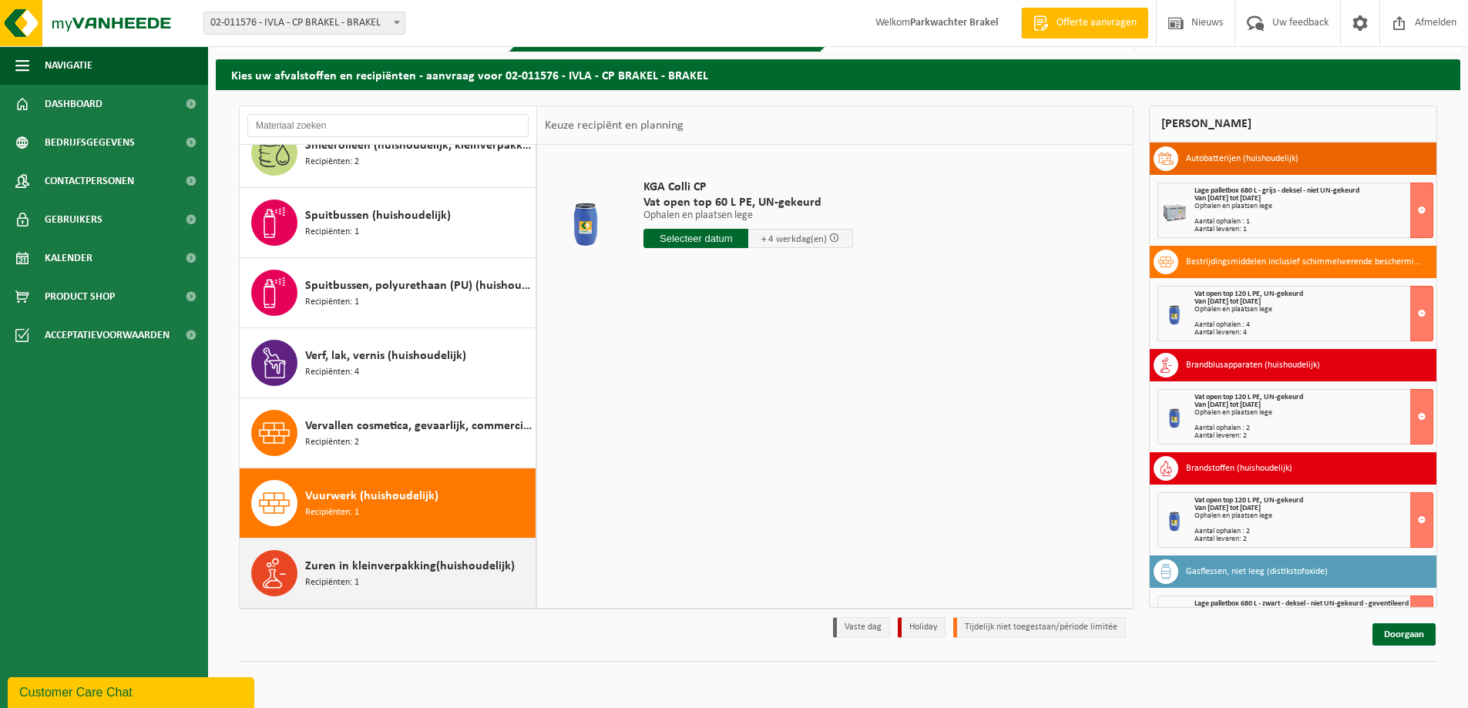
click at [397, 563] on span "Zuren in kleinverpakking(huishoudelijk)" at bounding box center [410, 566] width 210 height 18
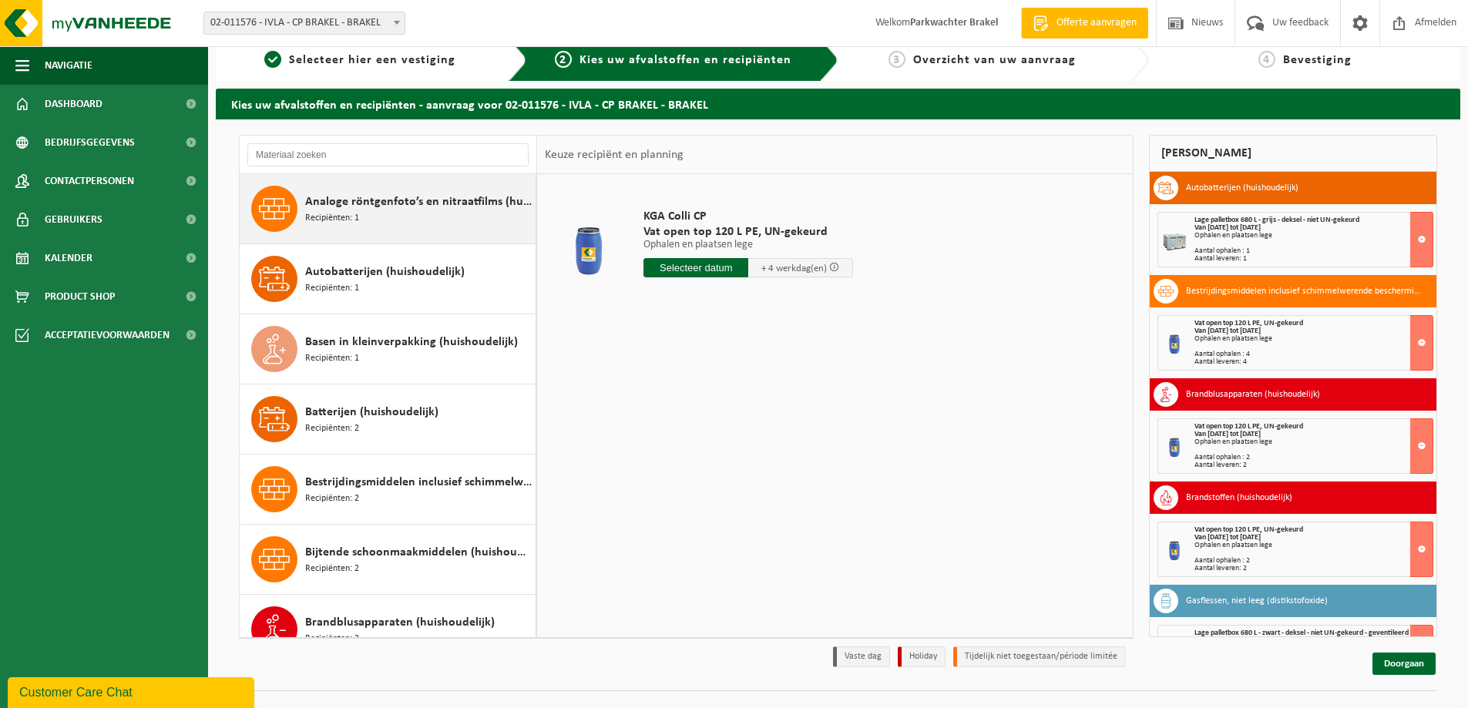
scroll to position [0, 0]
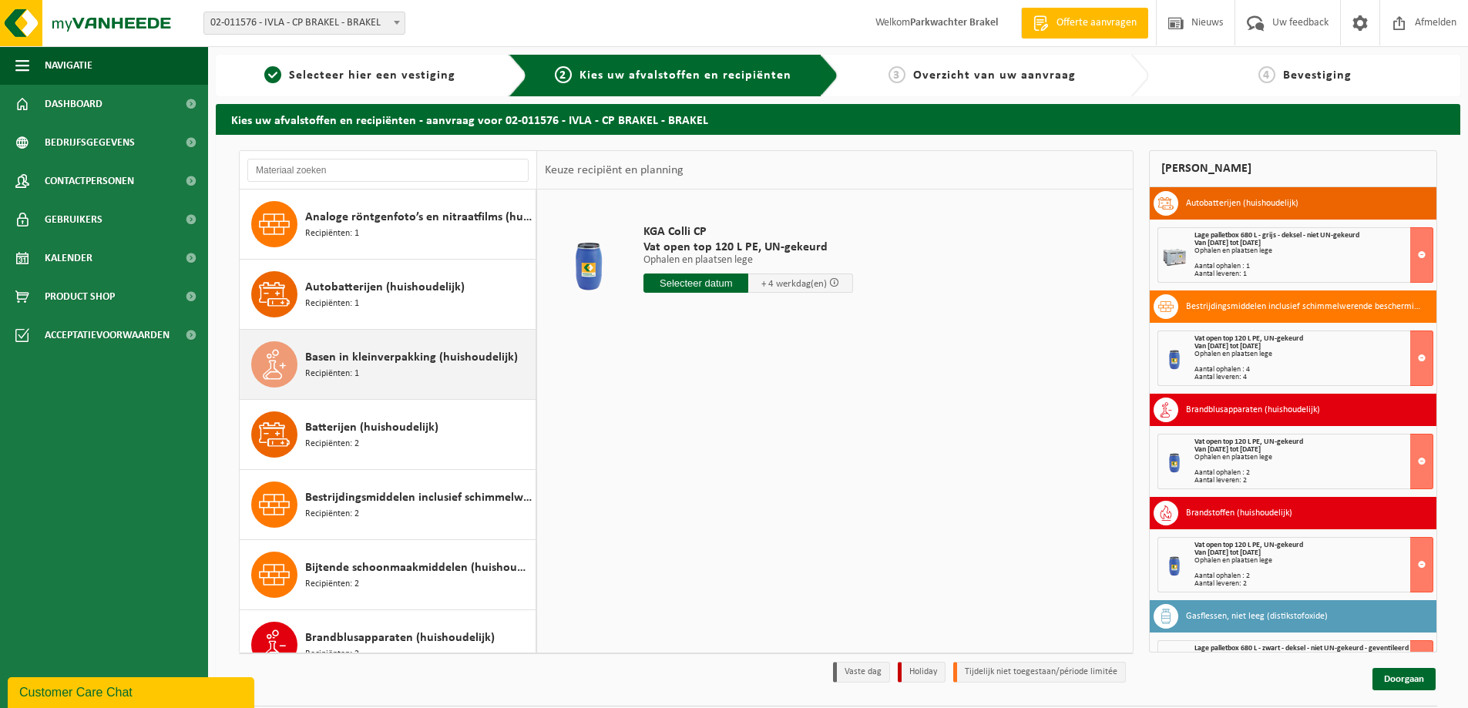
click at [409, 357] on span "Basen in kleinverpakking (huishoudelijk)" at bounding box center [411, 357] width 213 height 18
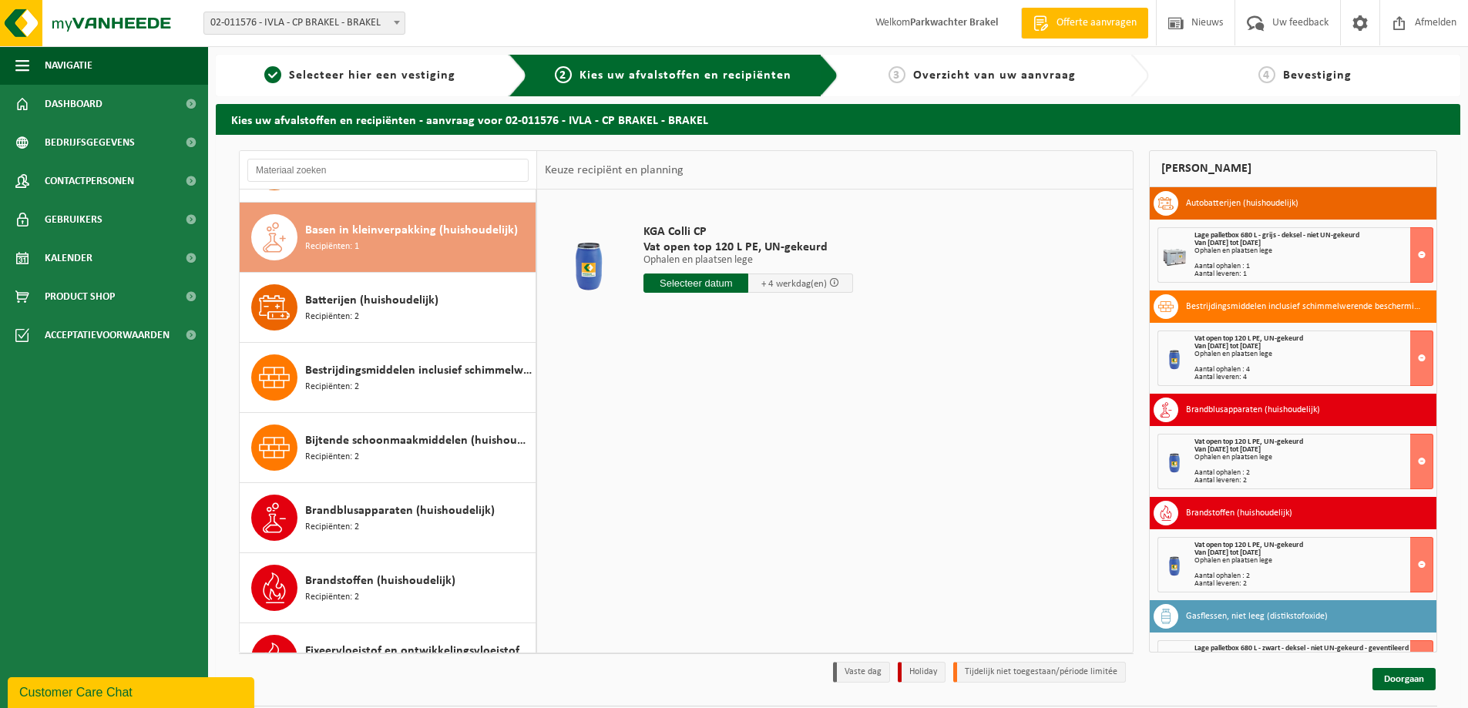
scroll to position [140, 0]
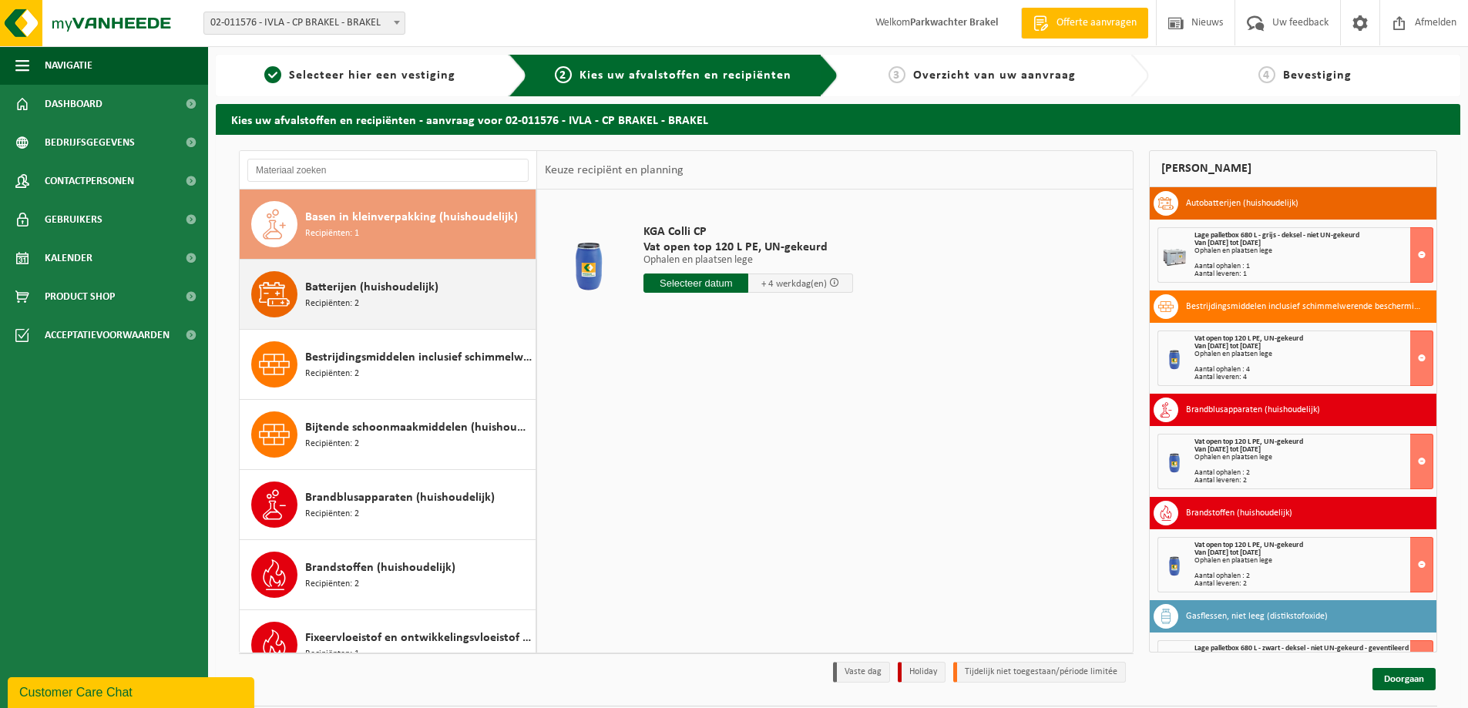
click at [407, 288] on span "Batterijen (huishoudelijk)" at bounding box center [371, 287] width 133 height 18
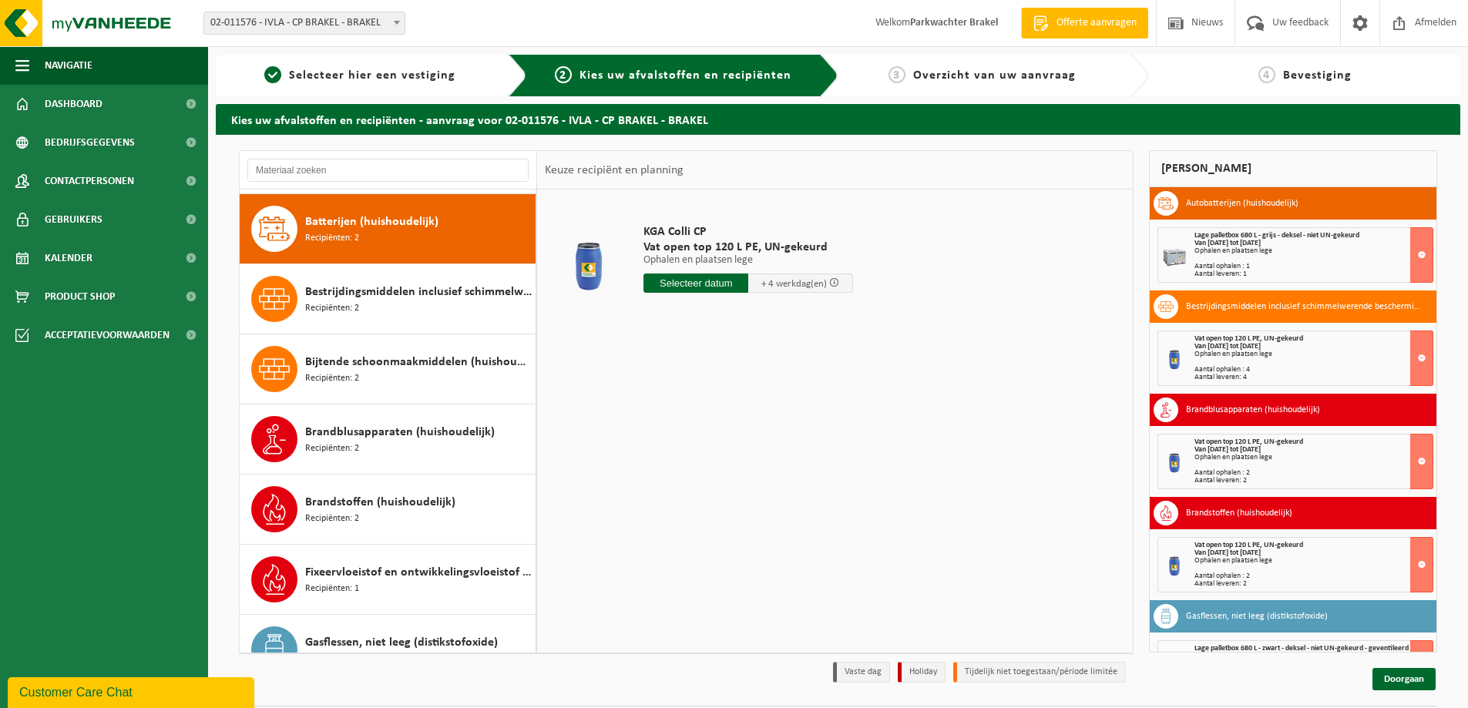
scroll to position [210, 0]
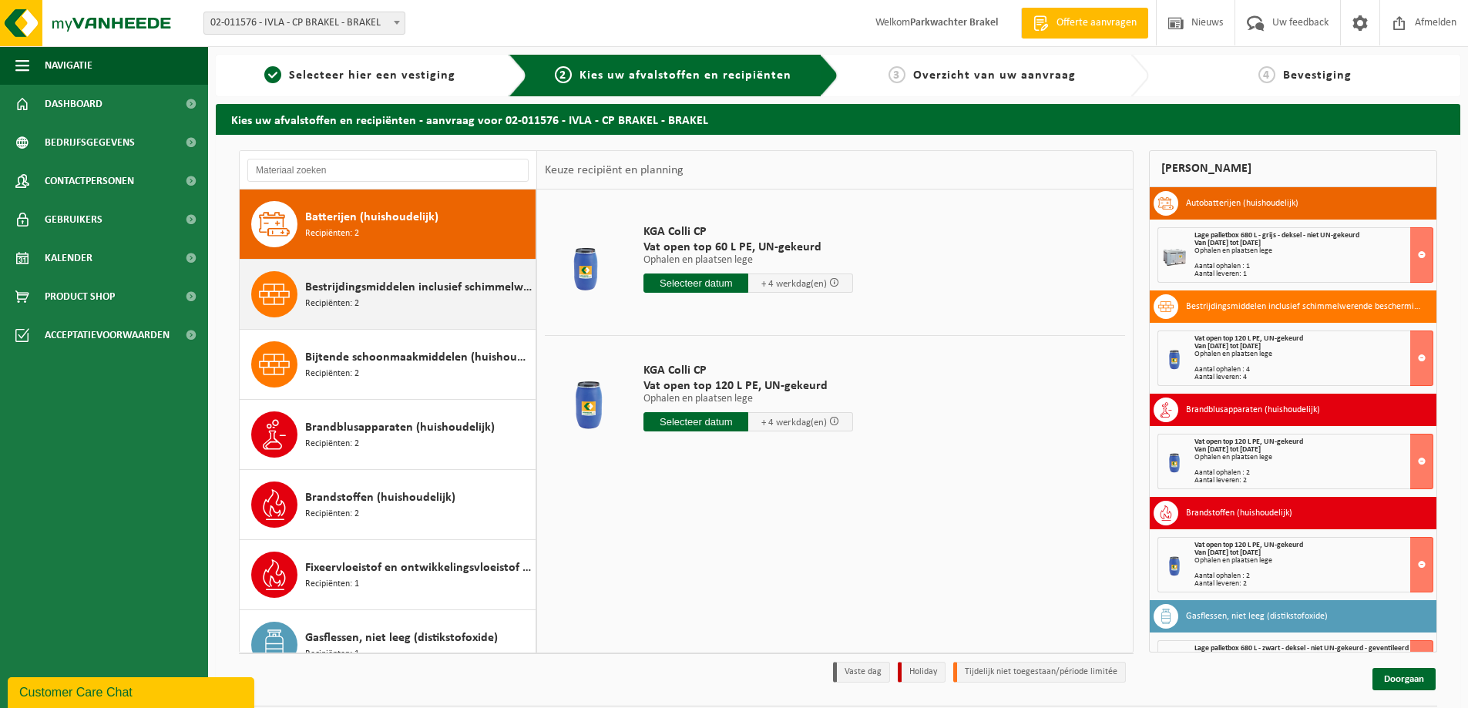
click at [391, 284] on span "Bestrijdingsmiddelen inclusief schimmelwerende beschermingsmiddelen (huishoudel…" at bounding box center [418, 287] width 227 height 18
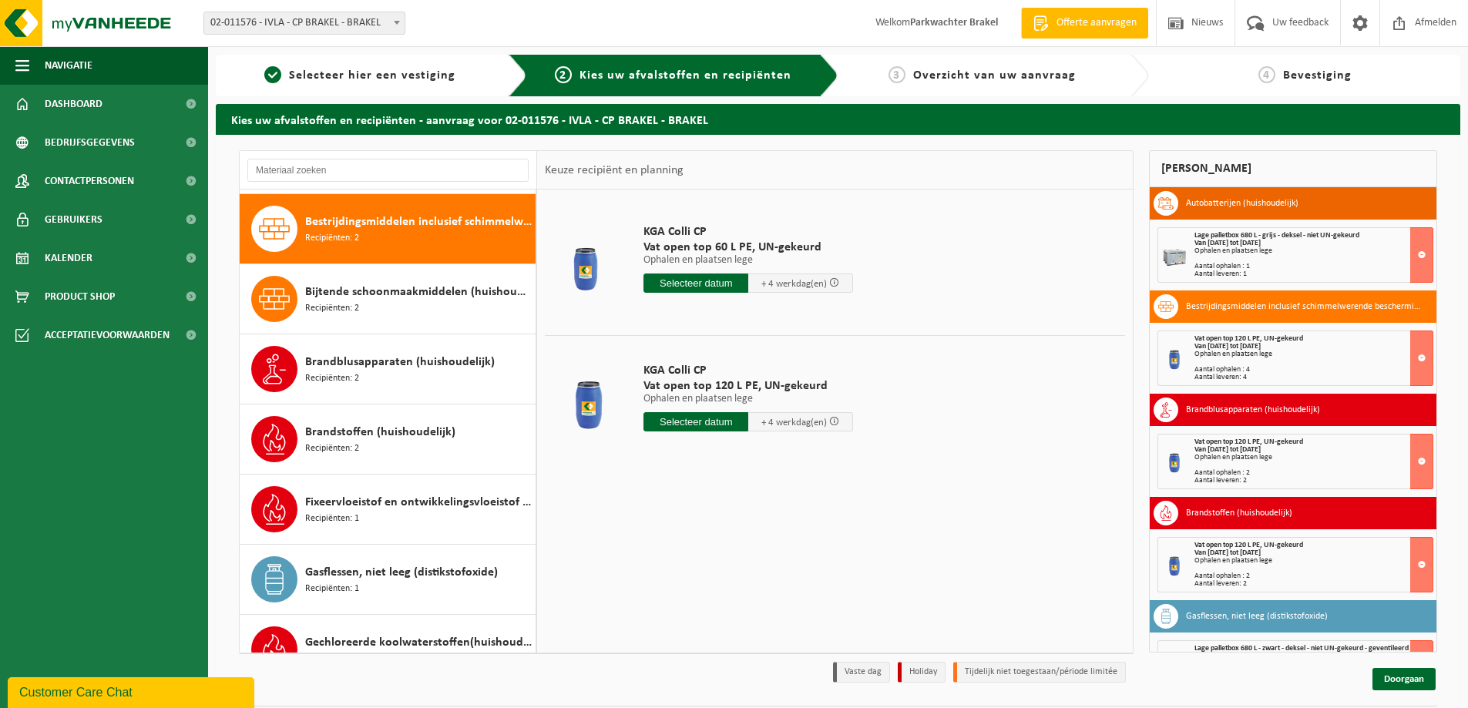
scroll to position [280, 0]
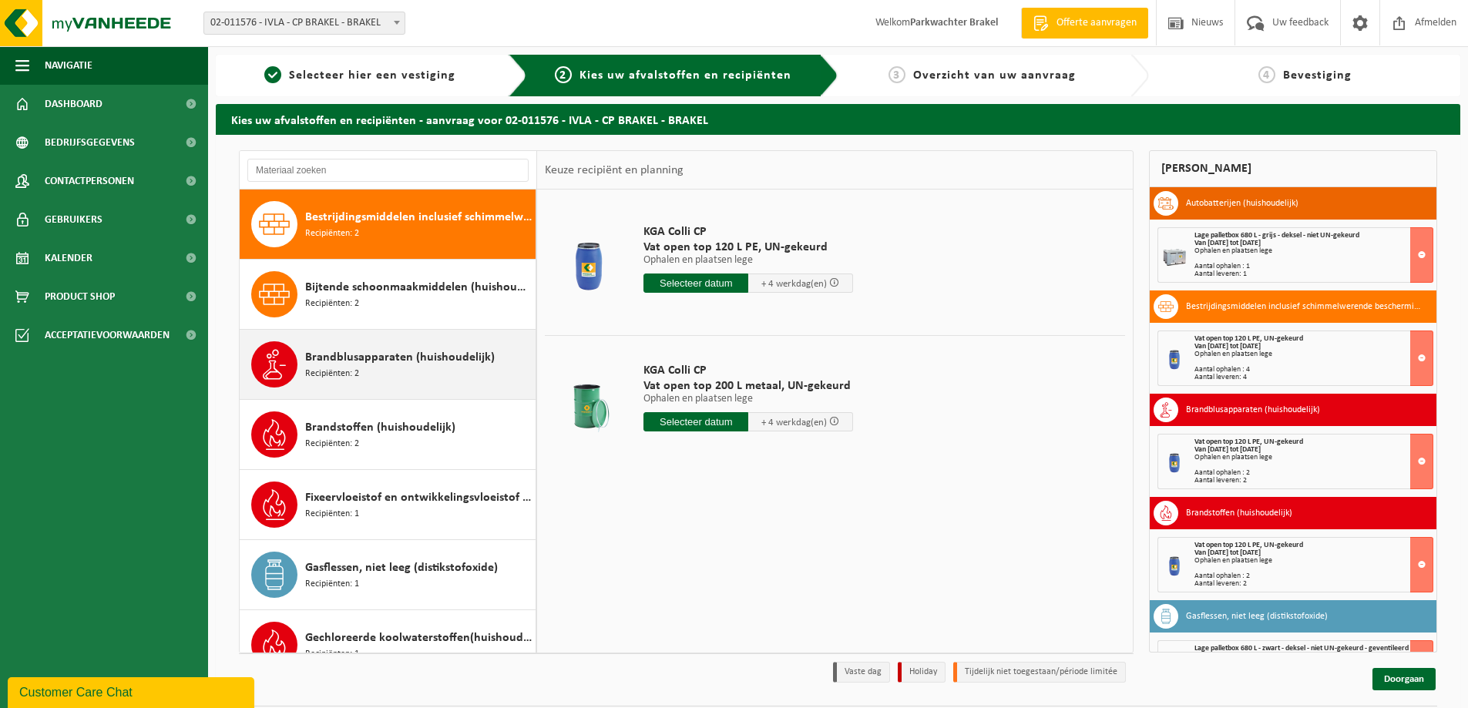
click at [370, 361] on span "Brandblusapparaten (huishoudelijk)" at bounding box center [400, 357] width 190 height 18
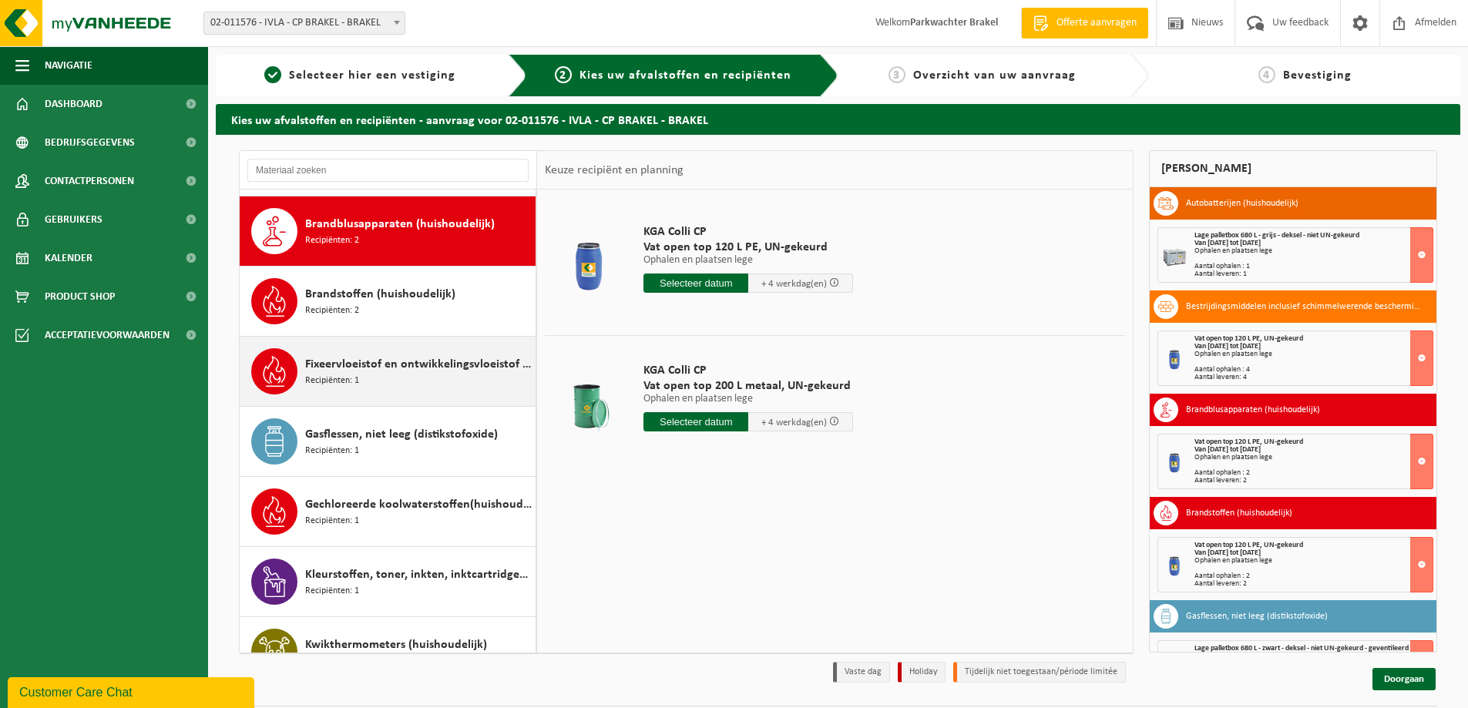
scroll to position [421, 0]
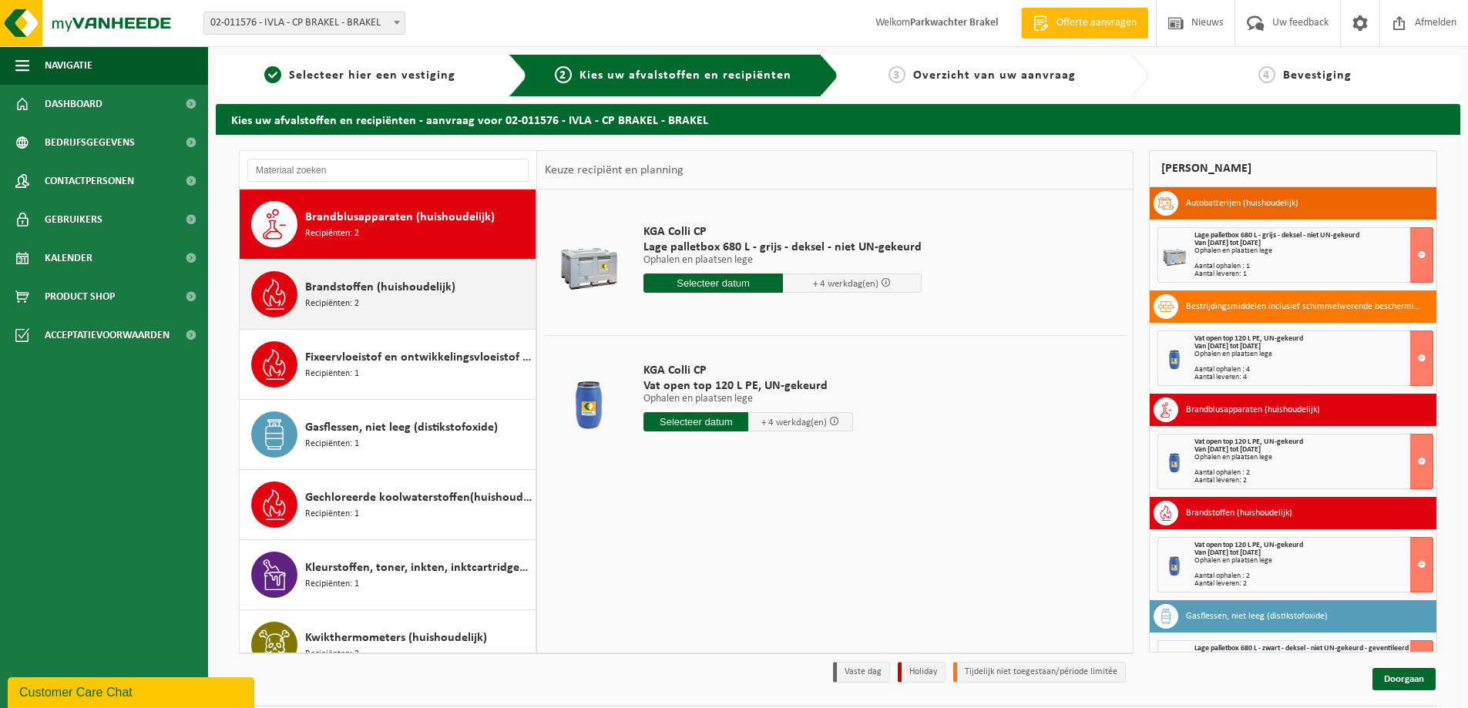
click at [371, 288] on span "Brandstoffen (huishoudelijk)" at bounding box center [380, 287] width 150 height 18
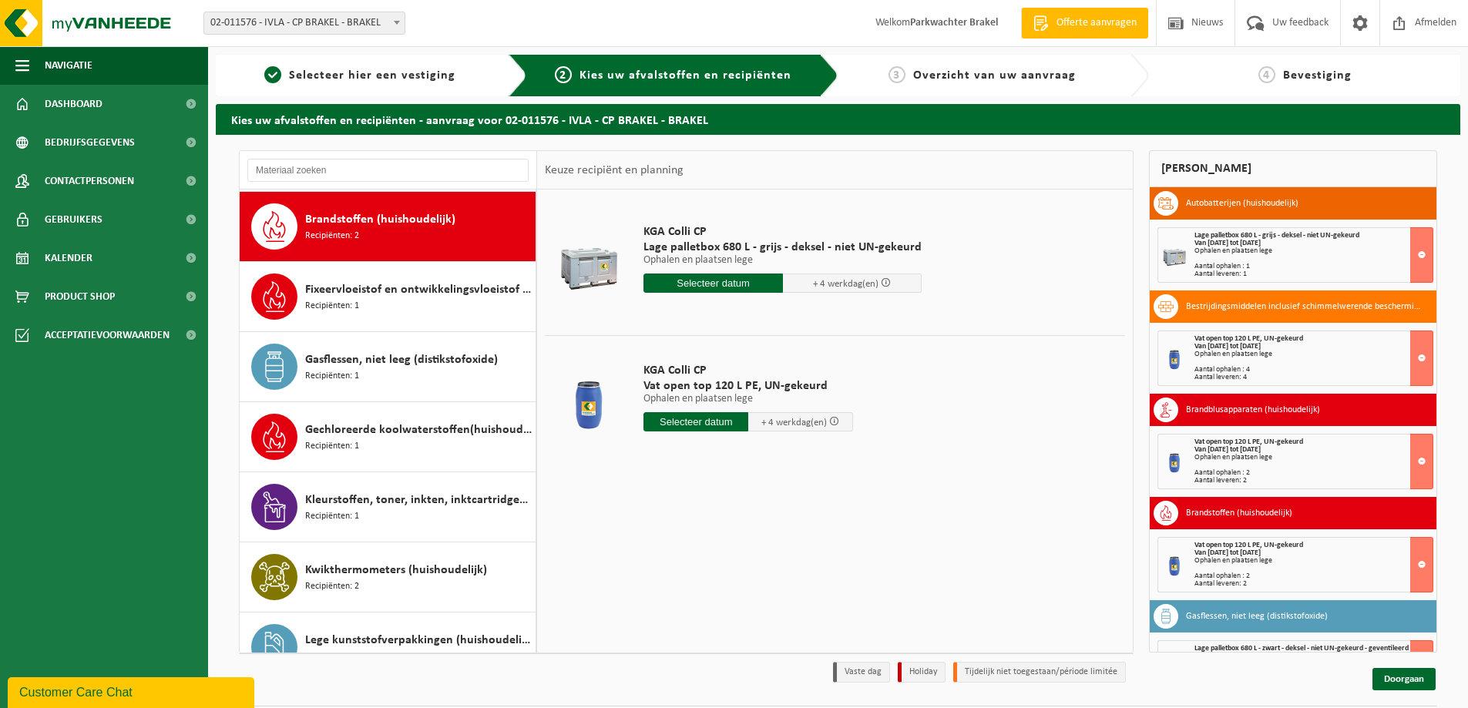
scroll to position [491, 0]
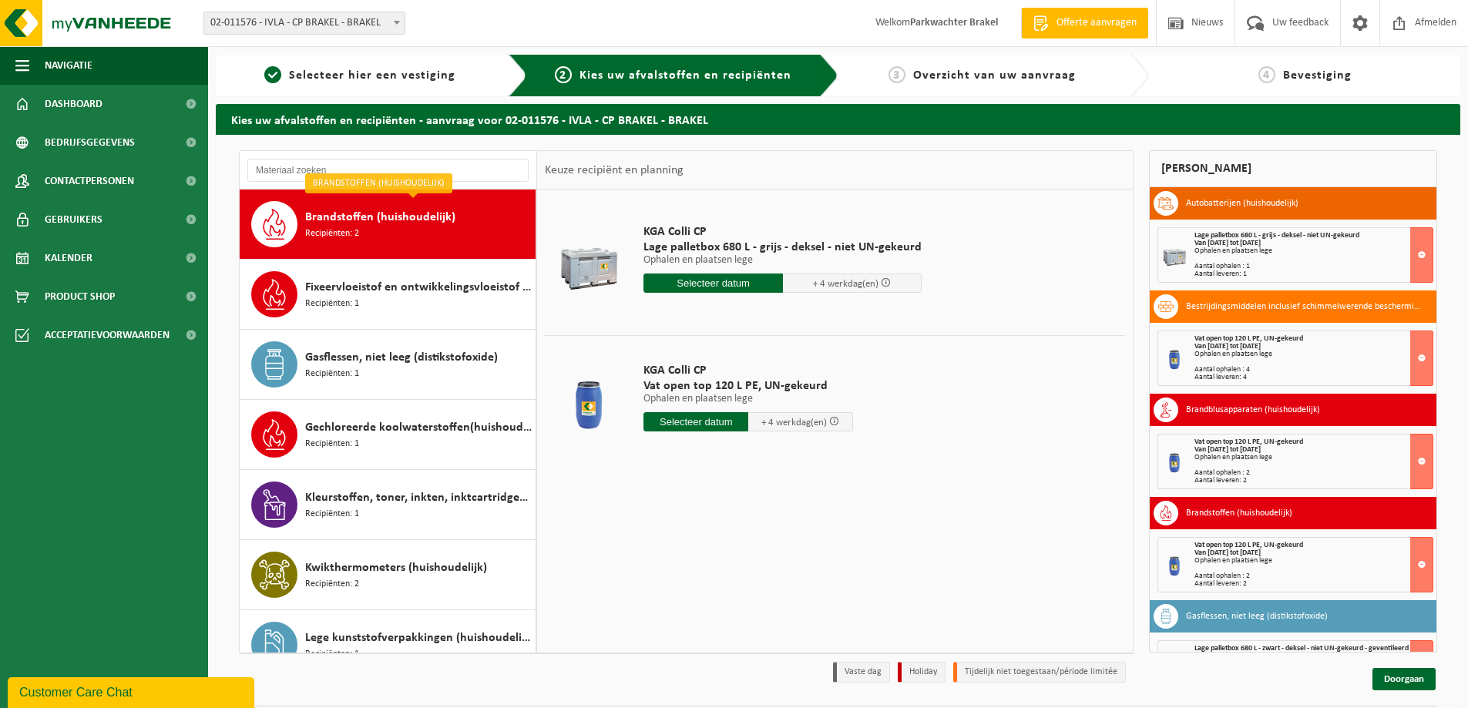
click at [680, 418] on input "text" at bounding box center [695, 421] width 105 height 19
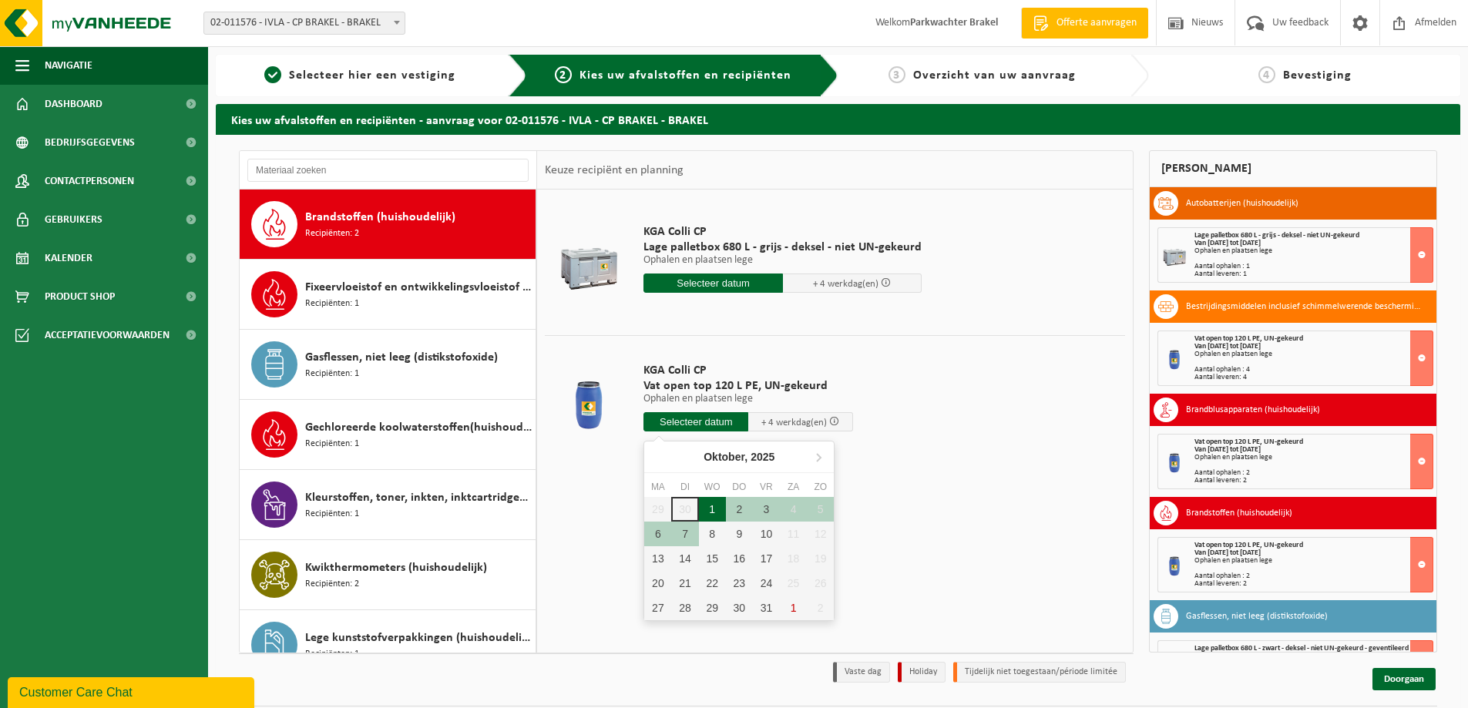
click at [713, 506] on div "1" at bounding box center [712, 509] width 27 height 25
type input "Van [DATE]"
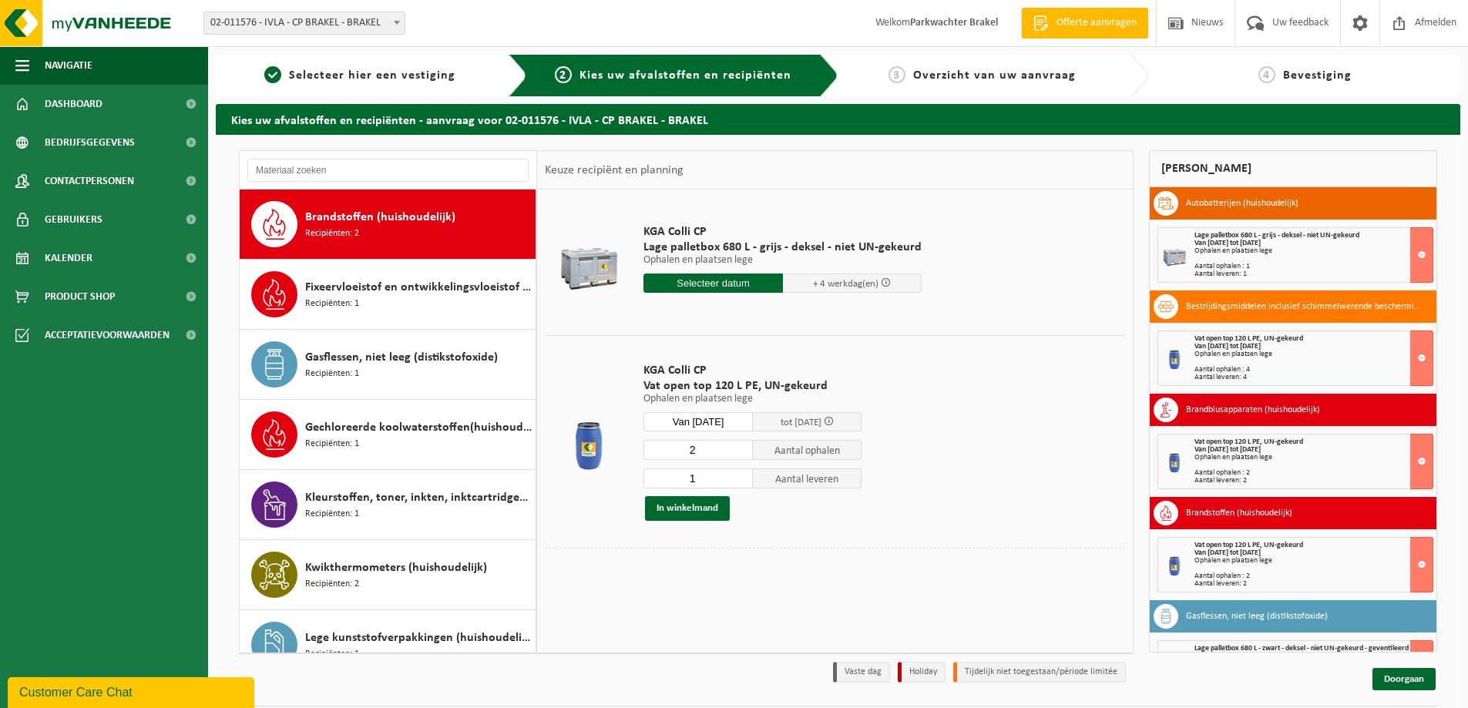
type input "2"
click at [741, 448] on input "2" at bounding box center [697, 450] width 109 height 20
type input "2"
click at [741, 476] on input "2" at bounding box center [697, 479] width 109 height 20
click at [667, 503] on button "In winkelmand" at bounding box center [687, 508] width 85 height 25
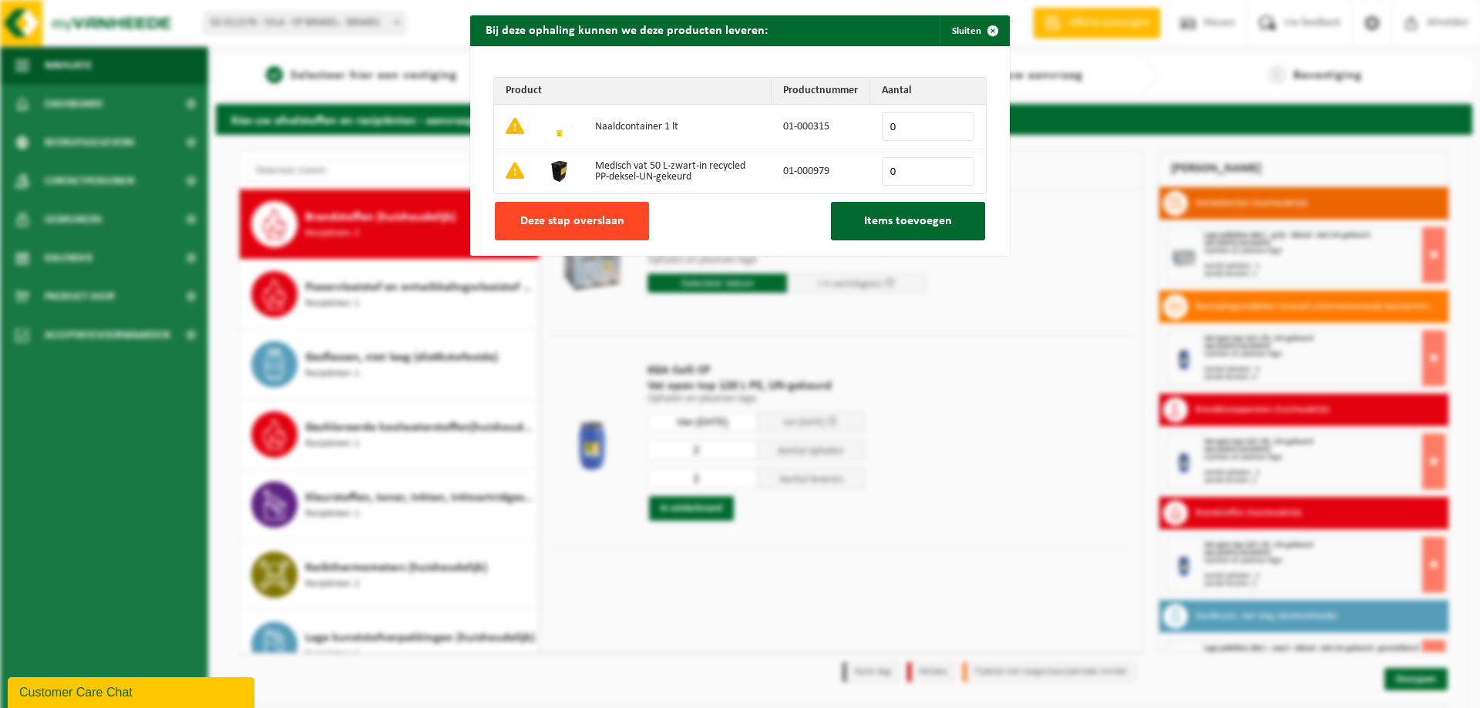
click at [554, 220] on span "Deze stap overslaan" at bounding box center [572, 221] width 104 height 12
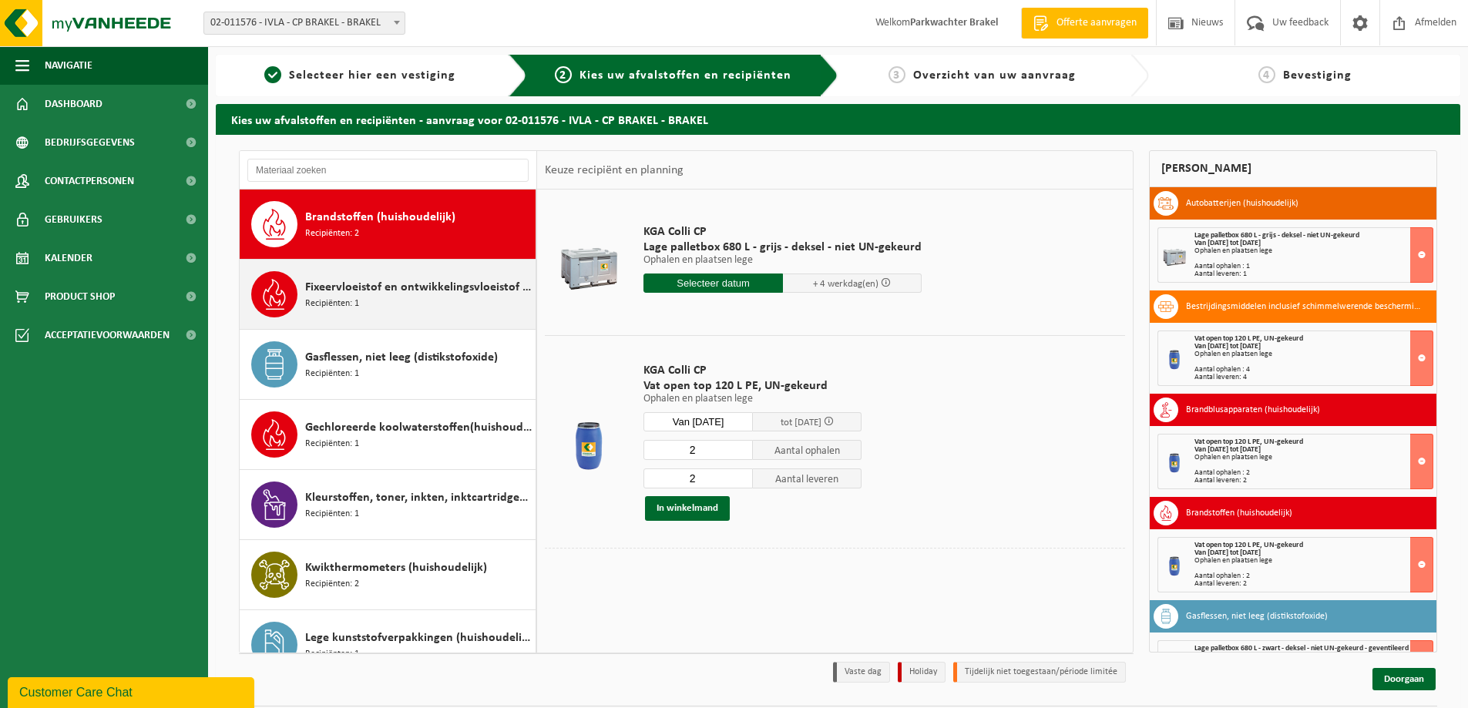
click at [443, 285] on span "Fixeervloeistof en ontwikkelingsvloeistof gemengd, huishoudelijk" at bounding box center [418, 287] width 227 height 18
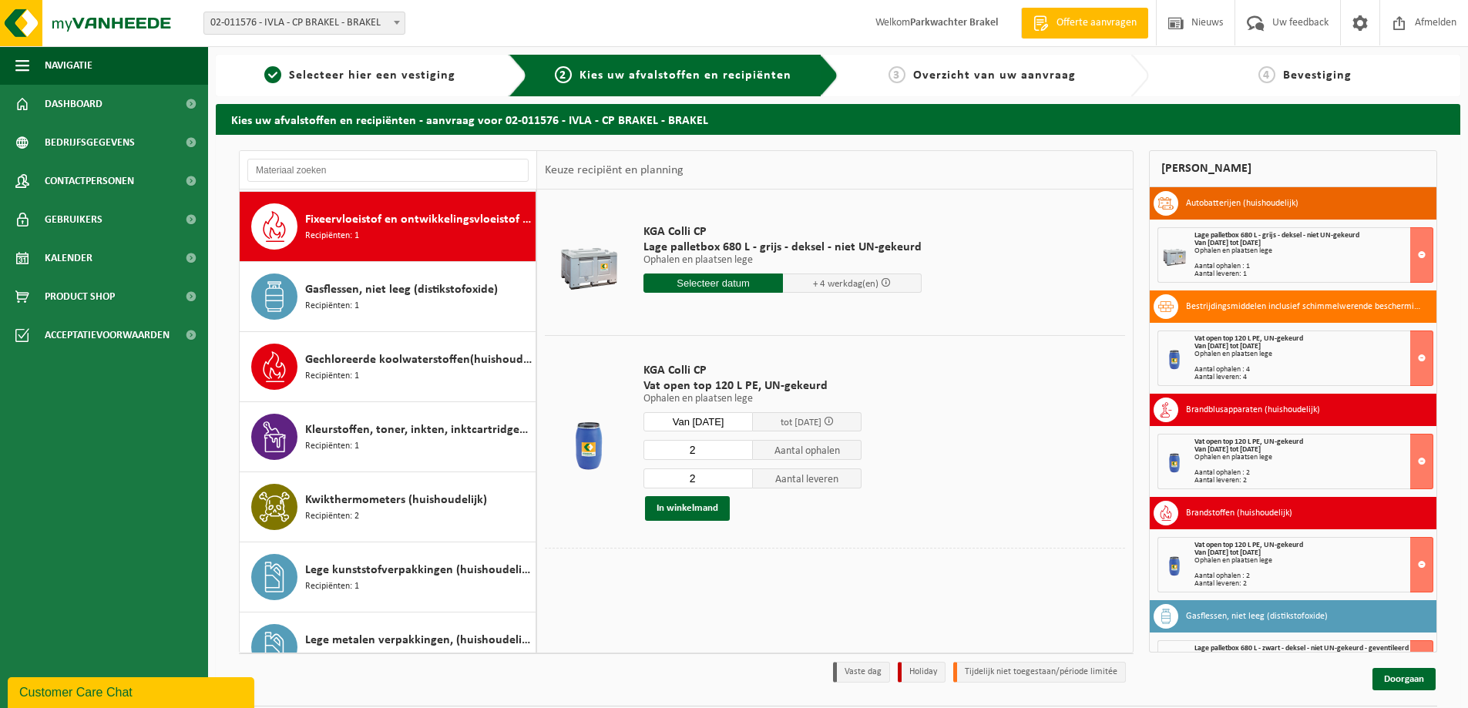
scroll to position [561, 0]
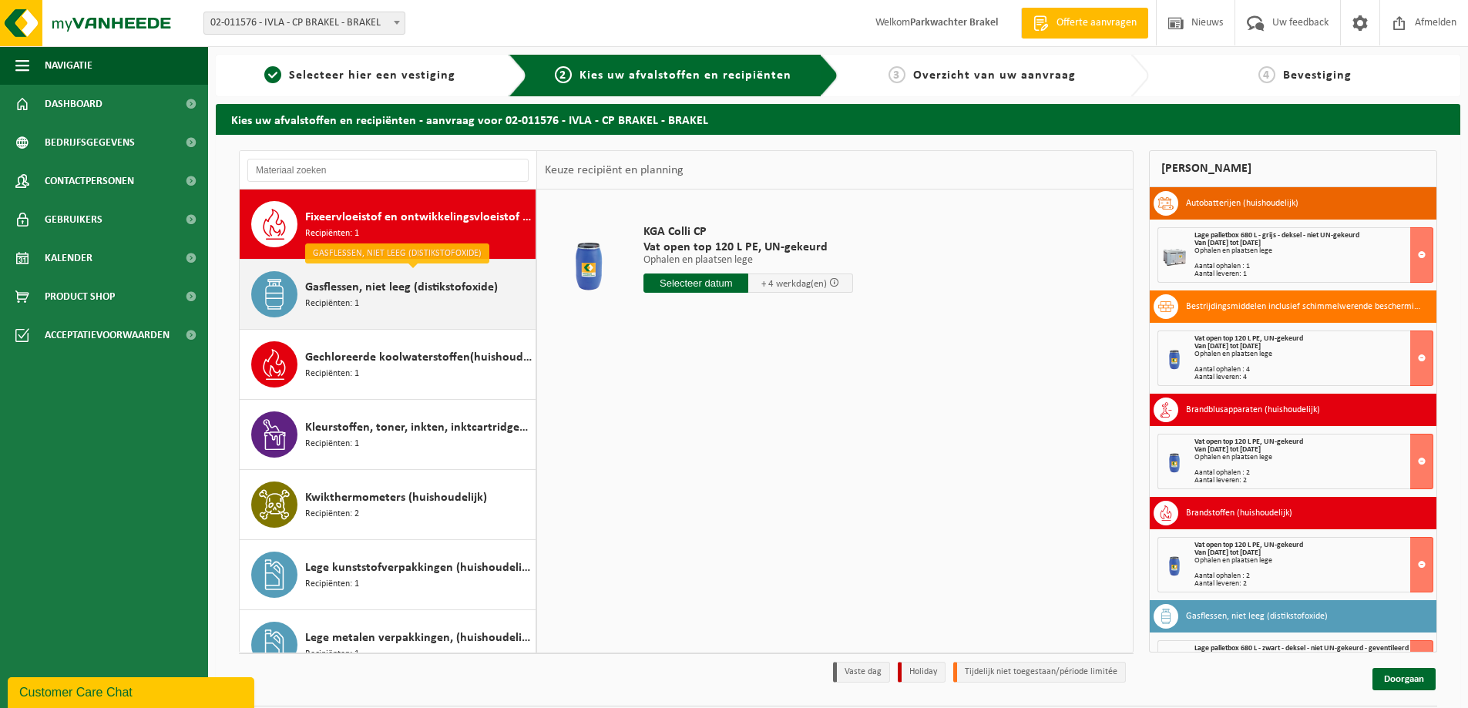
click at [421, 297] on div "Gasflessen, niet leeg (distikstofoxide) Recipiënten: 1" at bounding box center [418, 294] width 227 height 46
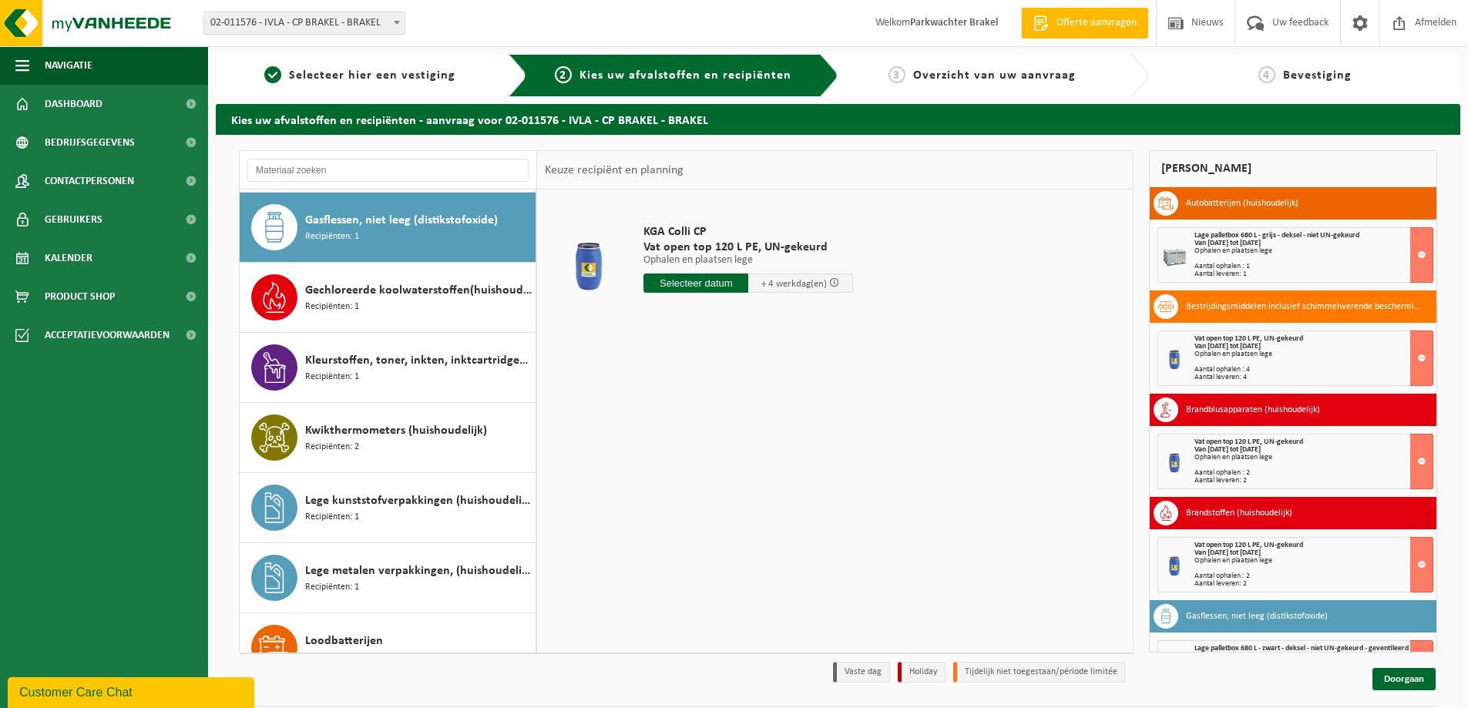
scroll to position [631, 0]
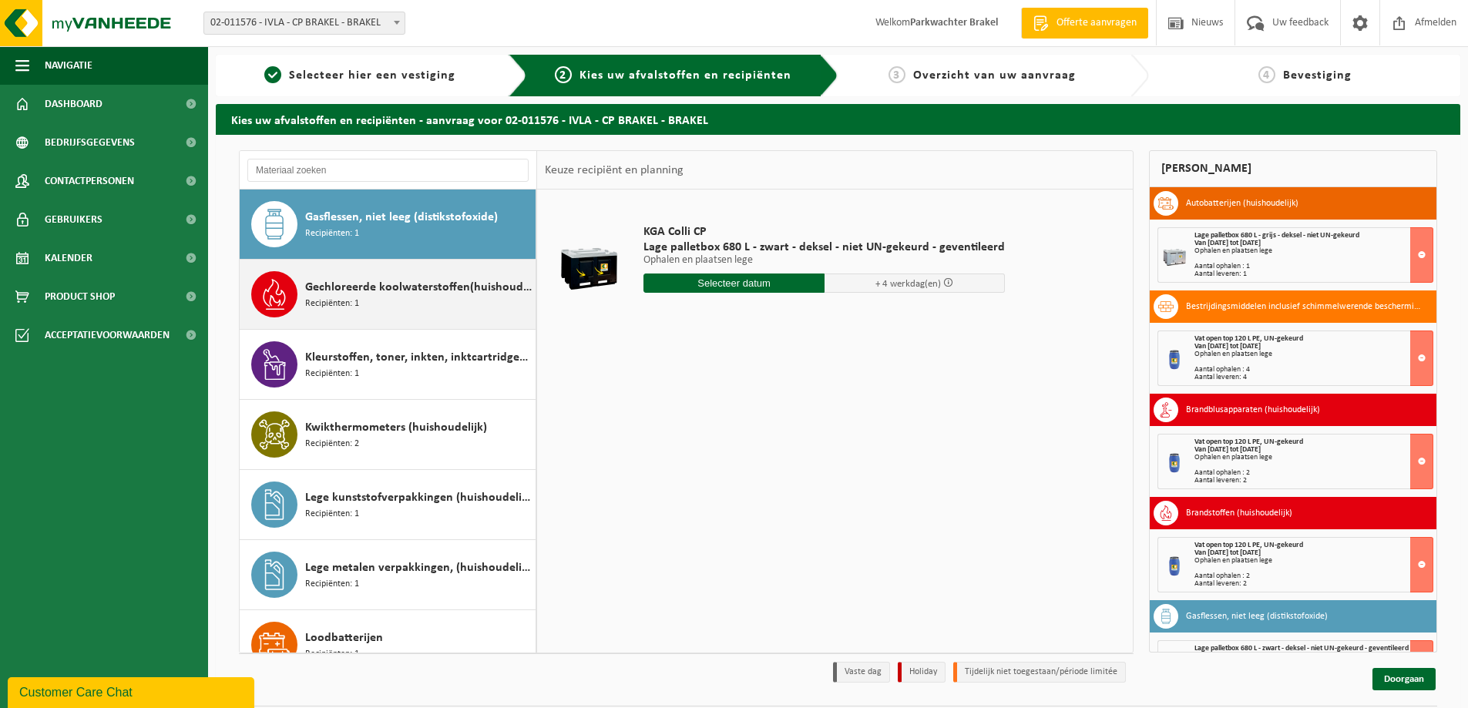
click at [445, 293] on span "Gechloreerde koolwaterstoffen(huishoudelijk)" at bounding box center [418, 287] width 227 height 18
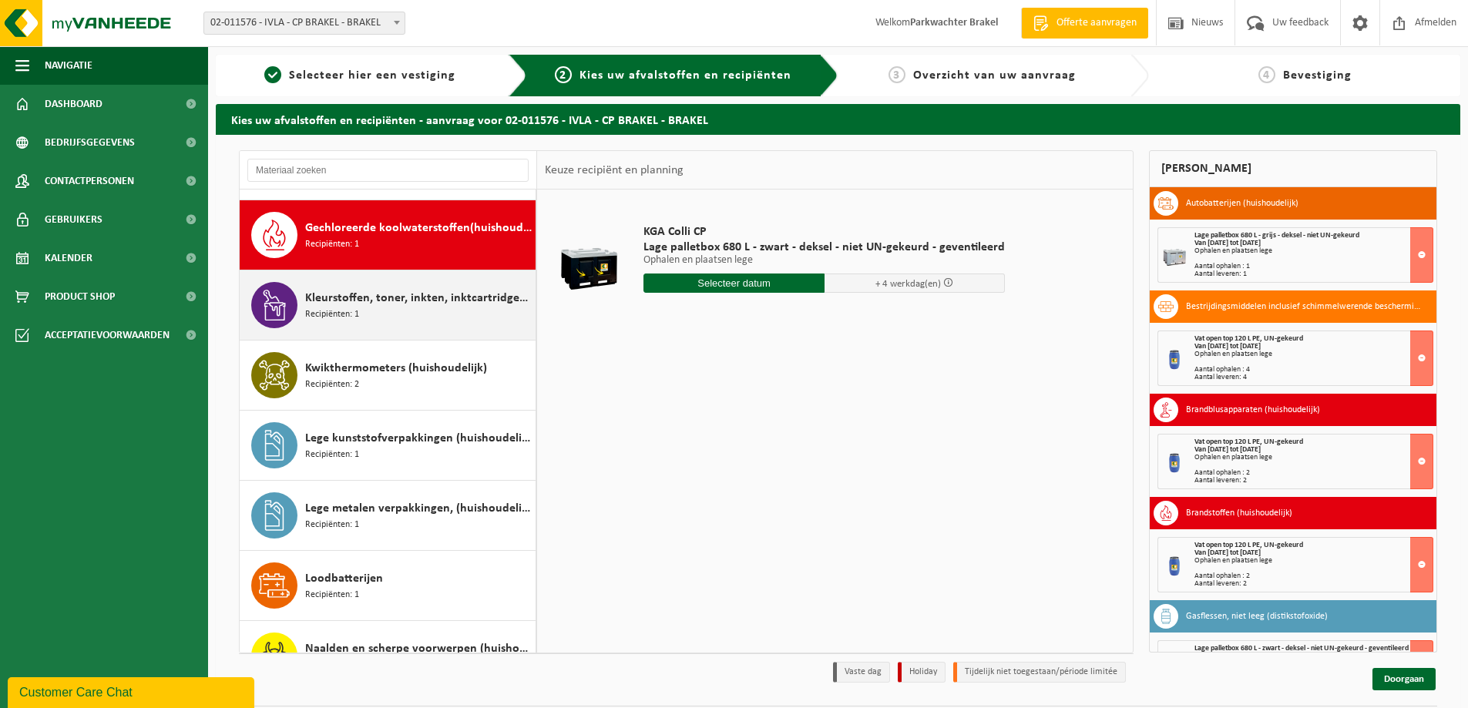
scroll to position [701, 0]
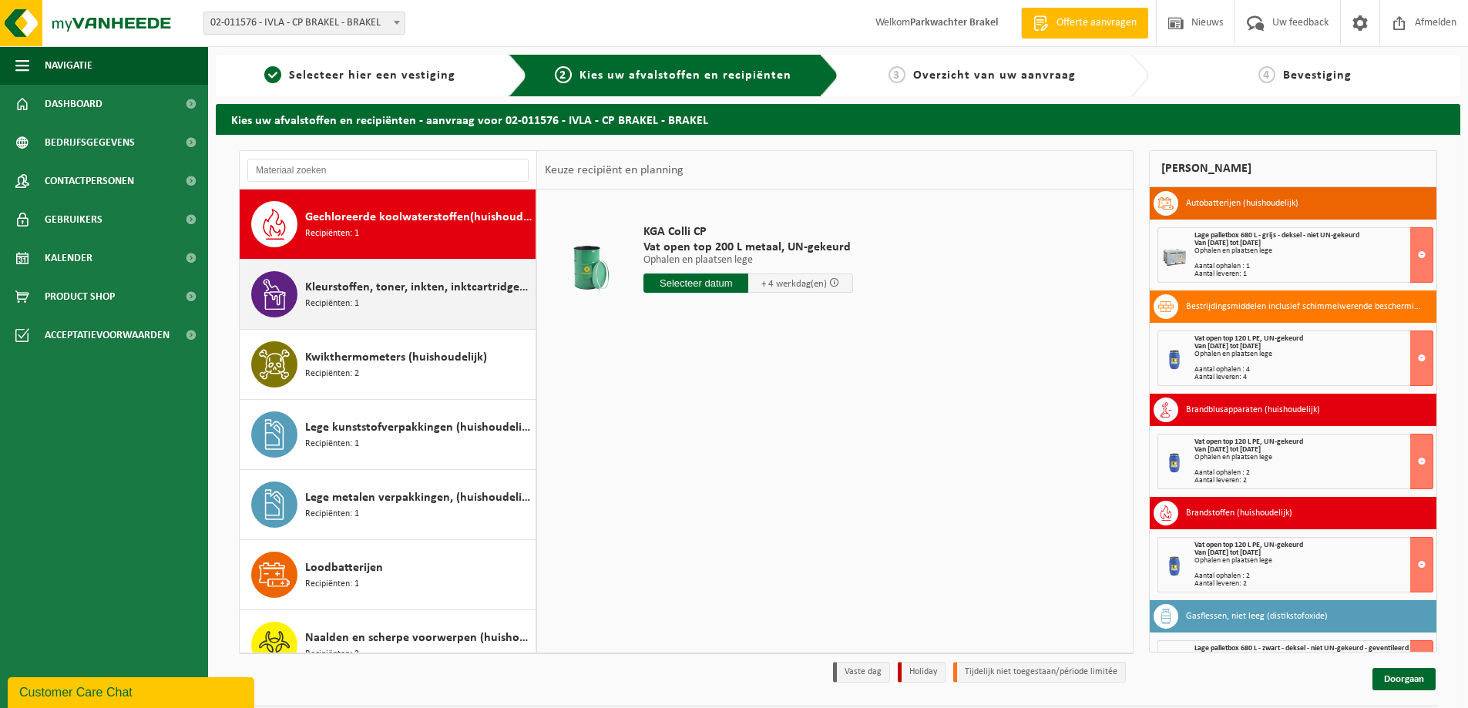
click at [446, 291] on span "Kleurstoffen, toner, inkten, inktcartridges (huishoudelijk)" at bounding box center [418, 287] width 227 height 18
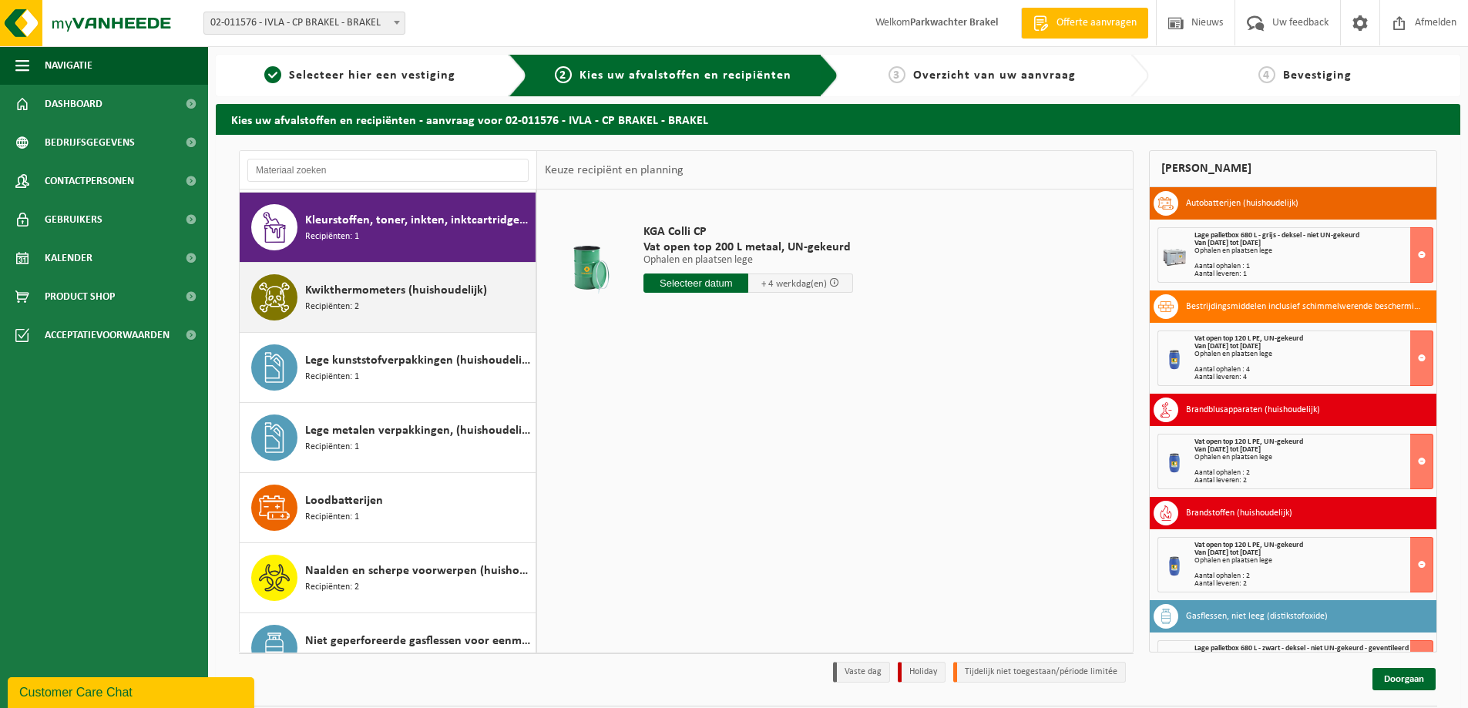
scroll to position [771, 0]
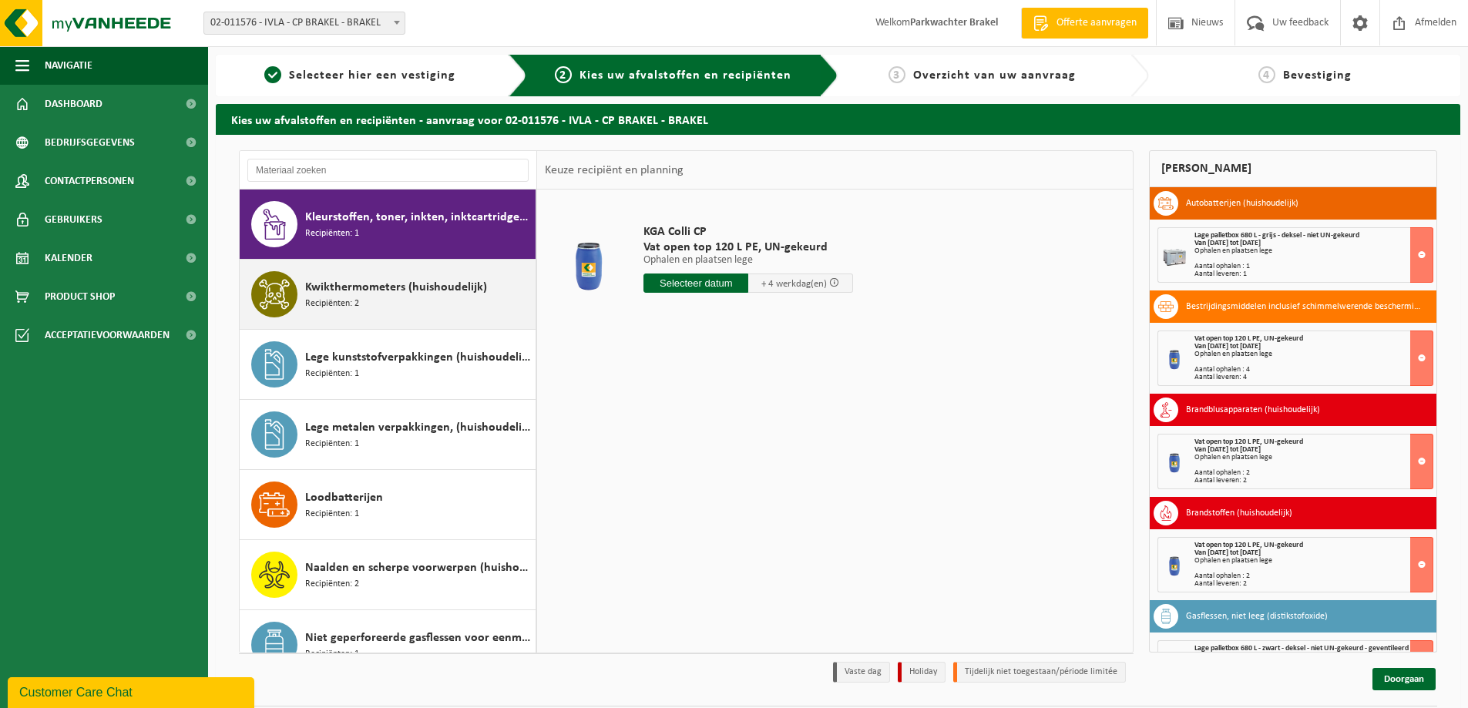
click at [457, 290] on span "Kwikthermometers (huishoudelijk)" at bounding box center [396, 287] width 182 height 18
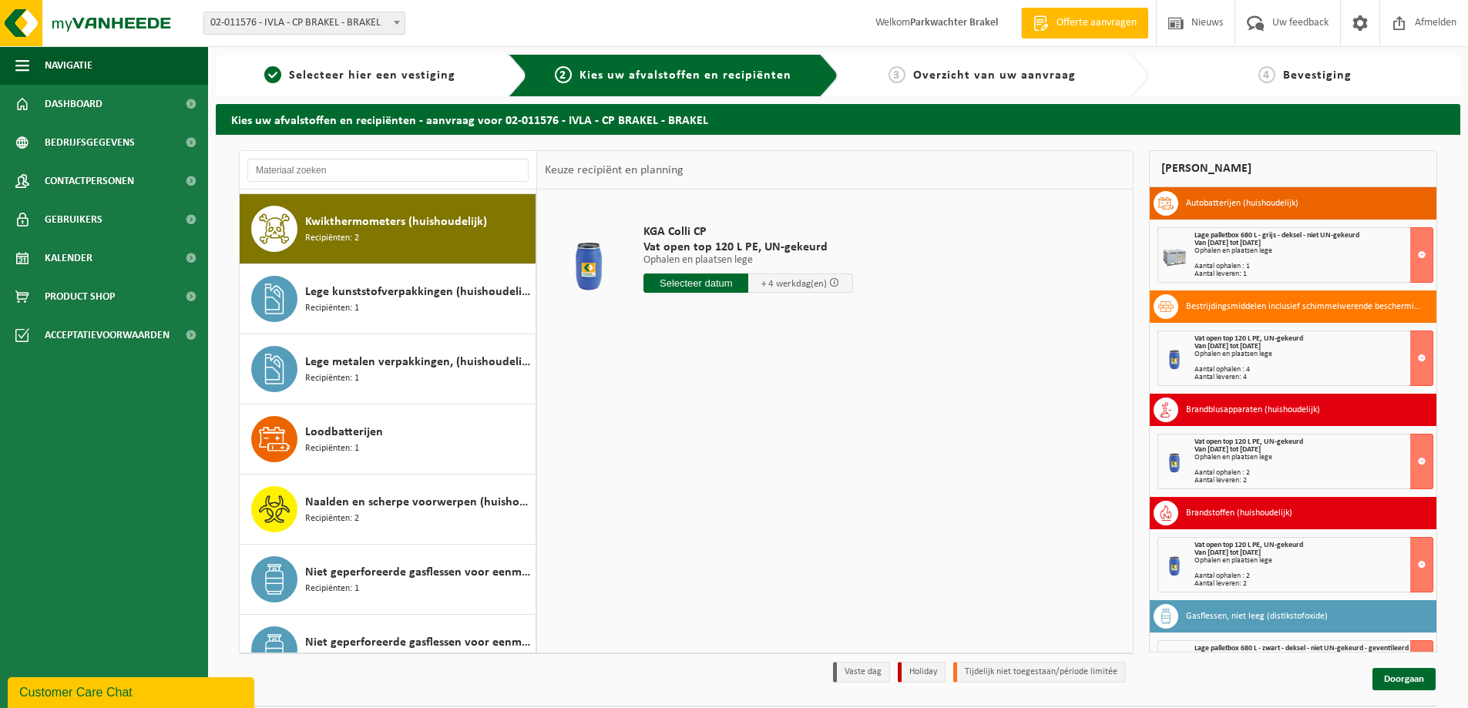
scroll to position [841, 0]
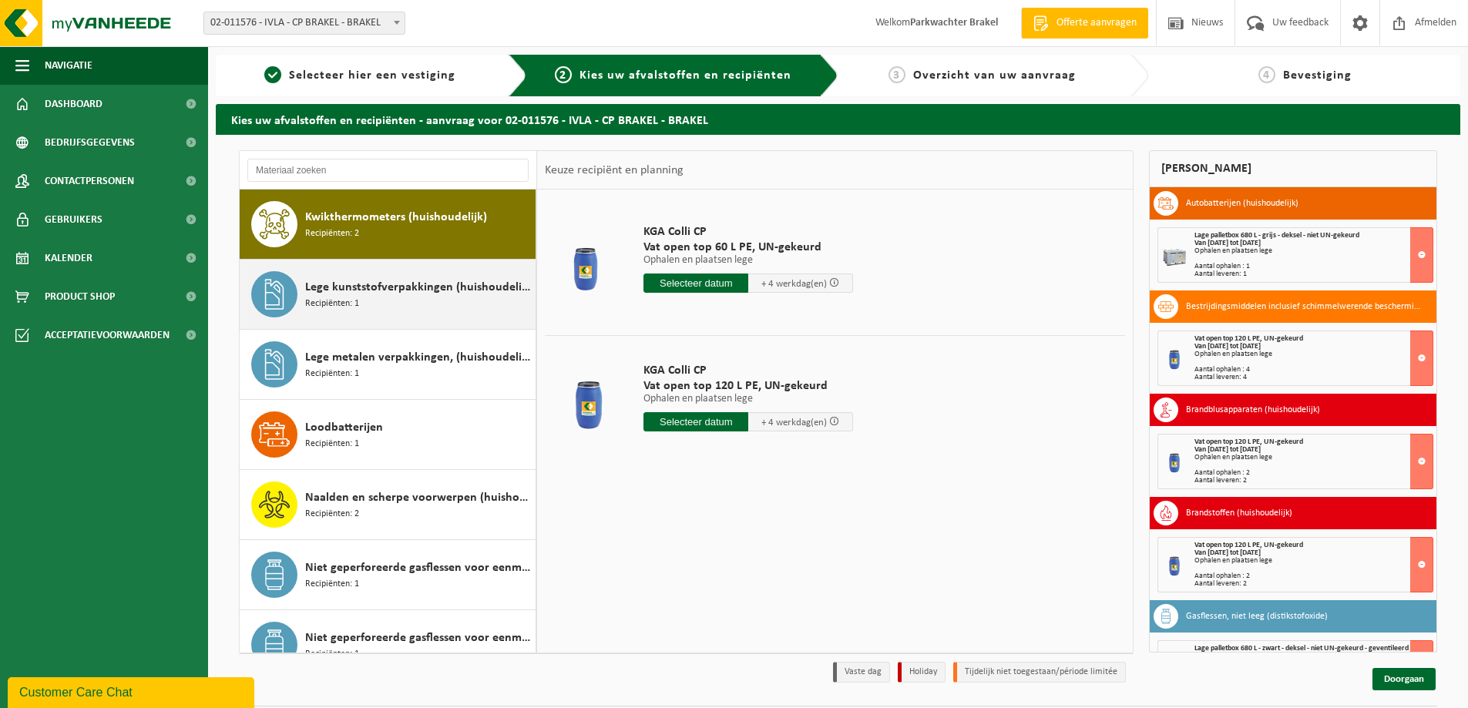
click at [449, 299] on div "Lege kunststofverpakkingen (huishoudelijk) Recipiënten: 1" at bounding box center [418, 294] width 227 height 46
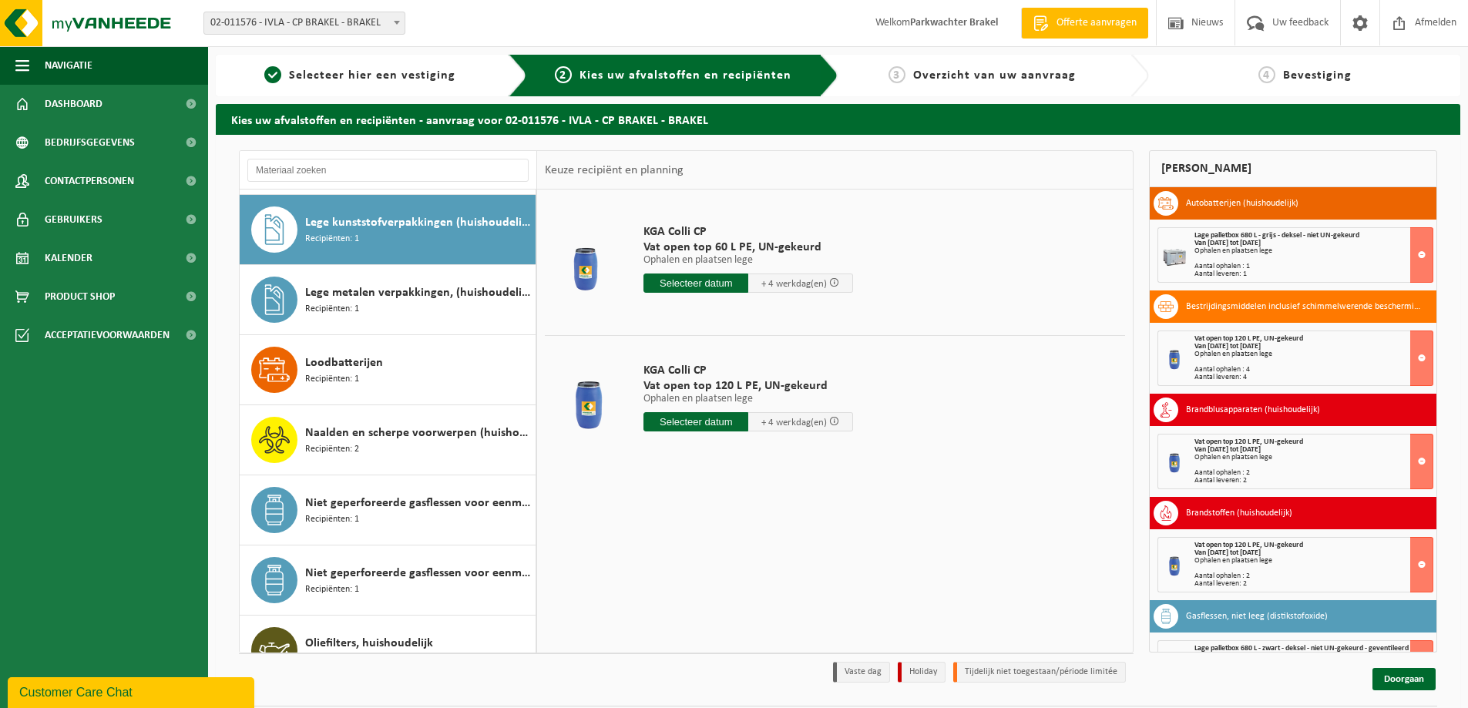
scroll to position [912, 0]
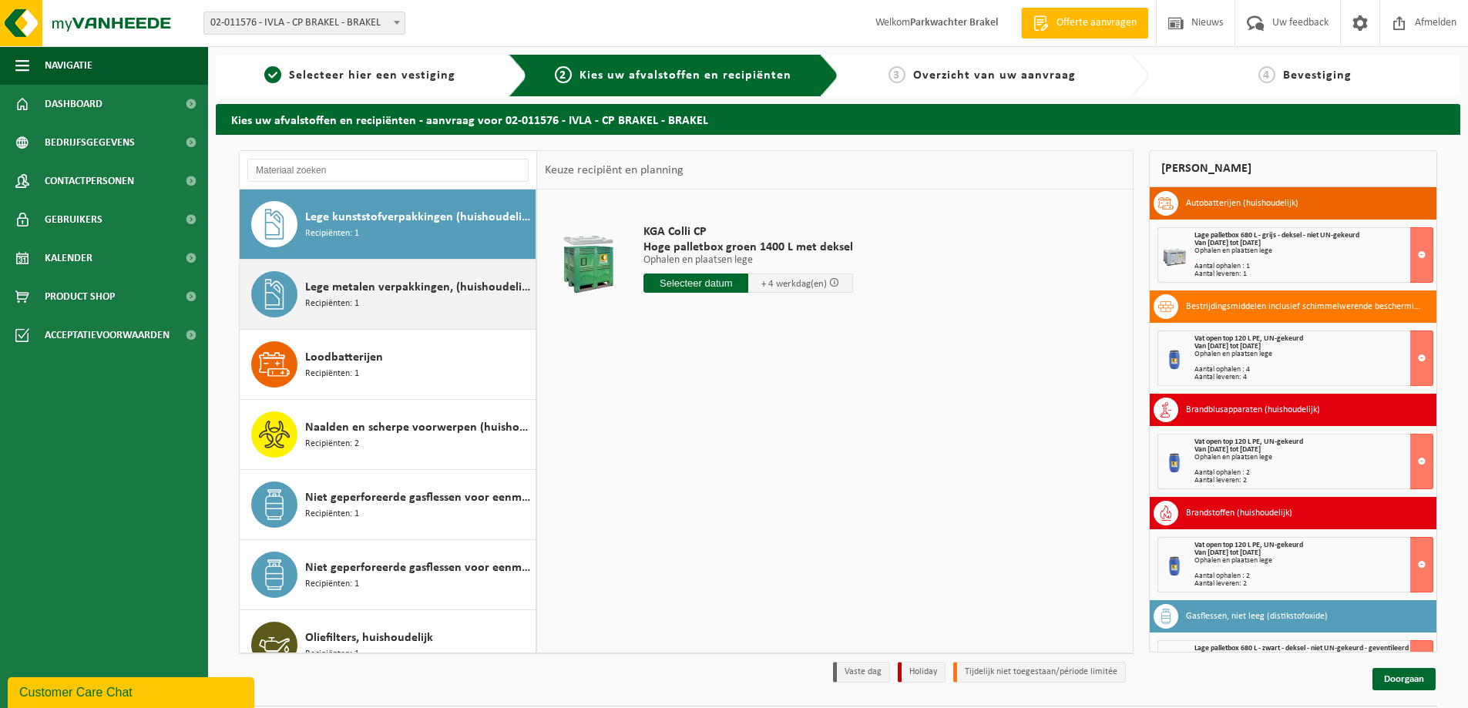
click at [461, 284] on span "Lege metalen verpakkingen, (huishoudelijk)" at bounding box center [418, 287] width 227 height 18
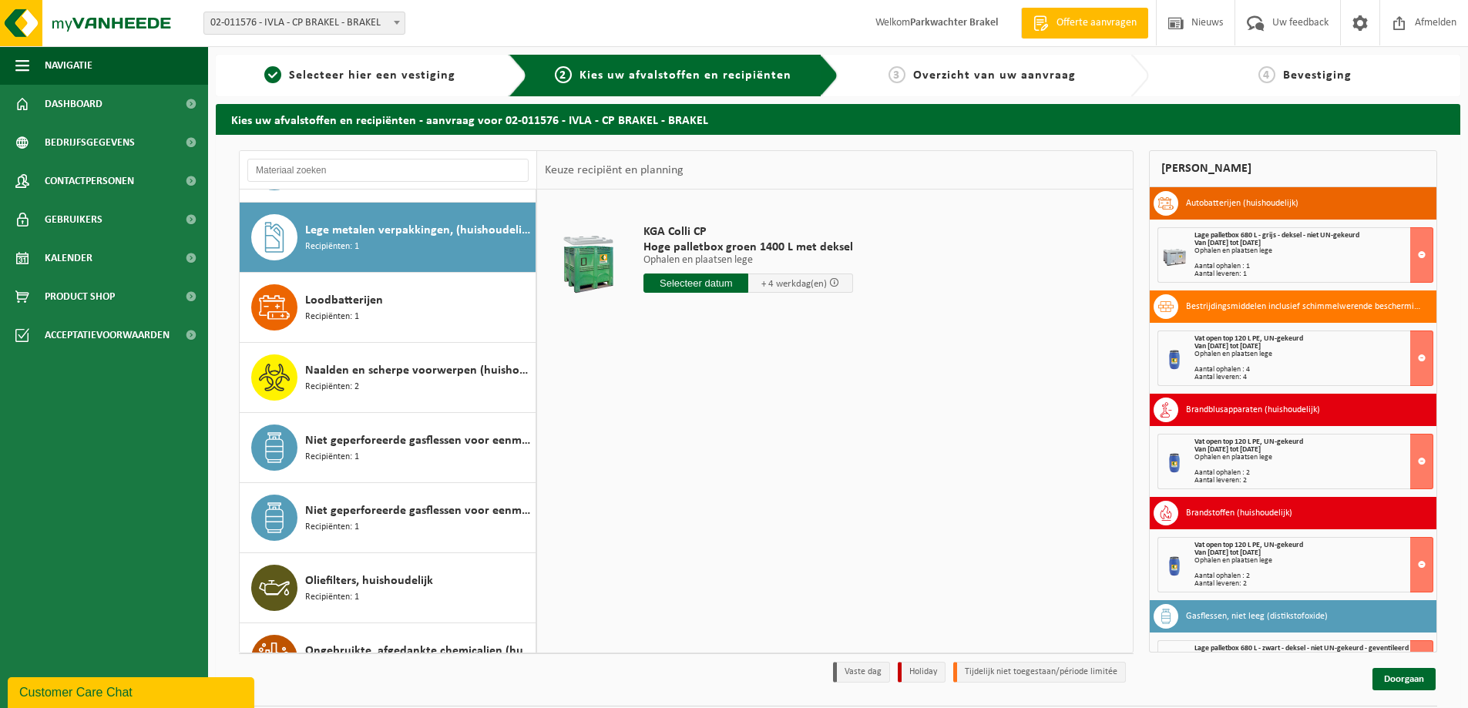
scroll to position [982, 0]
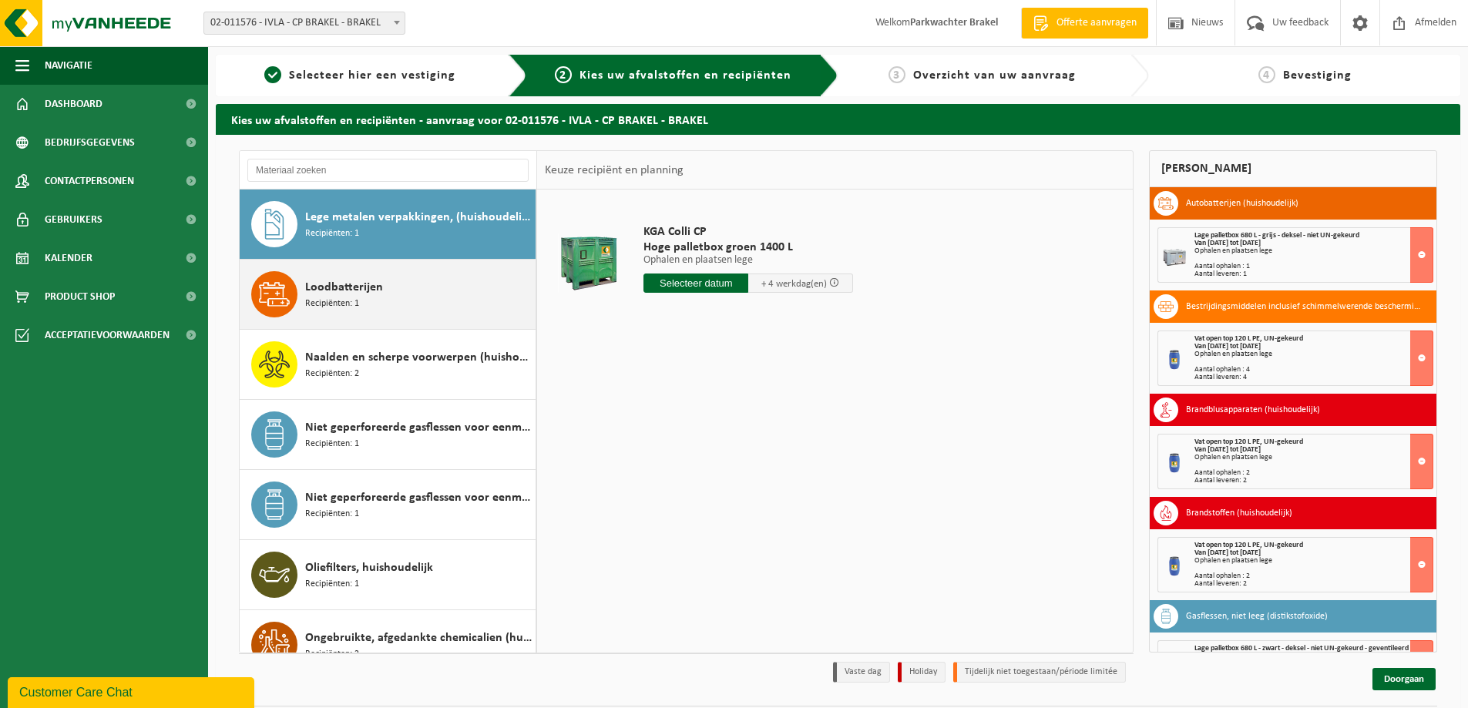
click at [436, 297] on div "Loodbatterijen Recipiënten: 1" at bounding box center [418, 294] width 227 height 46
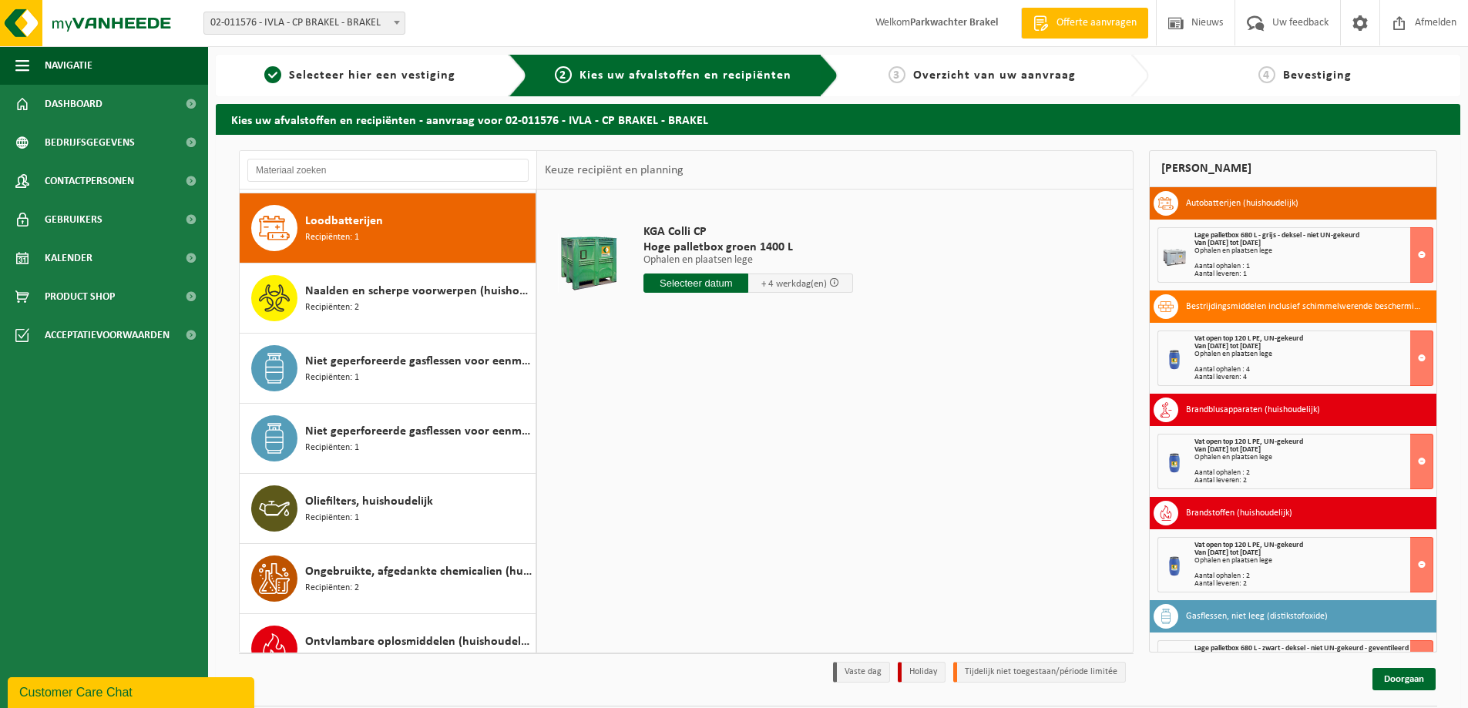
scroll to position [1052, 0]
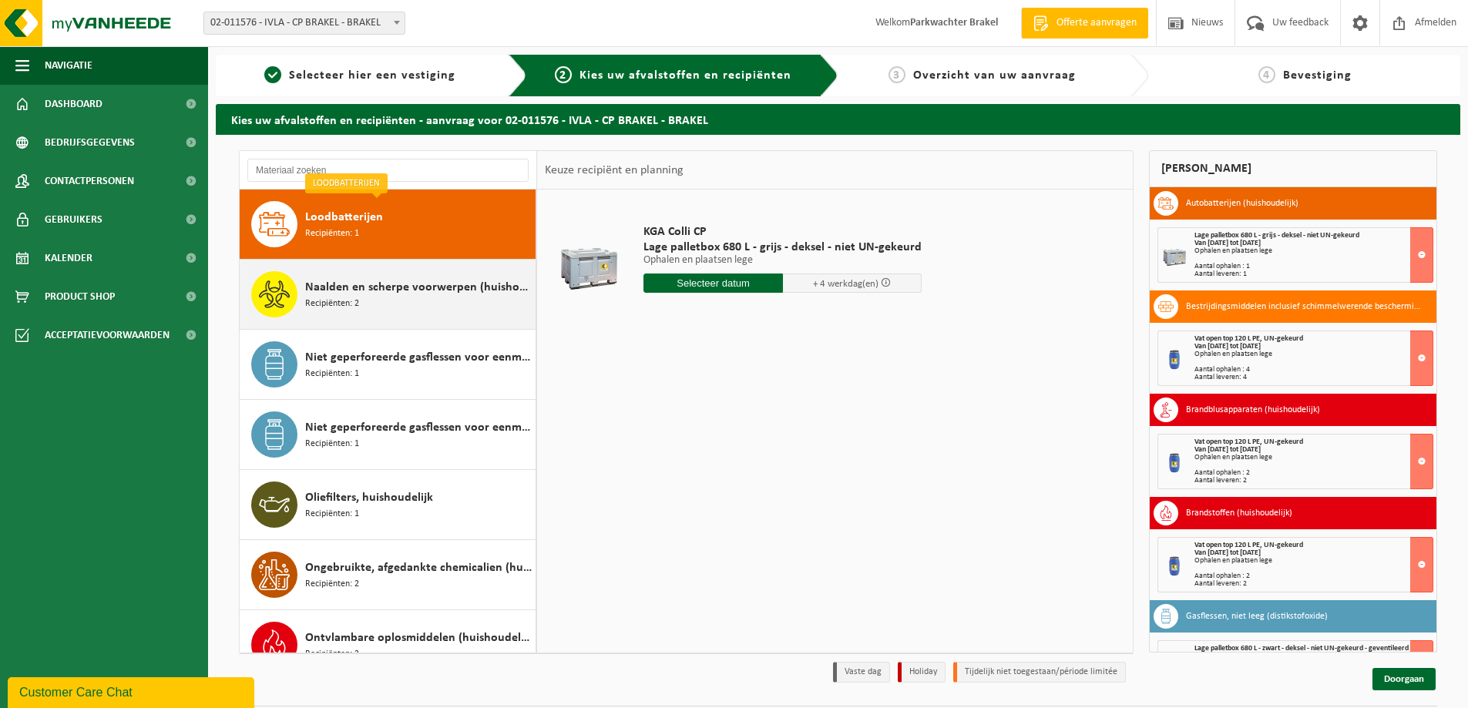
click at [455, 291] on span "Naalden en scherpe voorwerpen (huishoudelijk)" at bounding box center [418, 287] width 227 height 18
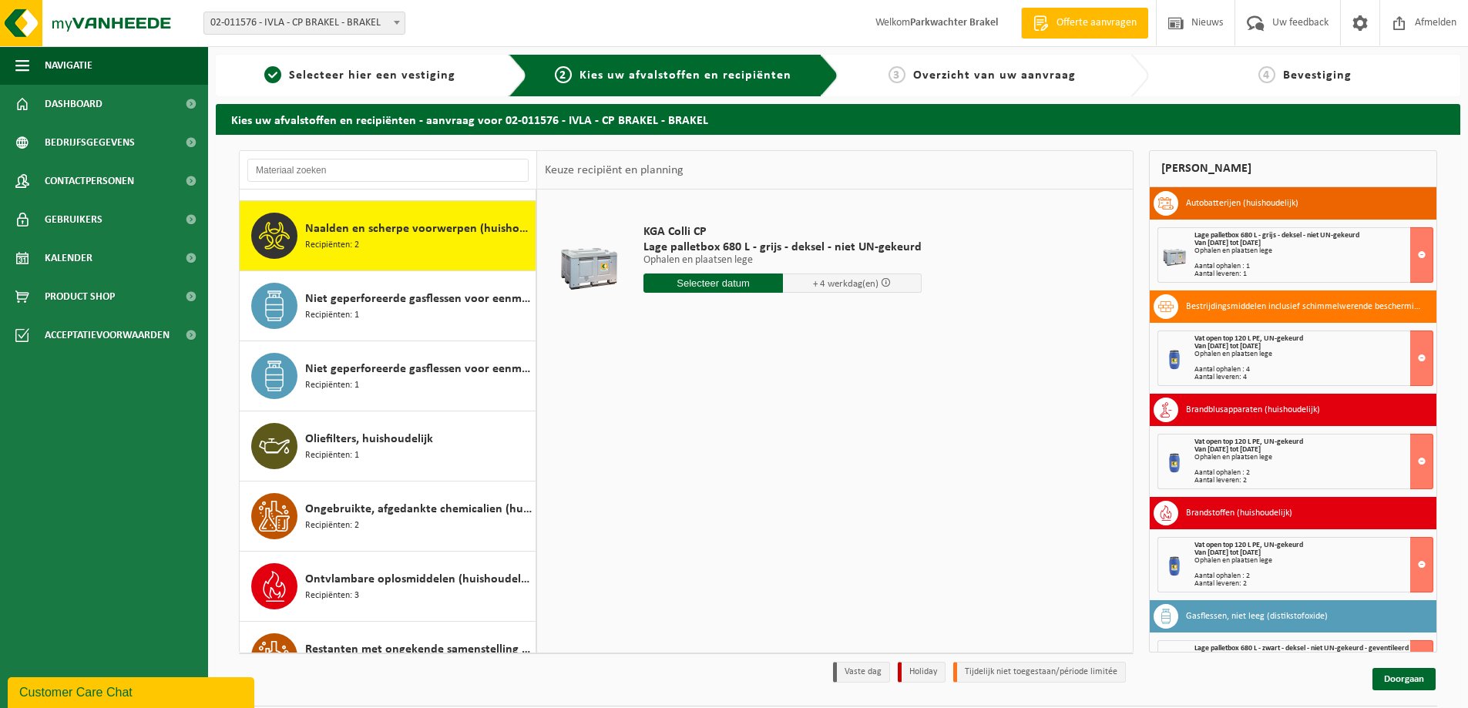
scroll to position [1122, 0]
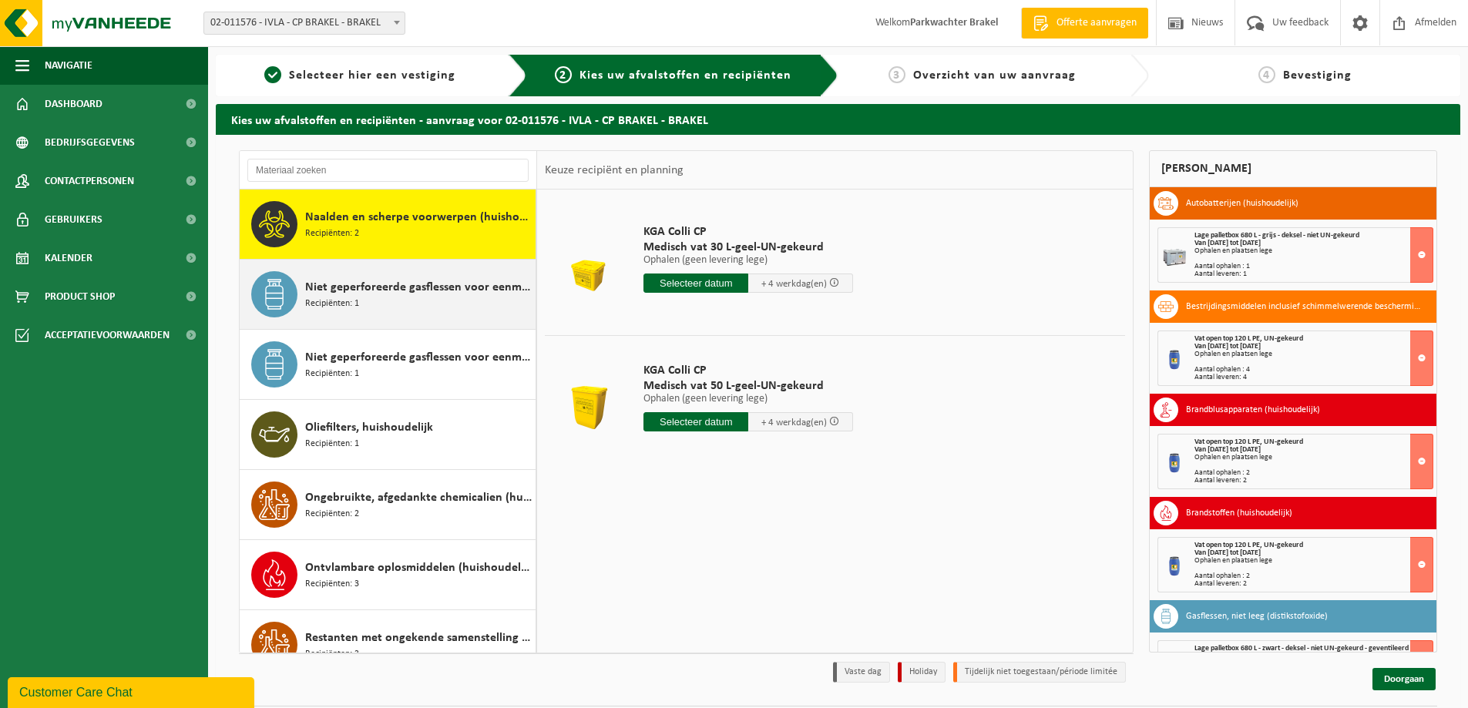
click at [462, 289] on span "Niet geperforeerde gasflessen voor eenmalig gebruik (huishoudelijk)" at bounding box center [418, 287] width 227 height 18
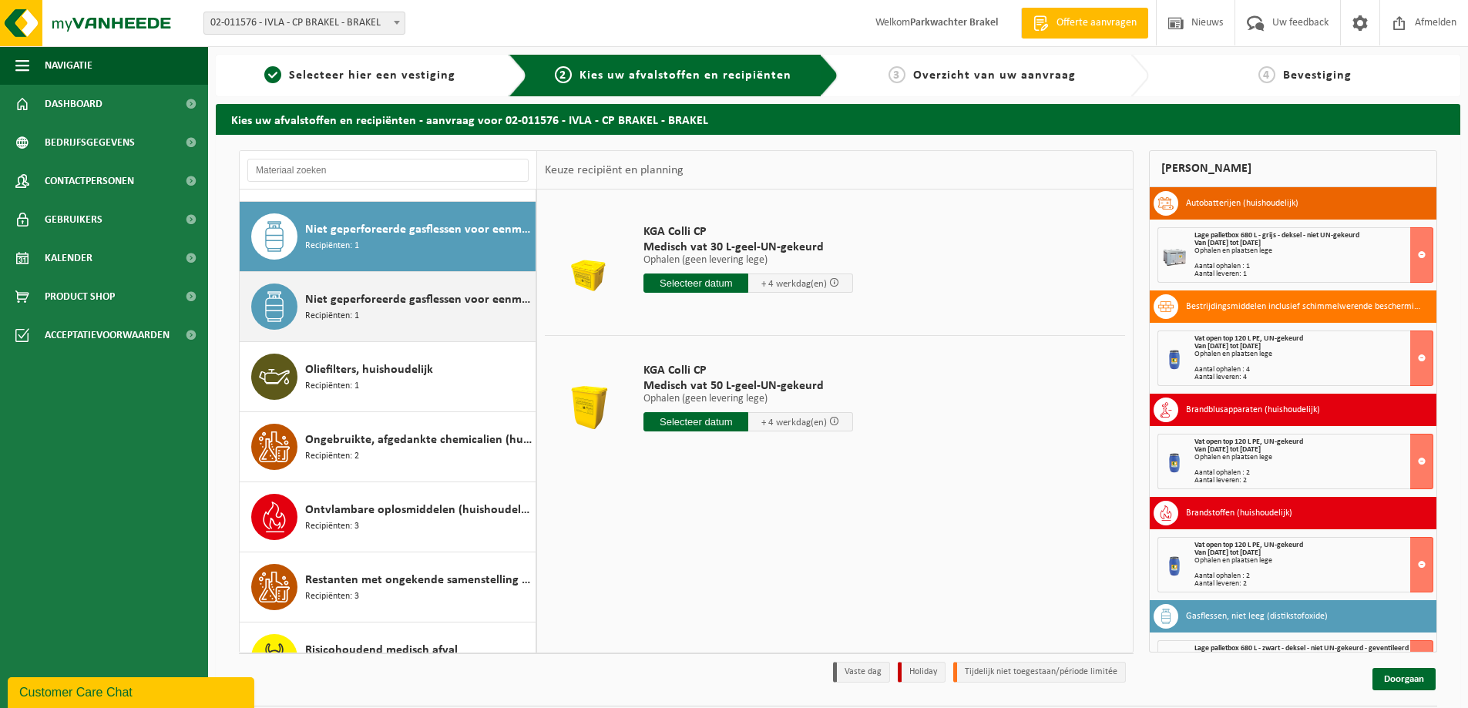
scroll to position [1192, 0]
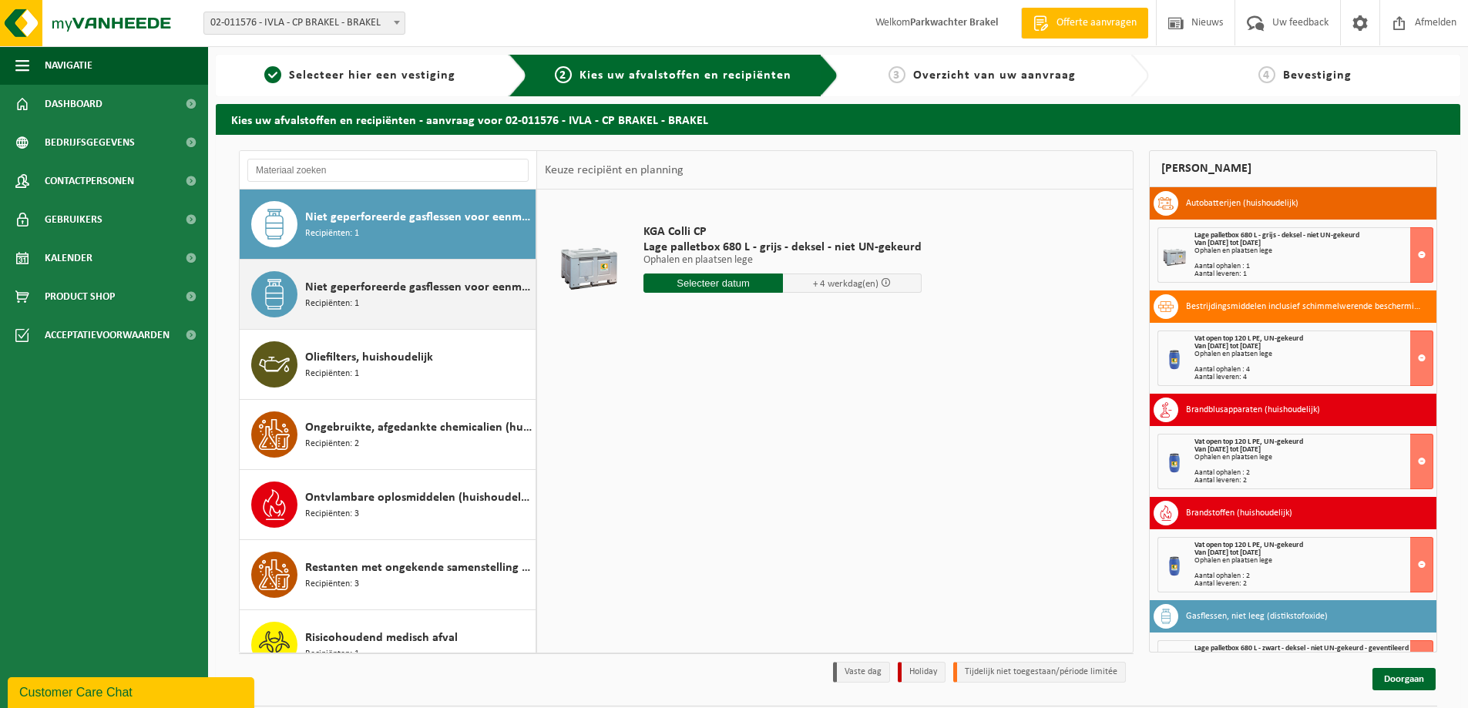
click at [457, 294] on span "Niet geperforeerde gasflessen voor eenmalig gebruik (huishoudelijk) - aanstekers" at bounding box center [418, 287] width 227 height 18
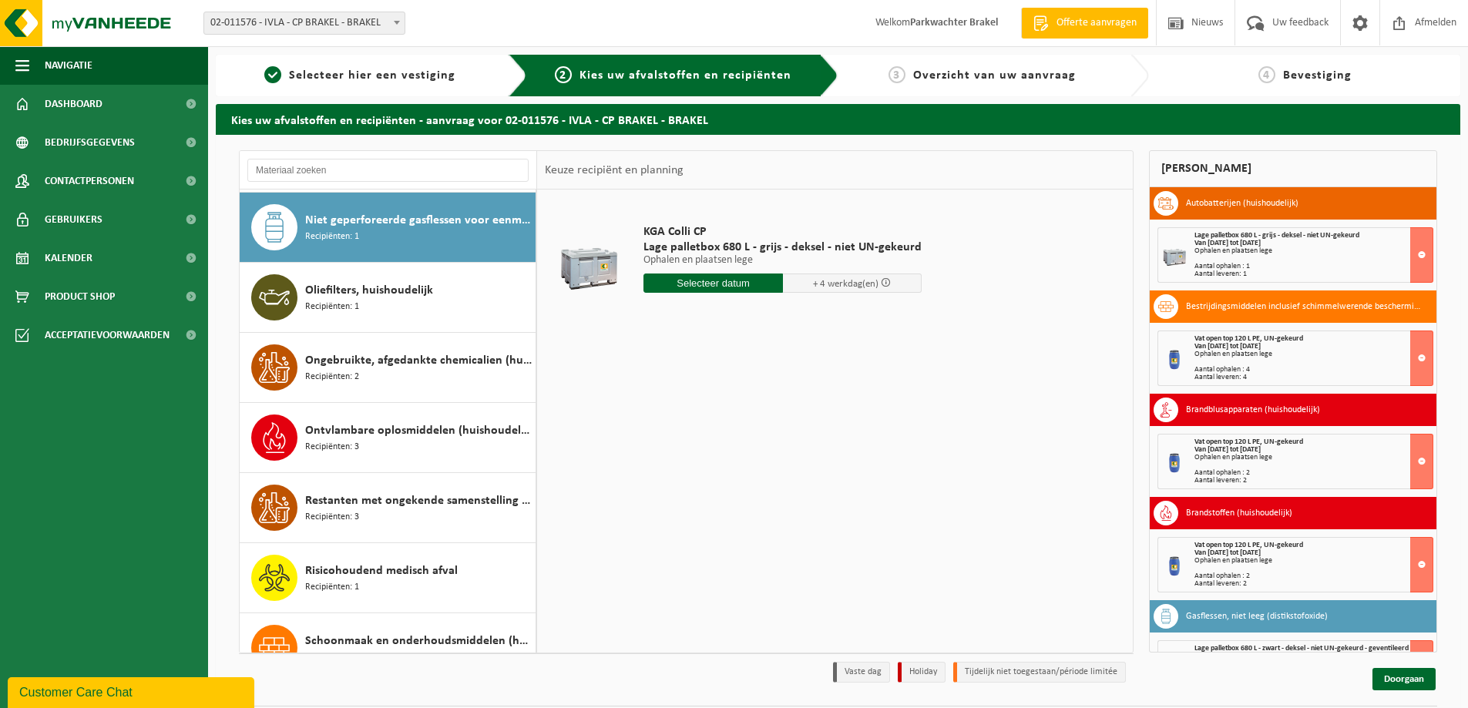
scroll to position [1262, 0]
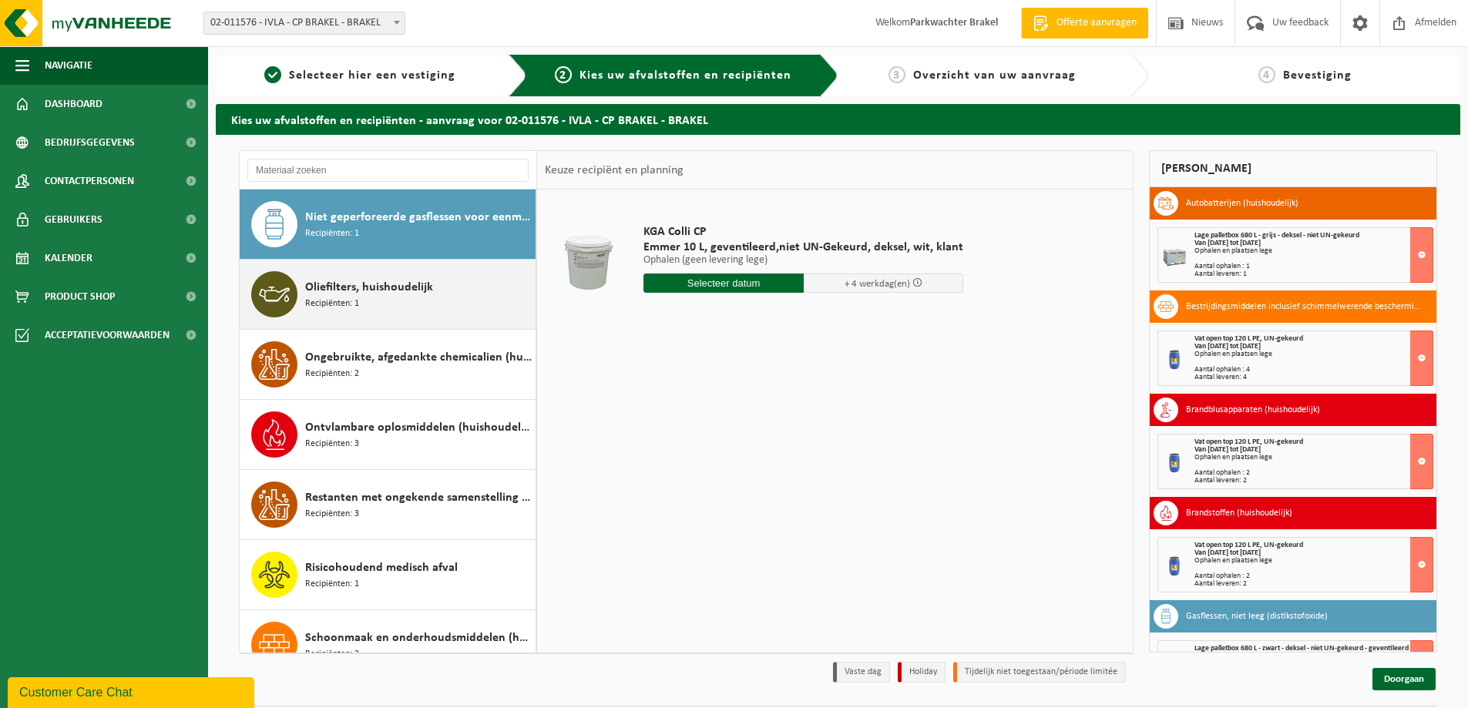
click at [432, 294] on div "Oliefilters, huishoudelijk Recipiënten: 1" at bounding box center [418, 294] width 227 height 46
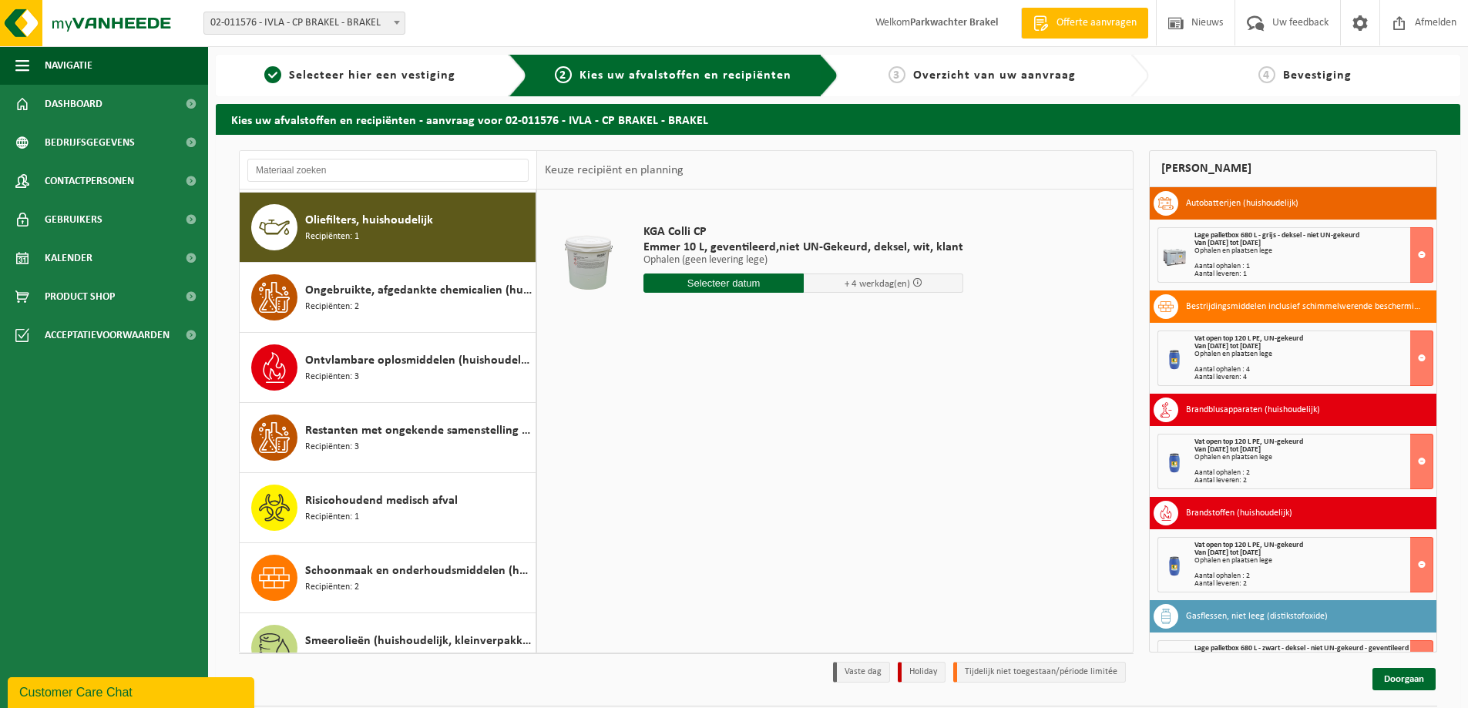
scroll to position [1332, 0]
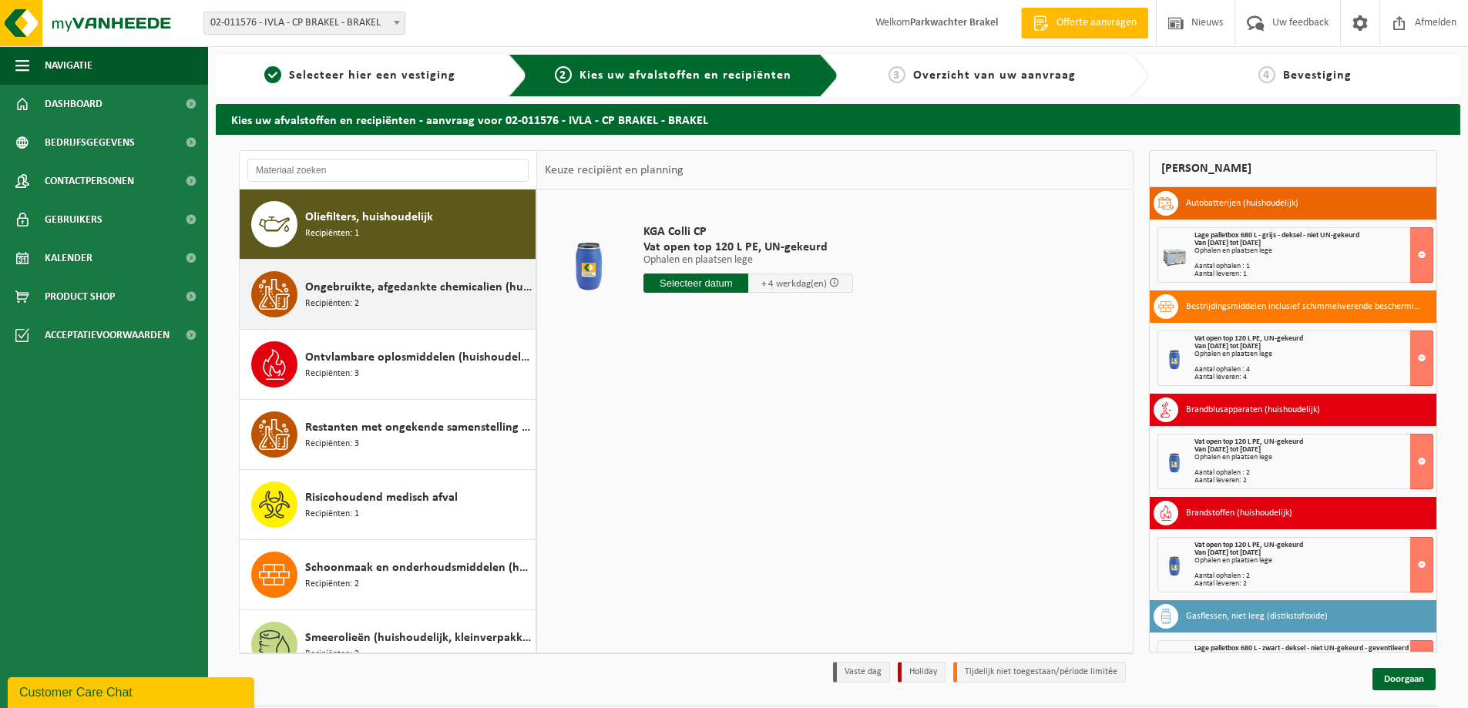
click at [446, 288] on span "Ongebruikte, afgedankte chemicalien (huishoudelijk)" at bounding box center [418, 287] width 227 height 18
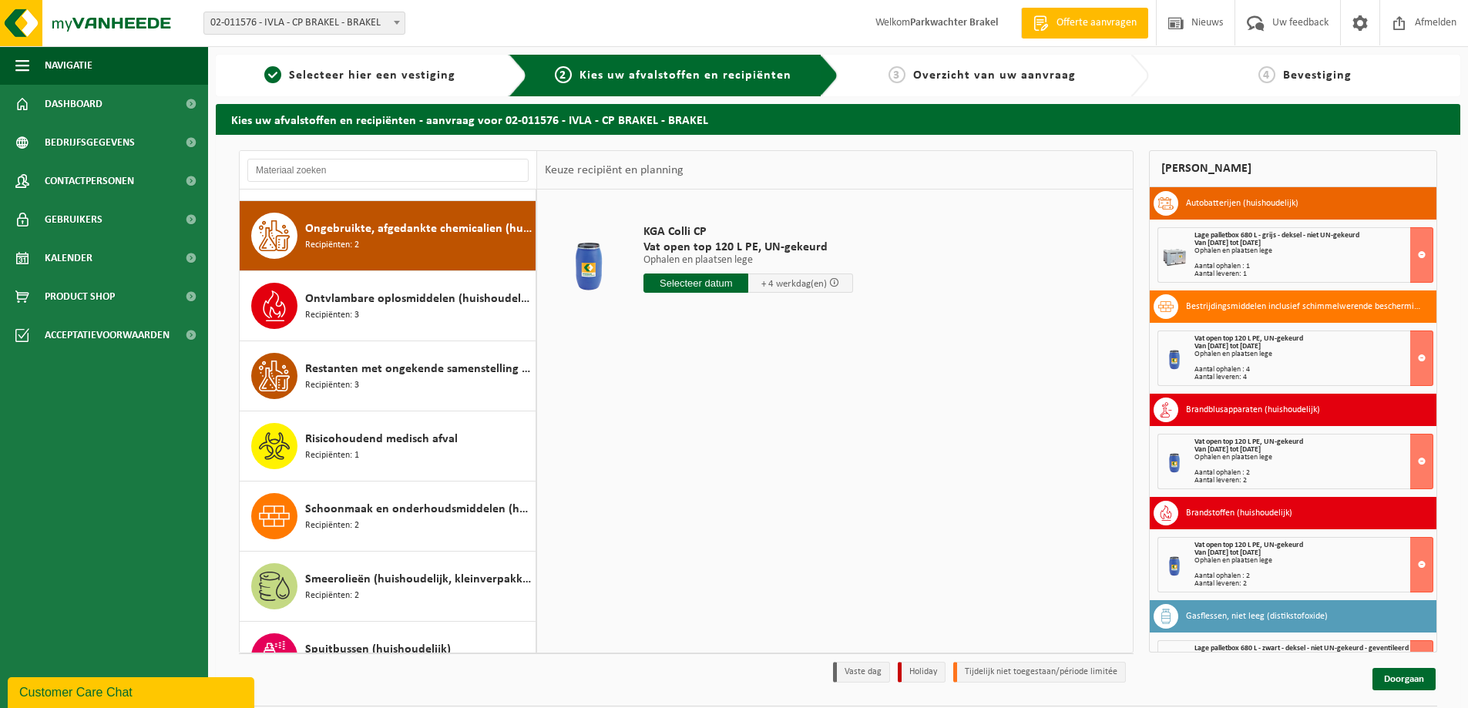
scroll to position [1402, 0]
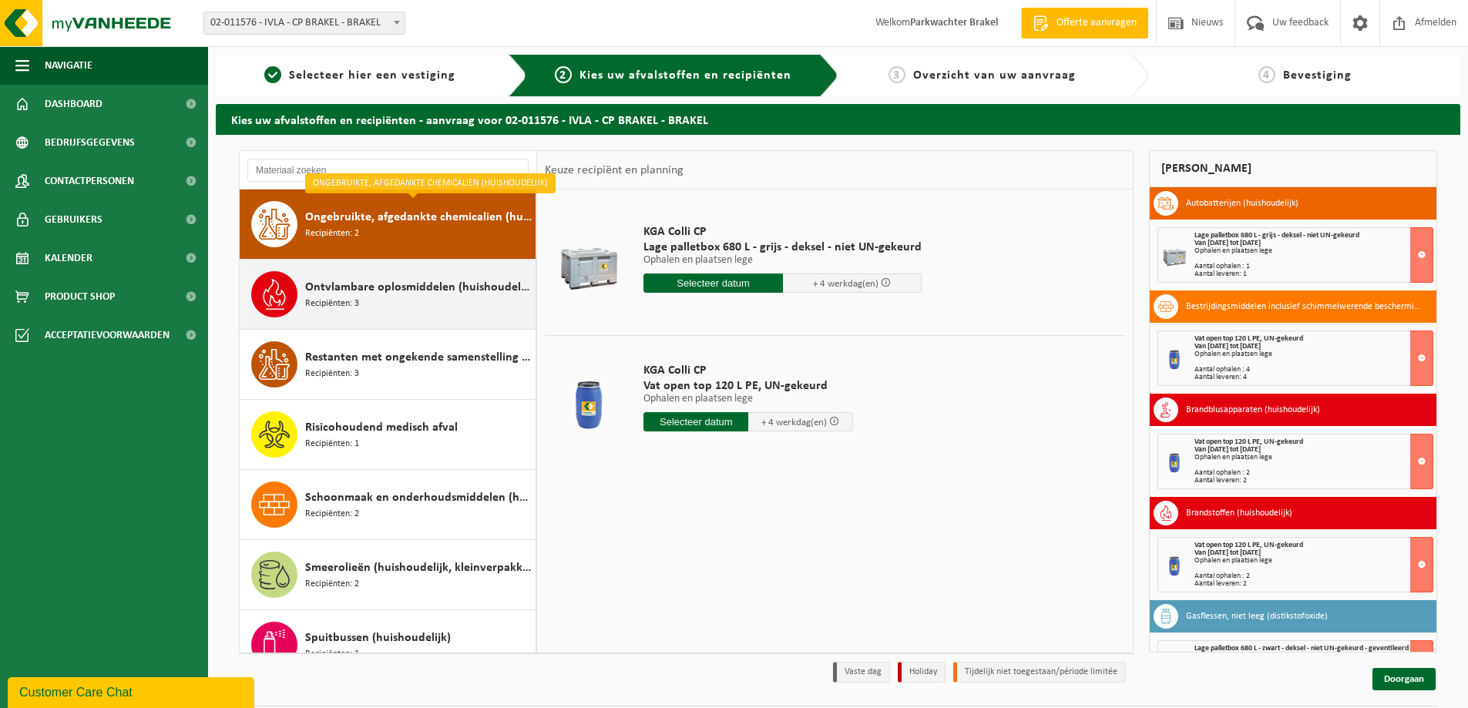
click at [461, 295] on span "Ontvlambare oplosmiddelen (huishoudelijk)" at bounding box center [418, 287] width 227 height 18
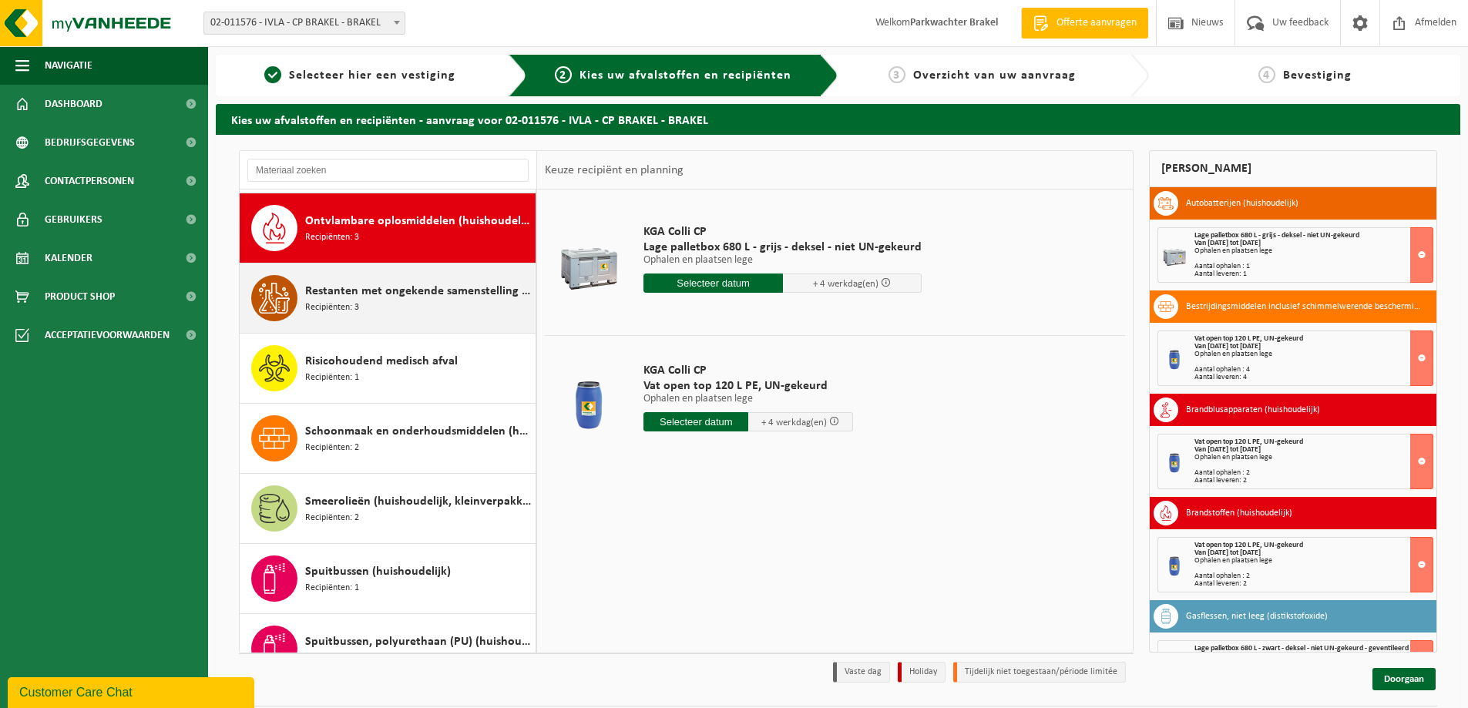
scroll to position [1473, 0]
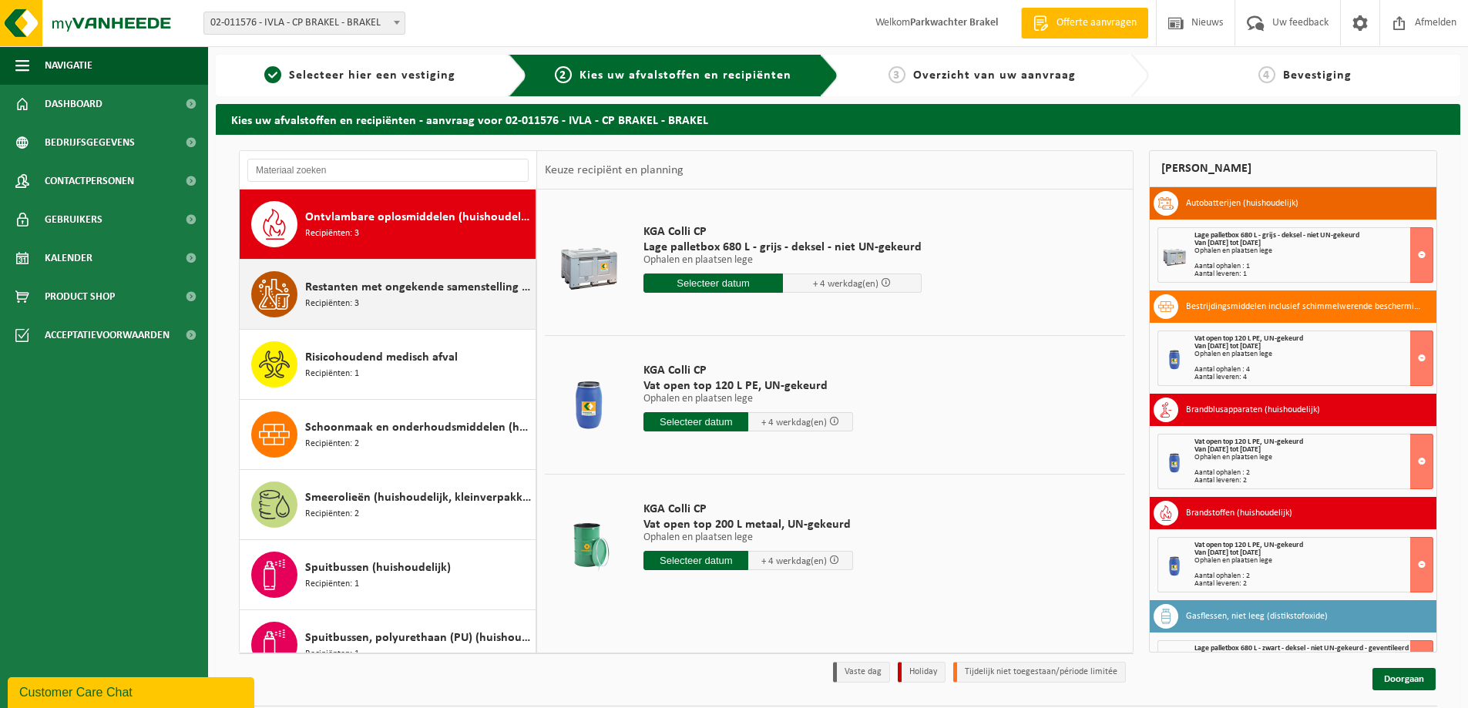
click at [445, 287] on span "Restanten met ongekende samenstelling (huishoudelijk)" at bounding box center [418, 287] width 227 height 18
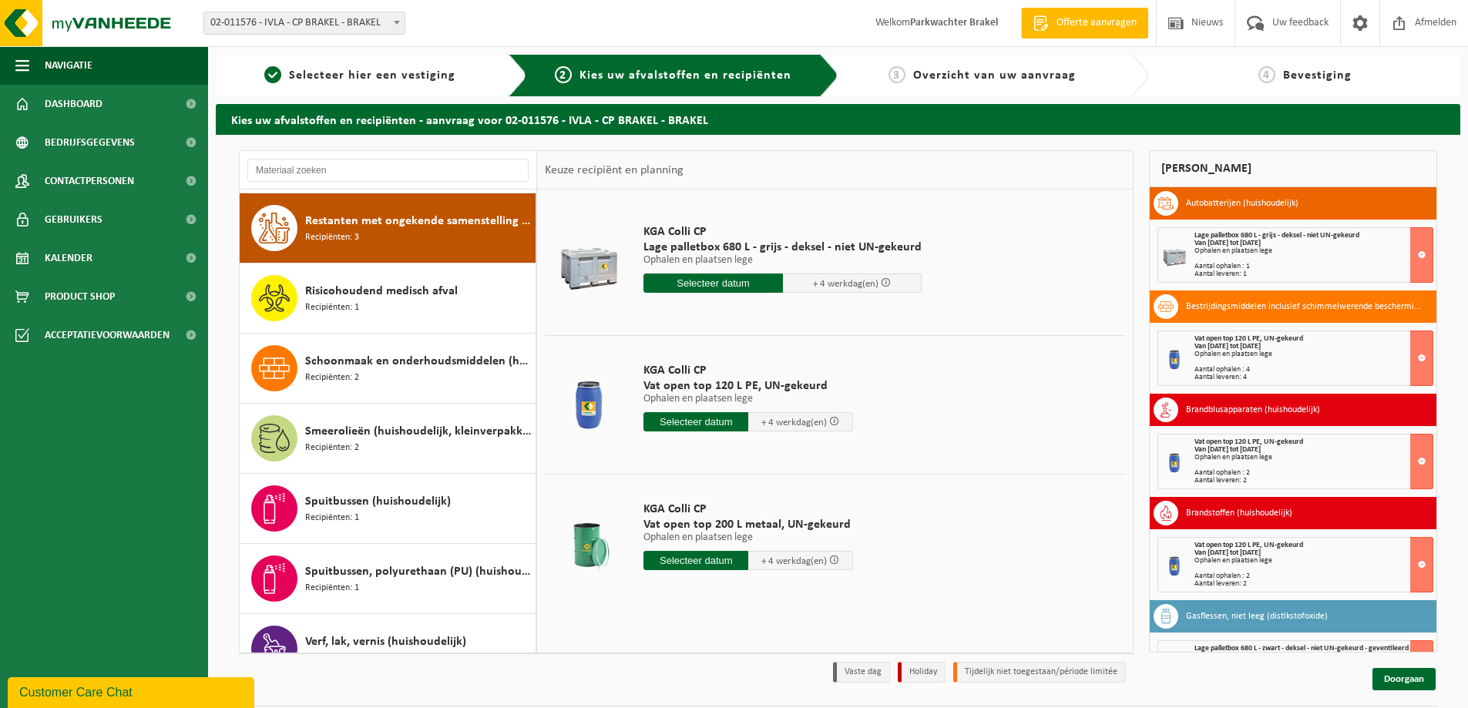
scroll to position [1543, 0]
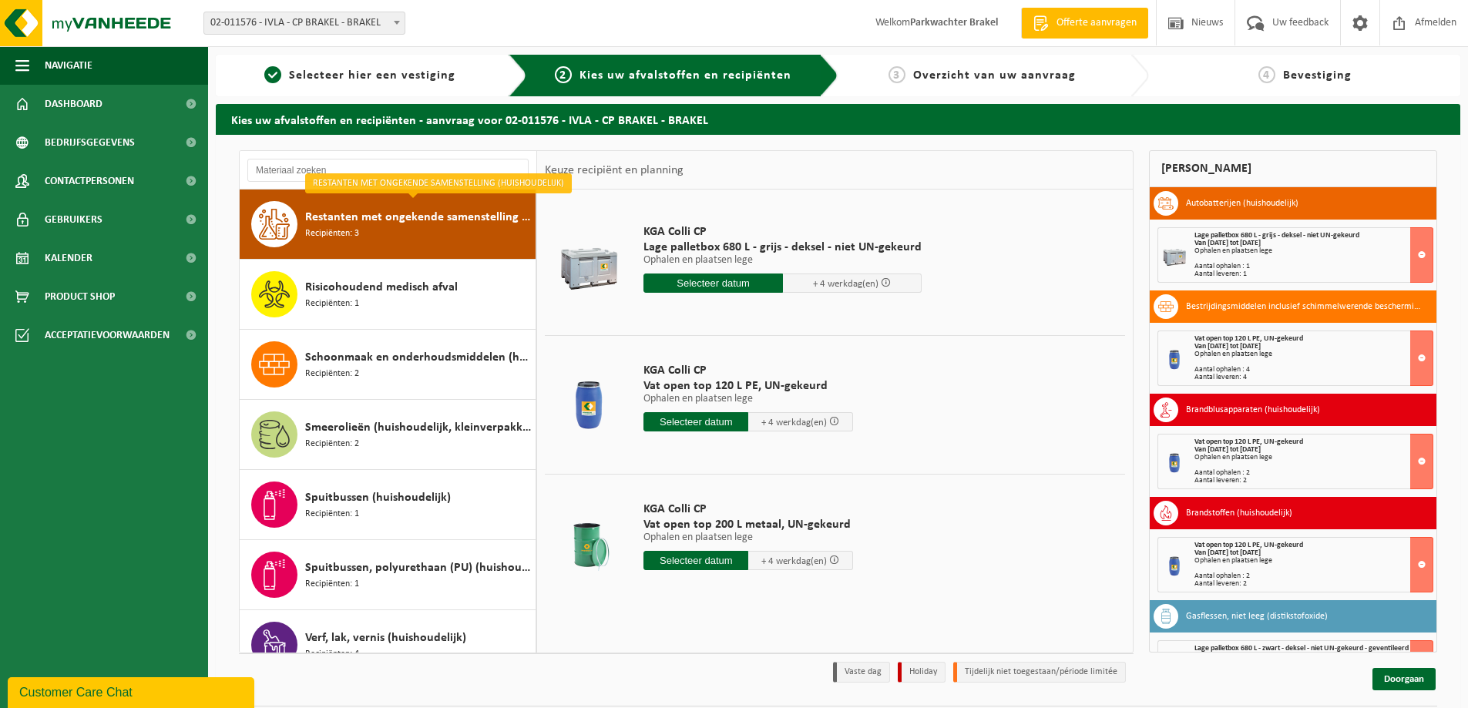
click at [747, 279] on input "text" at bounding box center [712, 283] width 139 height 19
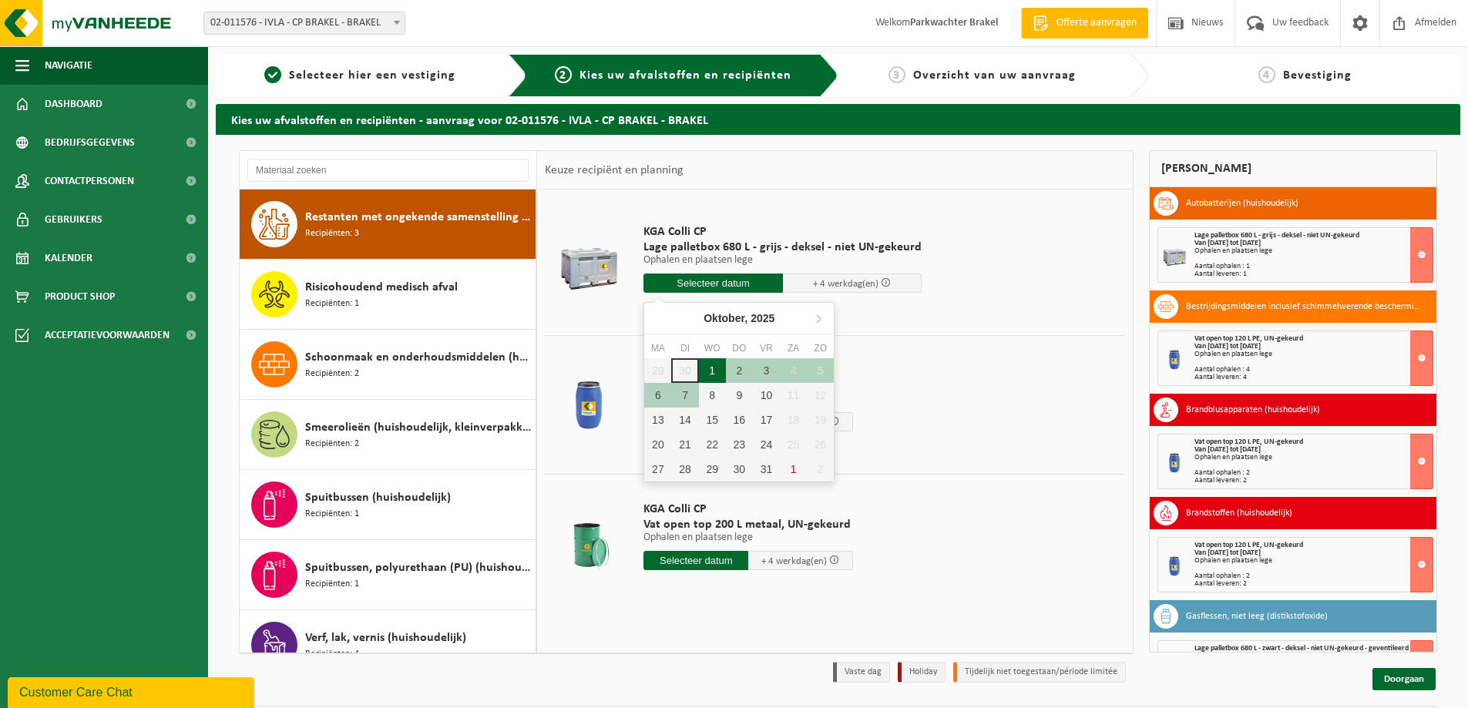
click at [706, 368] on div "1" at bounding box center [712, 370] width 27 height 25
type input "Van [DATE]"
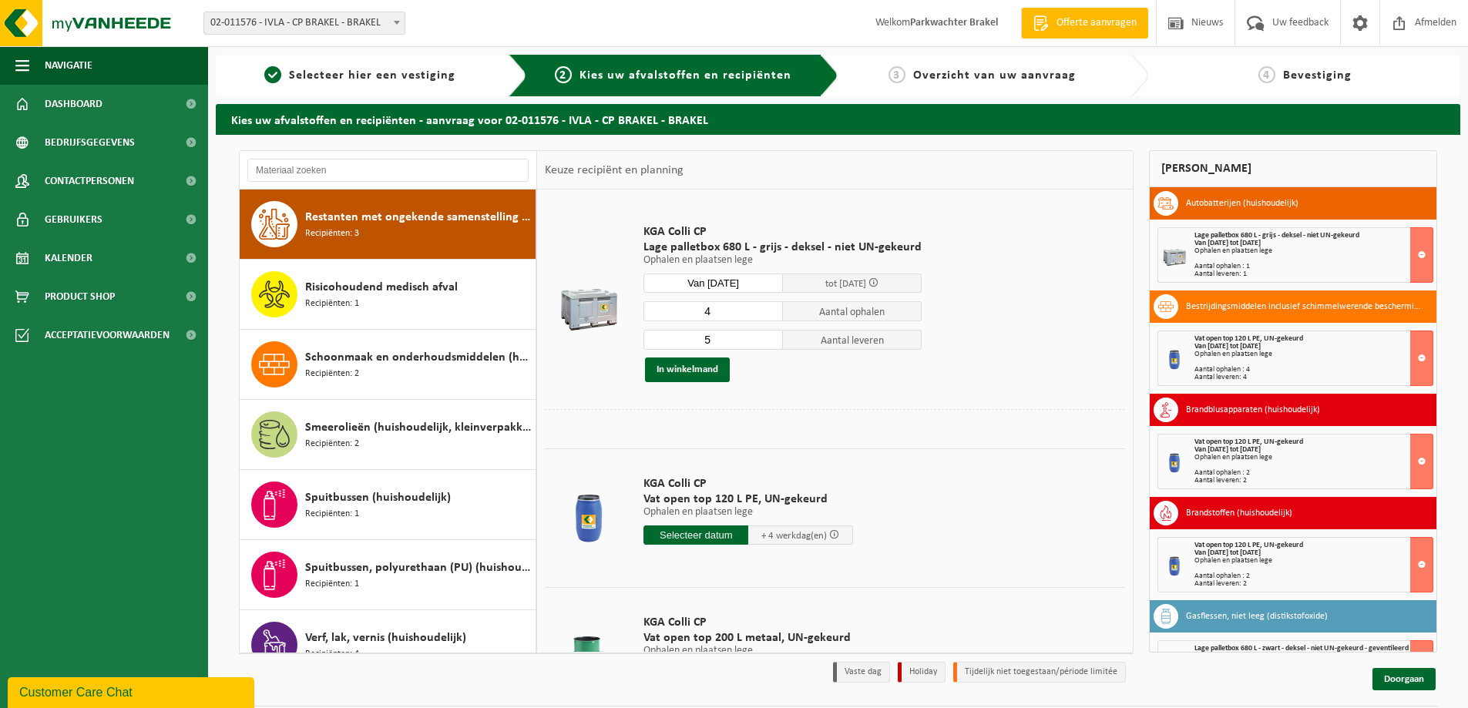
type input "4"
click at [767, 313] on input "4" at bounding box center [712, 311] width 139 height 20
type input "4"
click at [767, 344] on input "4" at bounding box center [712, 340] width 139 height 20
click at [702, 364] on button "In winkelmand" at bounding box center [687, 370] width 85 height 25
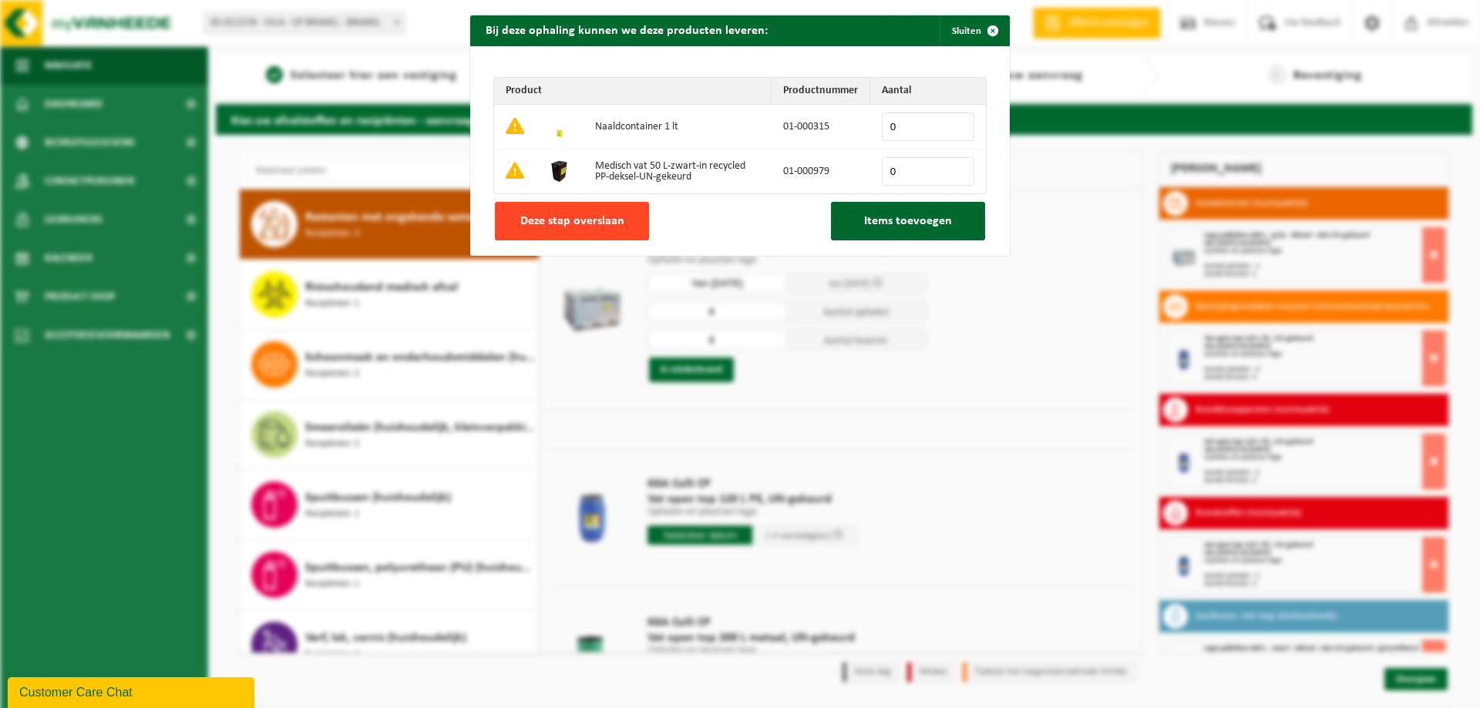
click at [533, 220] on span "Deze stap overslaan" at bounding box center [572, 221] width 104 height 12
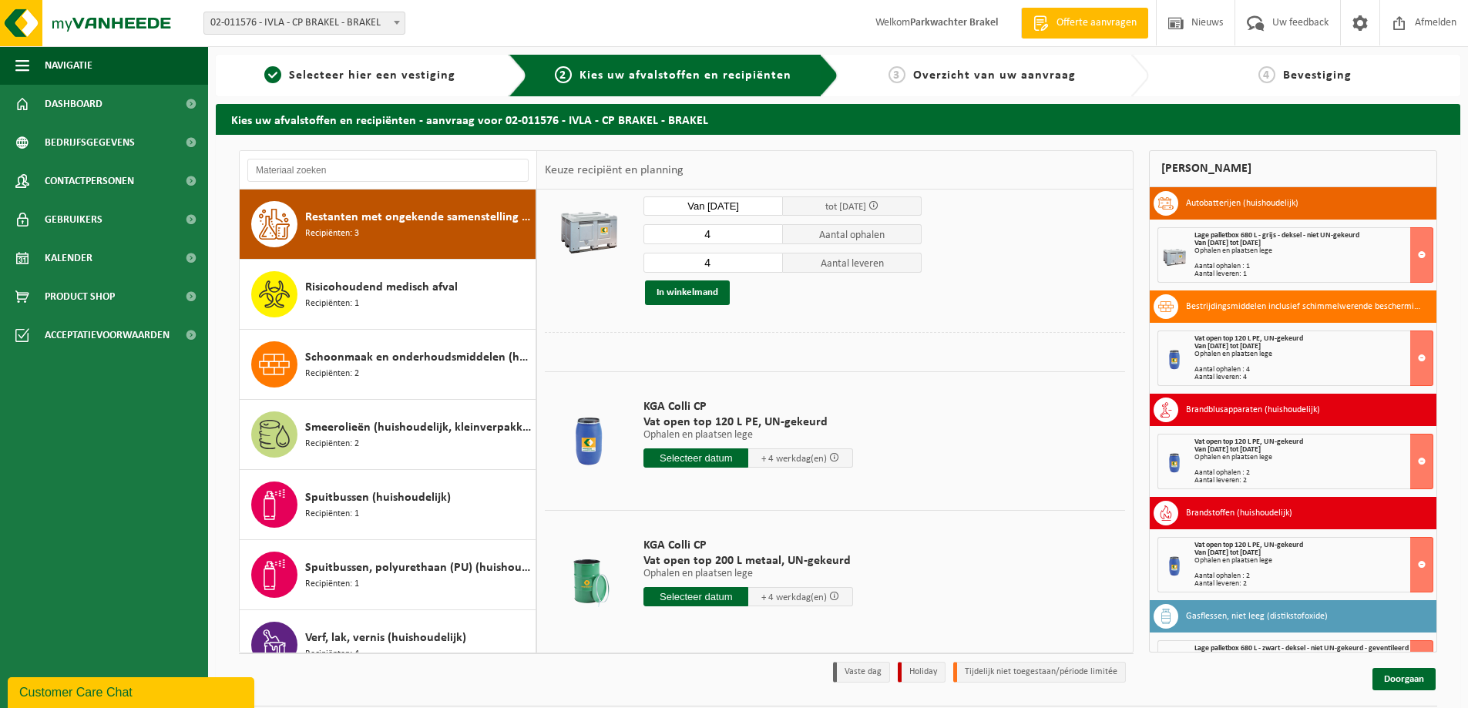
scroll to position [81, 0]
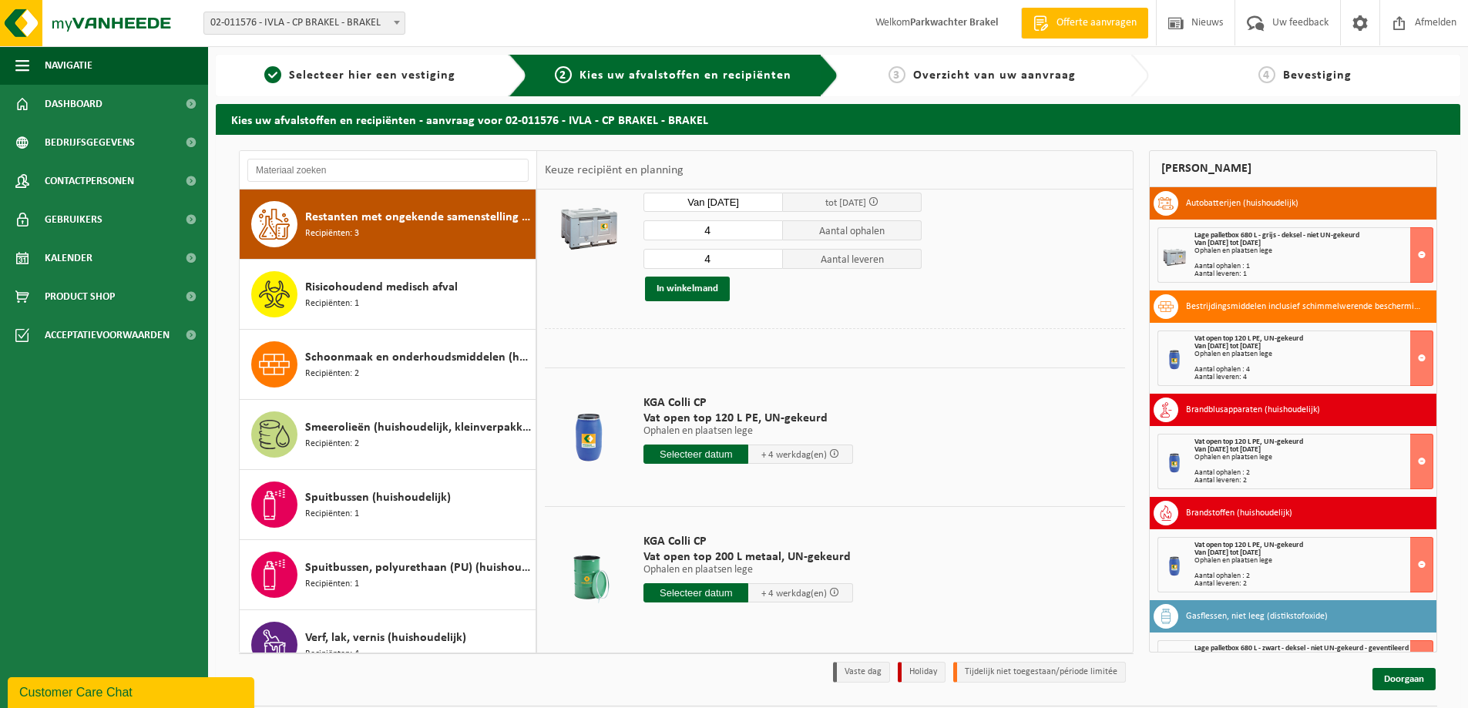
click at [707, 454] on input "text" at bounding box center [695, 454] width 105 height 19
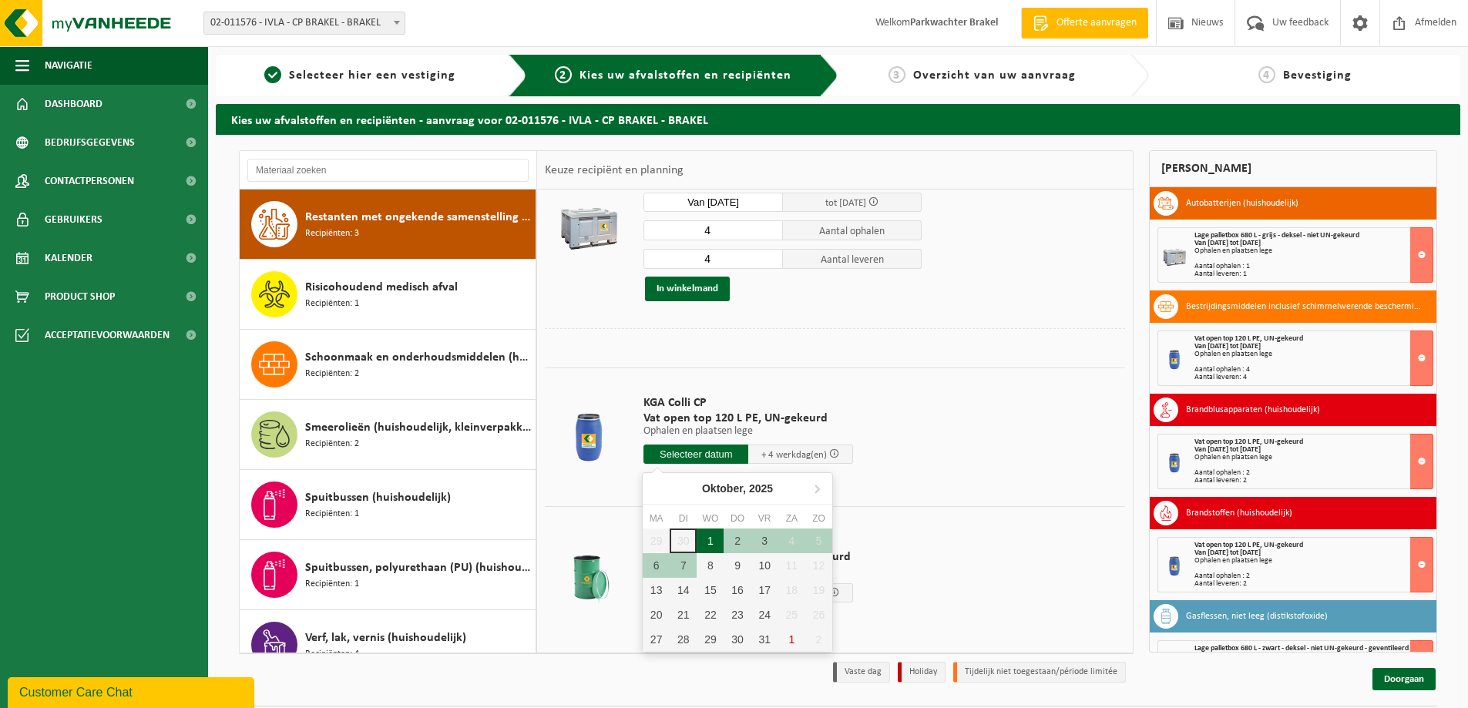
click at [710, 535] on div "1" at bounding box center [710, 541] width 27 height 25
type input "Van [DATE]"
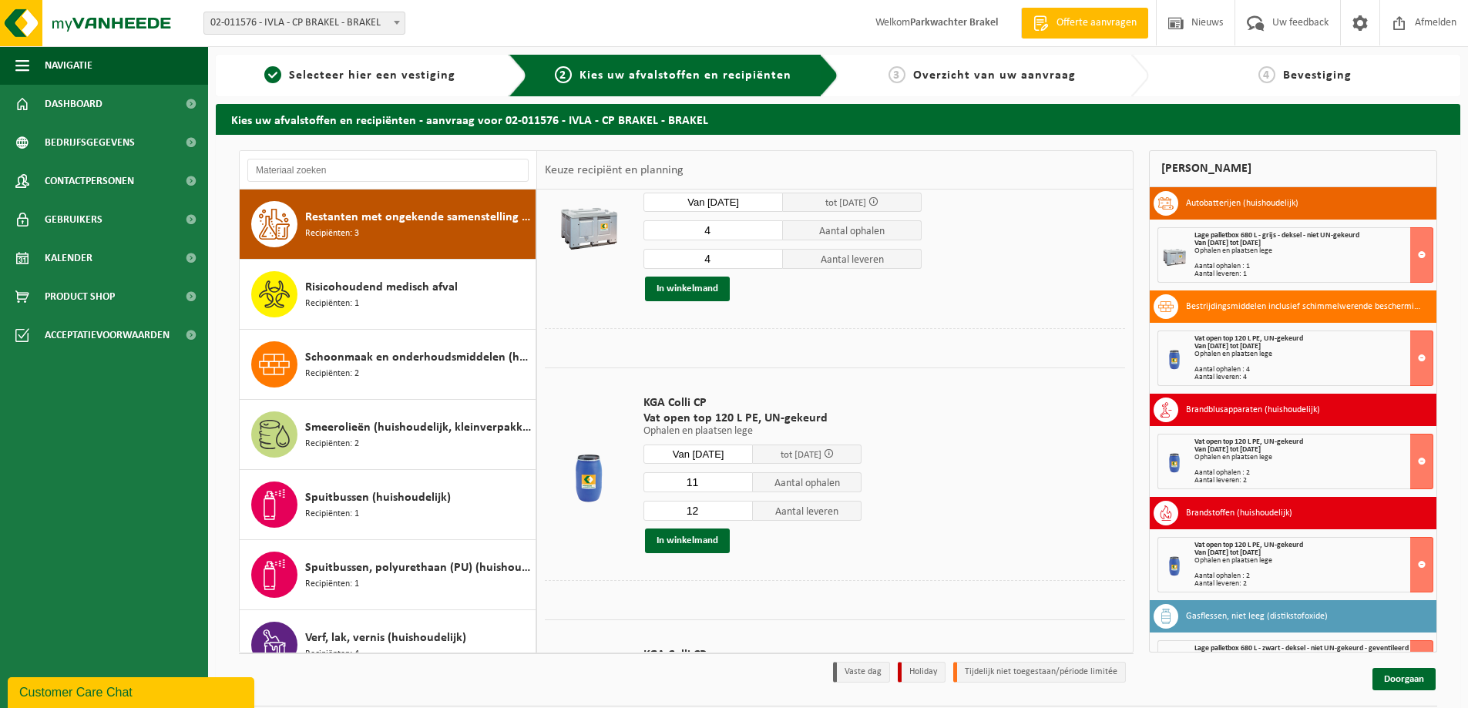
click at [739, 485] on input "11" at bounding box center [697, 482] width 109 height 20
click at [739, 485] on input "10" at bounding box center [697, 482] width 109 height 20
click at [739, 485] on input "9" at bounding box center [697, 482] width 109 height 20
click at [739, 485] on input "8" at bounding box center [697, 482] width 109 height 20
click at [739, 485] on input "7" at bounding box center [697, 482] width 109 height 20
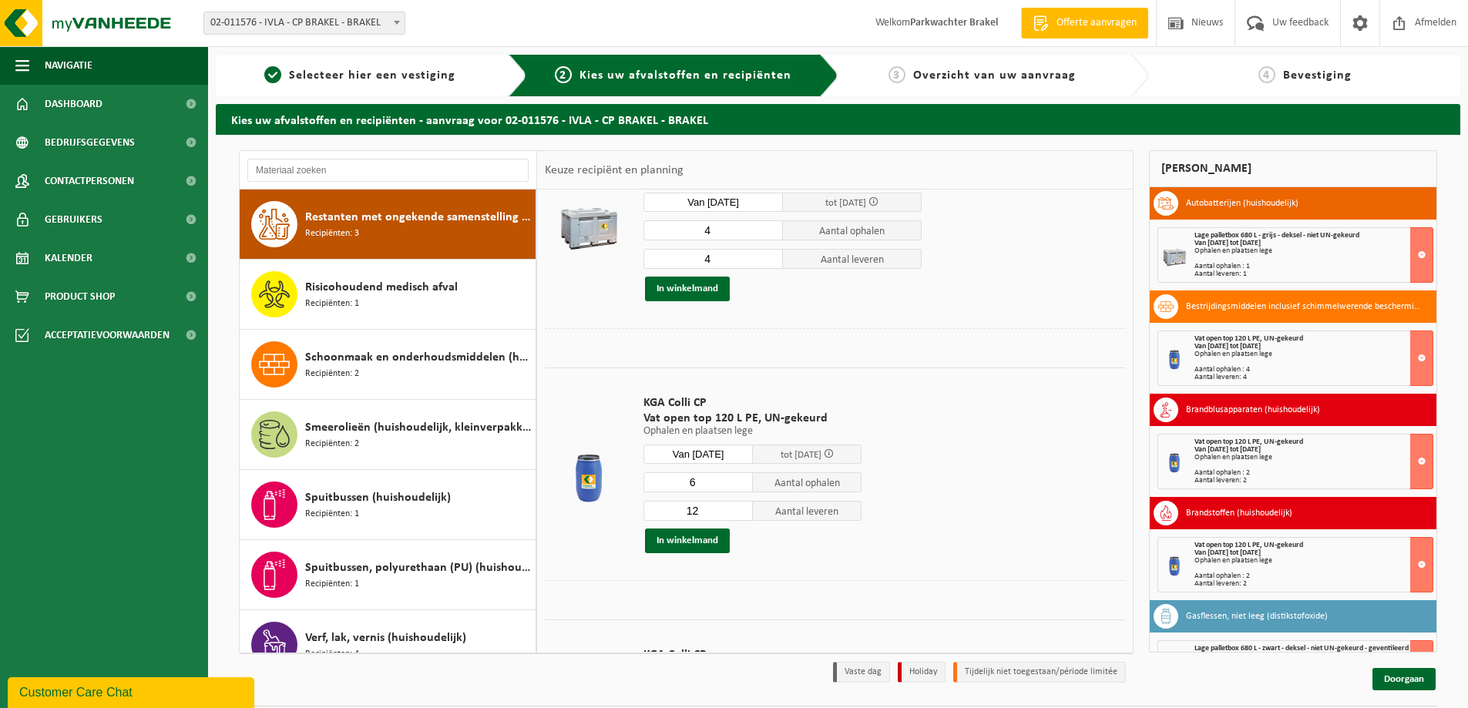
type input "6"
click at [739, 485] on input "6" at bounding box center [697, 482] width 109 height 20
click at [740, 515] on input "11" at bounding box center [697, 511] width 109 height 20
click at [740, 515] on input "10" at bounding box center [697, 511] width 109 height 20
click at [740, 515] on input "9" at bounding box center [697, 511] width 109 height 20
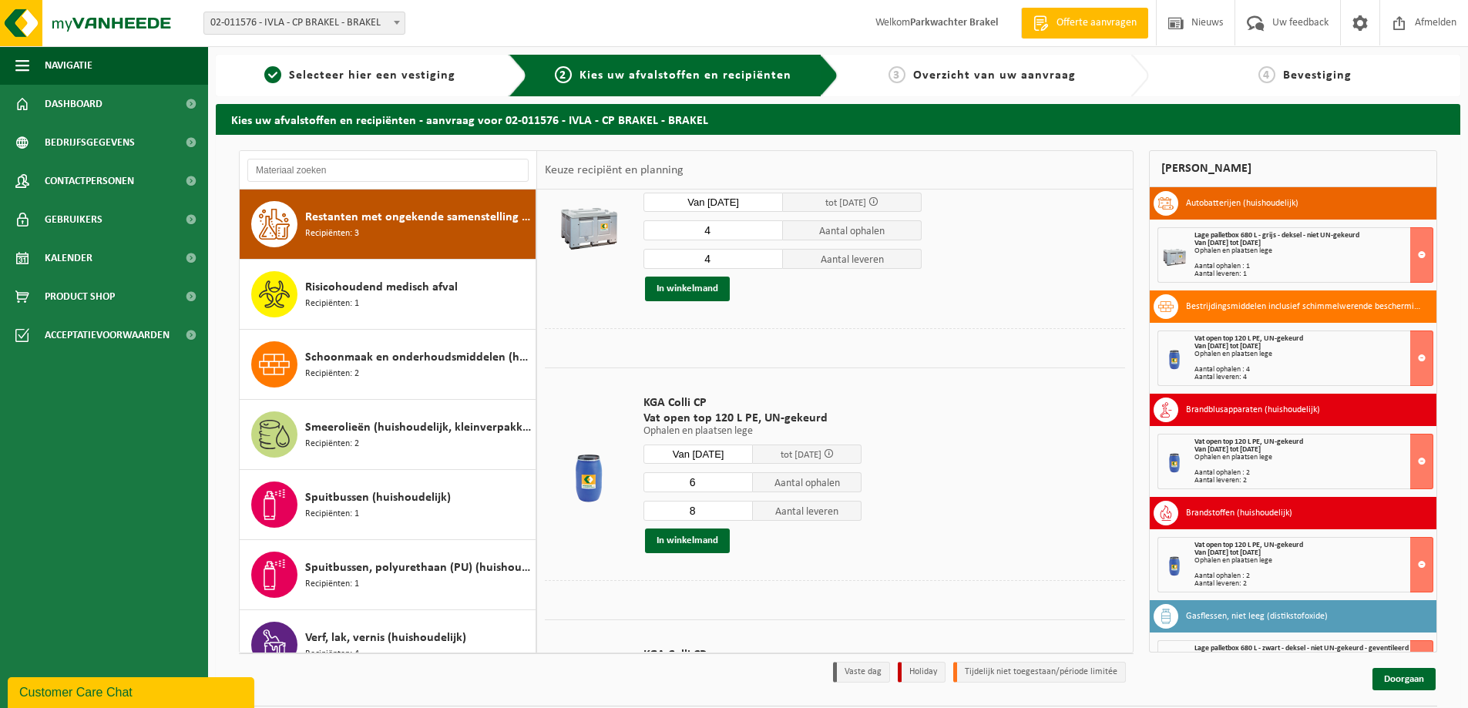
click at [740, 515] on input "8" at bounding box center [697, 511] width 109 height 20
click at [740, 515] on input "7" at bounding box center [697, 511] width 109 height 20
type input "6"
click at [740, 515] on input "6" at bounding box center [697, 511] width 109 height 20
click at [687, 543] on button "In winkelmand" at bounding box center [687, 541] width 85 height 25
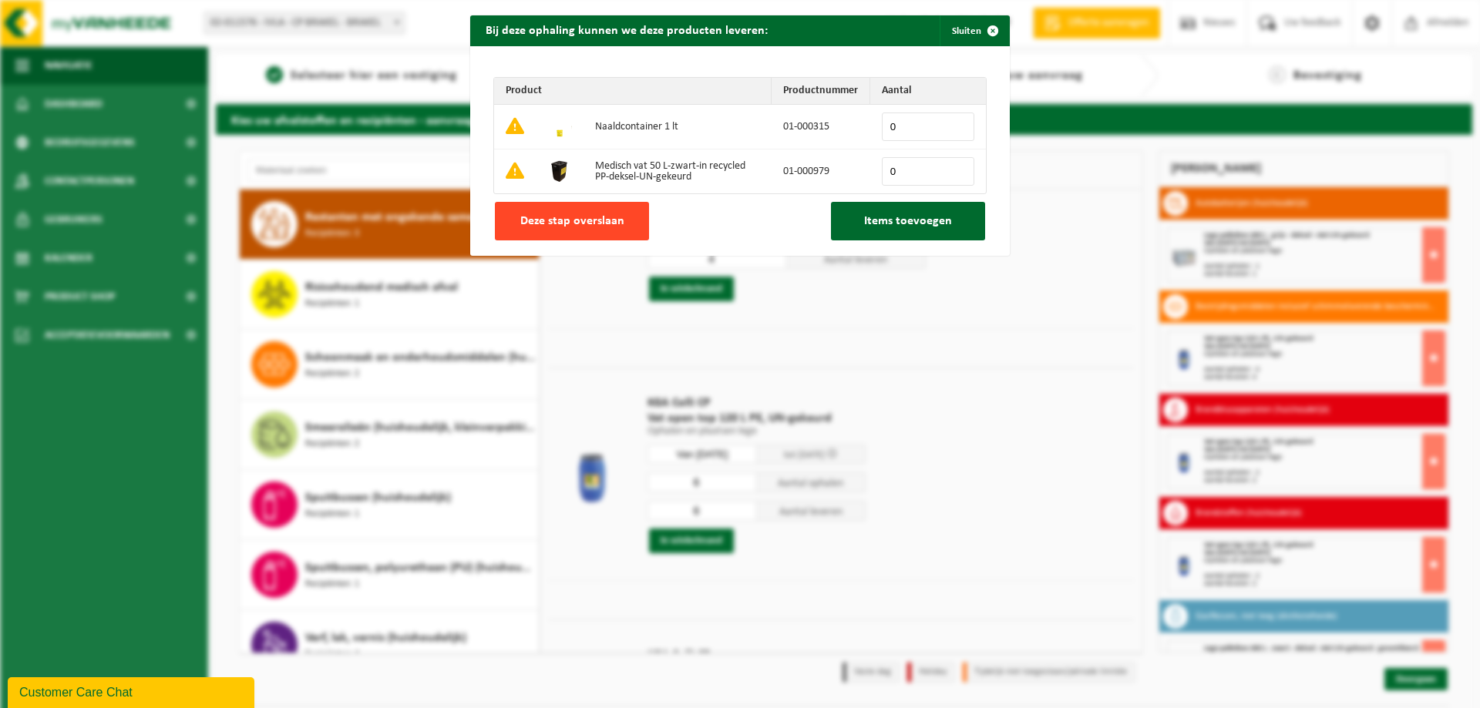
click at [566, 225] on span "Deze stap overslaan" at bounding box center [572, 221] width 104 height 12
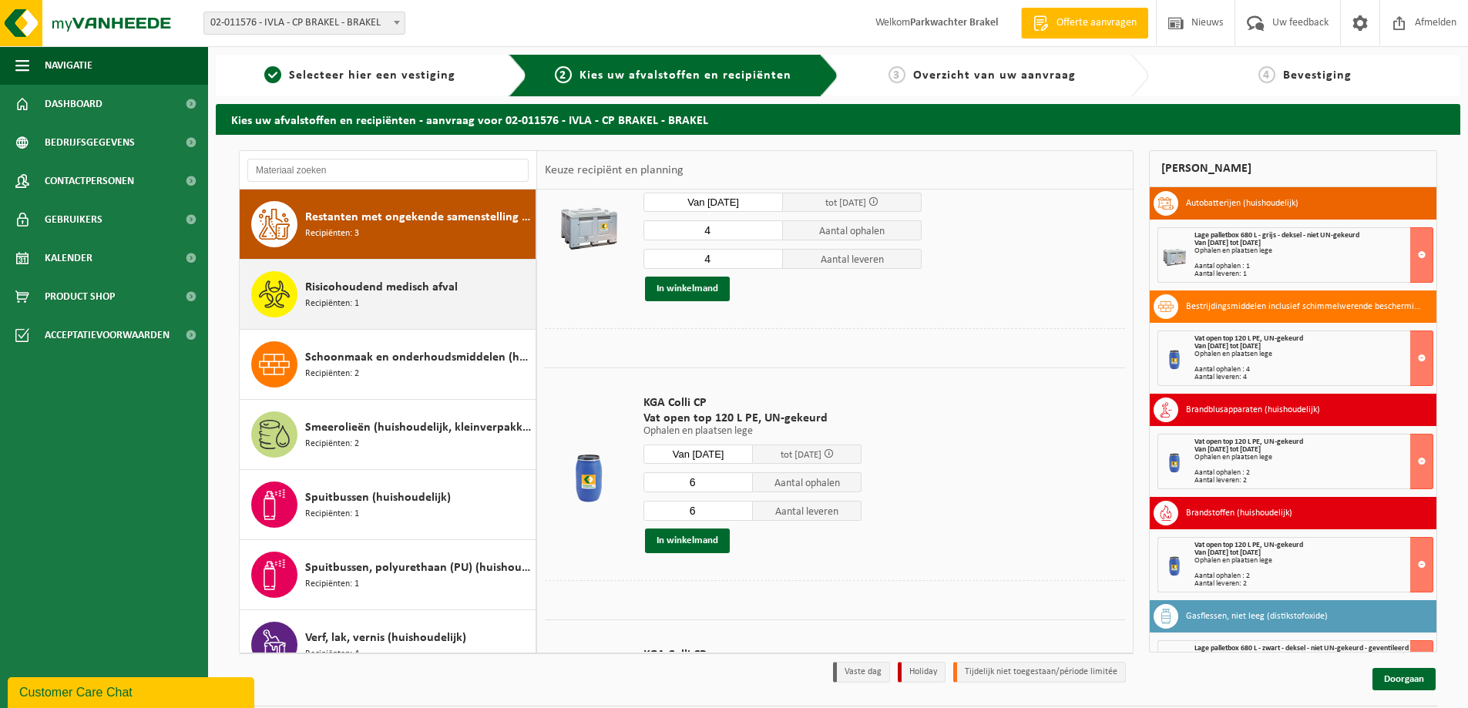
click at [434, 290] on span "Risicohoudend medisch afval" at bounding box center [381, 287] width 153 height 18
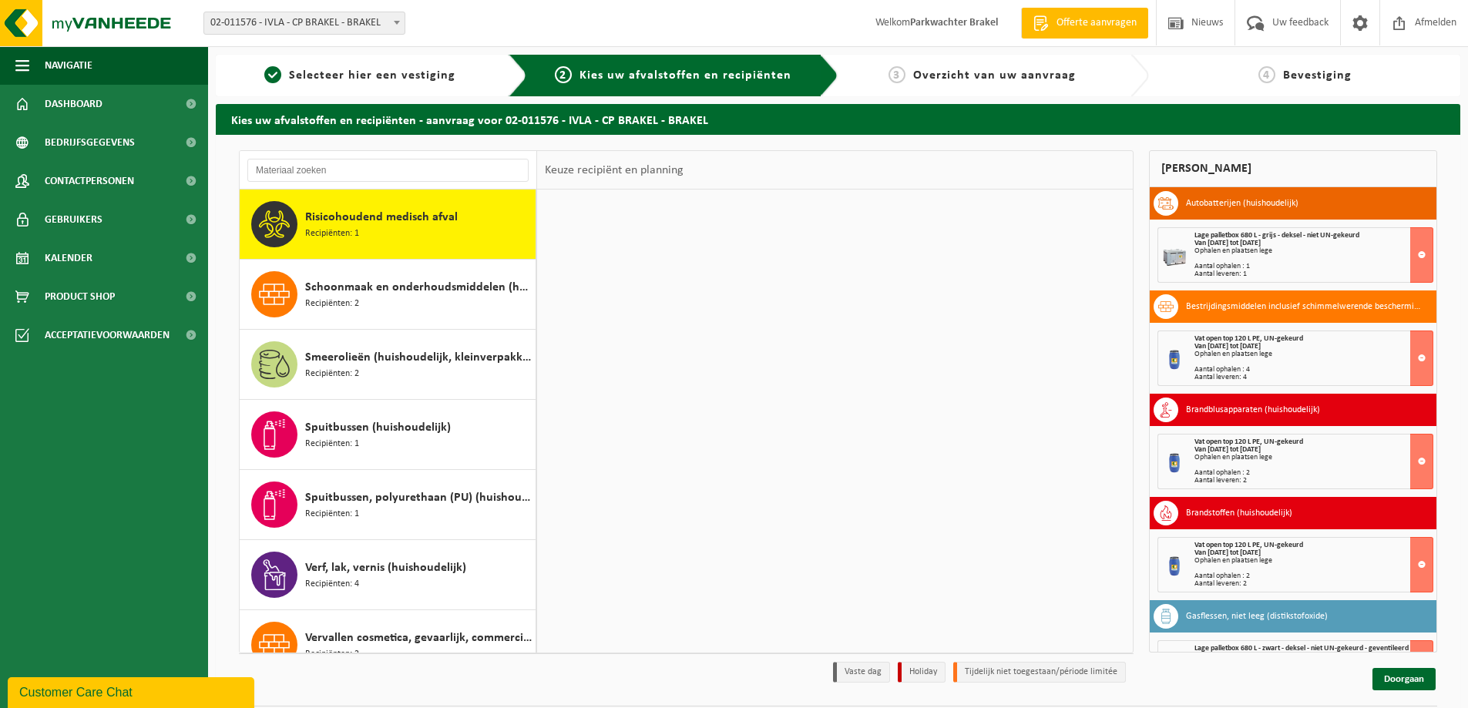
scroll to position [0, 0]
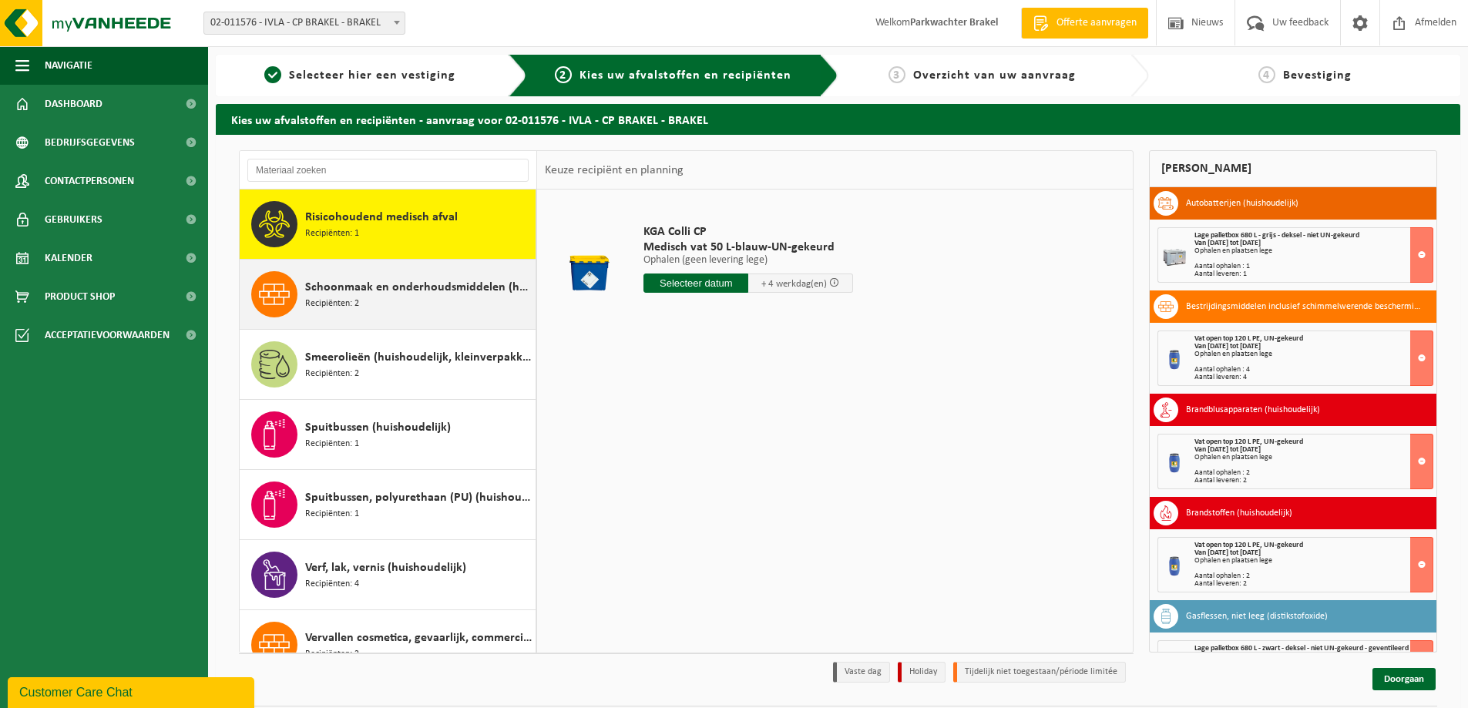
click at [425, 281] on span "Schoonmaak en onderhoudsmiddelen (huishoudelijk)" at bounding box center [418, 287] width 227 height 18
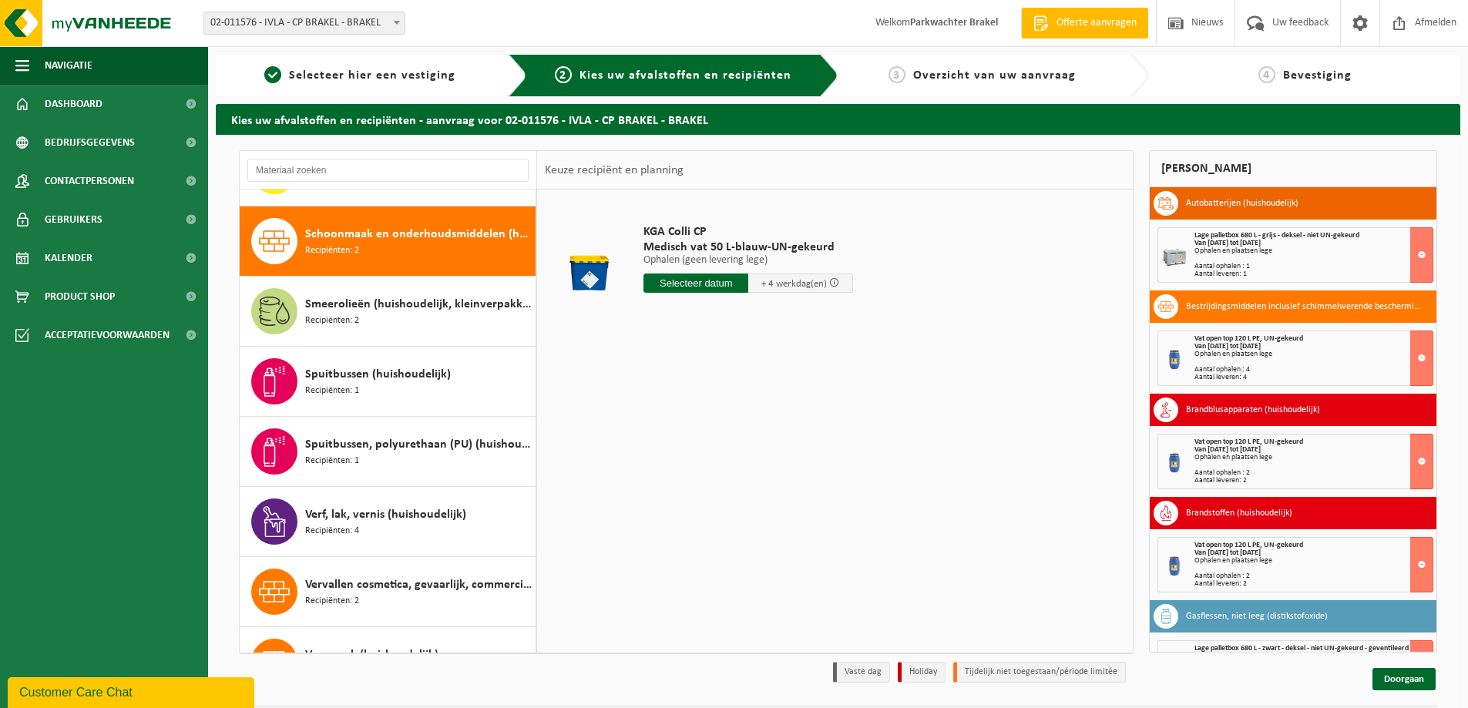
scroll to position [1683, 0]
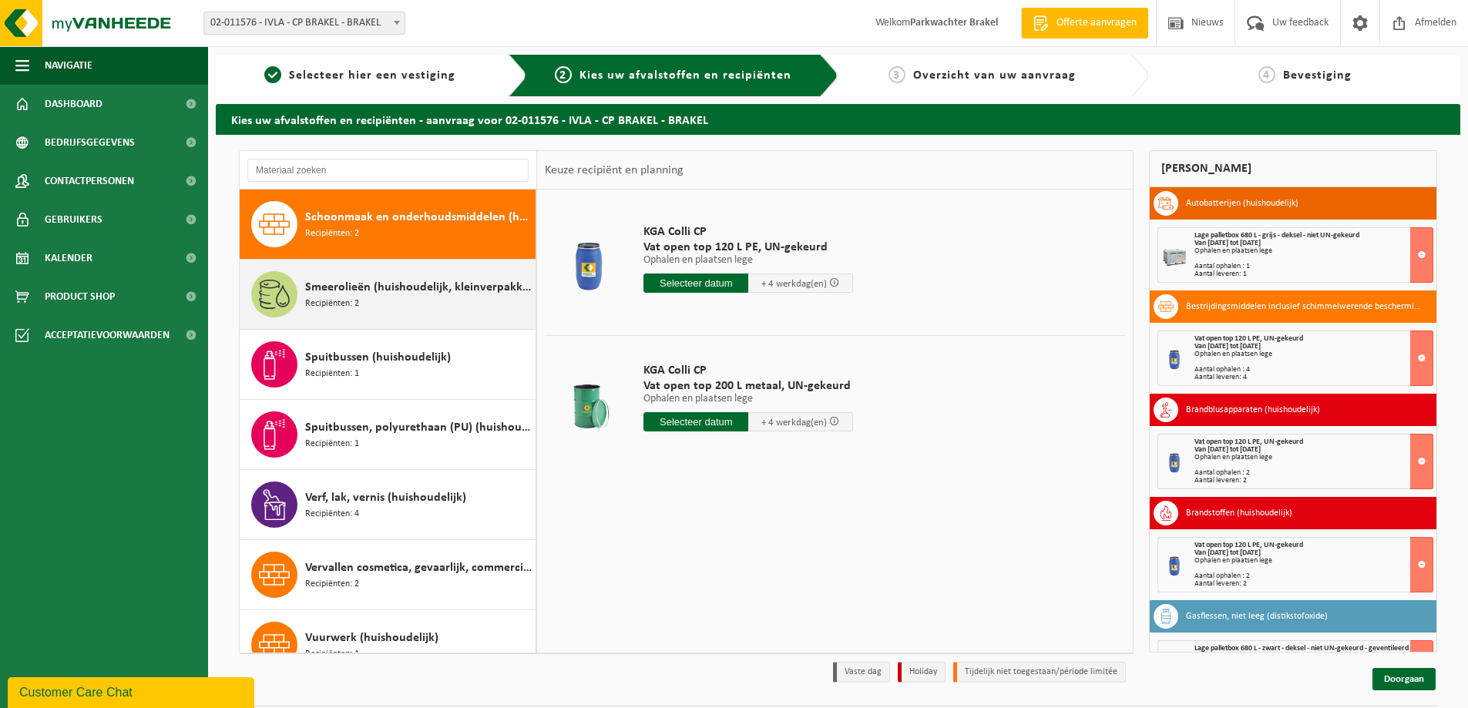
click at [427, 278] on span "Smeerolieën (huishoudelijk, kleinverpakking)" at bounding box center [418, 287] width 227 height 18
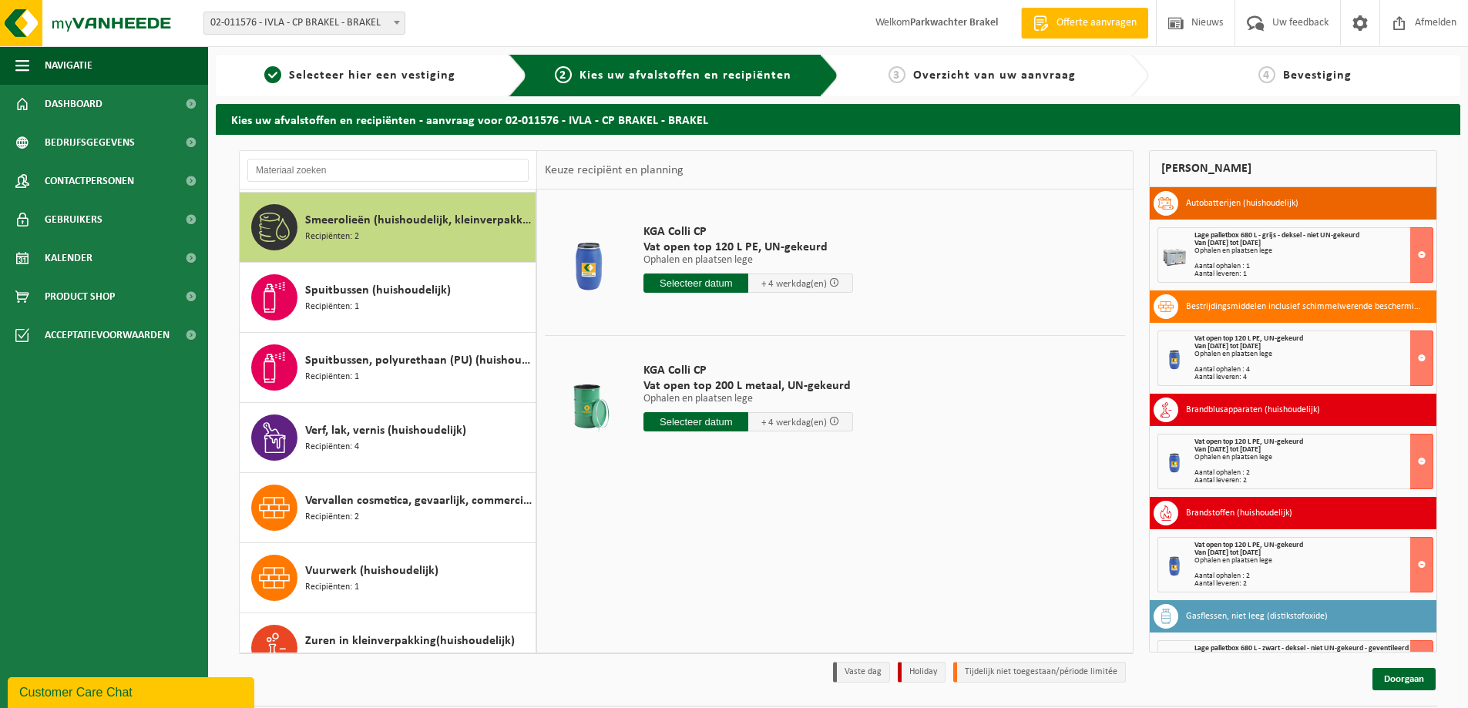
scroll to position [1753, 0]
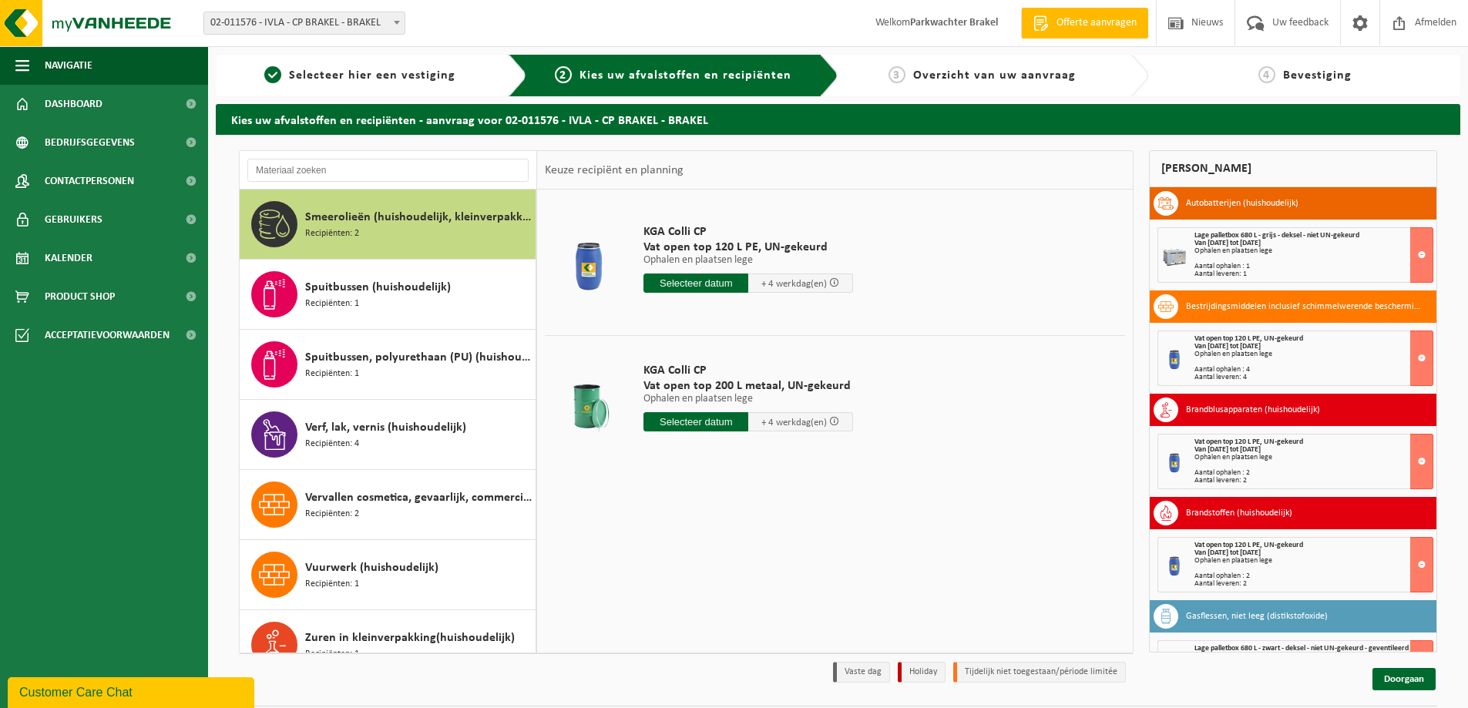
click at [427, 278] on span "Spuitbussen (huishoudelijk)" at bounding box center [378, 287] width 146 height 18
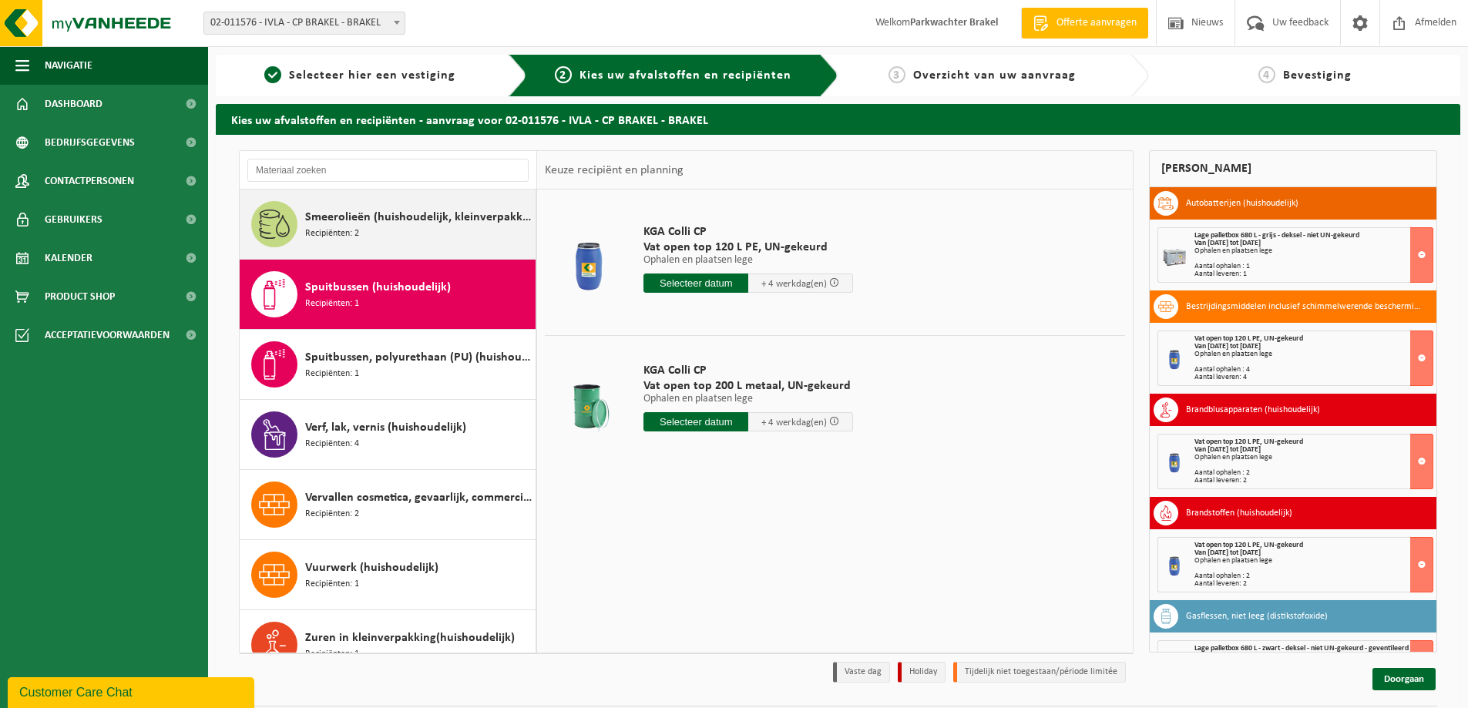
scroll to position [1780, 0]
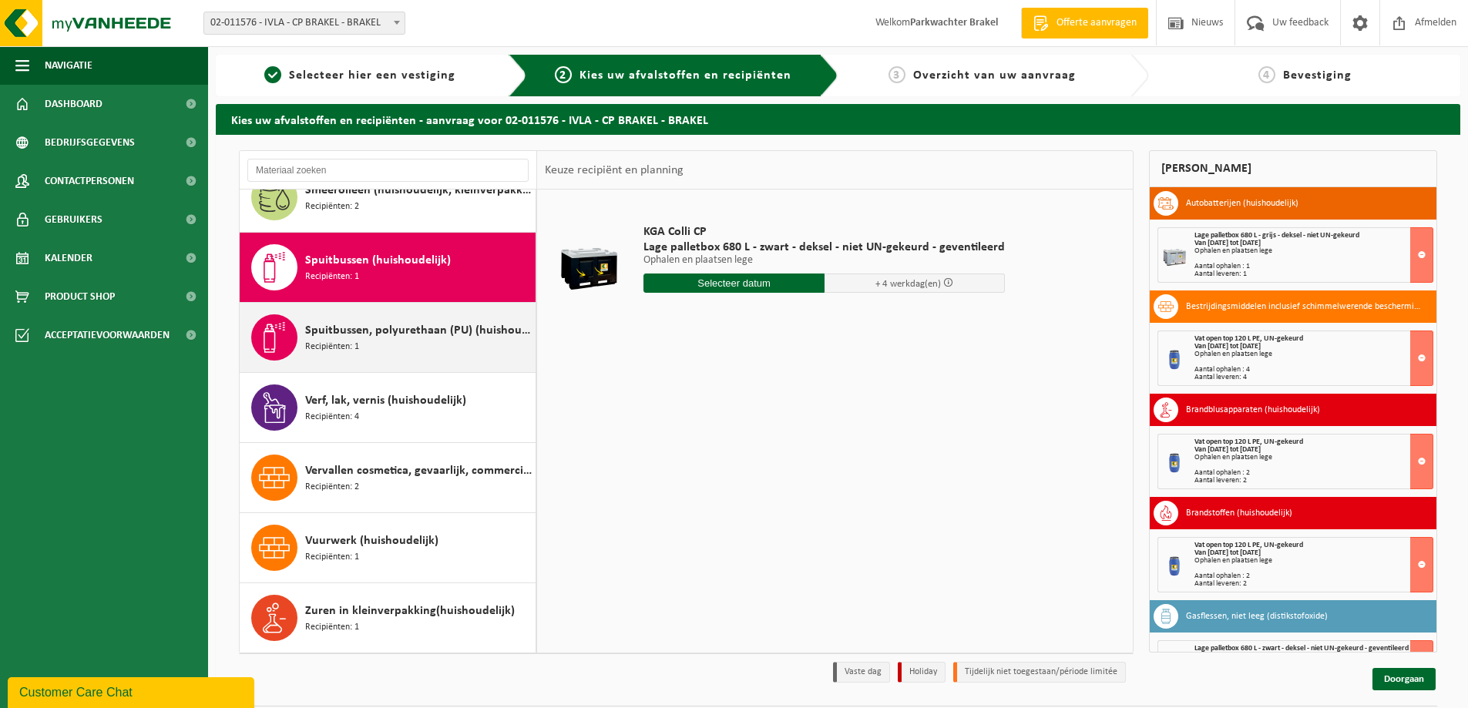
click at [412, 321] on div "Spuitbussen, polyurethaan (PU) (huishoudelijk) Recipiënten: 1" at bounding box center [418, 337] width 227 height 46
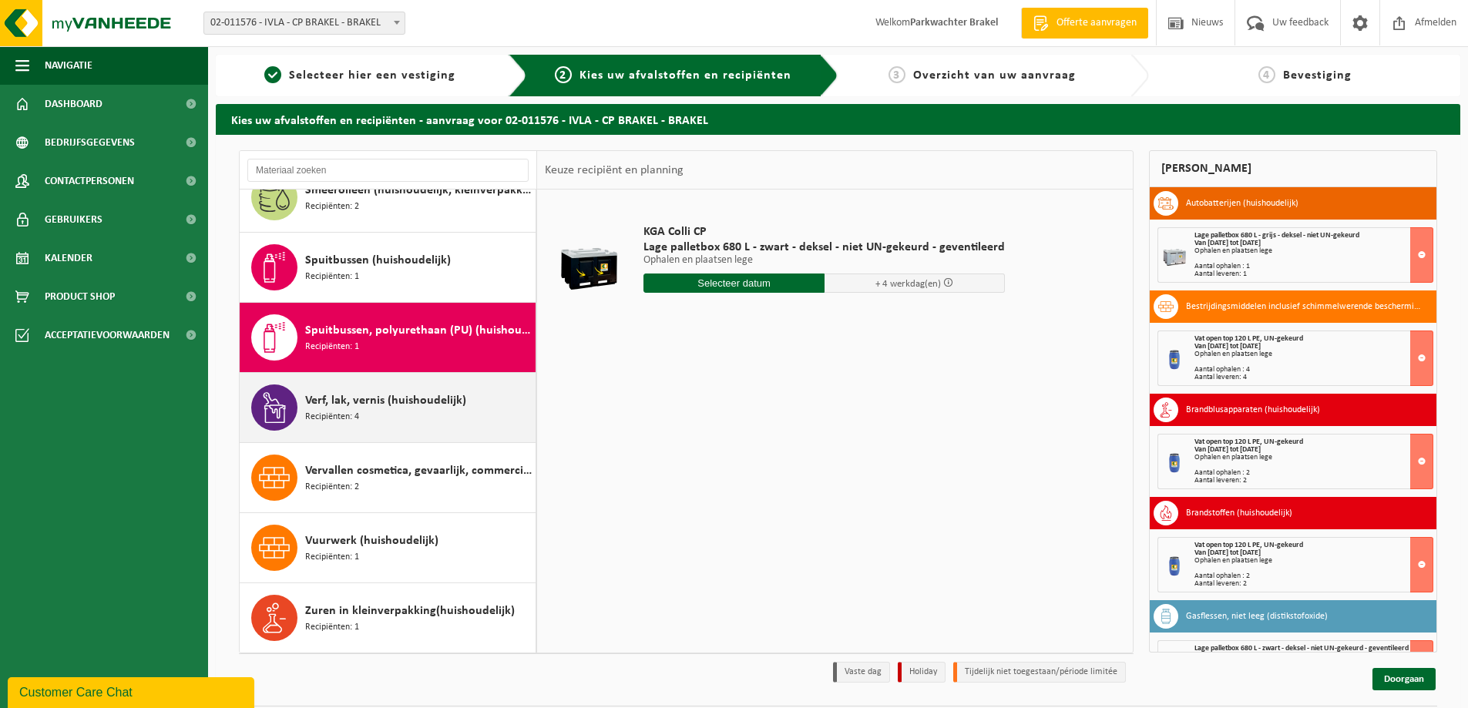
click at [398, 395] on span "Verf, lak, vernis (huishoudelijk)" at bounding box center [385, 400] width 161 height 18
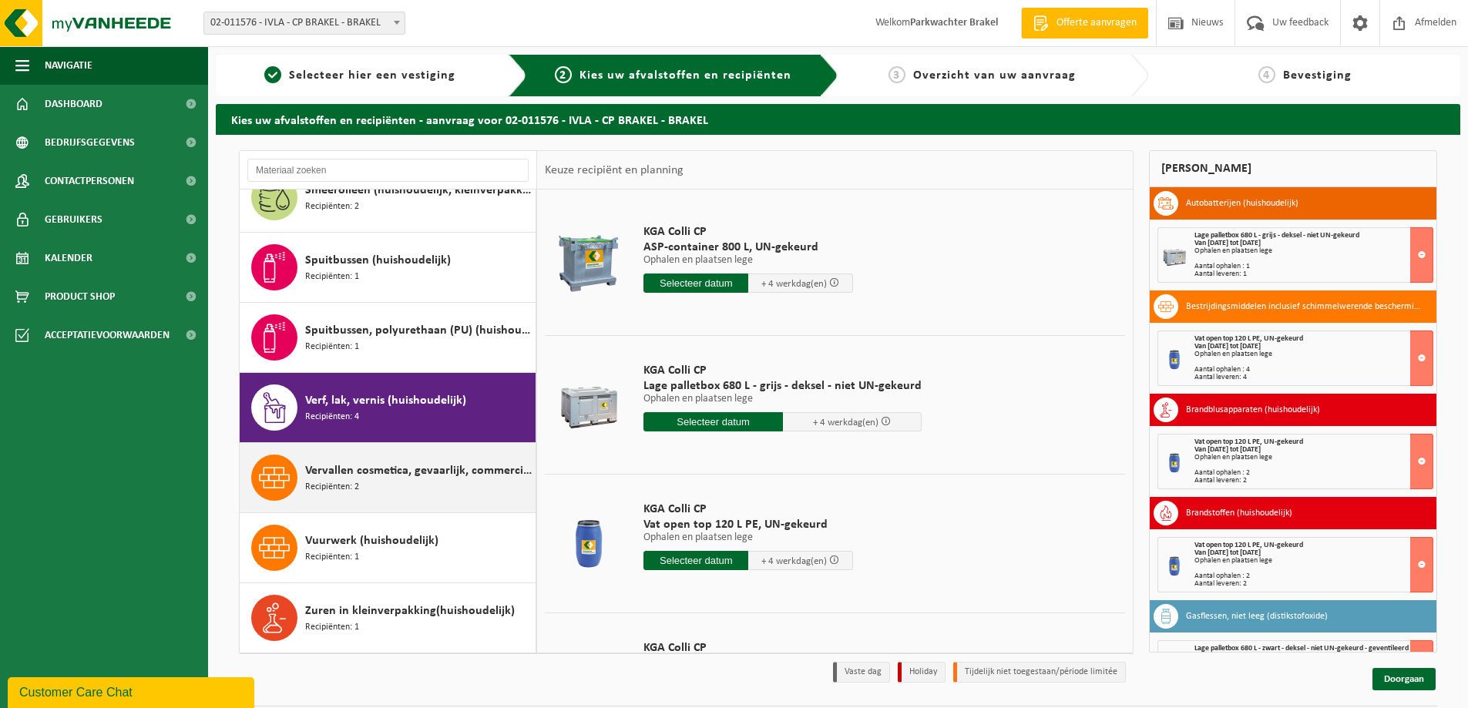
click at [373, 467] on span "Vervallen cosmetica, gevaarlijk, commerciele verpakking (huishoudelijk)" at bounding box center [418, 471] width 227 height 18
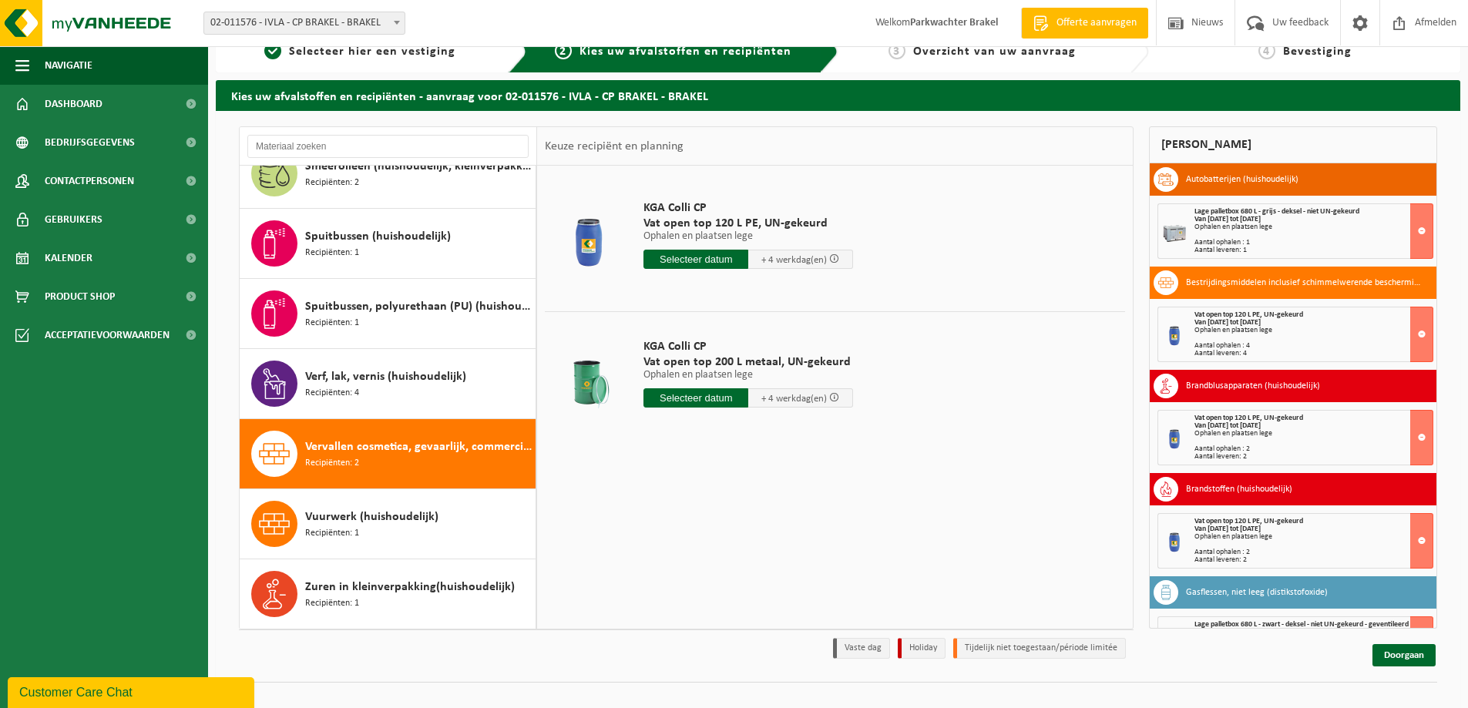
scroll to position [45, 0]
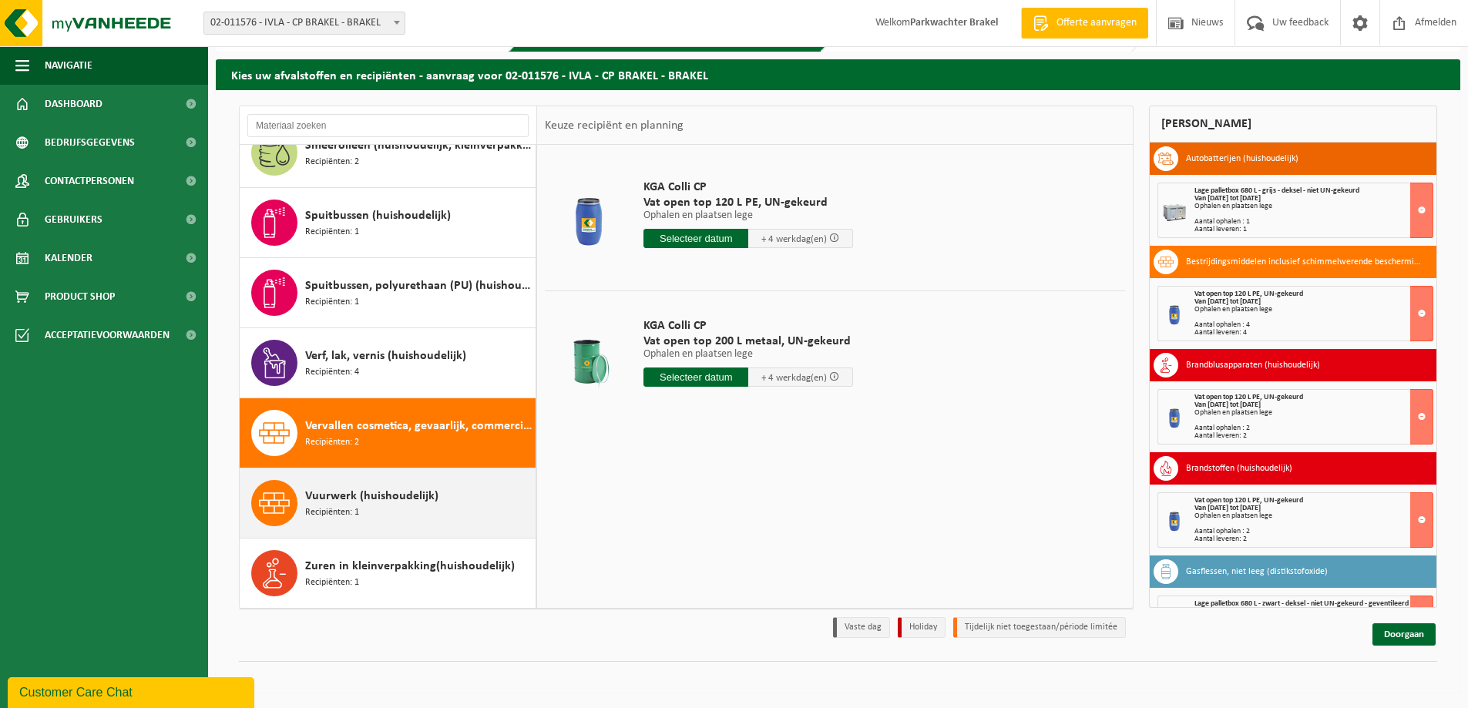
click at [364, 501] on span "Vuurwerk (huishoudelijk)" at bounding box center [371, 496] width 133 height 18
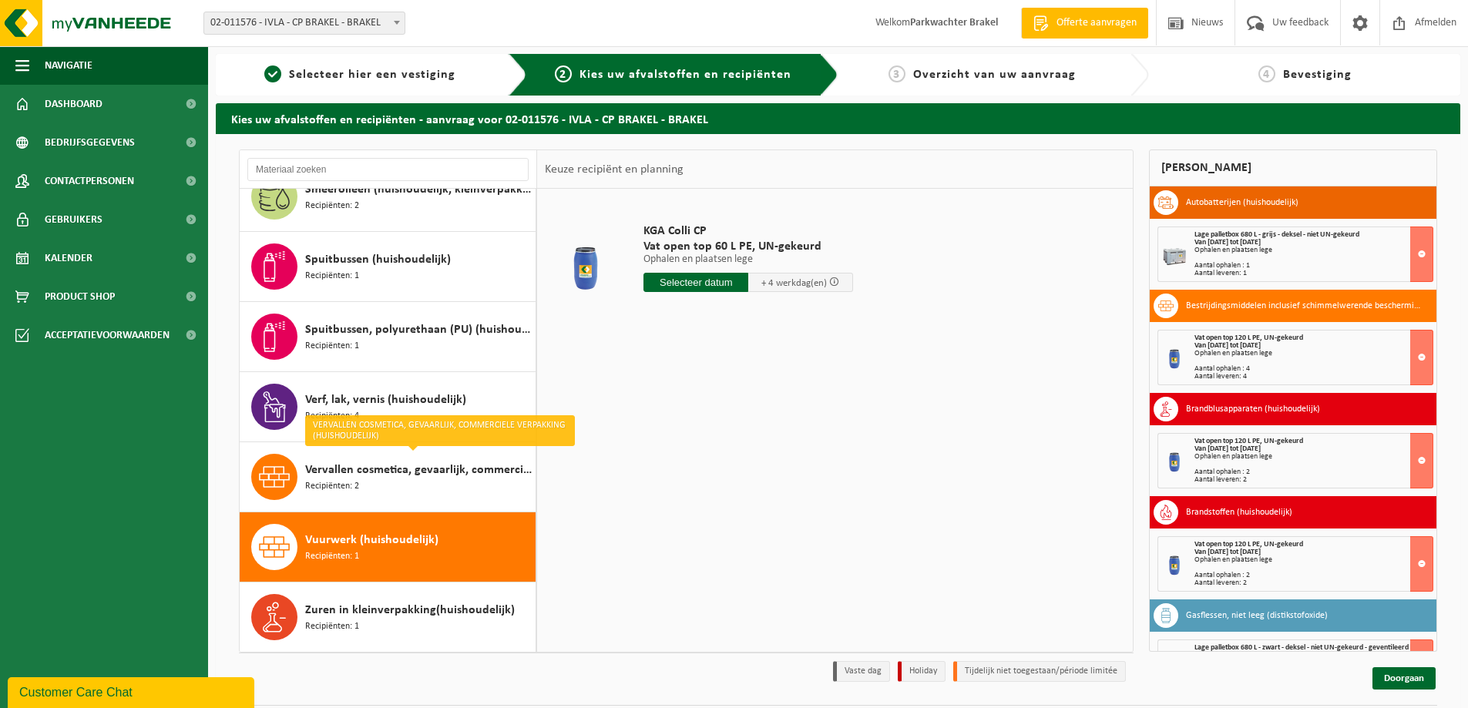
scroll to position [0, 0]
